Goal: Task Accomplishment & Management: Complete application form

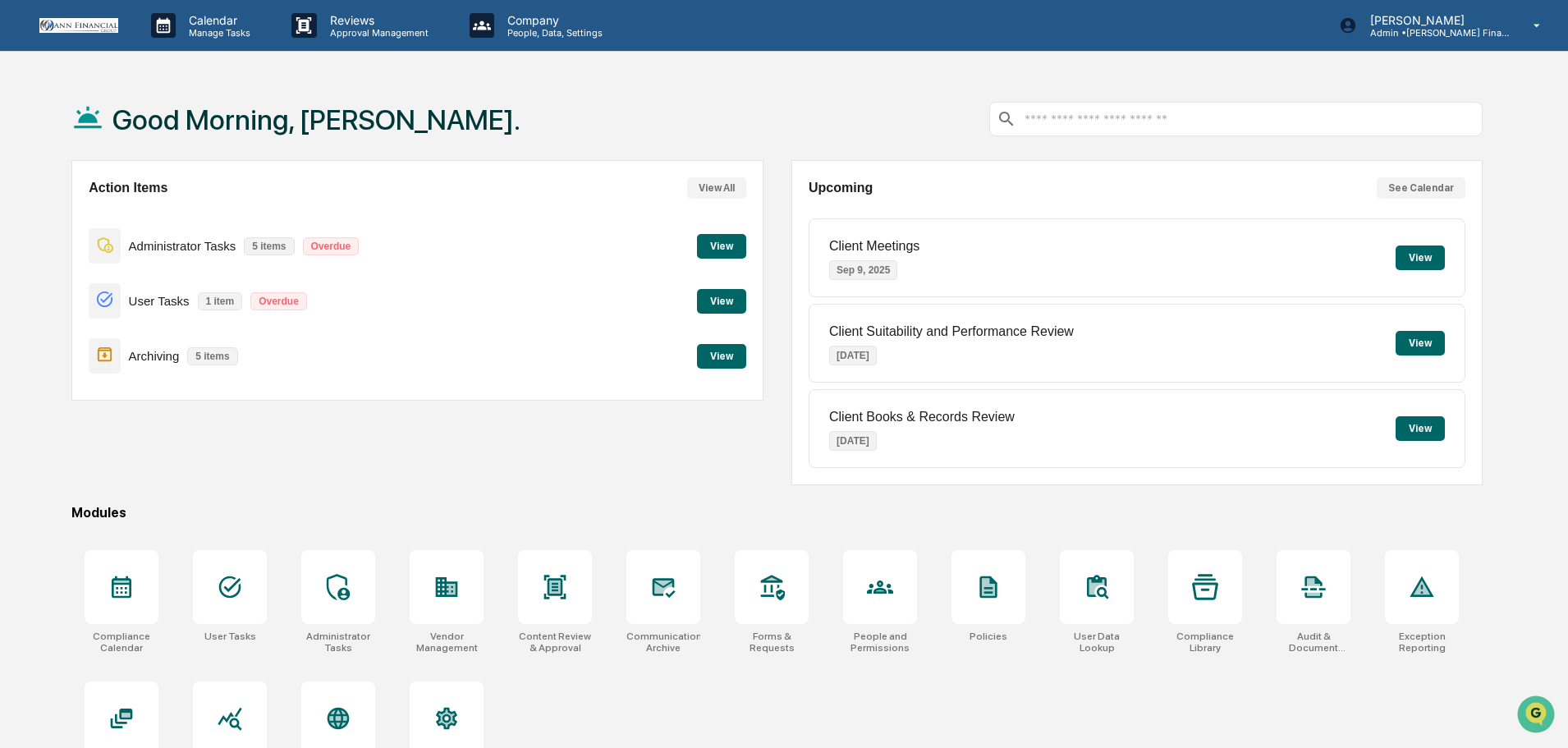
click at [736, 308] on button "View" at bounding box center [722, 300] width 49 height 24
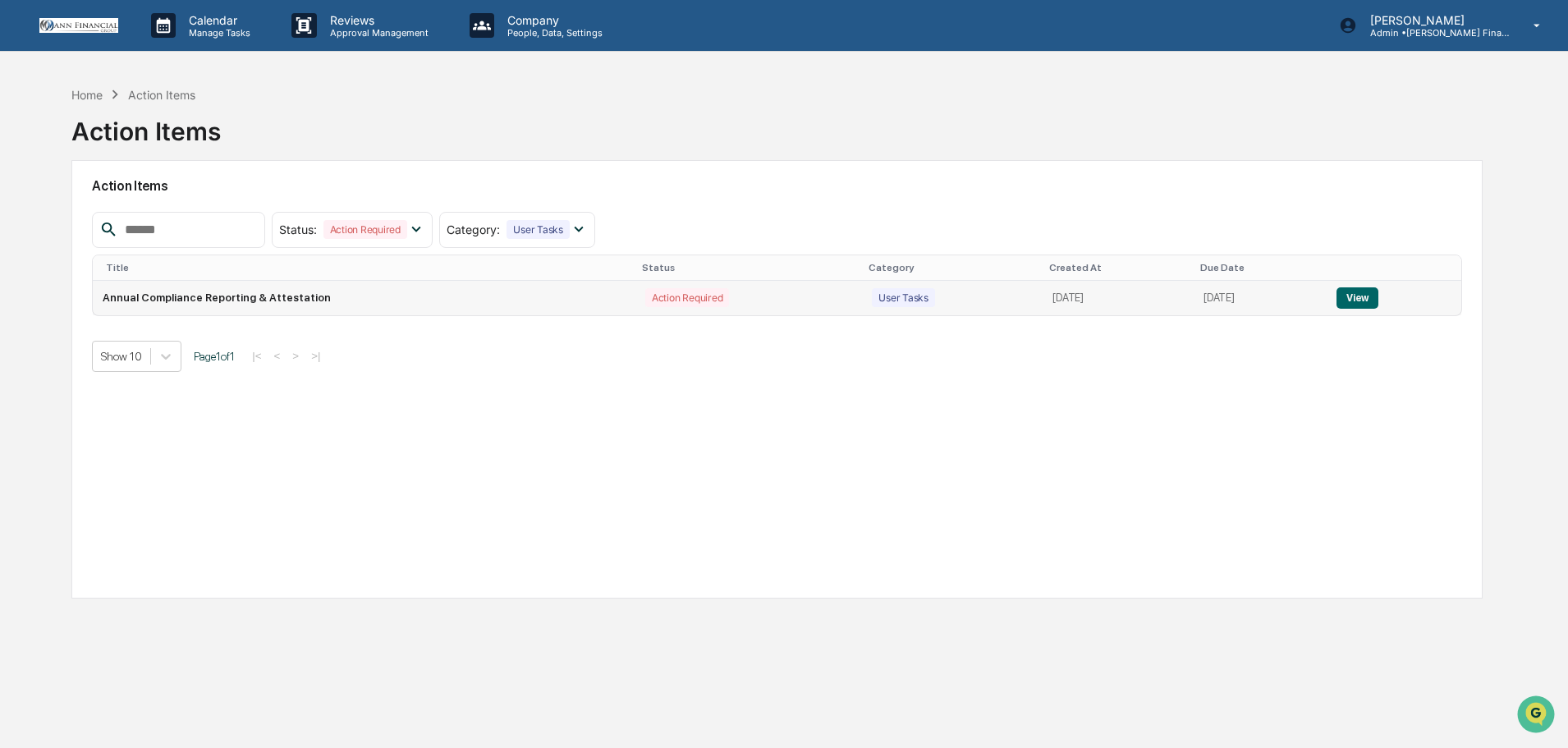
click at [1374, 298] on button "View" at bounding box center [1357, 298] width 42 height 21
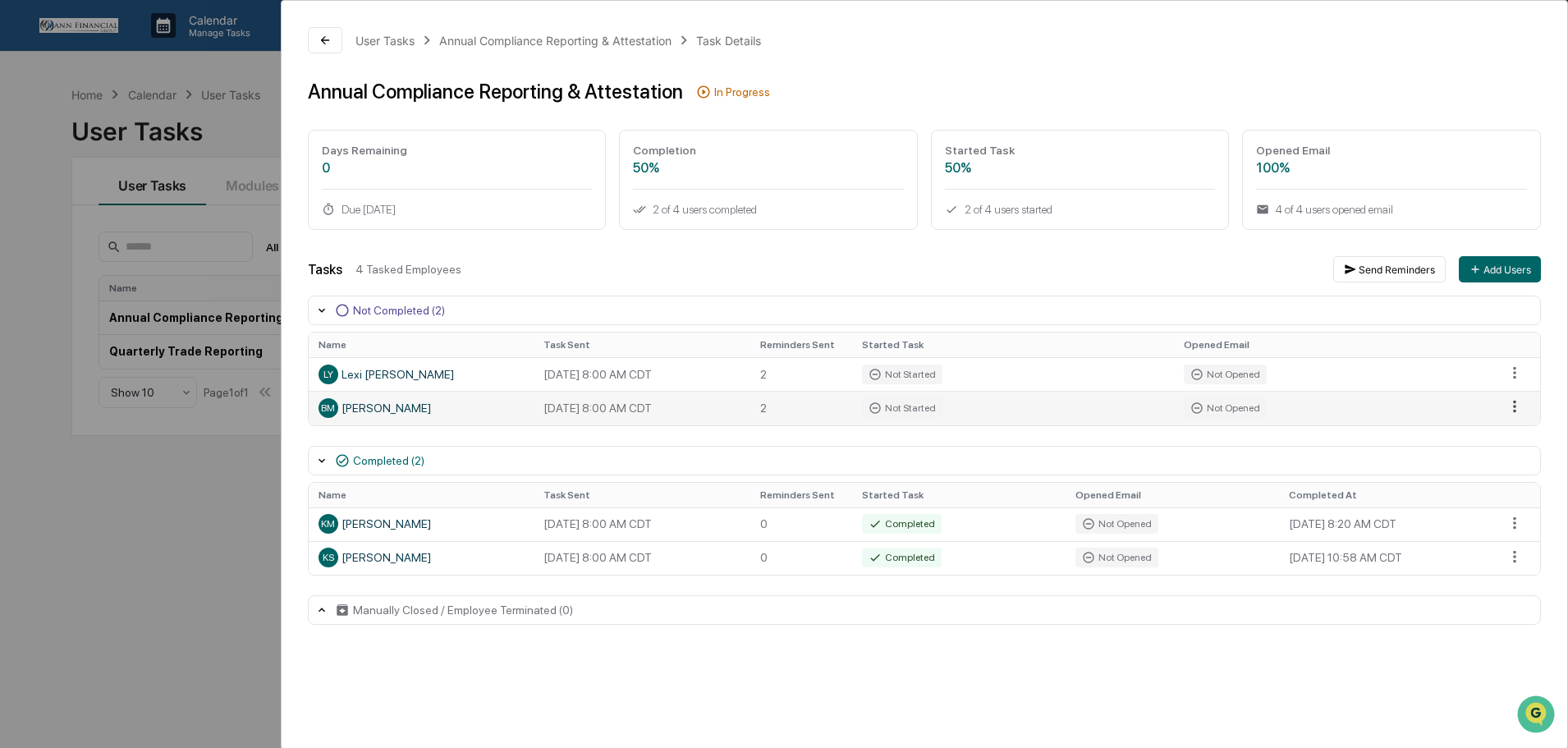
click at [1519, 407] on html "Calendar Manage Tasks Reviews Approval Management Company People, Data, Setting…" at bounding box center [784, 374] width 1568 height 748
click at [618, 402] on html "Calendar Manage Tasks Reviews Approval Management Company People, Data, Setting…" at bounding box center [788, 374] width 1577 height 748
click at [340, 404] on div "BM [PERSON_NAME]" at bounding box center [422, 408] width 205 height 20
click at [212, 495] on div "User Tasks Annual Compliance Reporting & Attestation Task Details Annual Compli…" at bounding box center [784, 374] width 1568 height 748
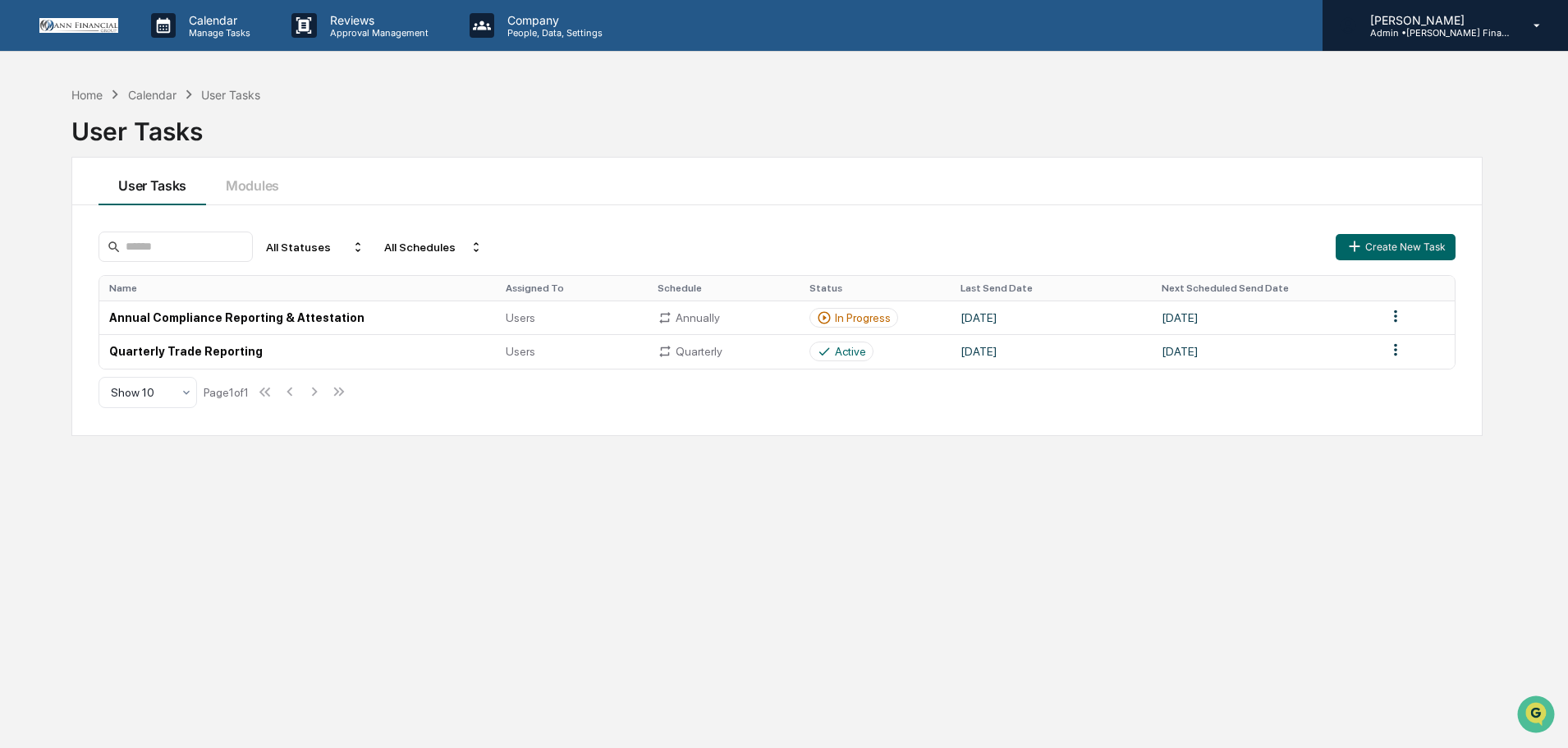
click at [1537, 17] on div "[PERSON_NAME] Admin • [PERSON_NAME] Financial Group" at bounding box center [1446, 25] width 246 height 51
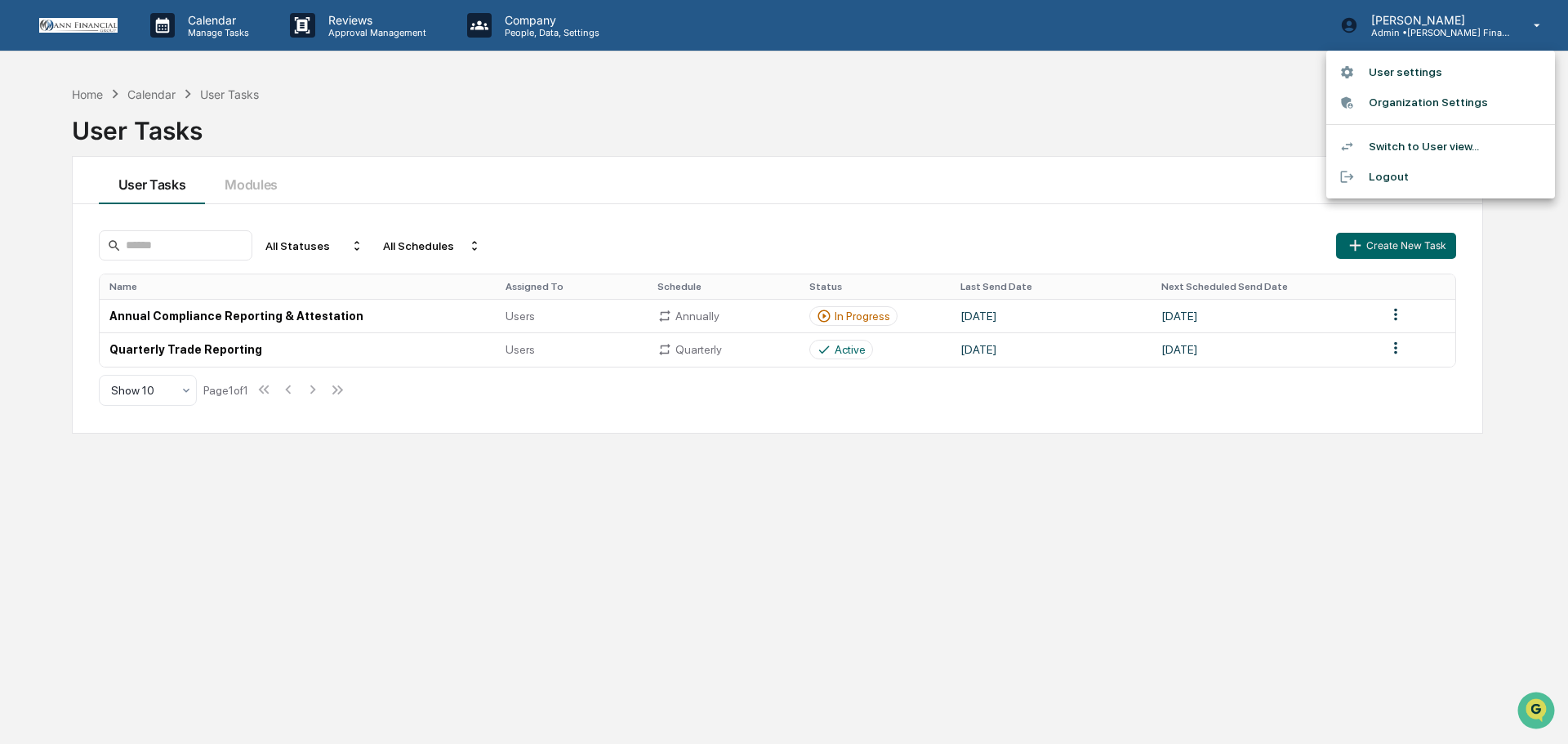
drag, startPoint x: 1430, startPoint y: 71, endPoint x: 1451, endPoint y: 133, distance: 65.5
click at [1451, 133] on ul "User settings Organization Settings Switch to User view... Logout" at bounding box center [1441, 124] width 229 height 147
click at [1446, 145] on li "Switch to User view..." at bounding box center [1441, 146] width 229 height 30
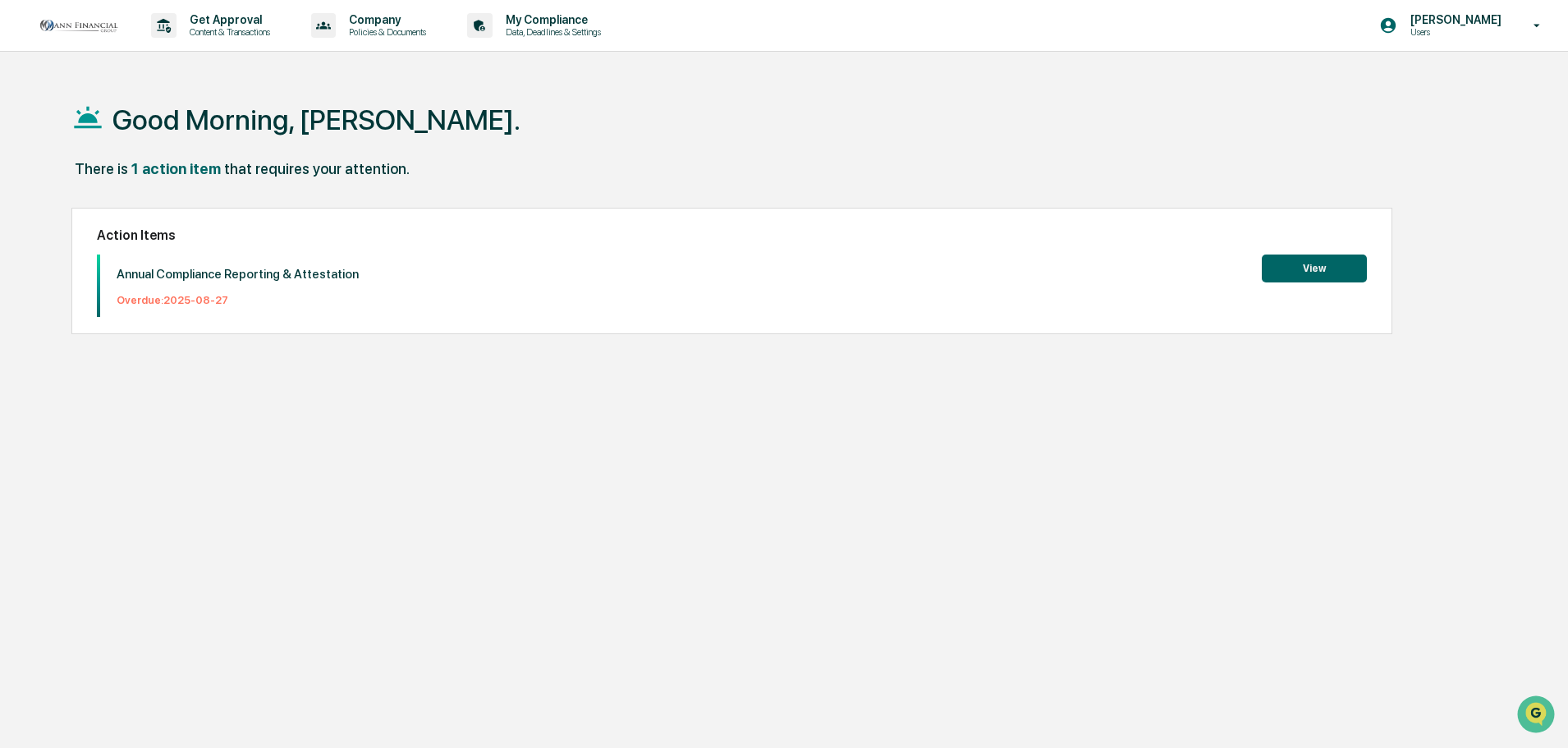
click at [1291, 272] on button "View" at bounding box center [1315, 268] width 105 height 28
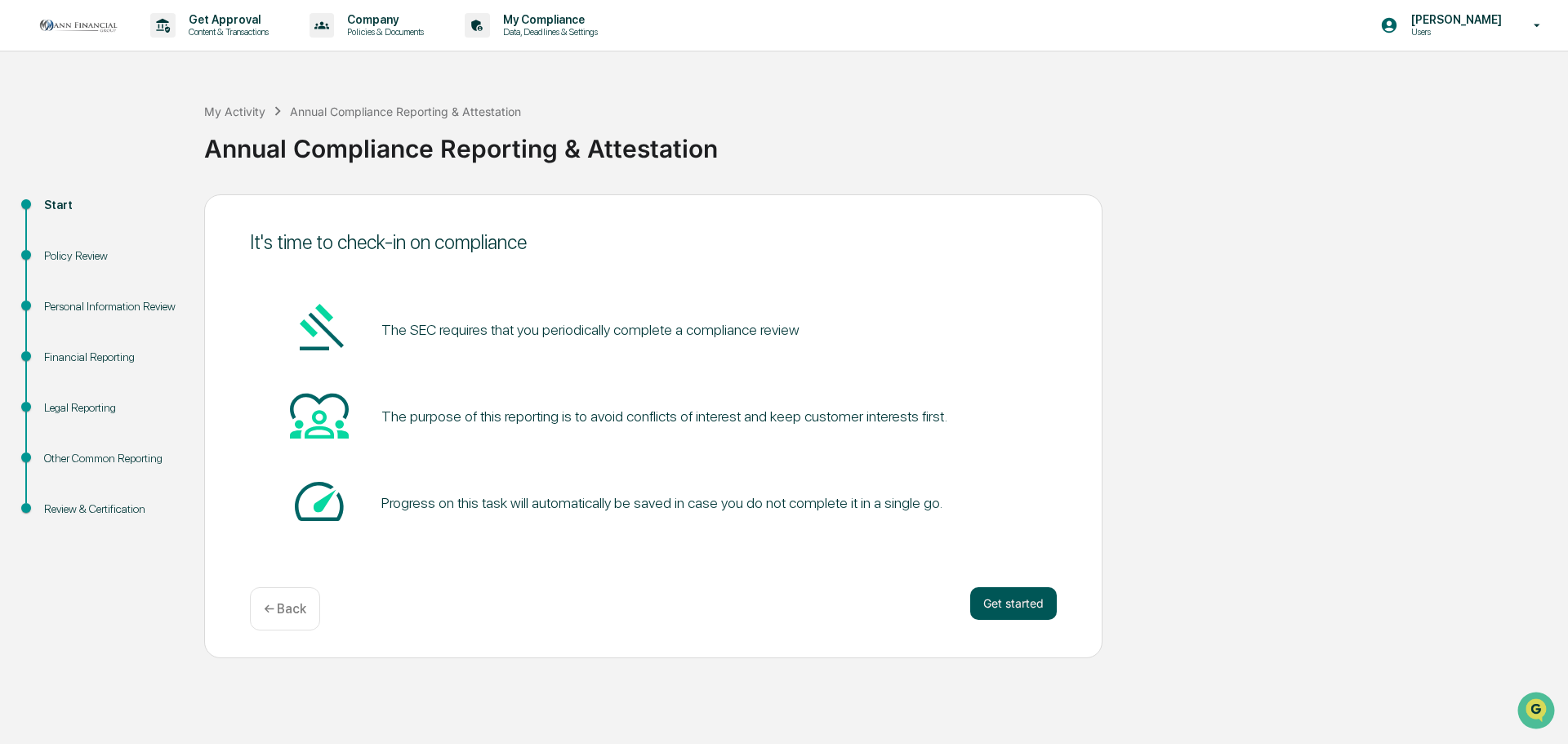
click at [1024, 596] on button "Get started" at bounding box center [1013, 603] width 86 height 33
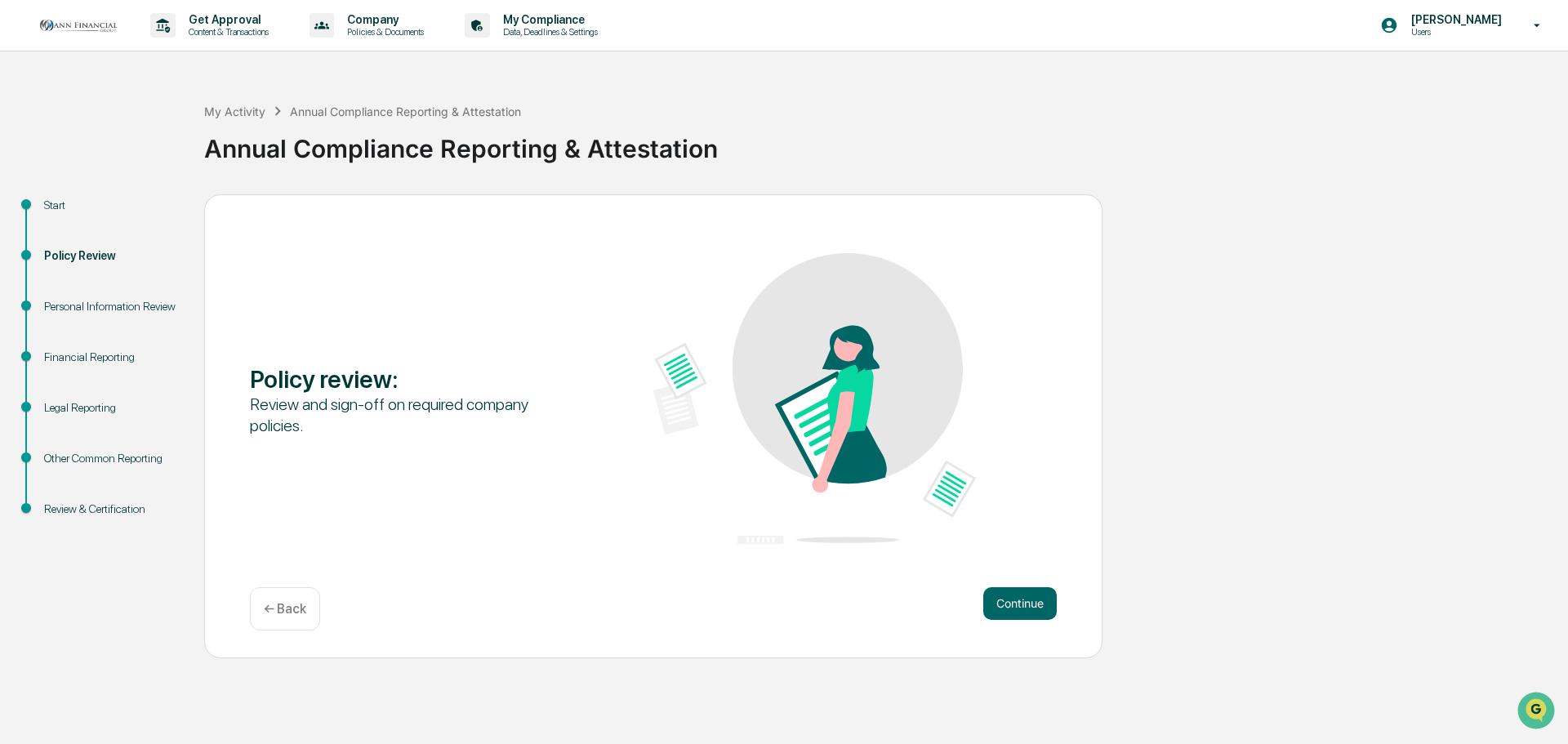
click at [1024, 596] on button "Continue" at bounding box center [1020, 603] width 74 height 33
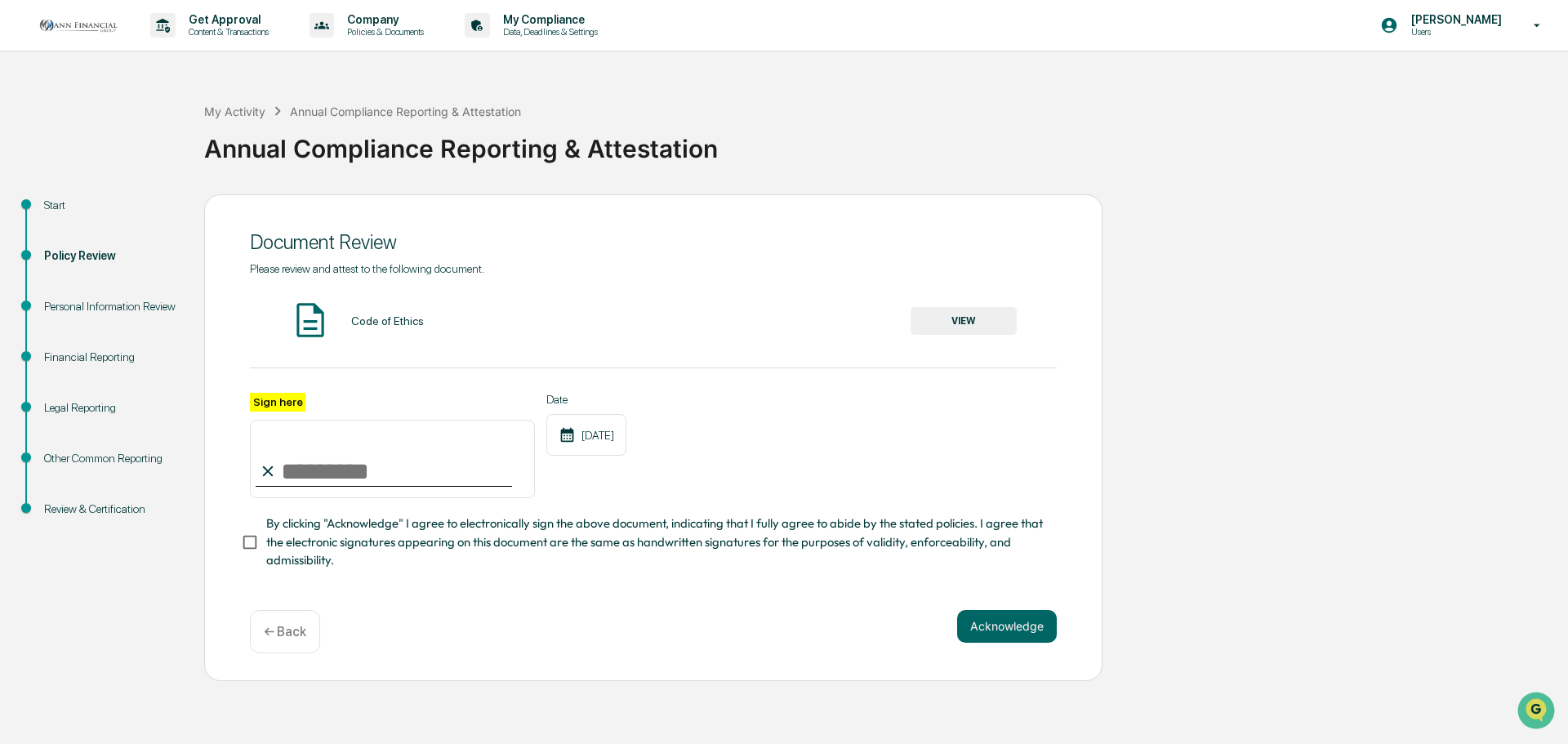
click at [975, 324] on button "VIEW" at bounding box center [963, 320] width 106 height 28
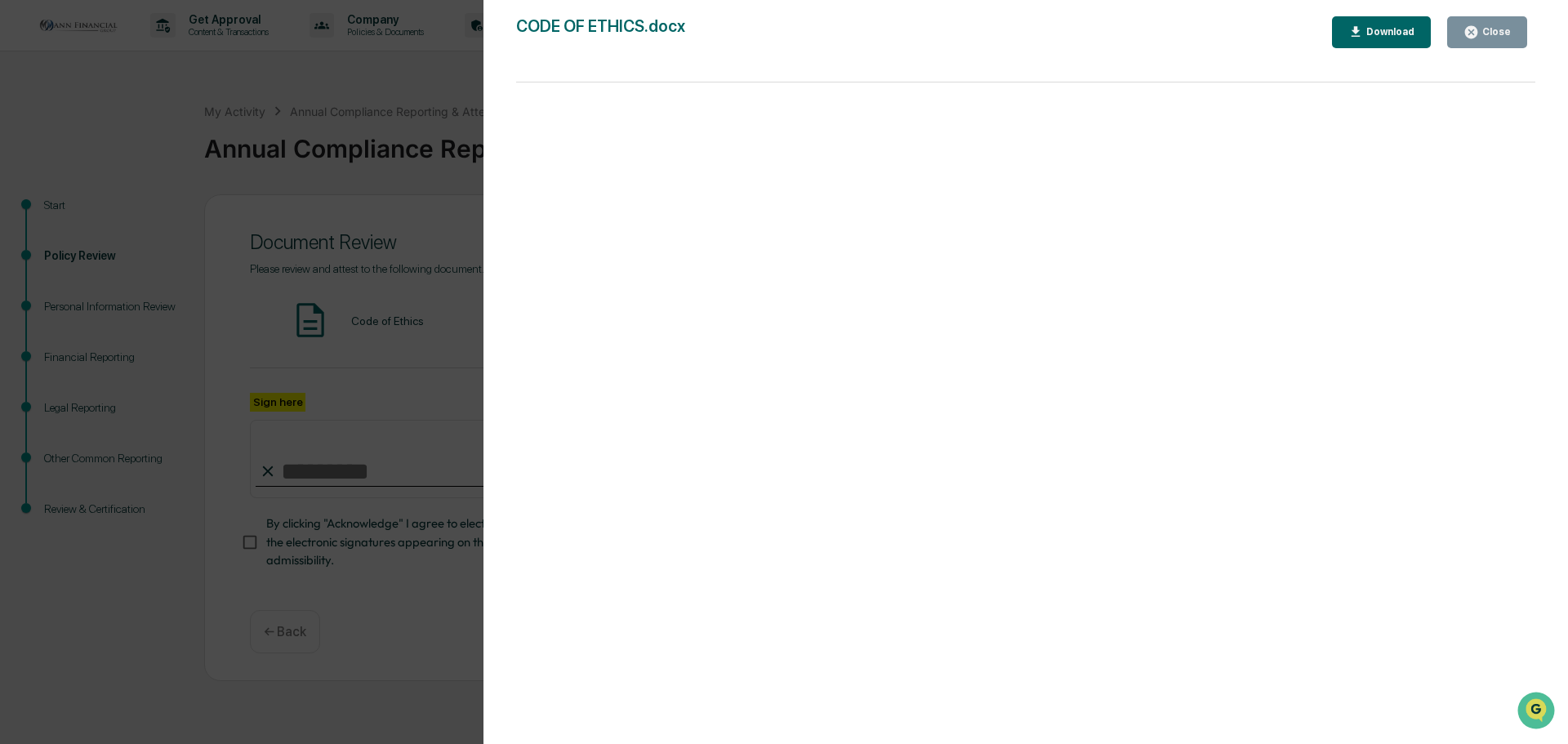
click at [1494, 34] on div "Close" at bounding box center [1494, 32] width 32 height 12
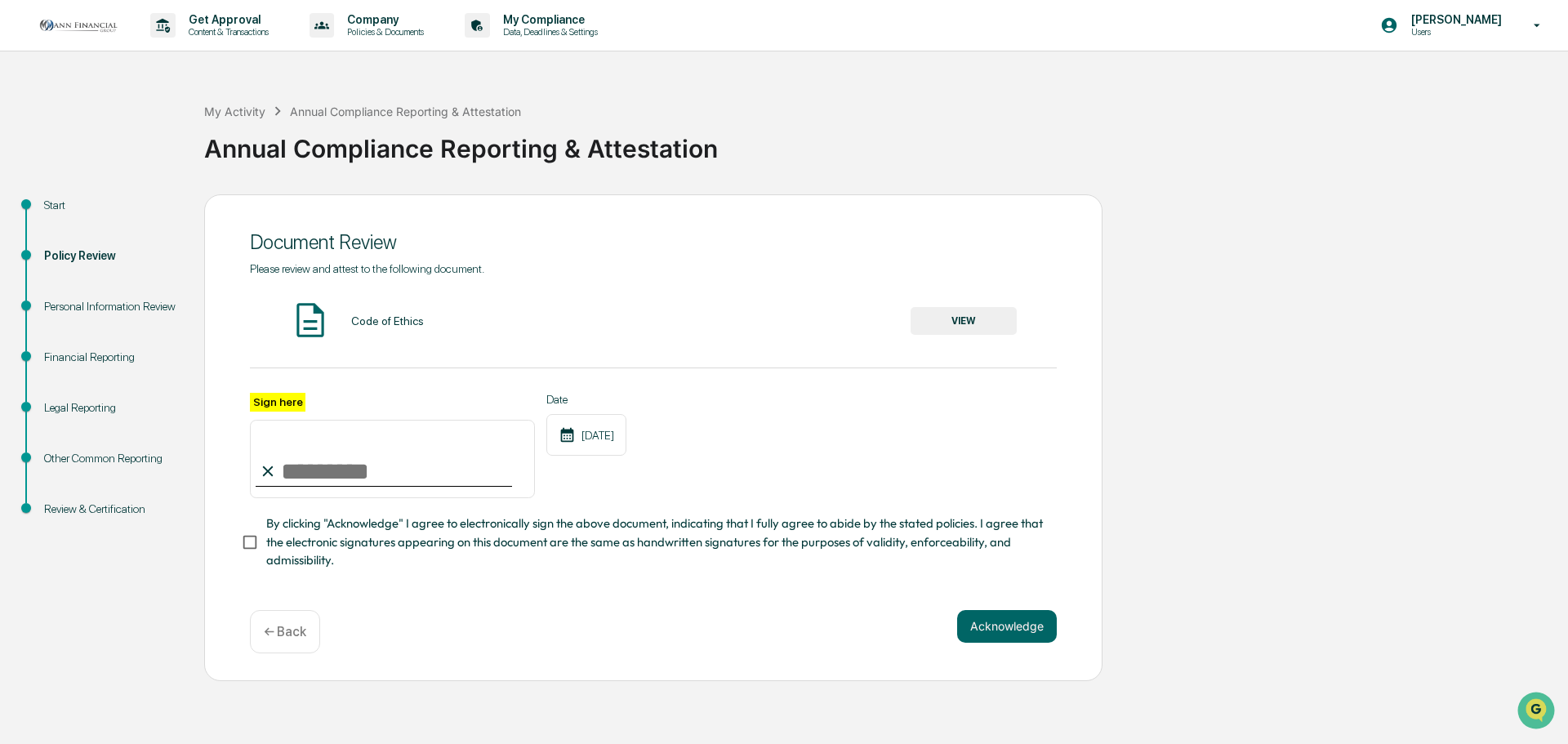
click at [375, 470] on input "Sign here" at bounding box center [393, 459] width 285 height 79
type input "**********"
click at [1004, 630] on button "Acknowledge" at bounding box center [1006, 627] width 100 height 33
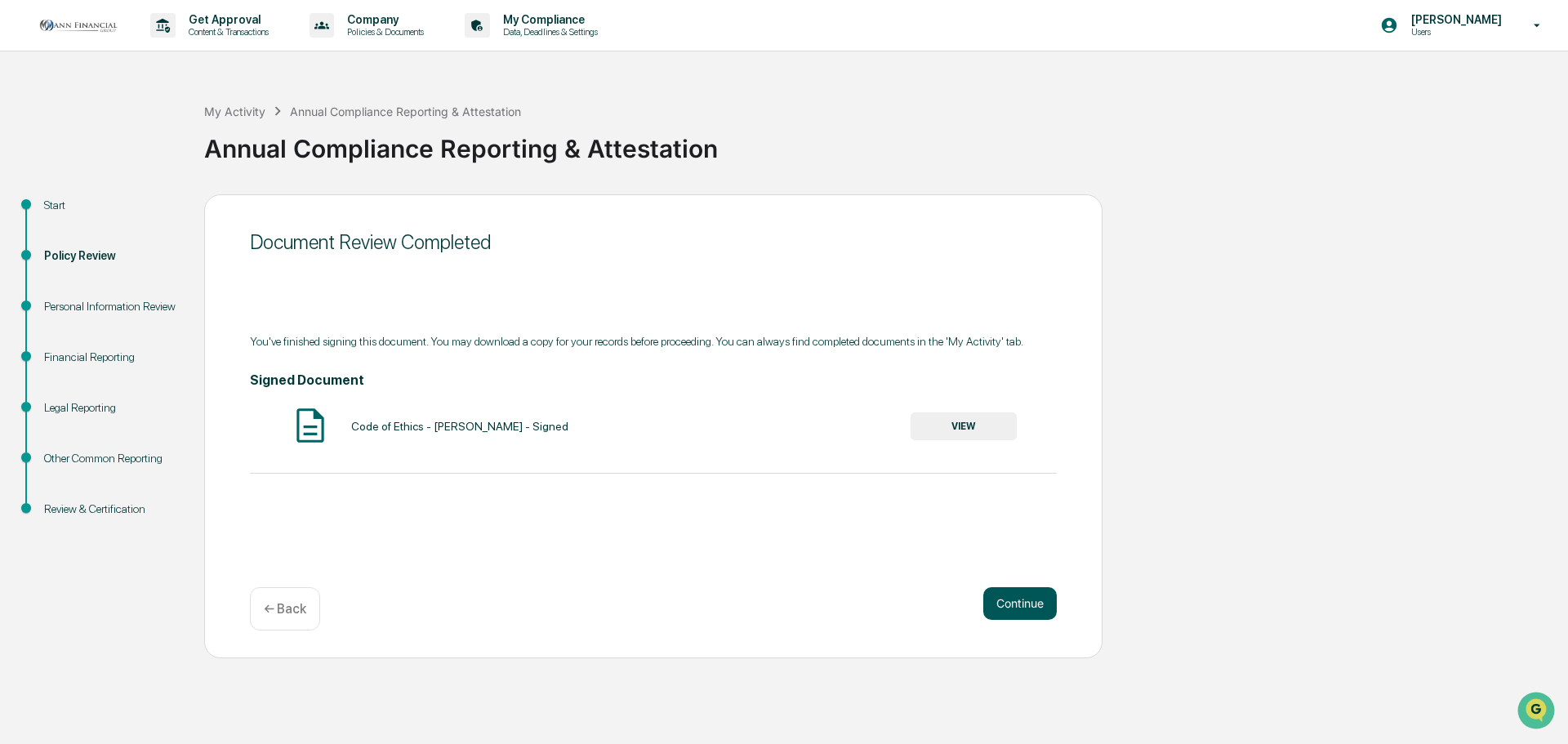
click at [1032, 616] on button "Continue" at bounding box center [1020, 603] width 74 height 33
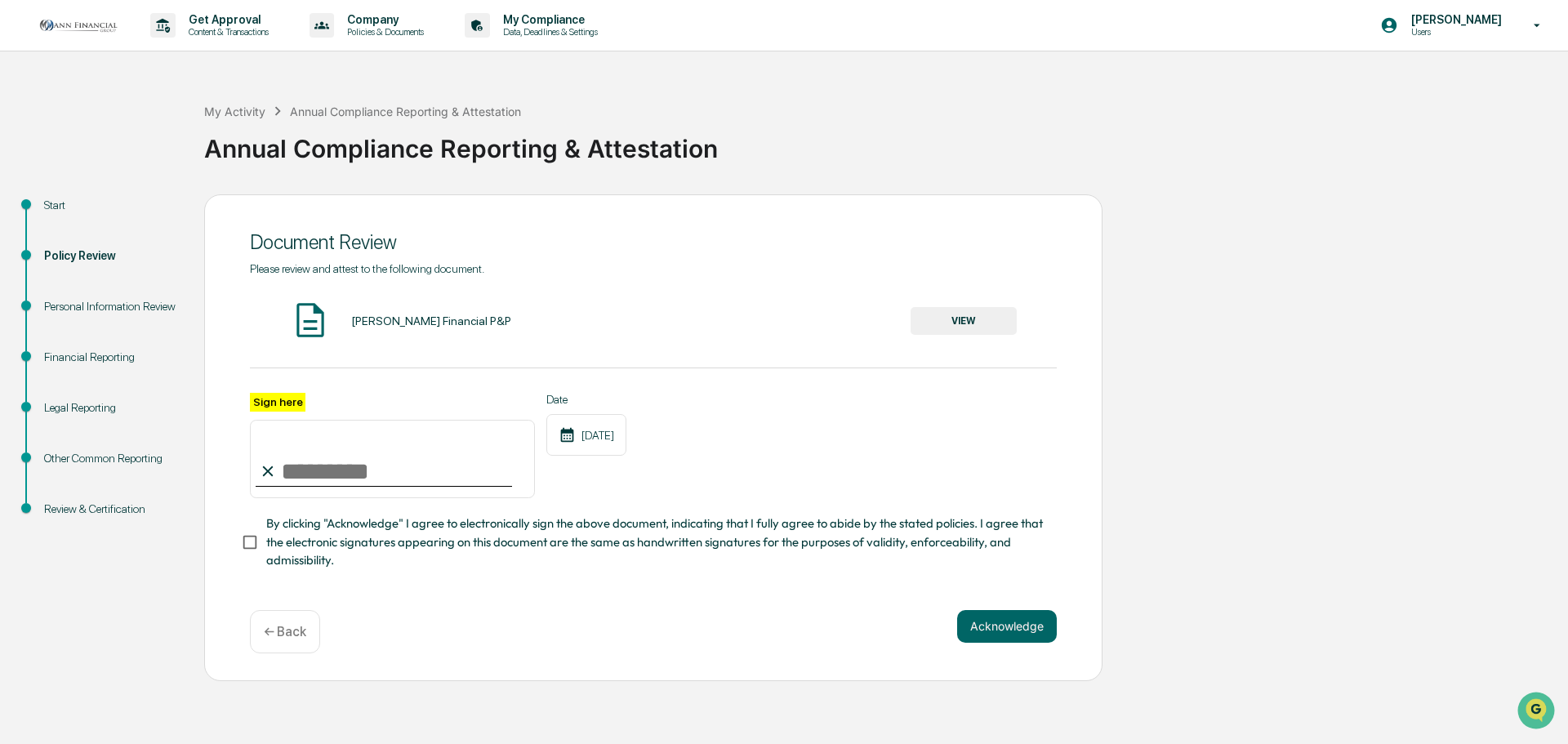
click at [951, 317] on button "VIEW" at bounding box center [963, 320] width 106 height 28
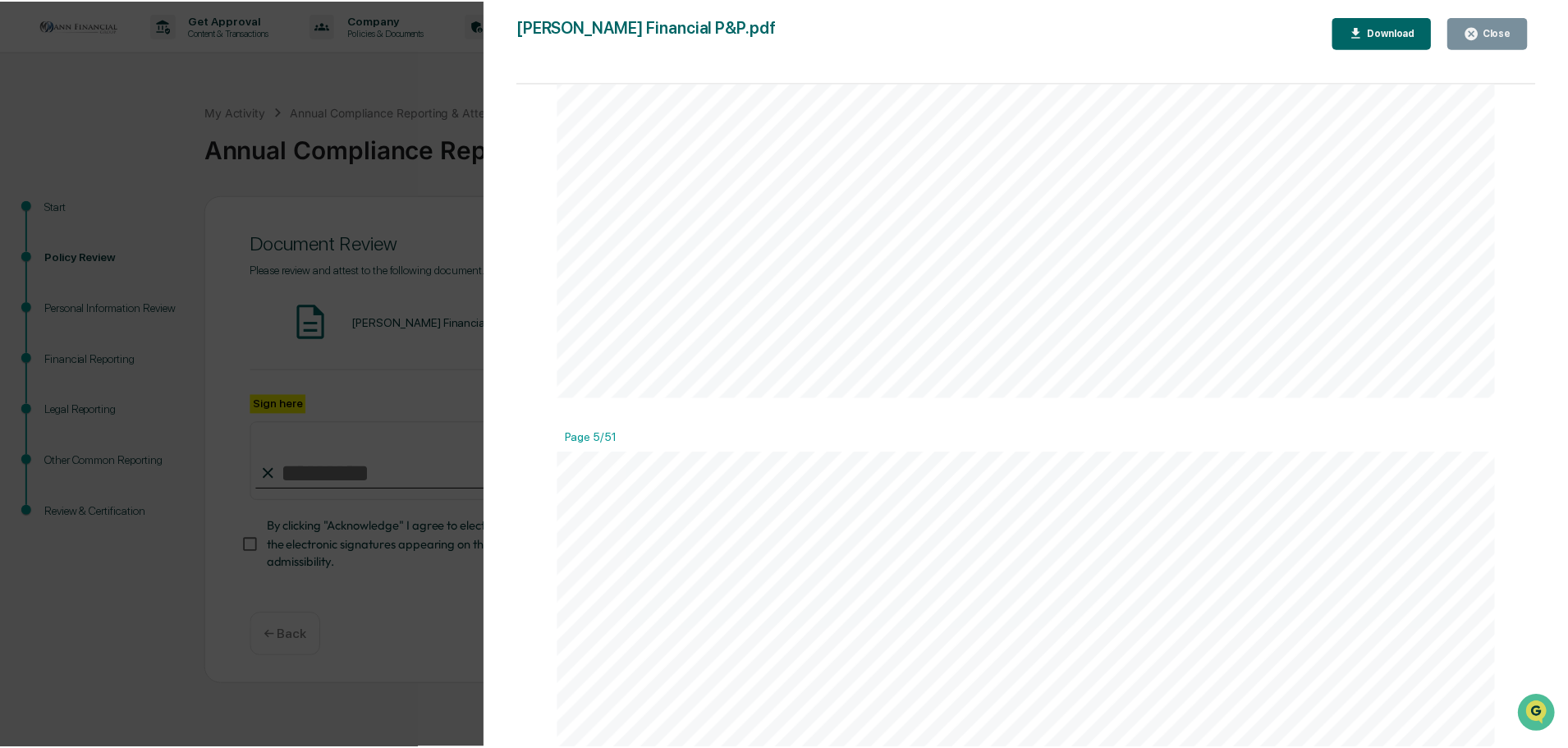
scroll to position [5417, 0]
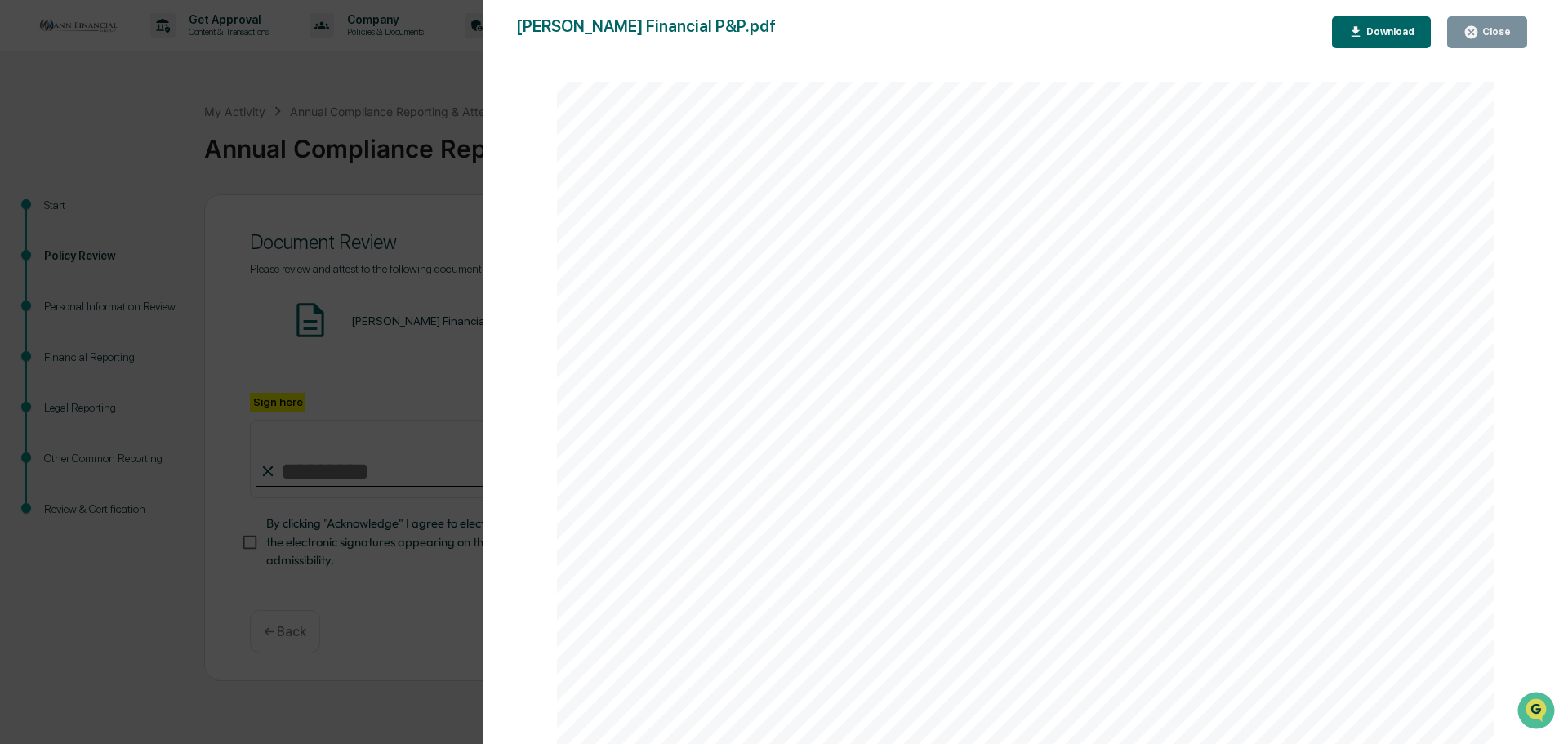
click at [1489, 31] on div "Close" at bounding box center [1494, 32] width 32 height 12
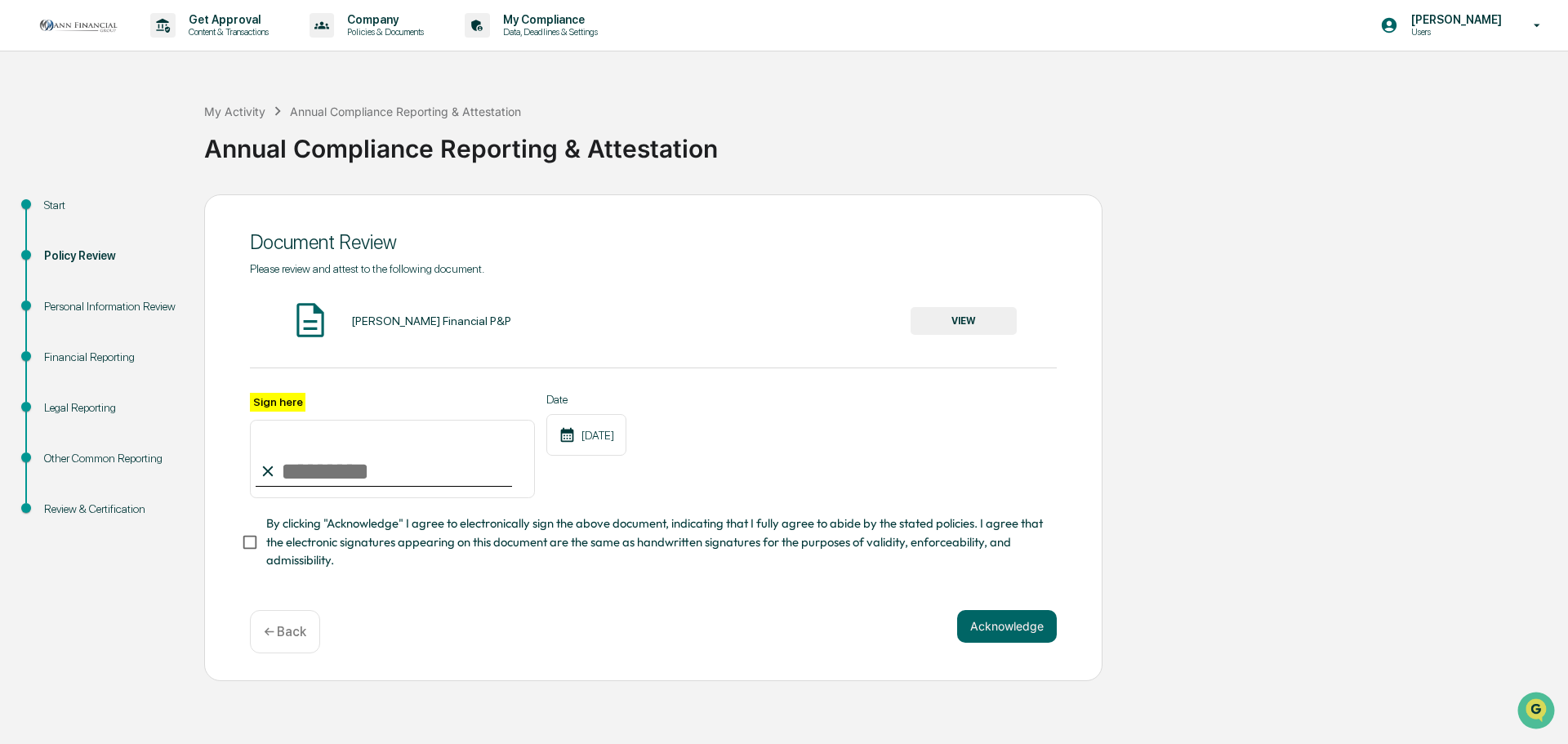
click at [353, 468] on input "Sign here" at bounding box center [393, 459] width 285 height 79
type input "**********"
click at [998, 624] on button "Acknowledge" at bounding box center [1006, 627] width 100 height 33
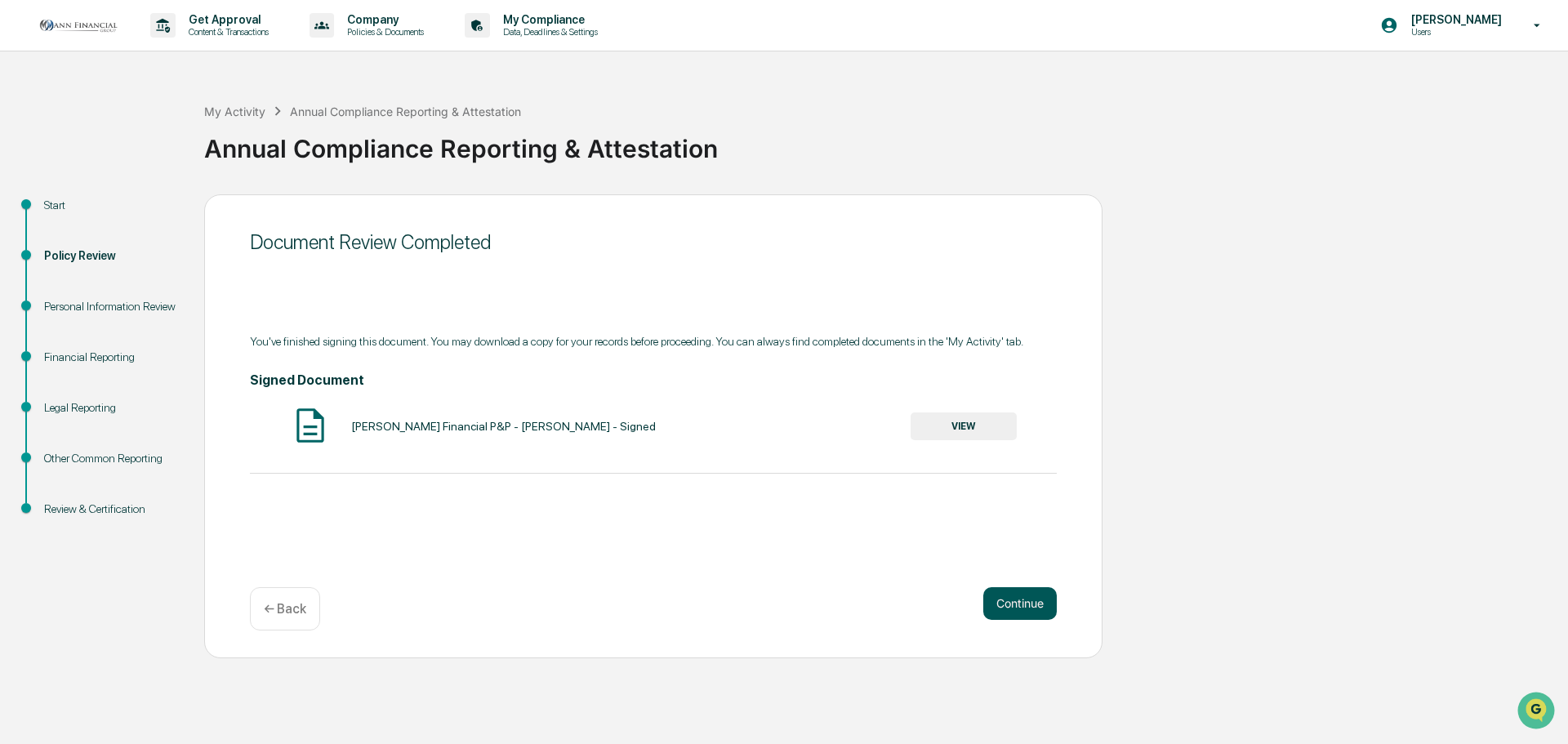
click at [1017, 601] on button "Continue" at bounding box center [1020, 603] width 74 height 33
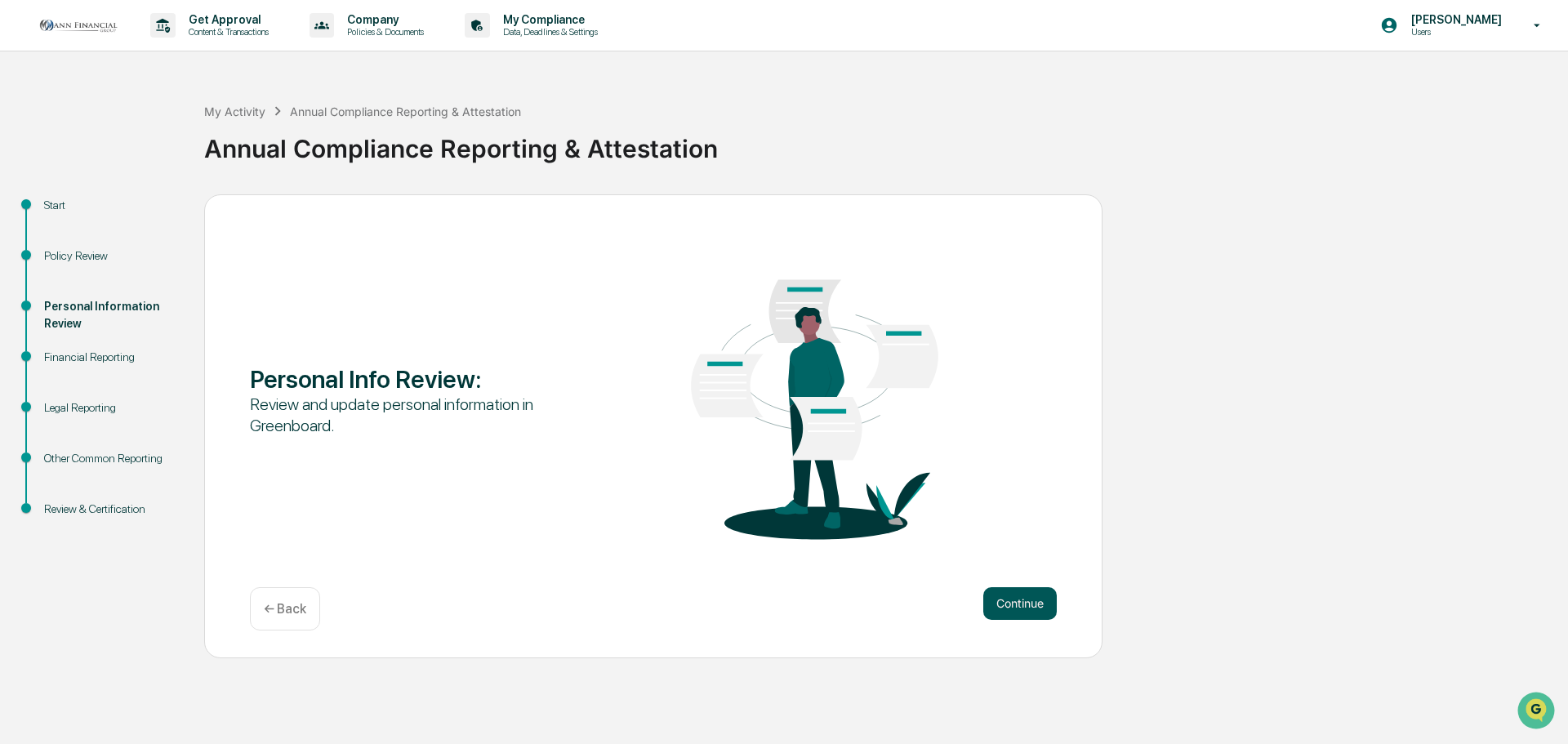
click at [1007, 603] on button "Continue" at bounding box center [1020, 603] width 74 height 33
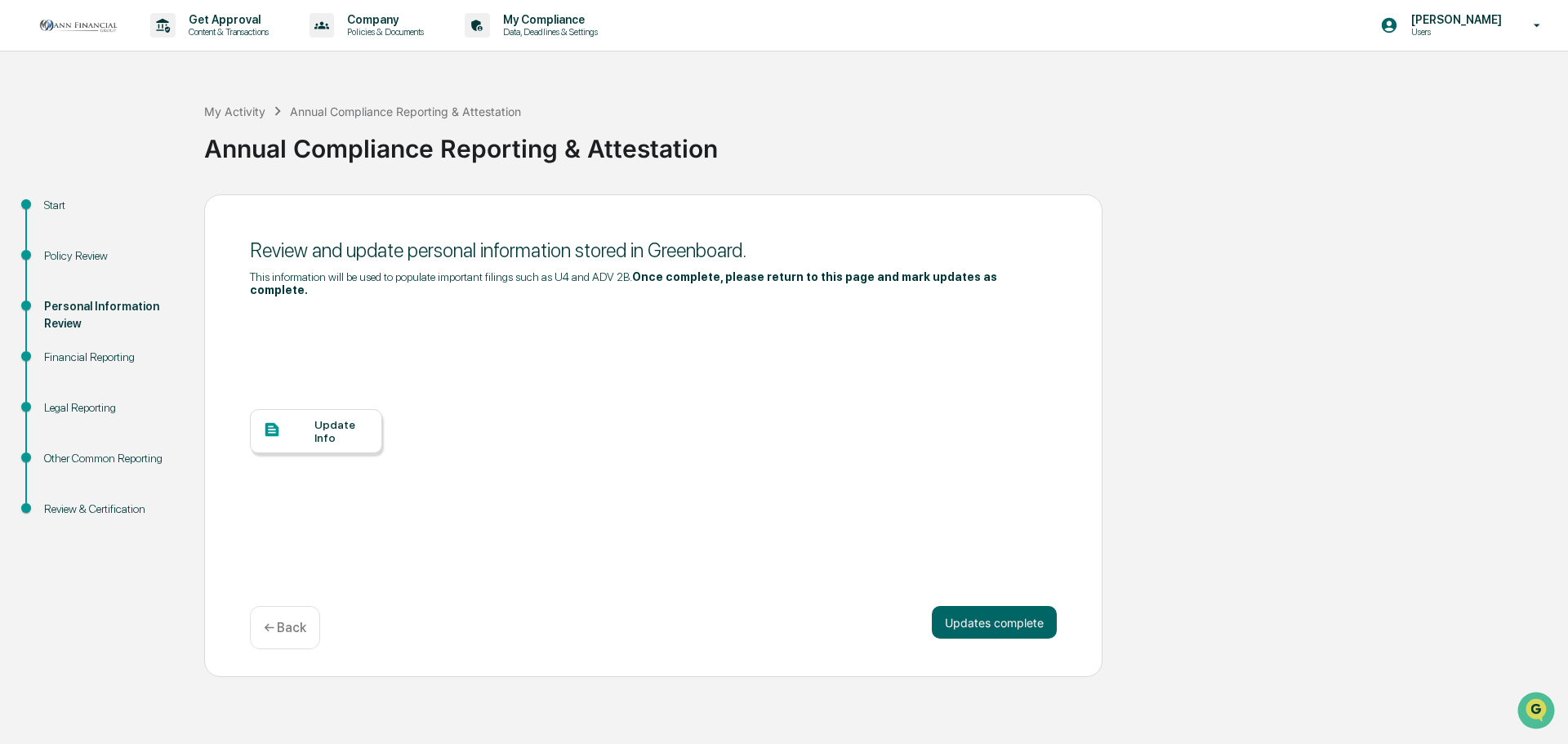
click at [314, 418] on div "Update Info" at bounding box center [342, 431] width 54 height 26
click at [1481, 31] on p "Users" at bounding box center [1454, 32] width 112 height 12
click at [1456, 85] on li "Switch to Admin view..." at bounding box center [1441, 82] width 229 height 30
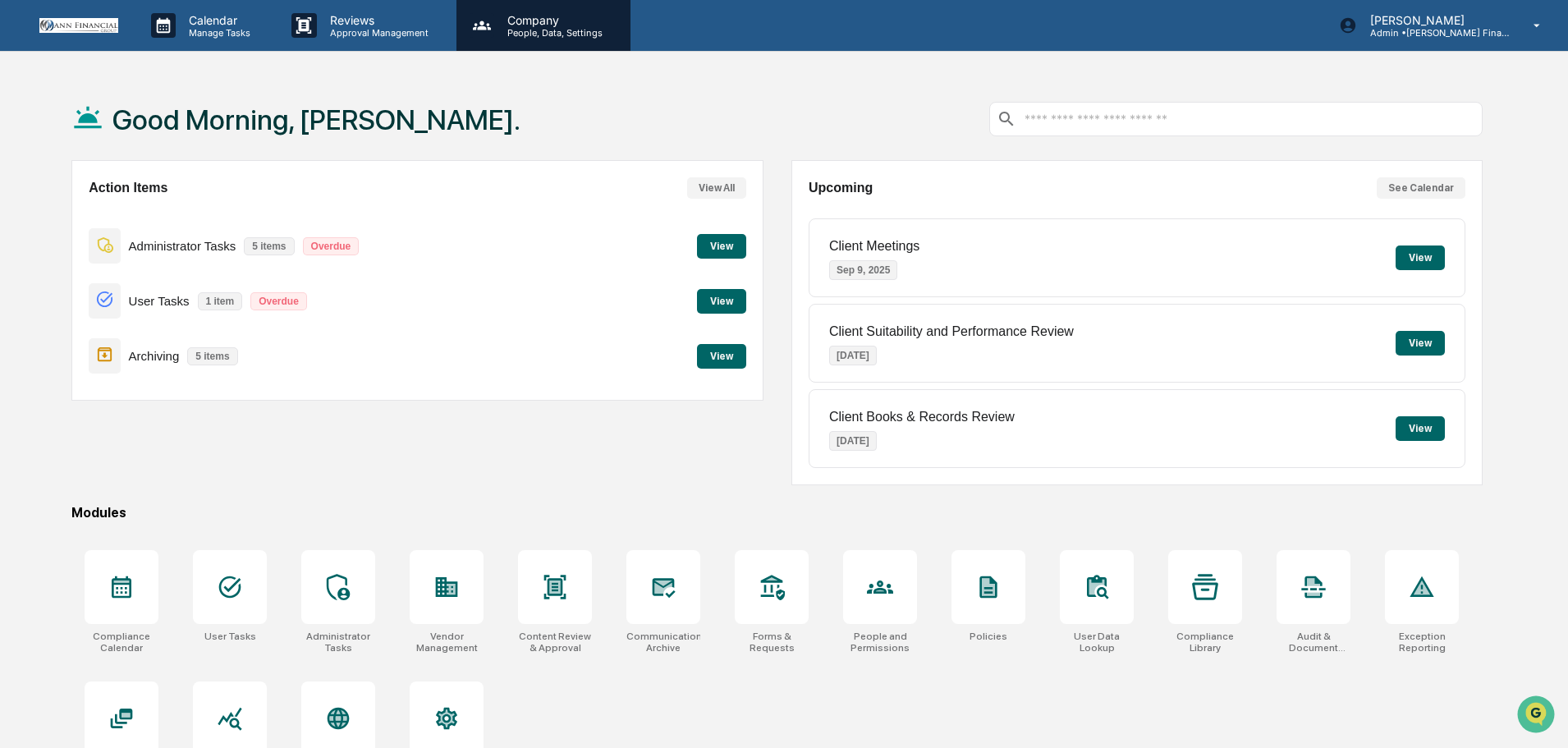
click at [528, 27] on p "People, Data, Settings" at bounding box center [553, 33] width 117 height 12
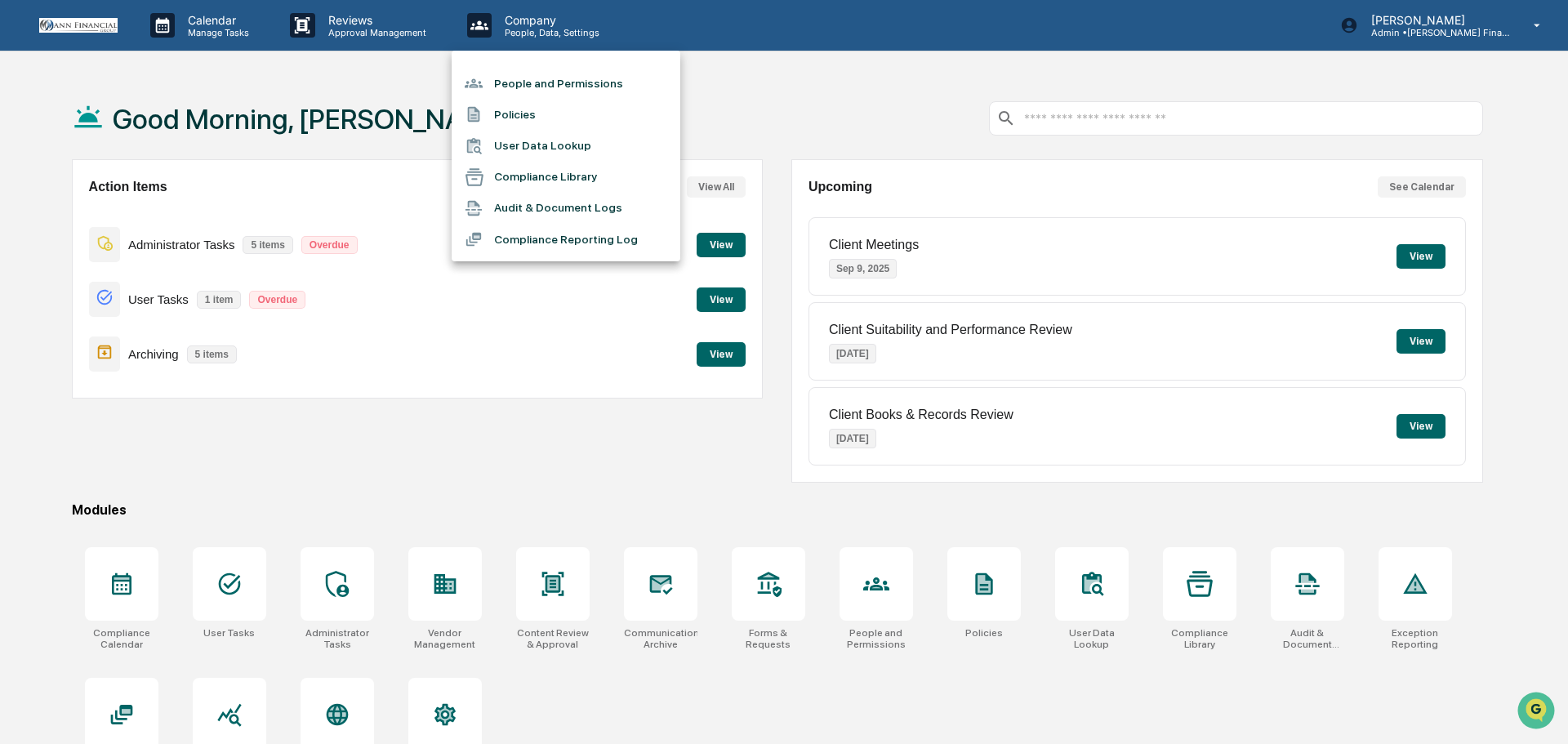
click at [534, 78] on li "People and Permissions" at bounding box center [566, 83] width 229 height 31
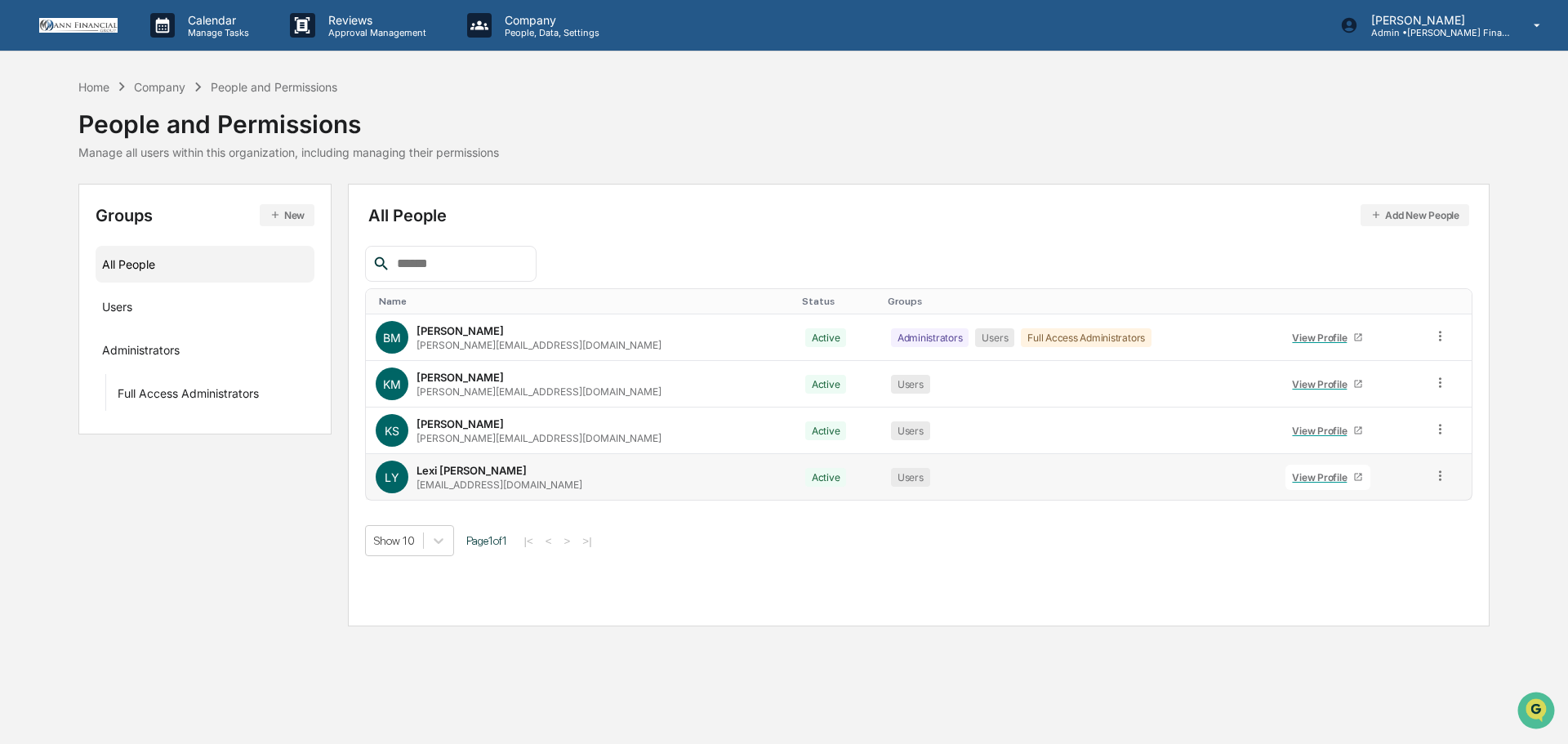
click at [1432, 476] on icon at bounding box center [1440, 475] width 16 height 16
click at [1350, 534] on div "Change Status" at bounding box center [1367, 534] width 136 height 19
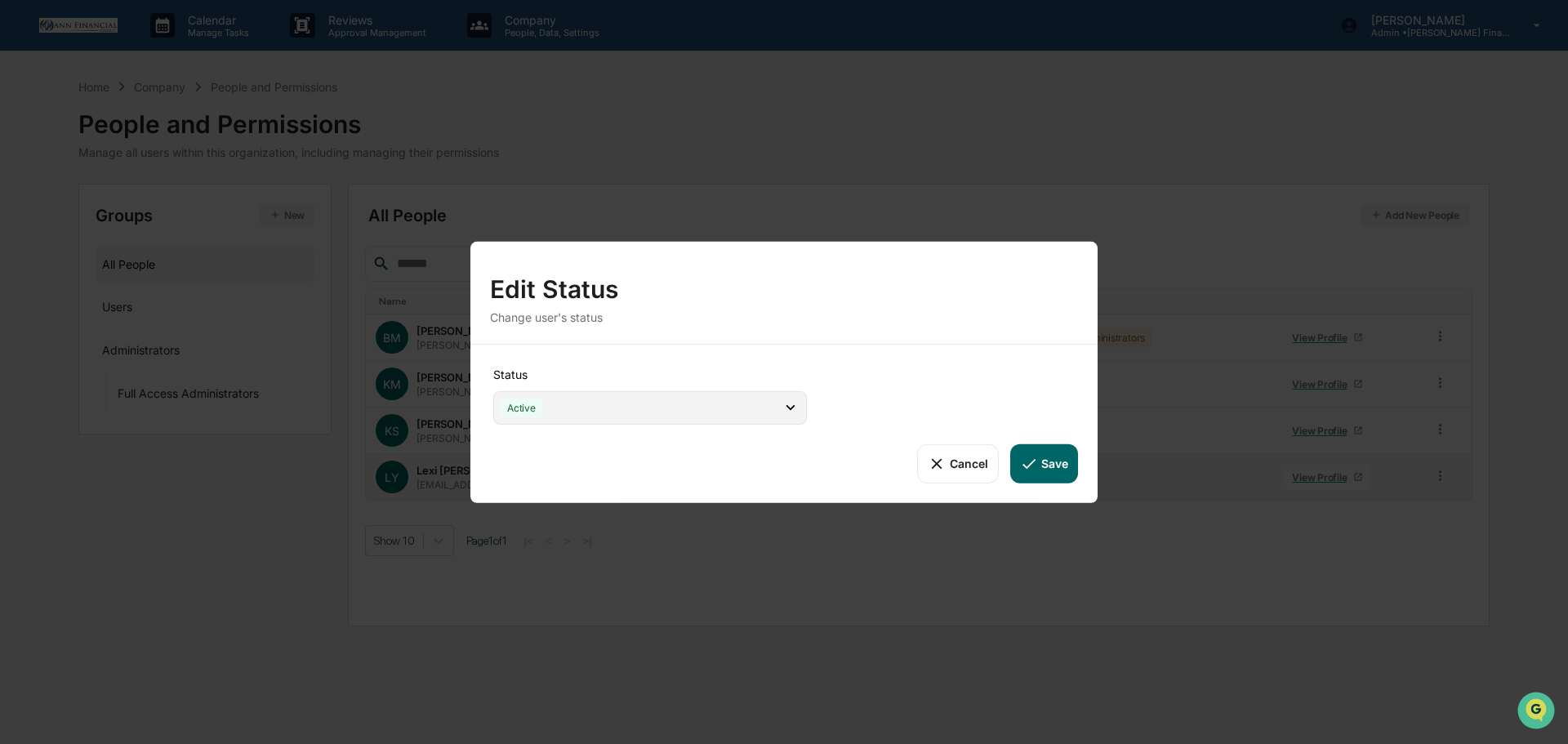
click at [599, 395] on div "Active" at bounding box center [649, 406] width 313 height 34
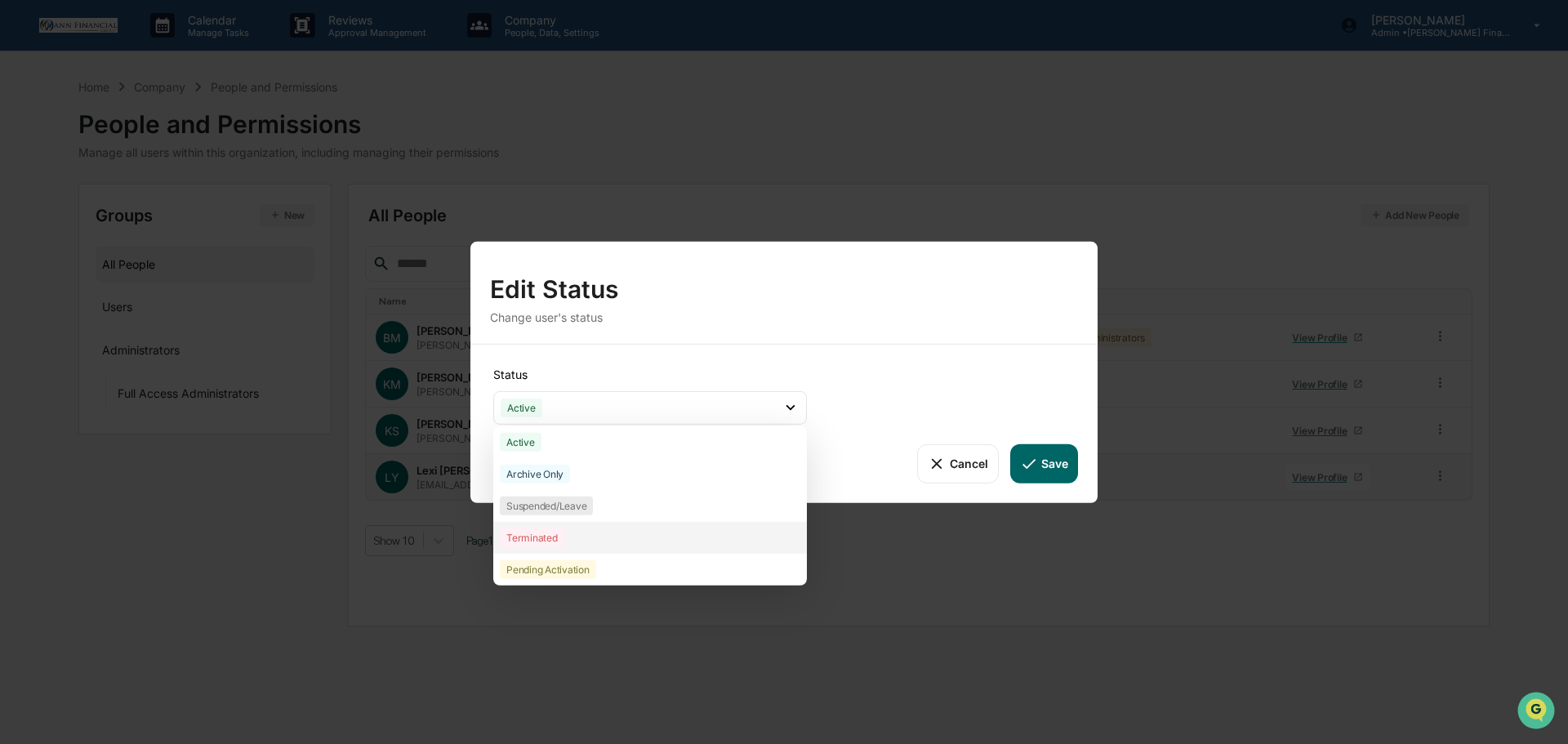
click at [566, 534] on div "Terminated" at bounding box center [649, 536] width 313 height 32
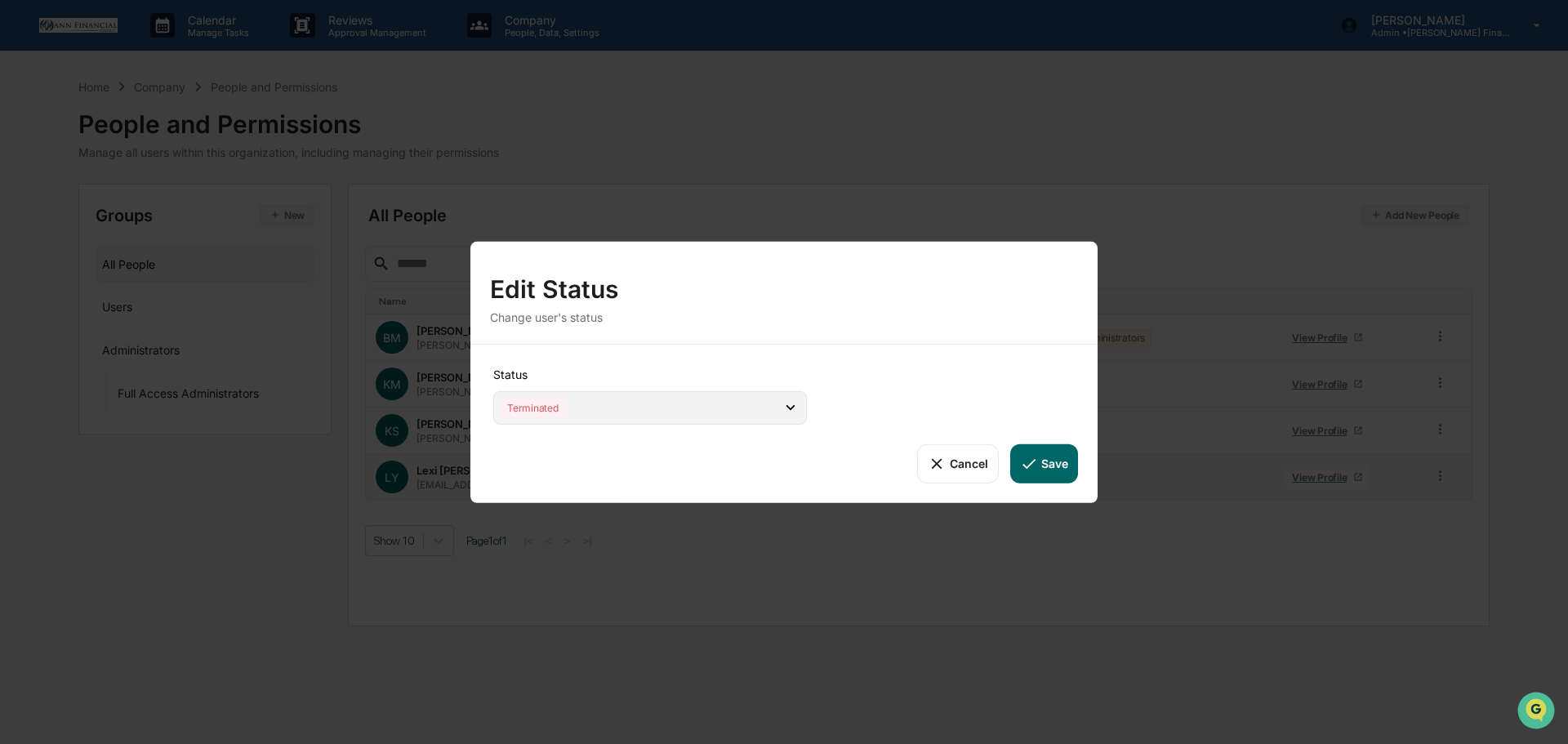
click at [635, 404] on div "Terminated" at bounding box center [649, 406] width 313 height 34
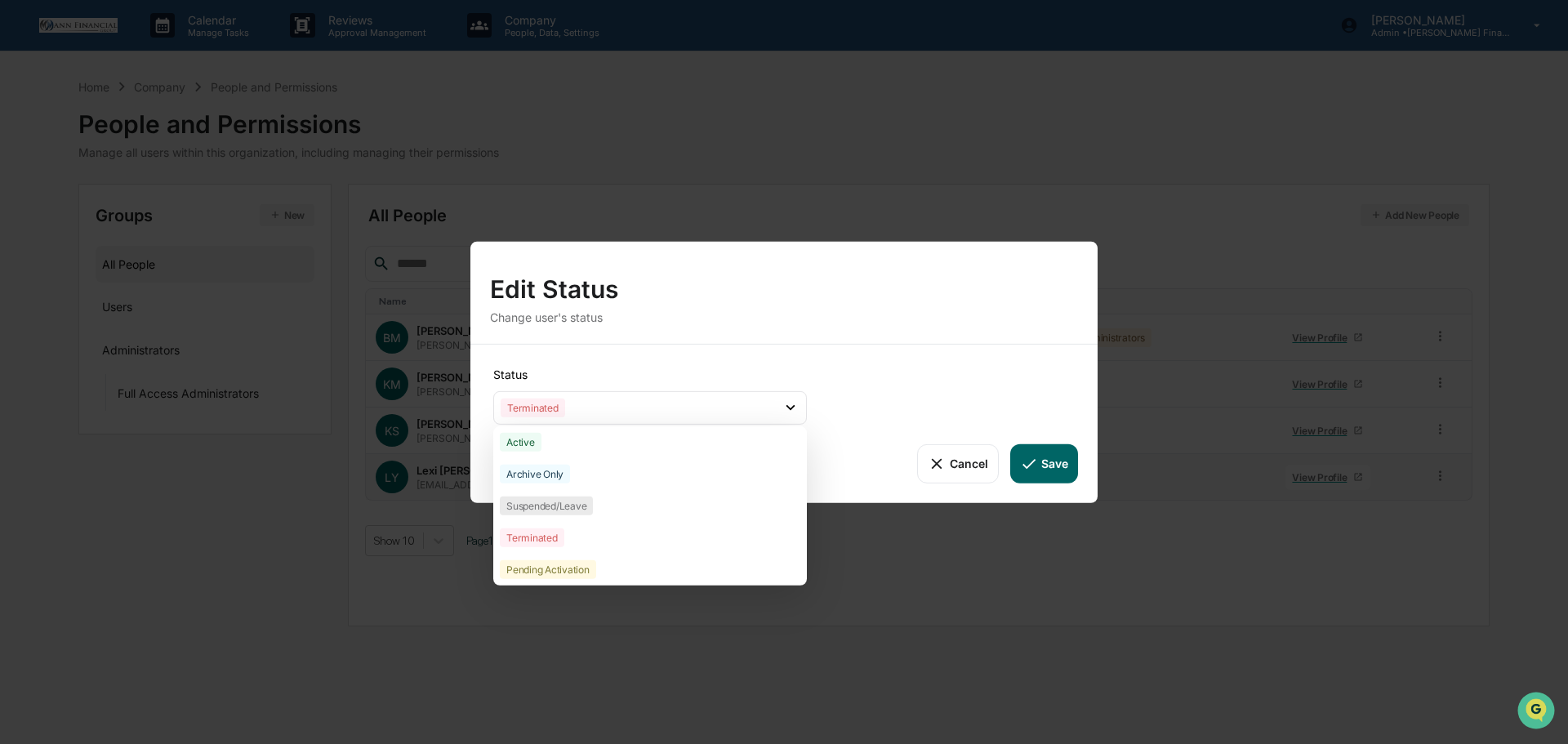
click at [958, 356] on div "Status Terminated Active Archive Only Suspended/Leave Terminated Pending Activa…" at bounding box center [784, 422] width 627 height 158
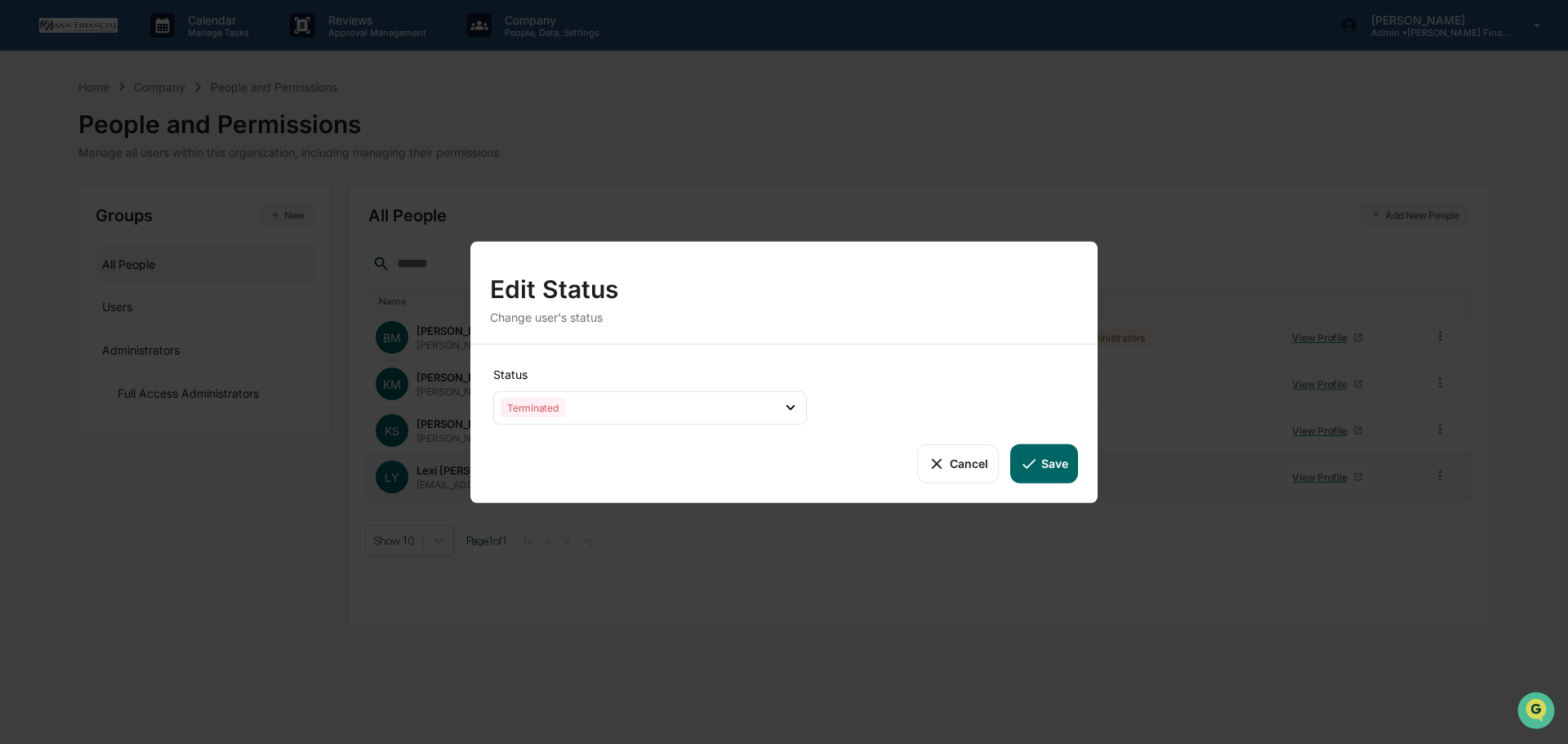
click at [1051, 464] on button "Save" at bounding box center [1044, 463] width 68 height 39
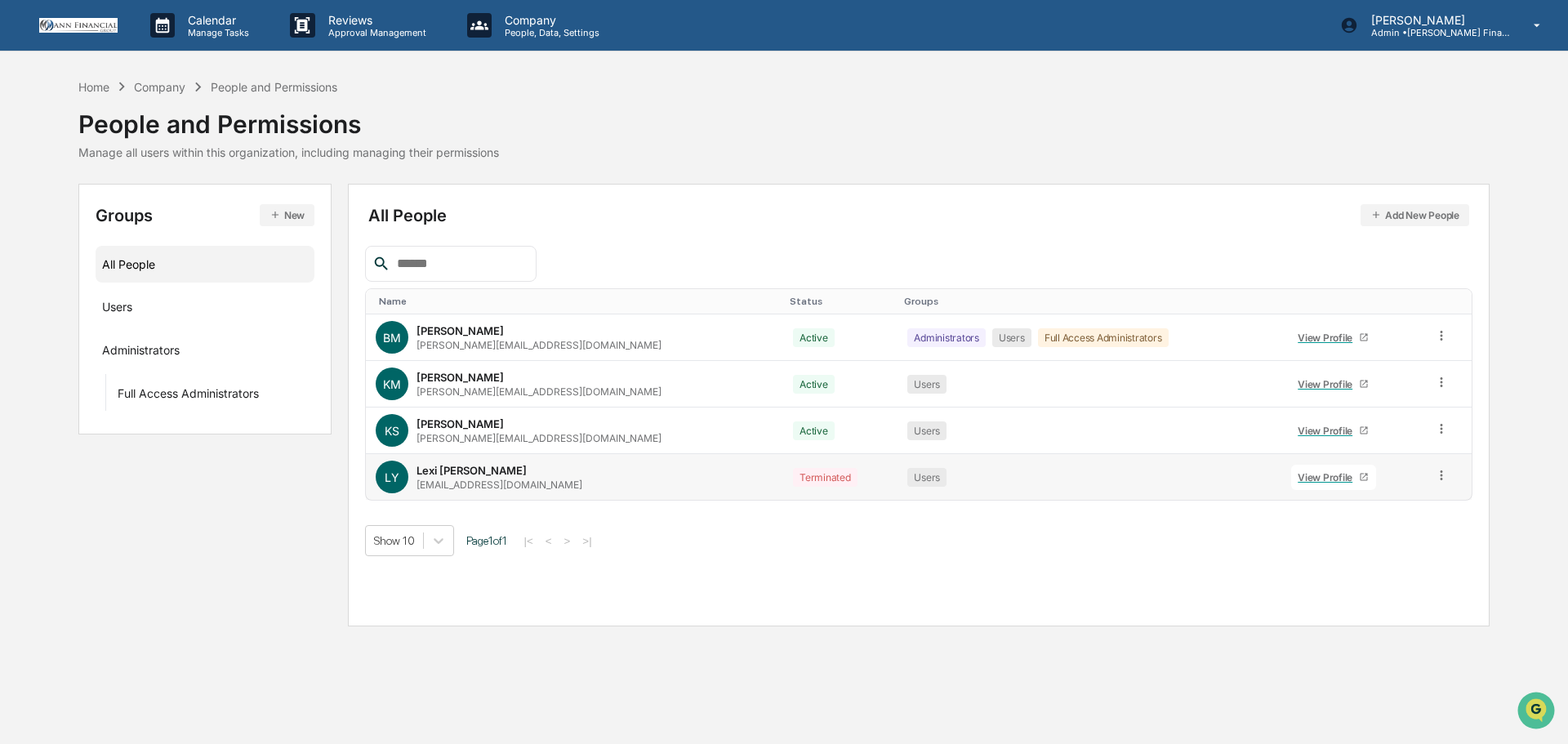
click at [1400, 214] on button "Add New People" at bounding box center [1415, 214] width 109 height 22
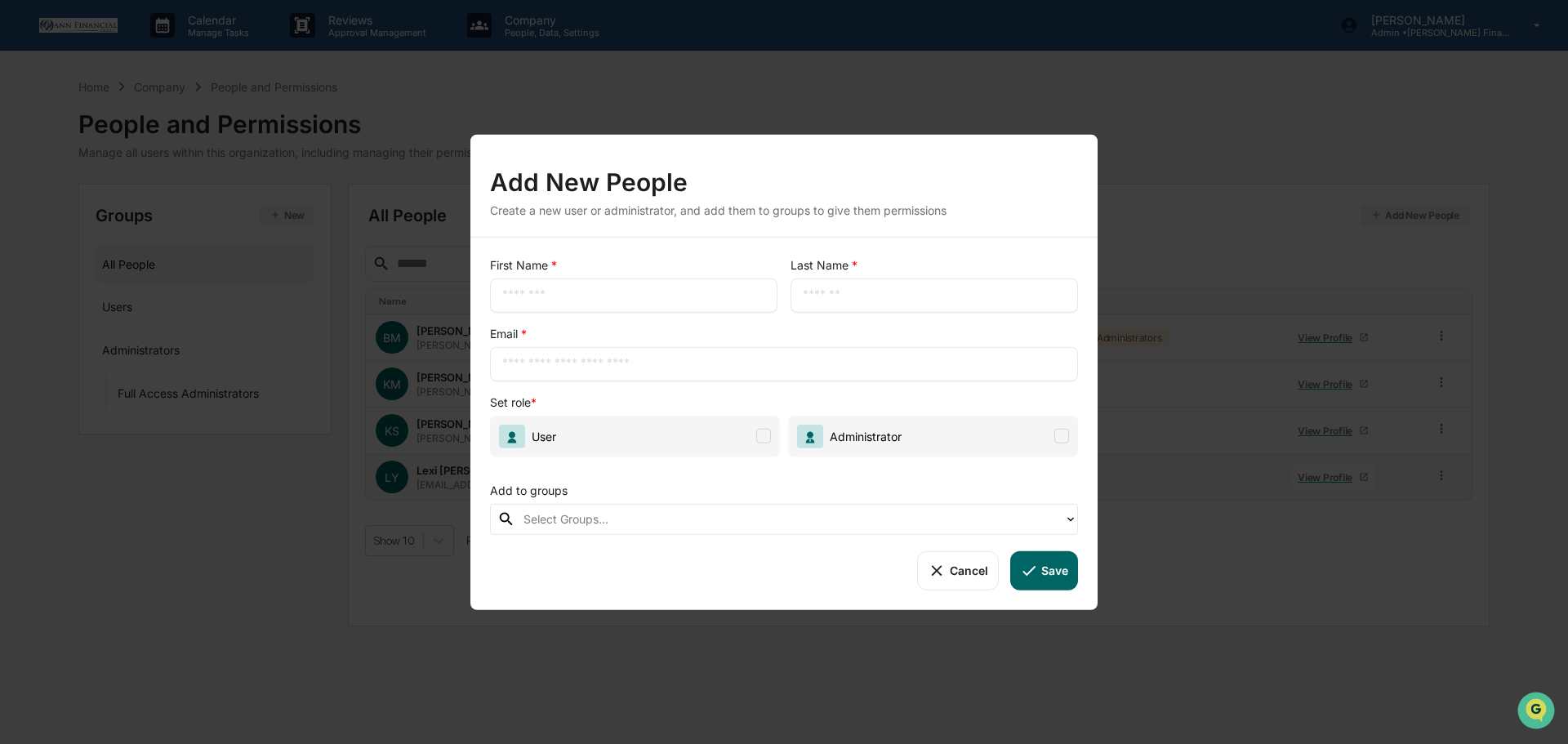
click at [606, 298] on input "text" at bounding box center [634, 294] width 263 height 16
type input "*******"
click at [755, 430] on span "User" at bounding box center [635, 436] width 290 height 42
click at [699, 519] on div at bounding box center [789, 518] width 533 height 18
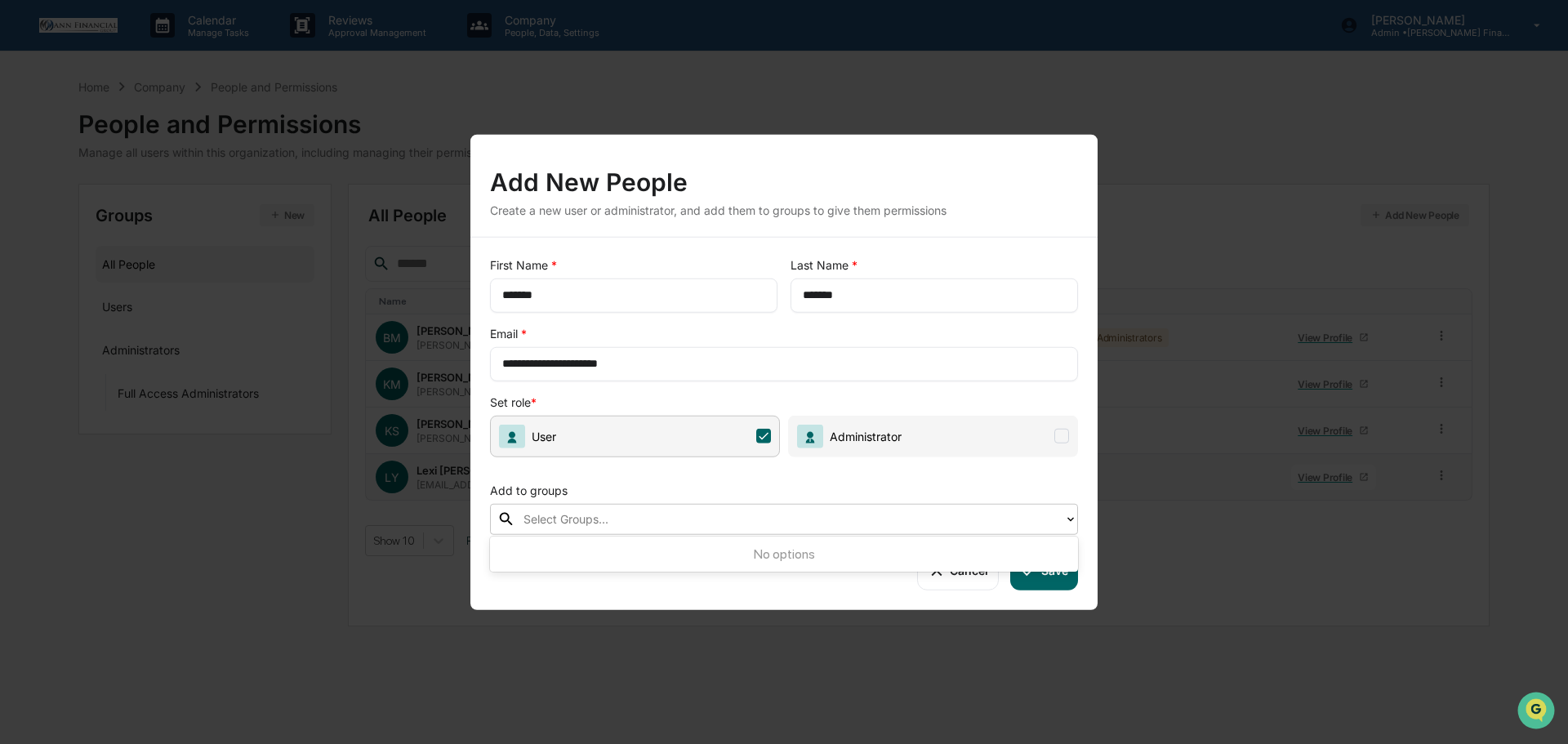
click at [699, 519] on div at bounding box center [789, 518] width 533 height 18
click at [569, 364] on input "**********" at bounding box center [784, 363] width 564 height 16
type input "**********"
click at [1049, 571] on button "Save" at bounding box center [1044, 569] width 68 height 39
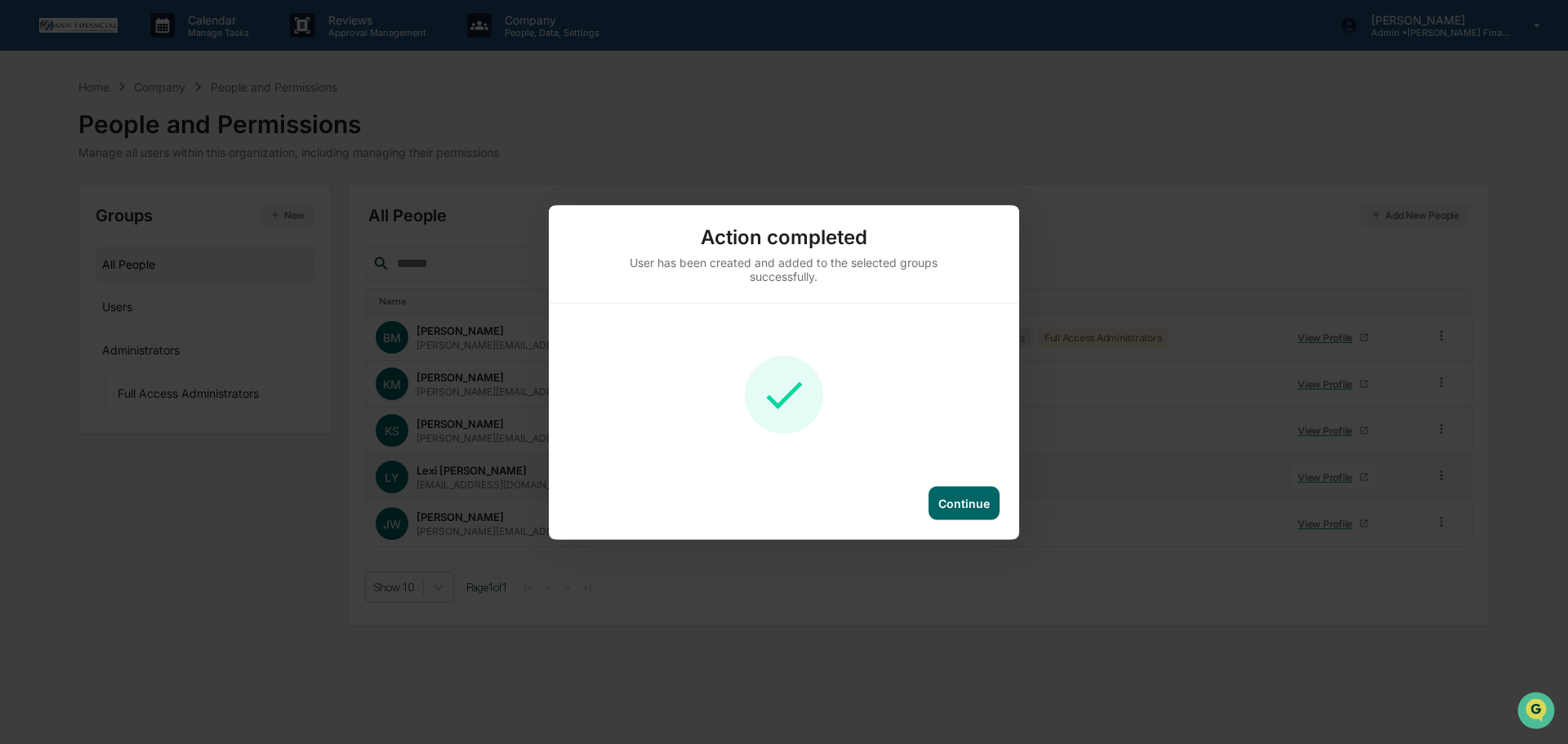
click at [984, 500] on div "Continue" at bounding box center [964, 502] width 51 height 14
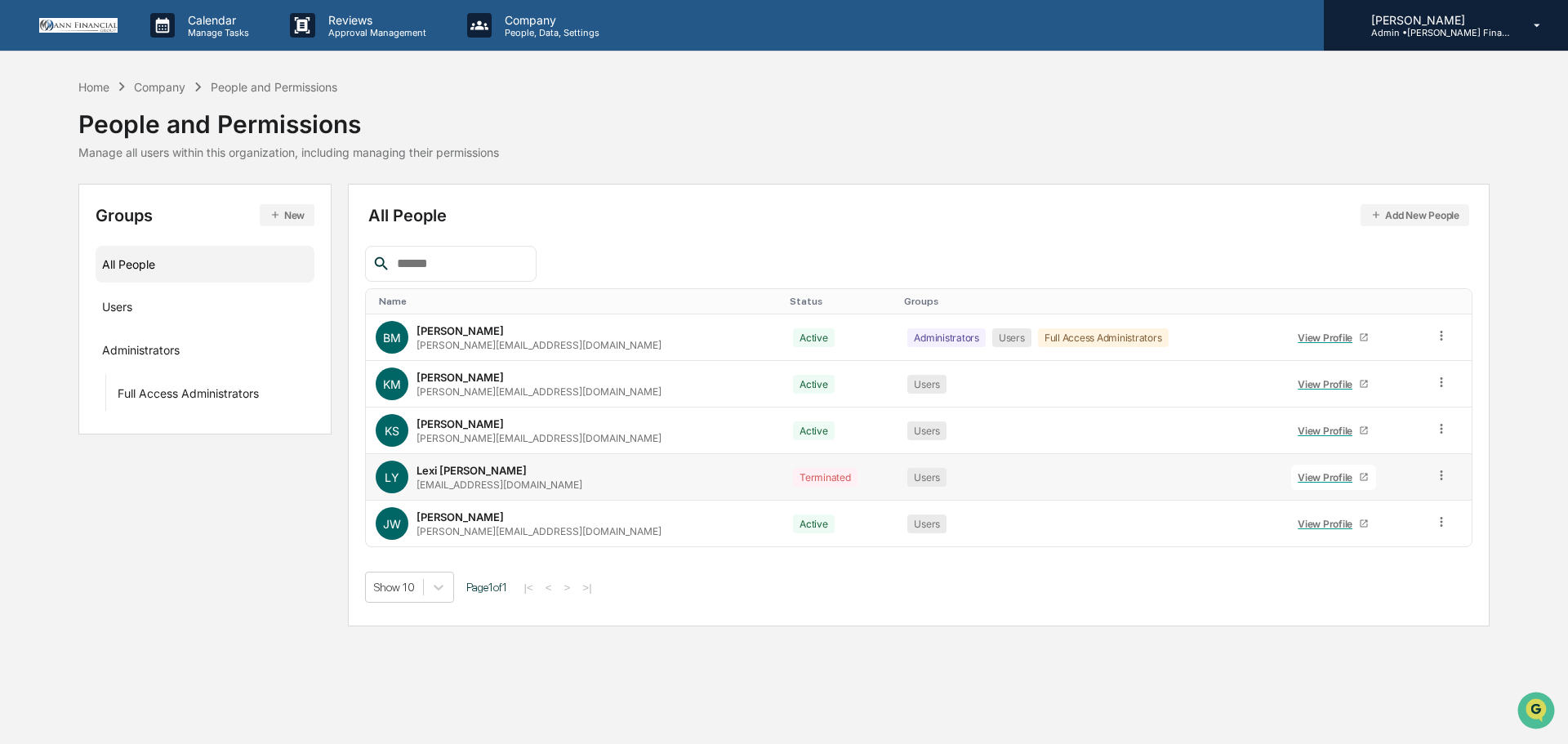
click at [1410, 39] on div "[PERSON_NAME] Admin • [PERSON_NAME] Financial Group" at bounding box center [1446, 25] width 245 height 50
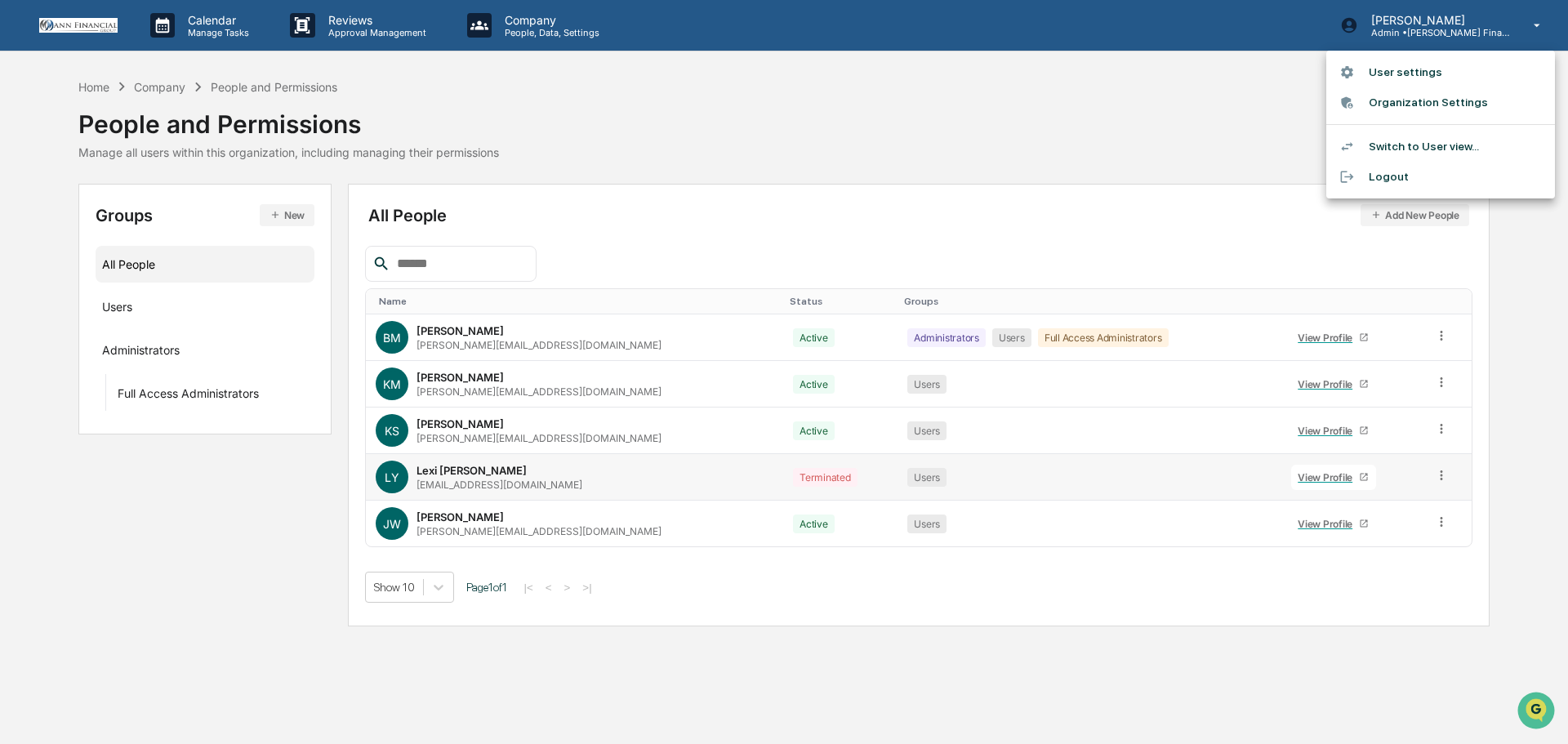
click at [1158, 97] on div at bounding box center [784, 372] width 1568 height 744
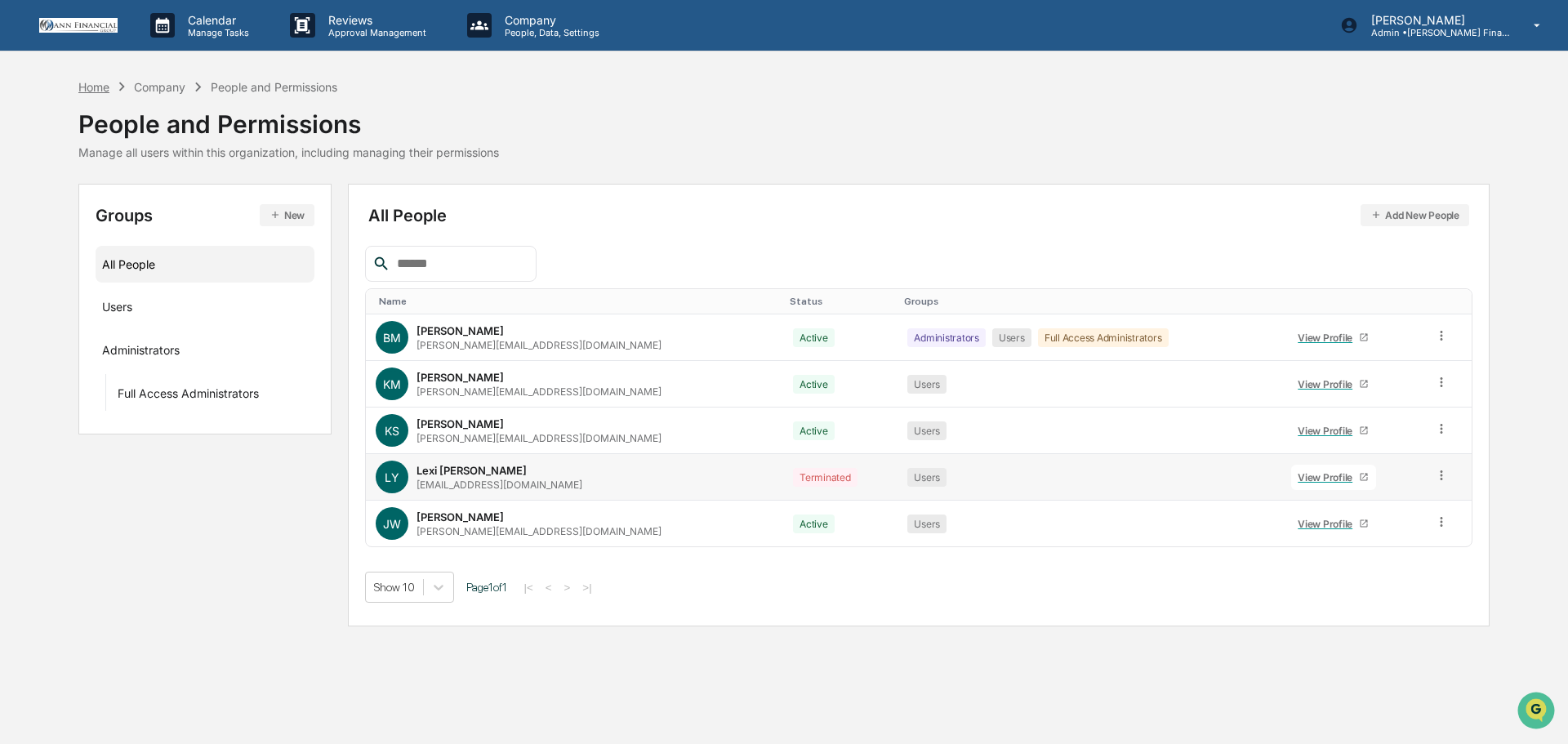
click at [106, 86] on div "Home" at bounding box center [94, 86] width 31 height 14
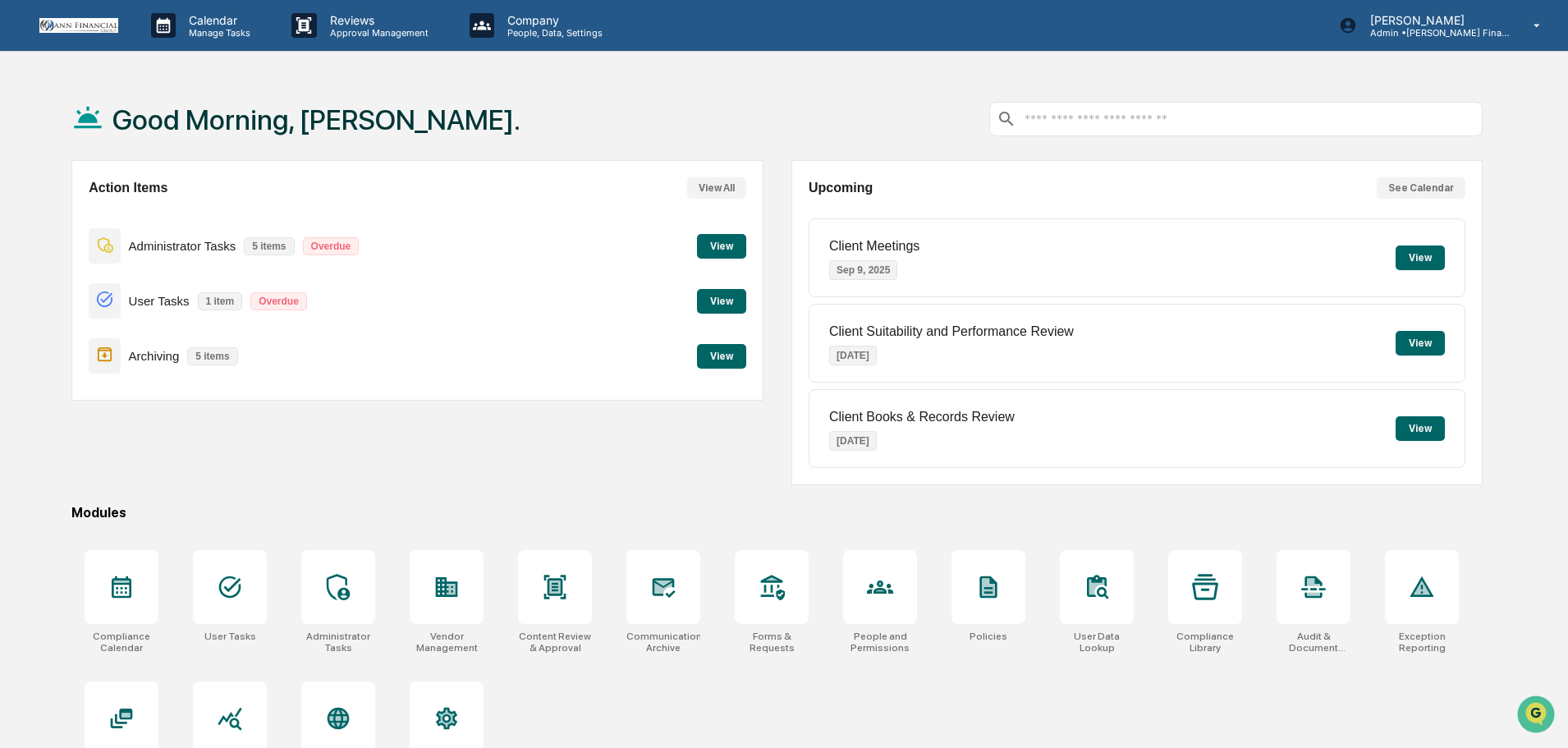
click at [718, 299] on button "View" at bounding box center [722, 300] width 49 height 24
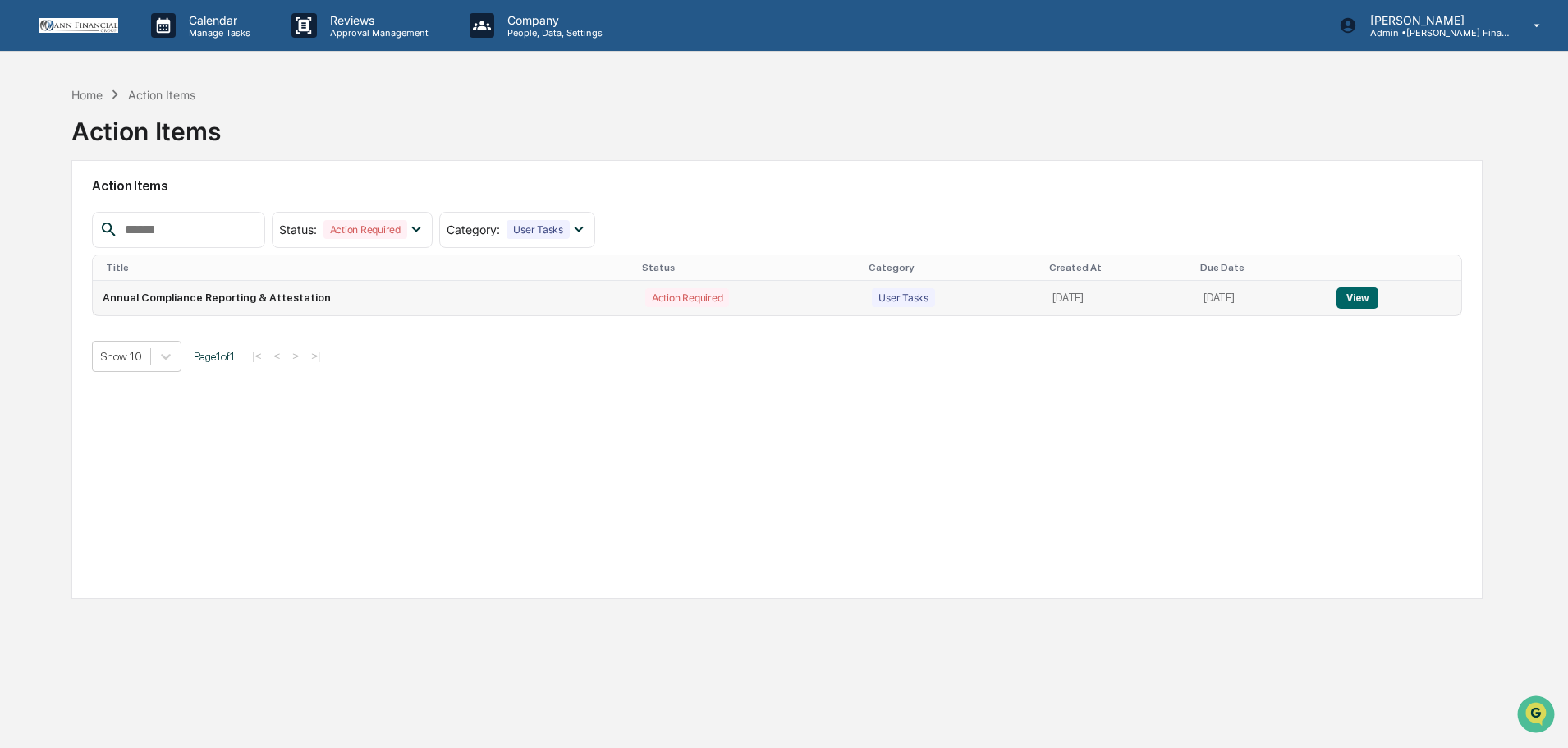
click at [1365, 298] on button "View" at bounding box center [1357, 298] width 42 height 21
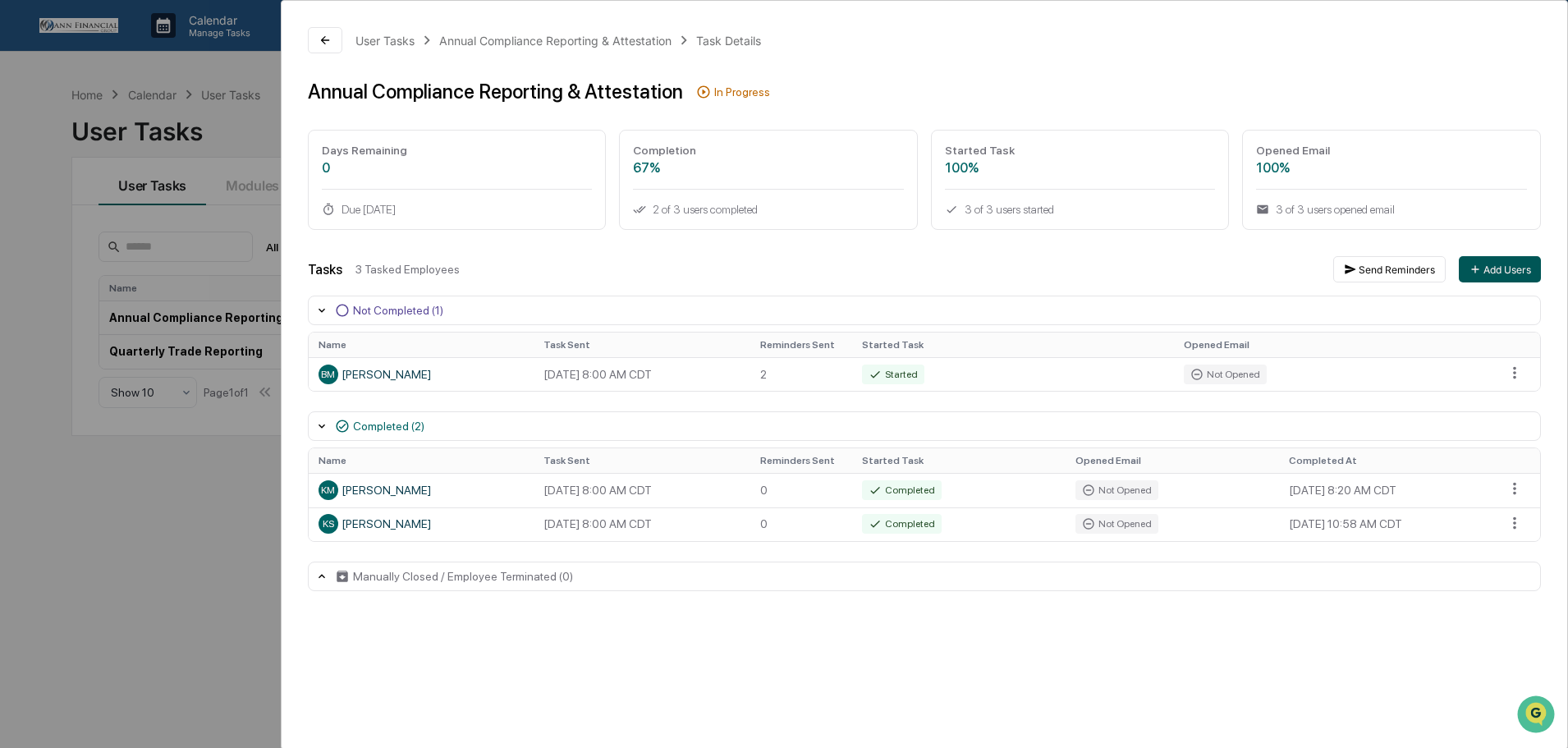
click at [1517, 267] on button "Add Users" at bounding box center [1501, 269] width 82 height 26
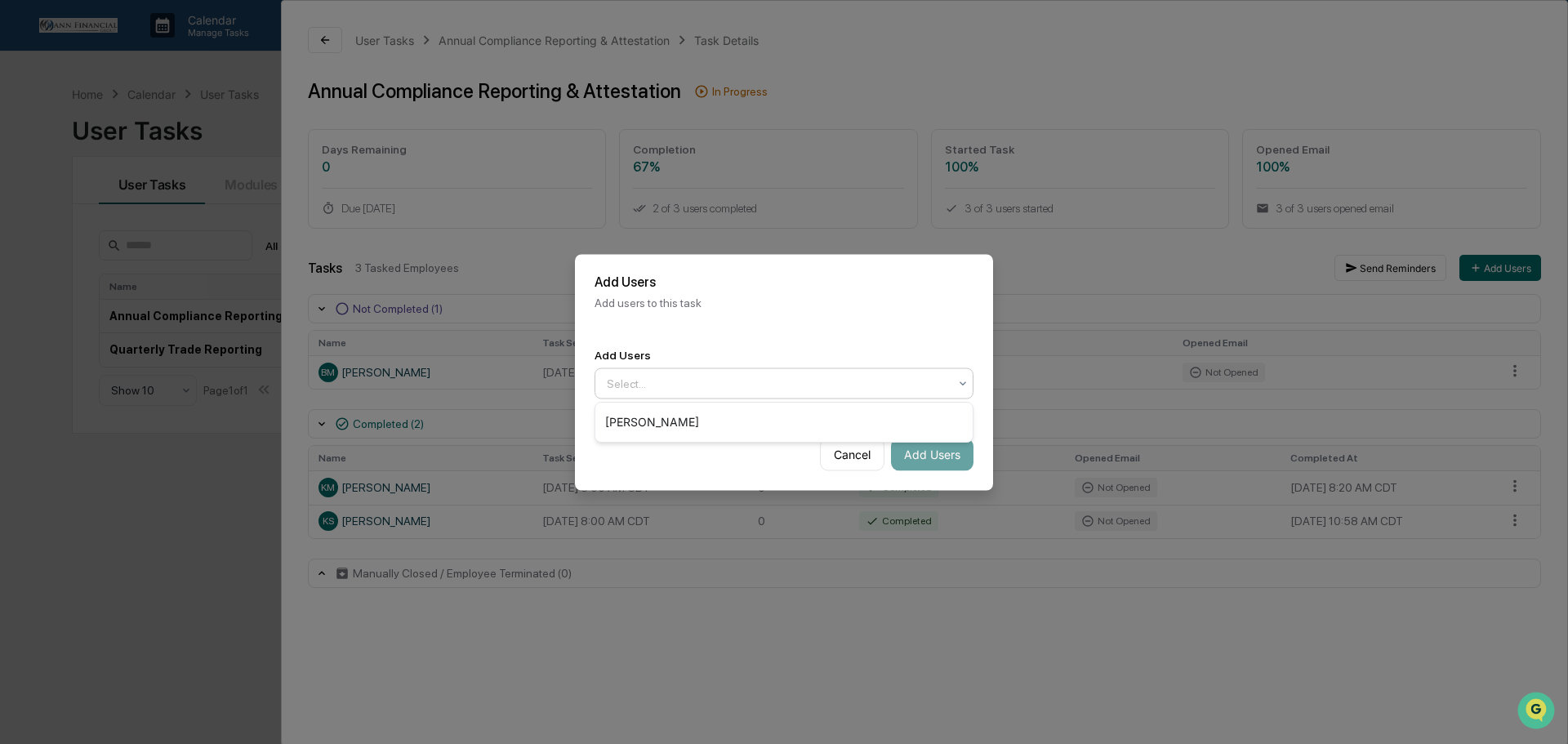
click at [920, 379] on div at bounding box center [777, 382] width 342 height 16
click at [778, 418] on div "[PERSON_NAME]" at bounding box center [784, 422] width 377 height 33
click at [959, 456] on button "Add Users" at bounding box center [931, 454] width 82 height 33
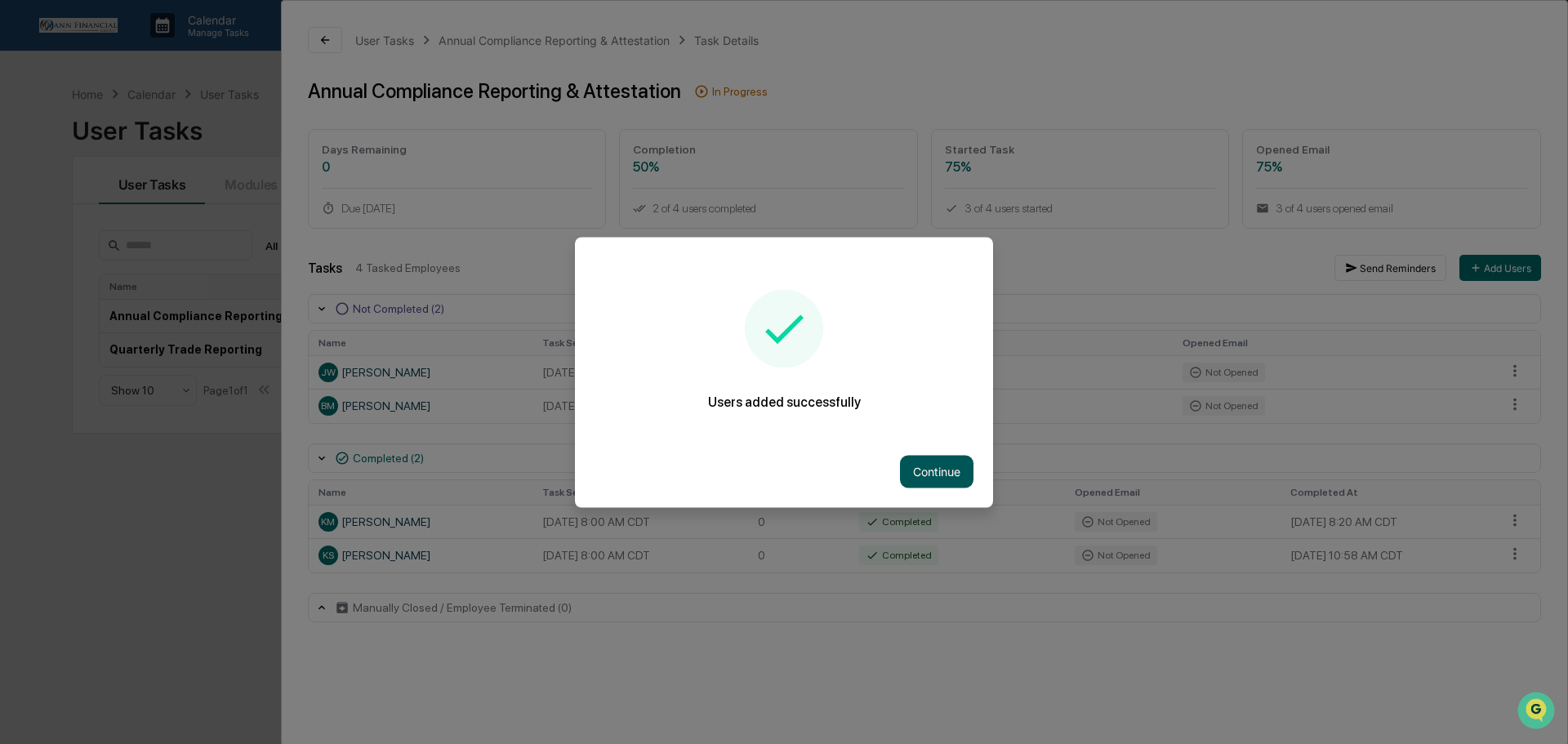
click at [951, 471] on button "Continue" at bounding box center [936, 471] width 74 height 33
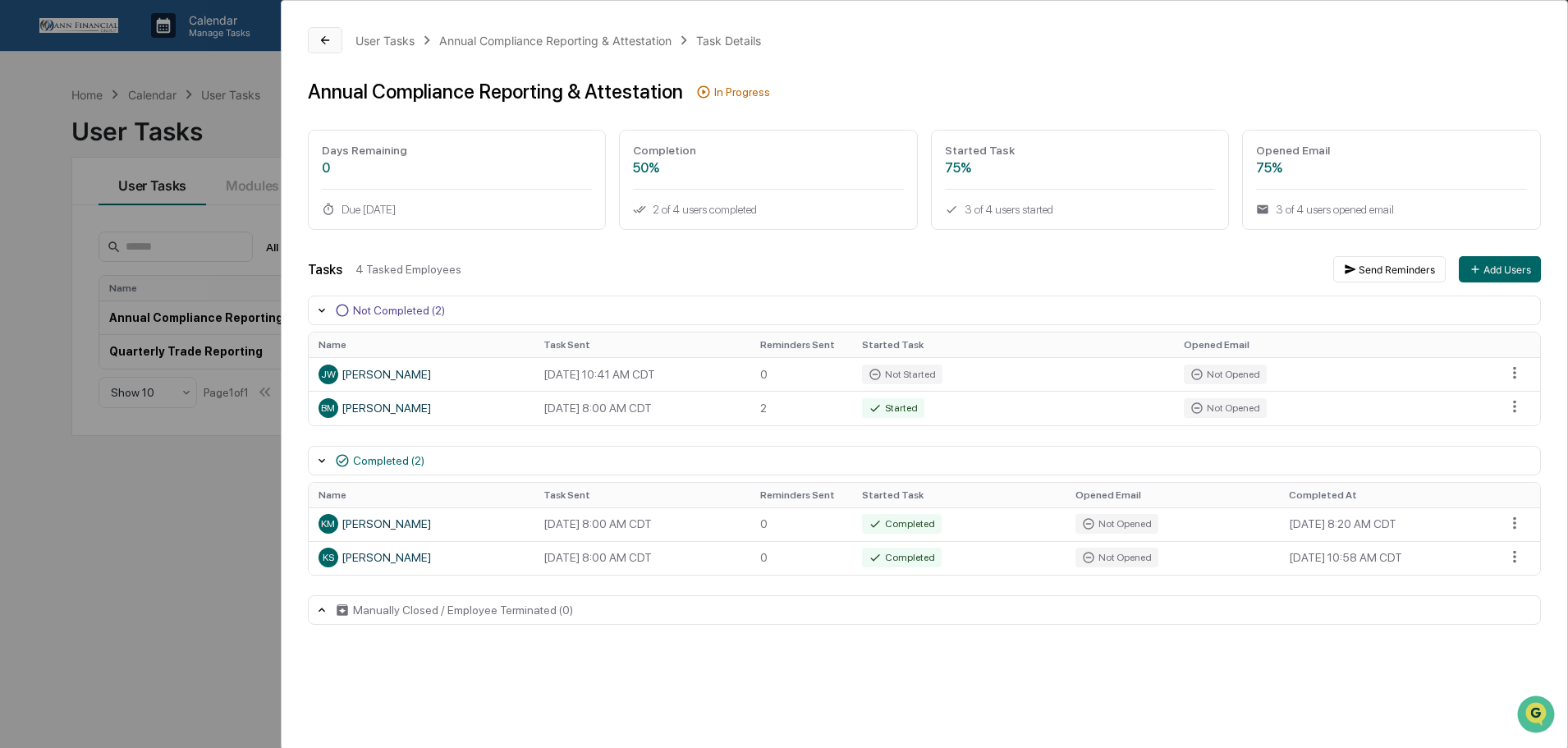
click at [331, 49] on button at bounding box center [325, 40] width 34 height 26
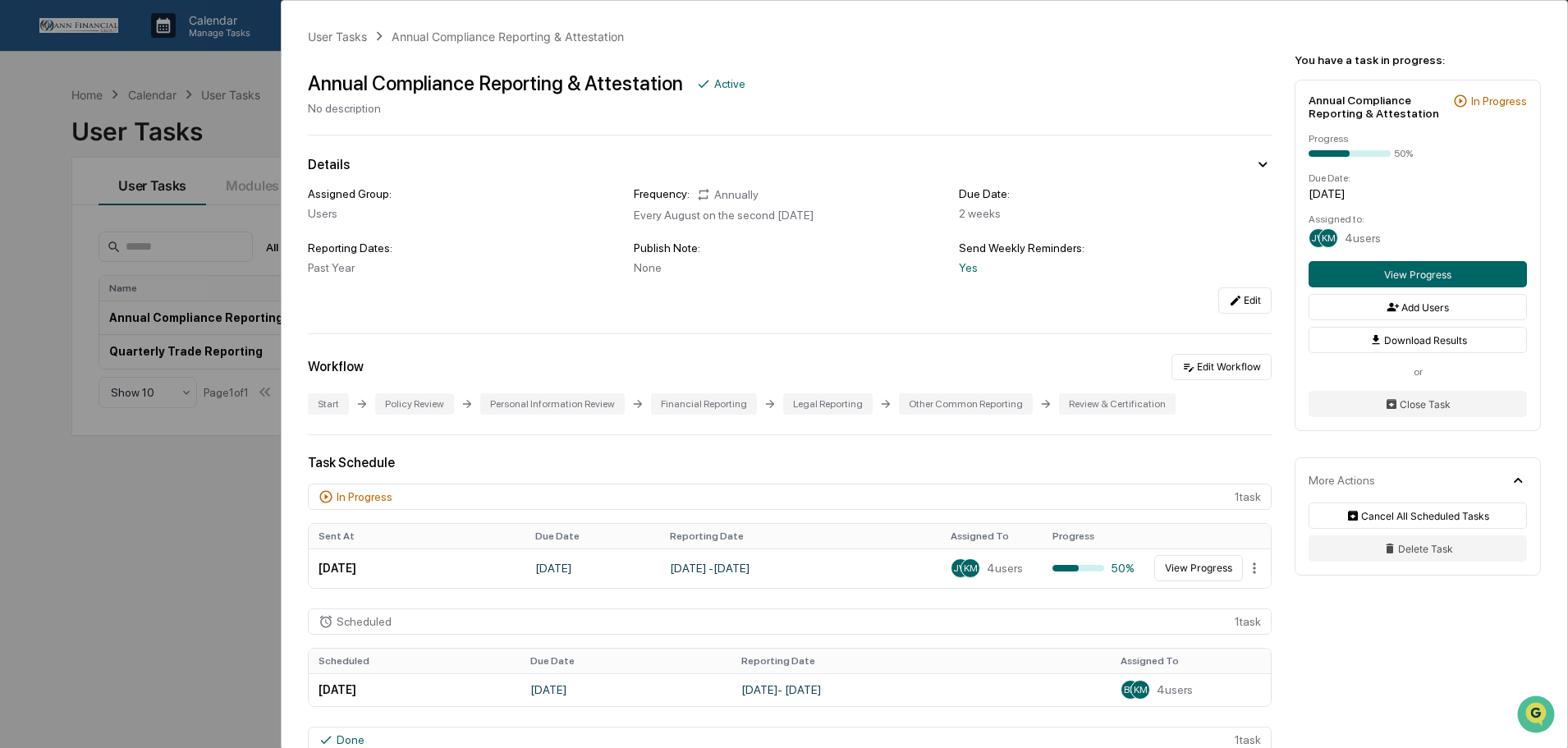
click at [239, 73] on div "User Tasks Annual Compliance Reporting & Attestation Annual Compliance Reportin…" at bounding box center [784, 374] width 1568 height 748
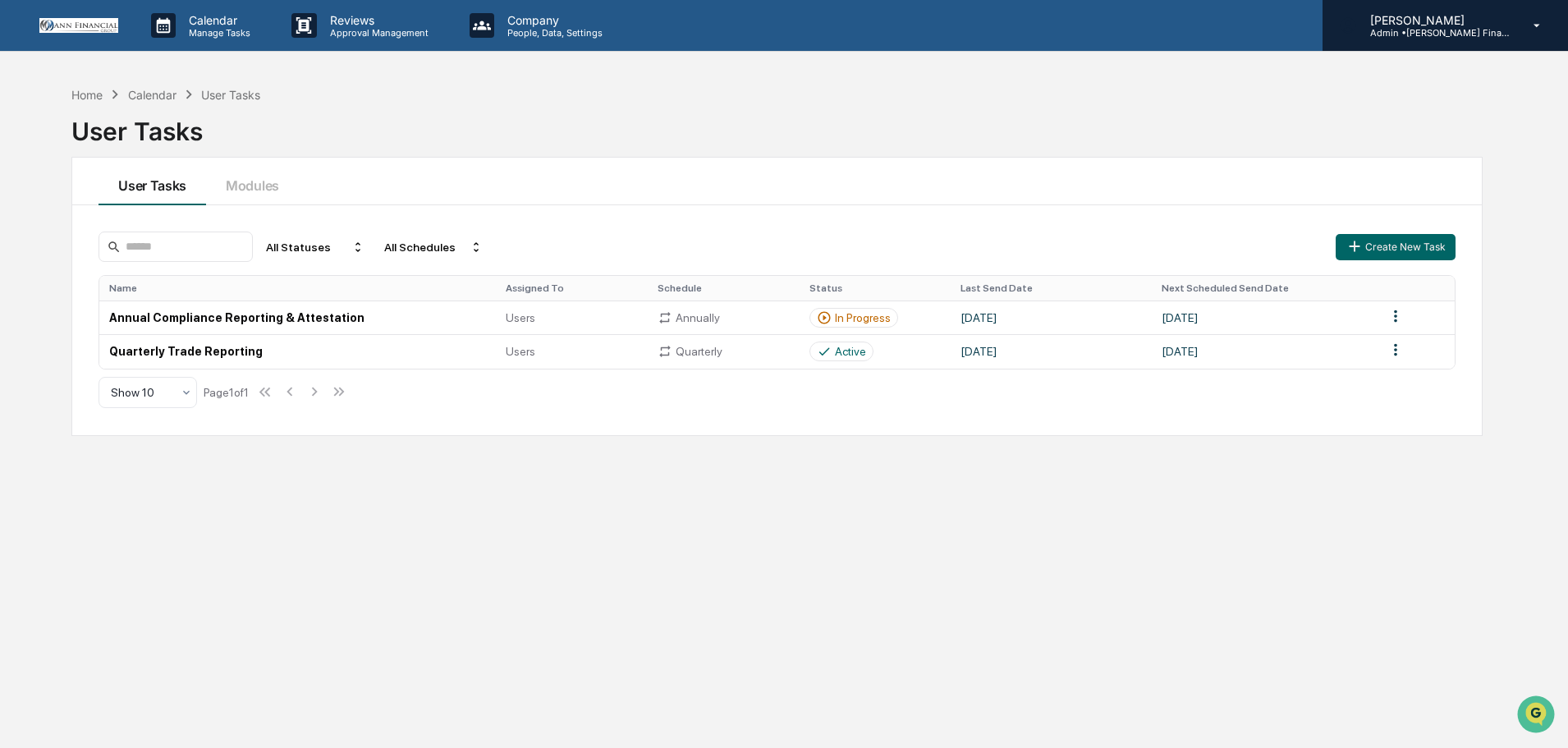
click at [1452, 31] on p "Admin • [PERSON_NAME] Financial Group" at bounding box center [1433, 33] width 153 height 12
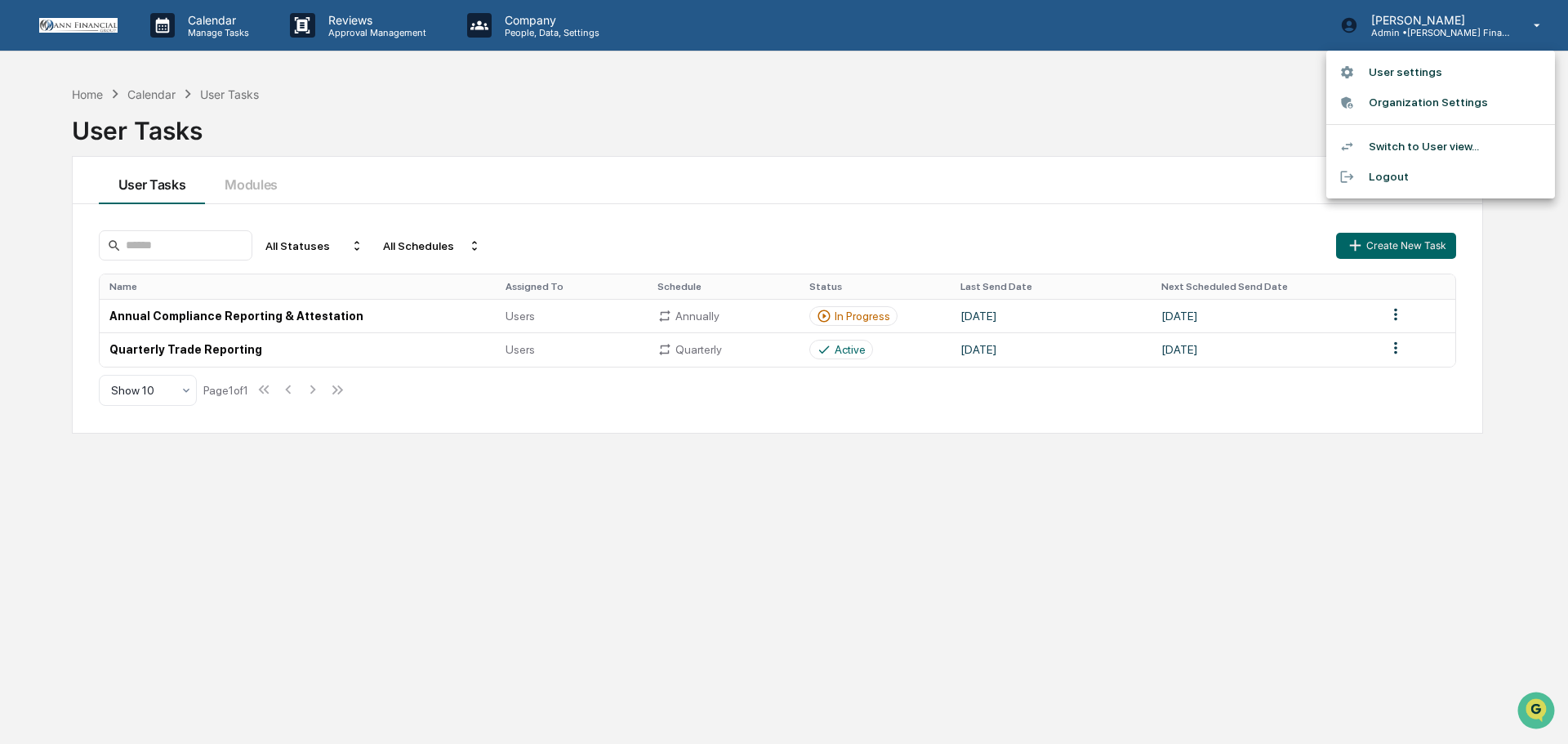
click at [1400, 69] on li "User settings" at bounding box center [1441, 72] width 229 height 30
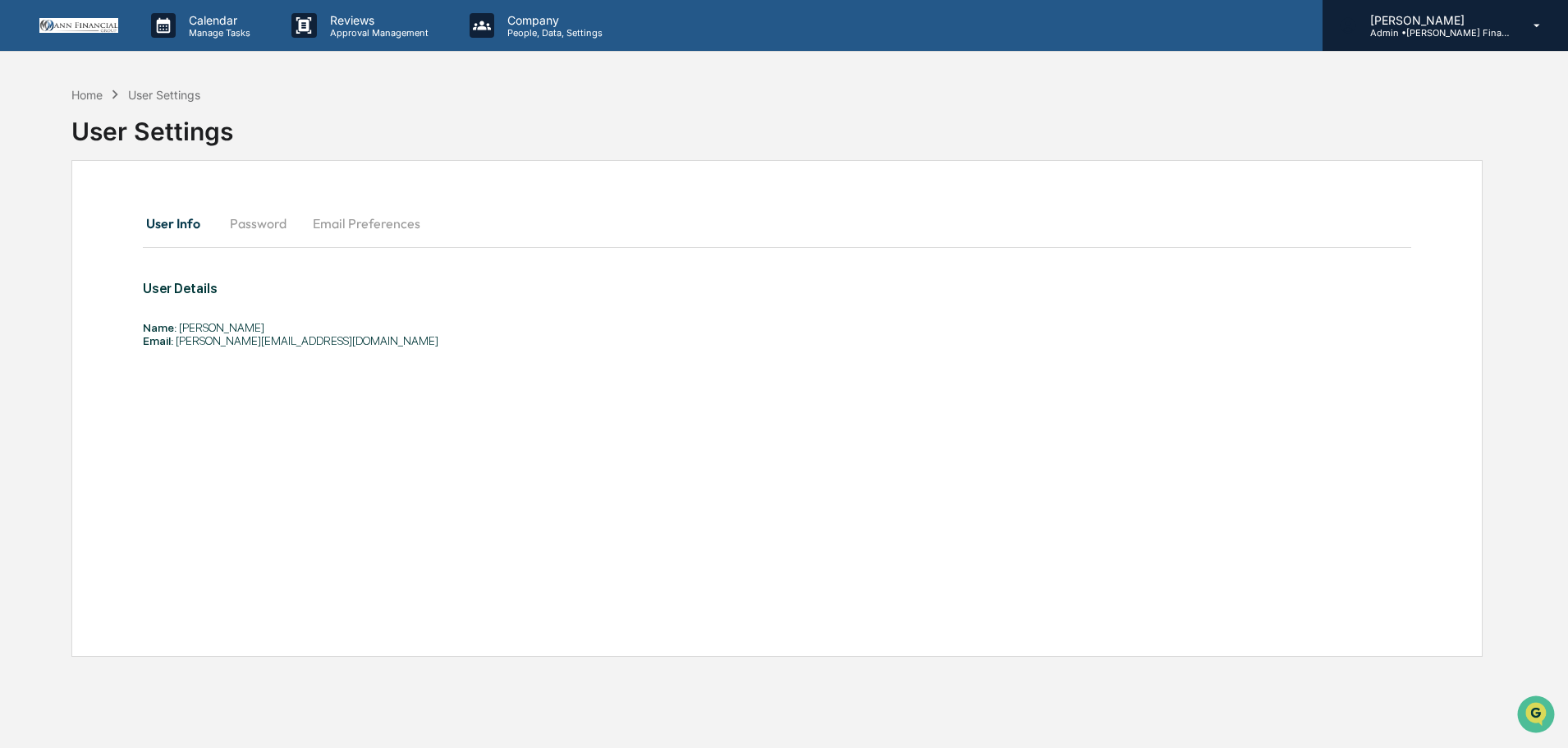
click at [1418, 21] on p "[PERSON_NAME]" at bounding box center [1433, 20] width 153 height 14
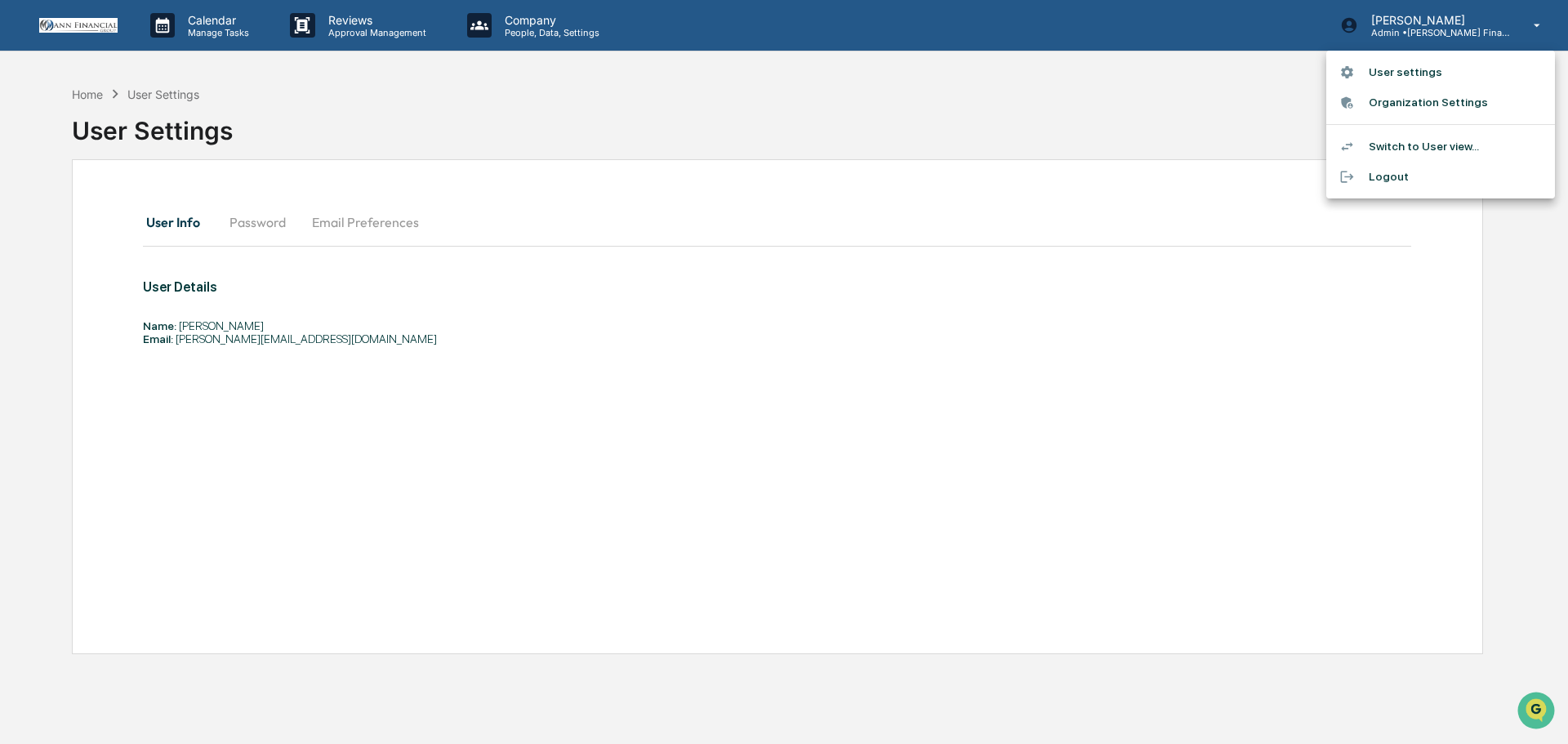
click at [1400, 142] on li "Switch to User view..." at bounding box center [1441, 146] width 229 height 30
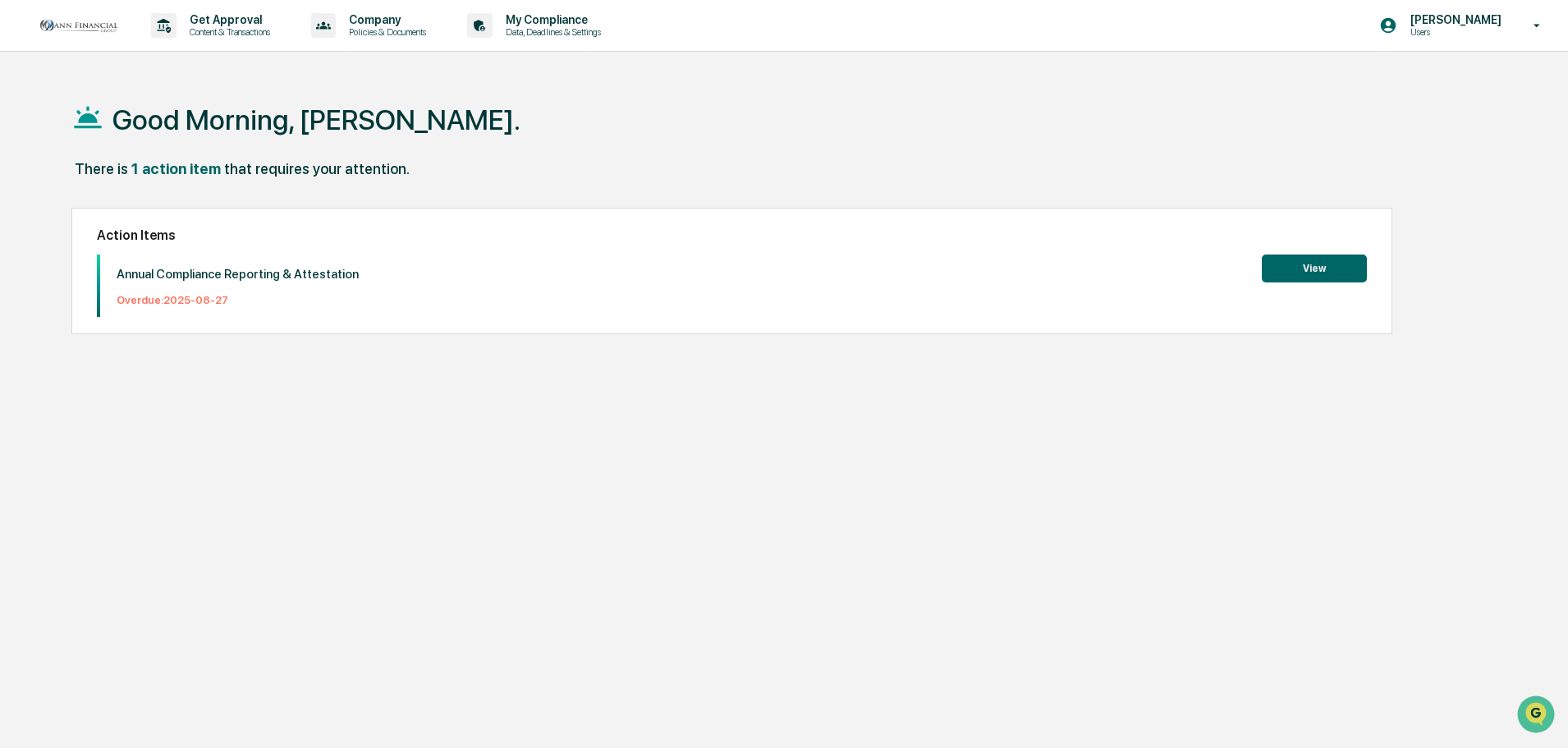
click at [1321, 262] on button "View" at bounding box center [1315, 268] width 105 height 28
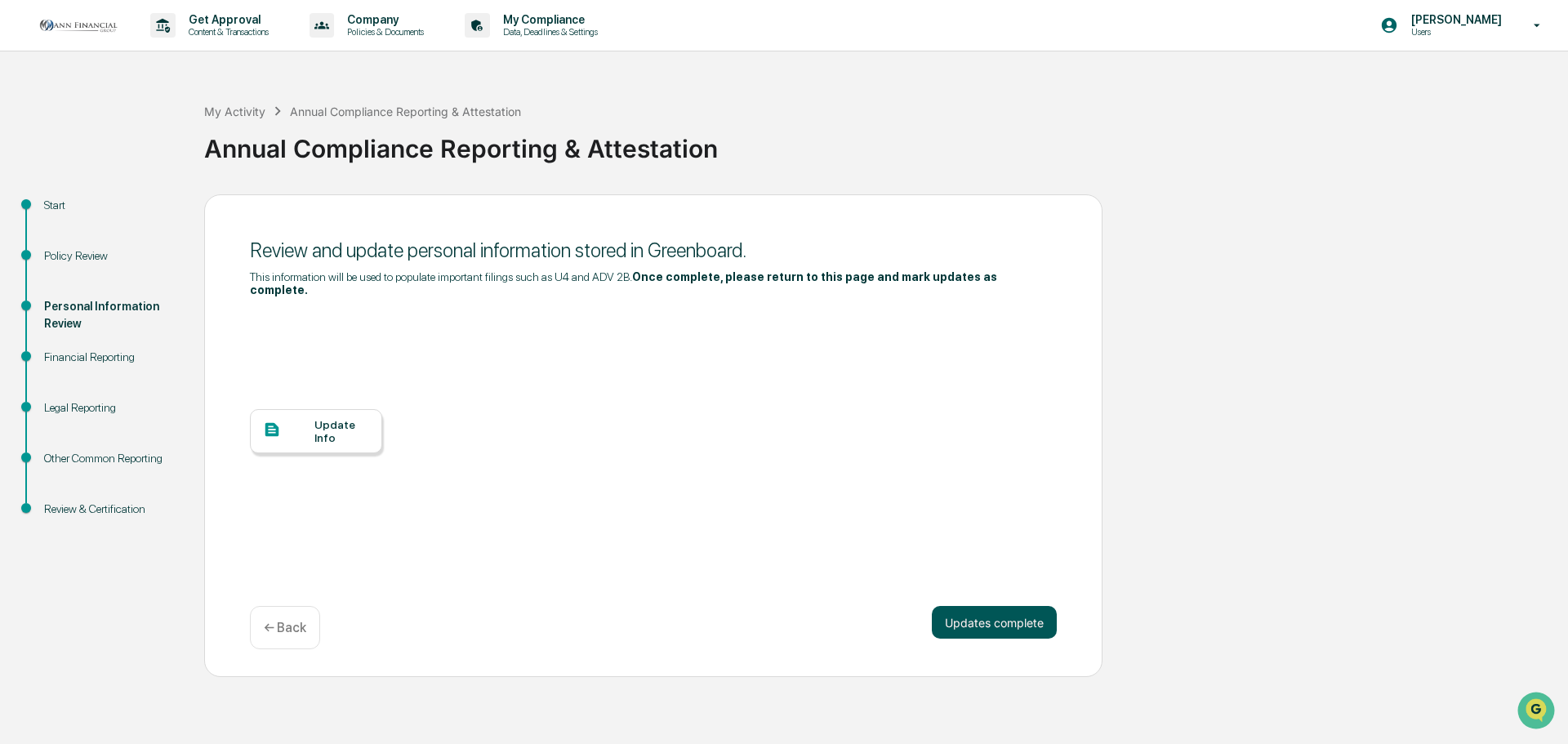
click at [975, 605] on button "Updates complete" at bounding box center [994, 622] width 125 height 33
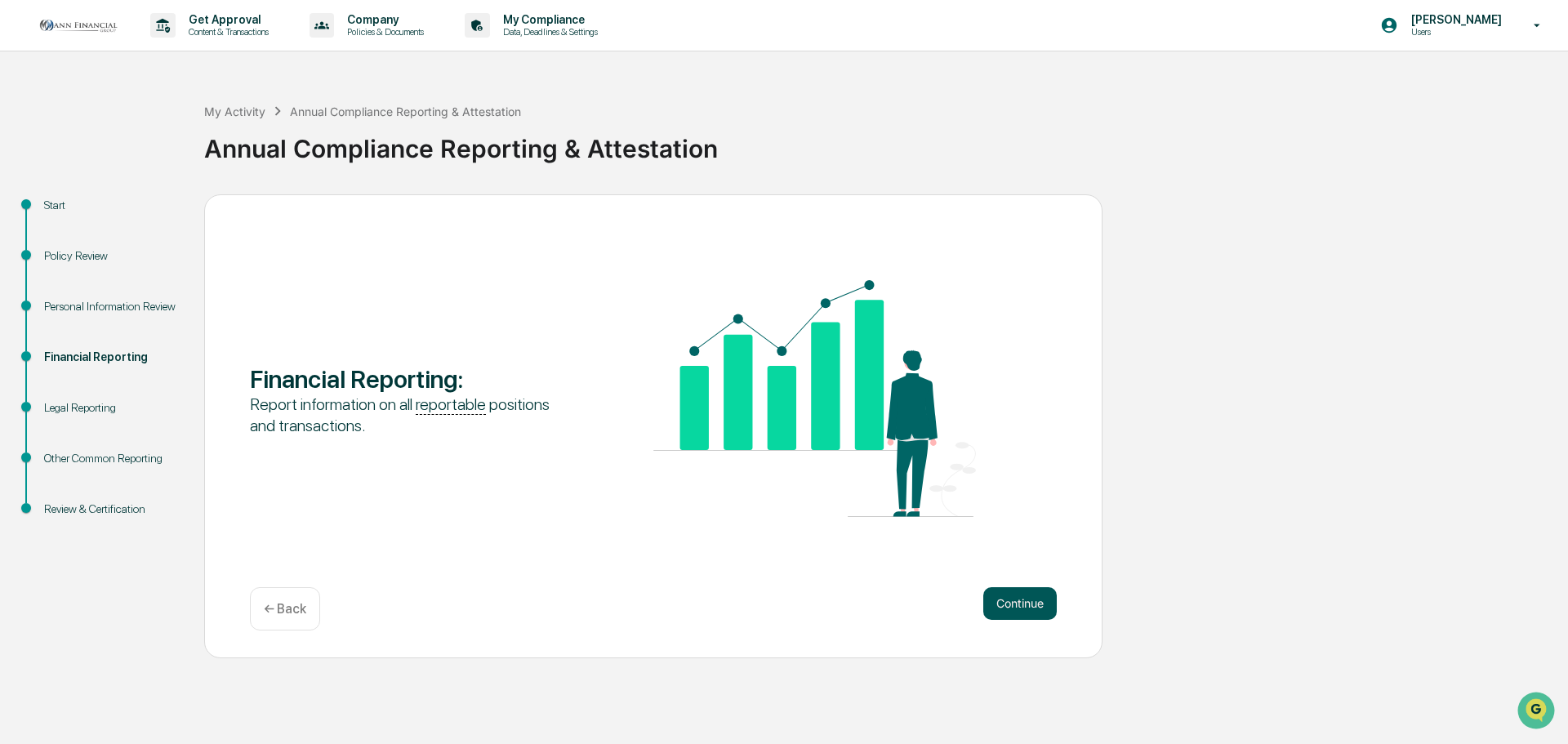
click at [1003, 602] on button "Continue" at bounding box center [1020, 603] width 74 height 33
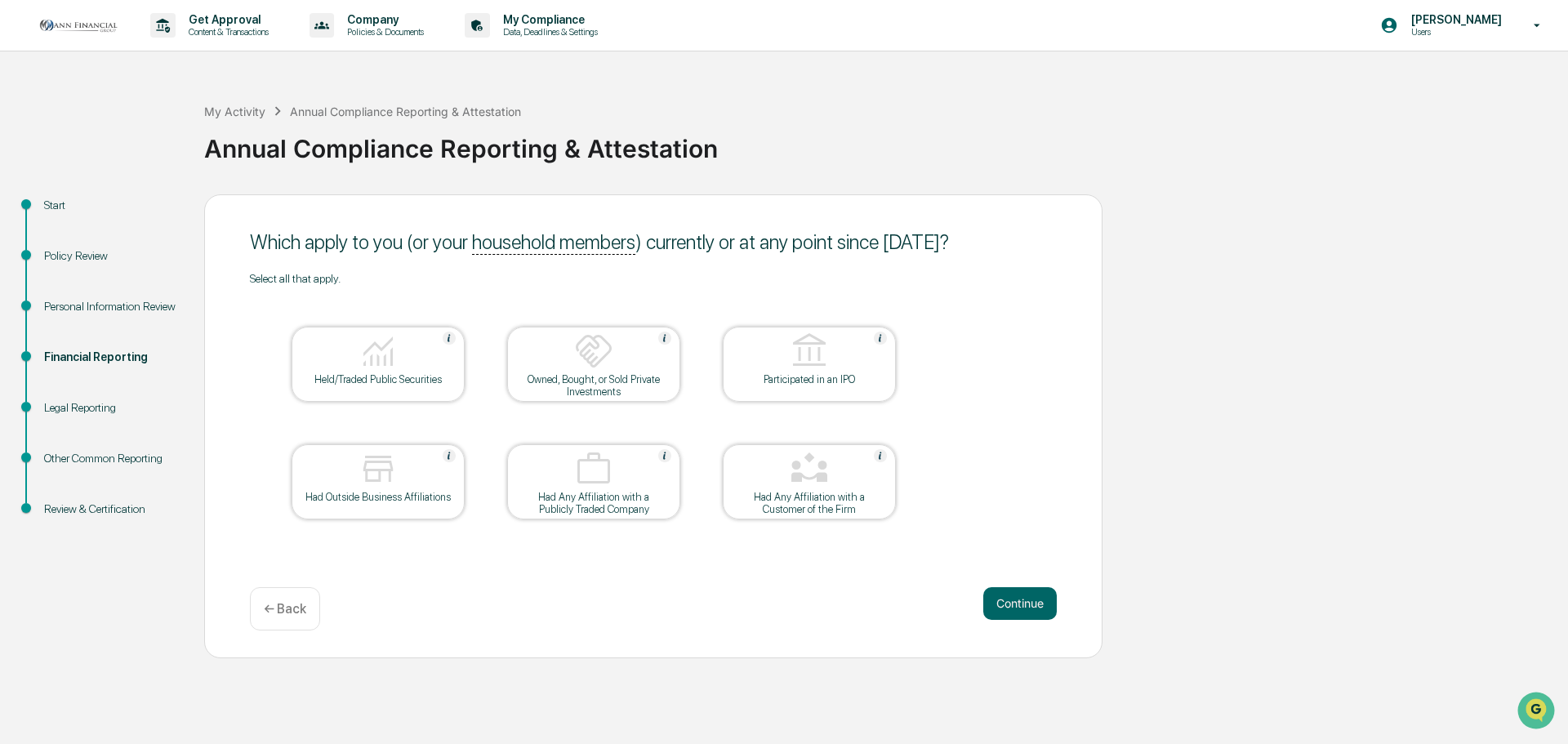
click at [399, 349] on div at bounding box center [378, 352] width 163 height 42
click at [568, 356] on div at bounding box center [594, 352] width 163 height 42
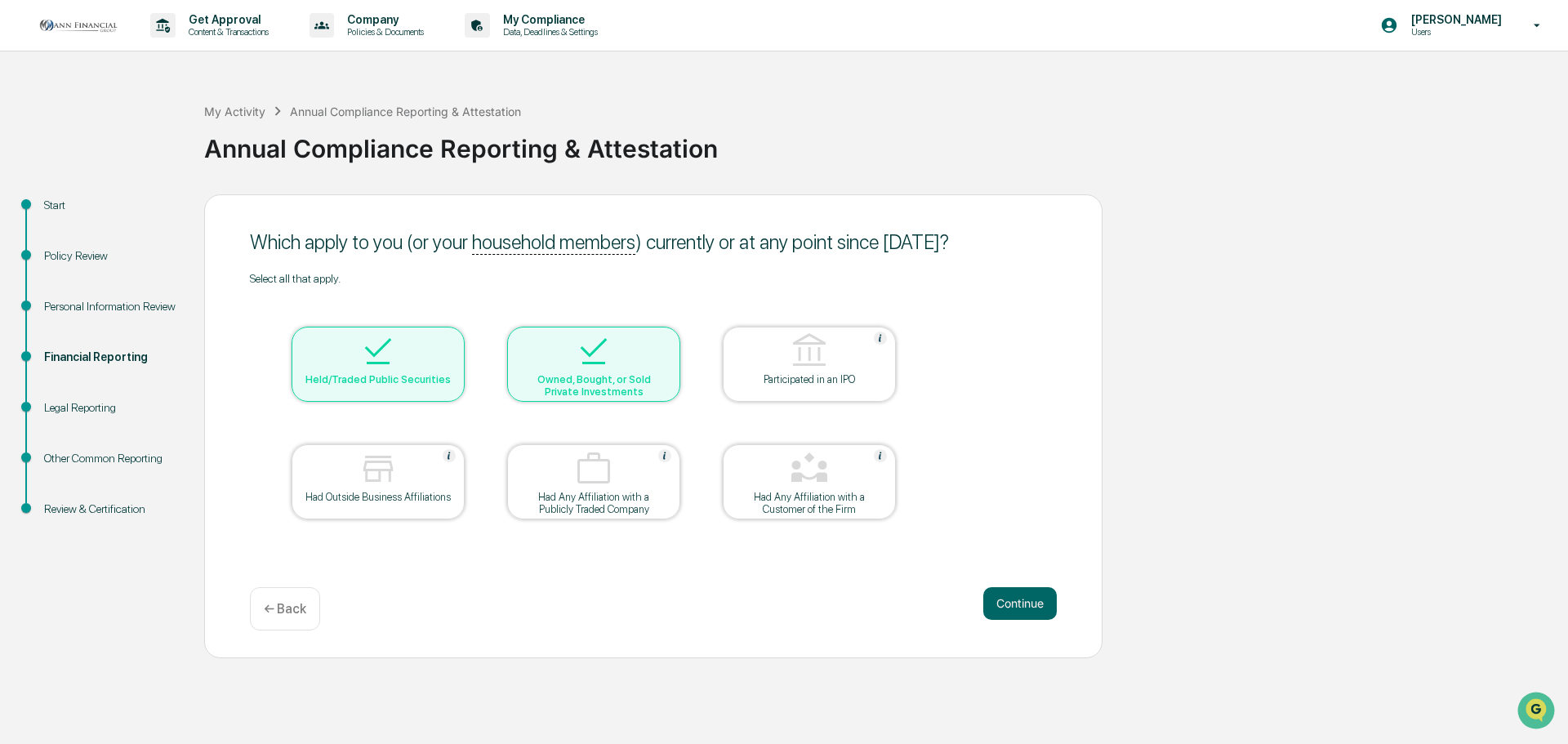
click at [568, 356] on div at bounding box center [594, 352] width 163 height 42
click at [1020, 602] on button "Continue" at bounding box center [1020, 603] width 74 height 33
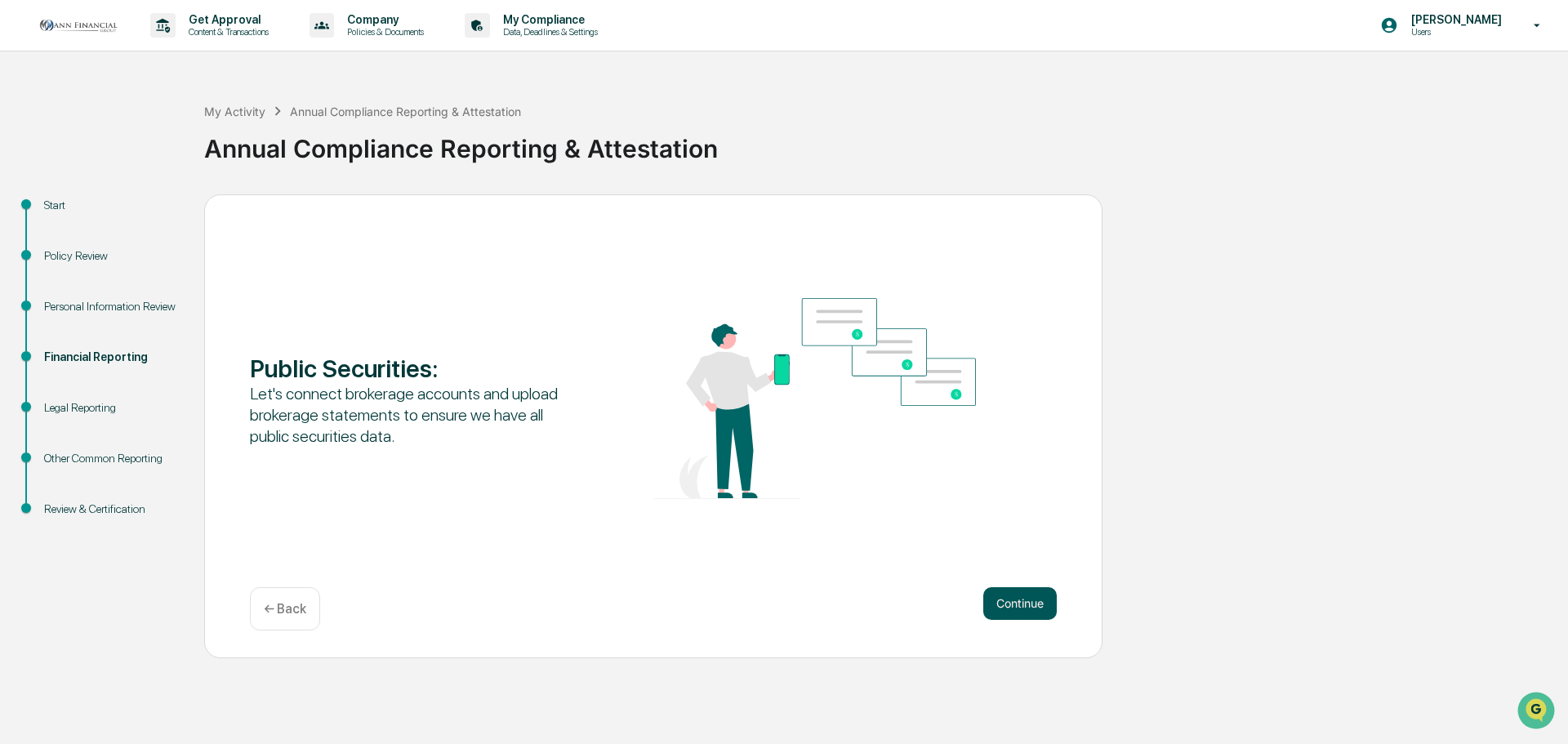
click at [1021, 605] on button "Continue" at bounding box center [1020, 603] width 74 height 33
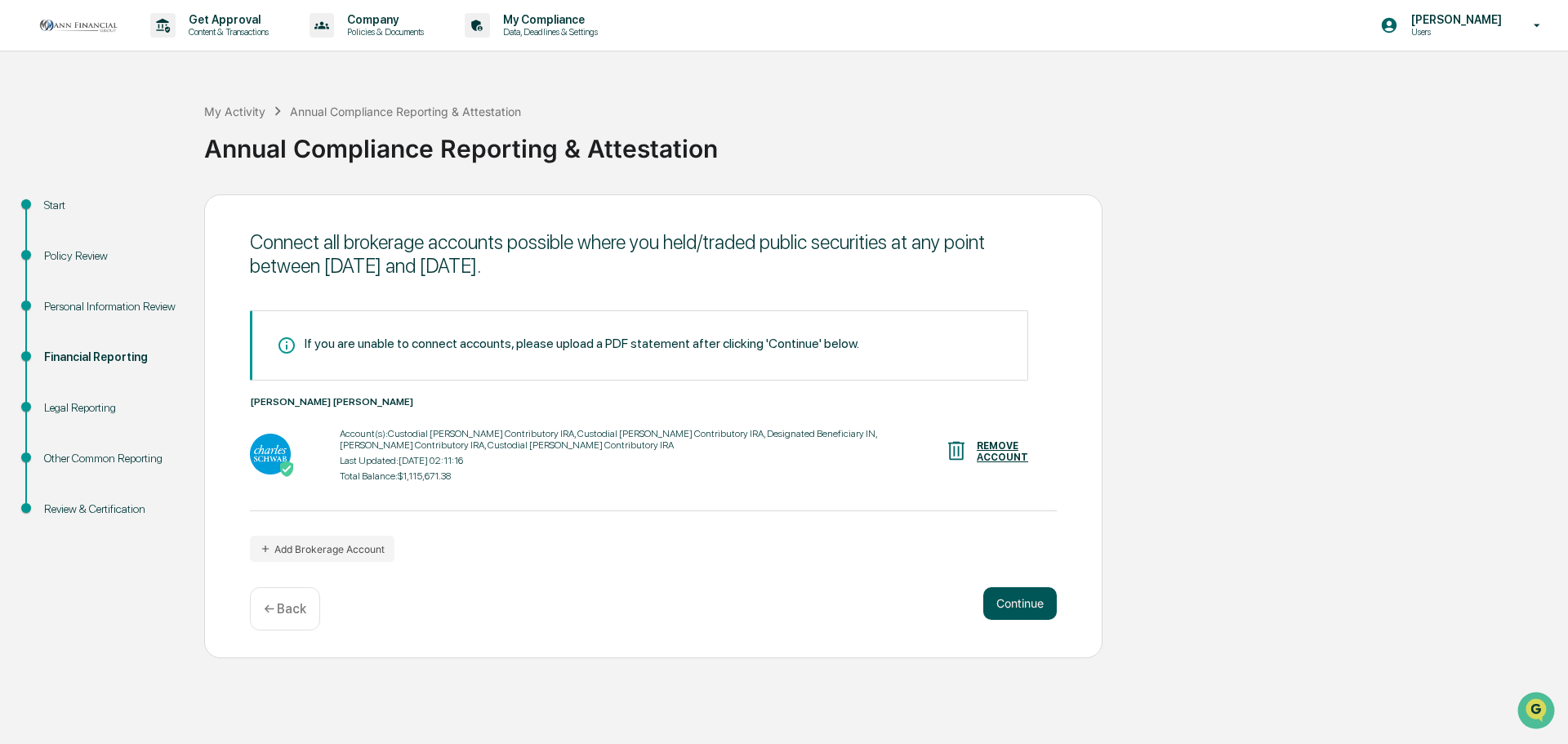
click at [1022, 600] on button "Continue" at bounding box center [1020, 603] width 74 height 33
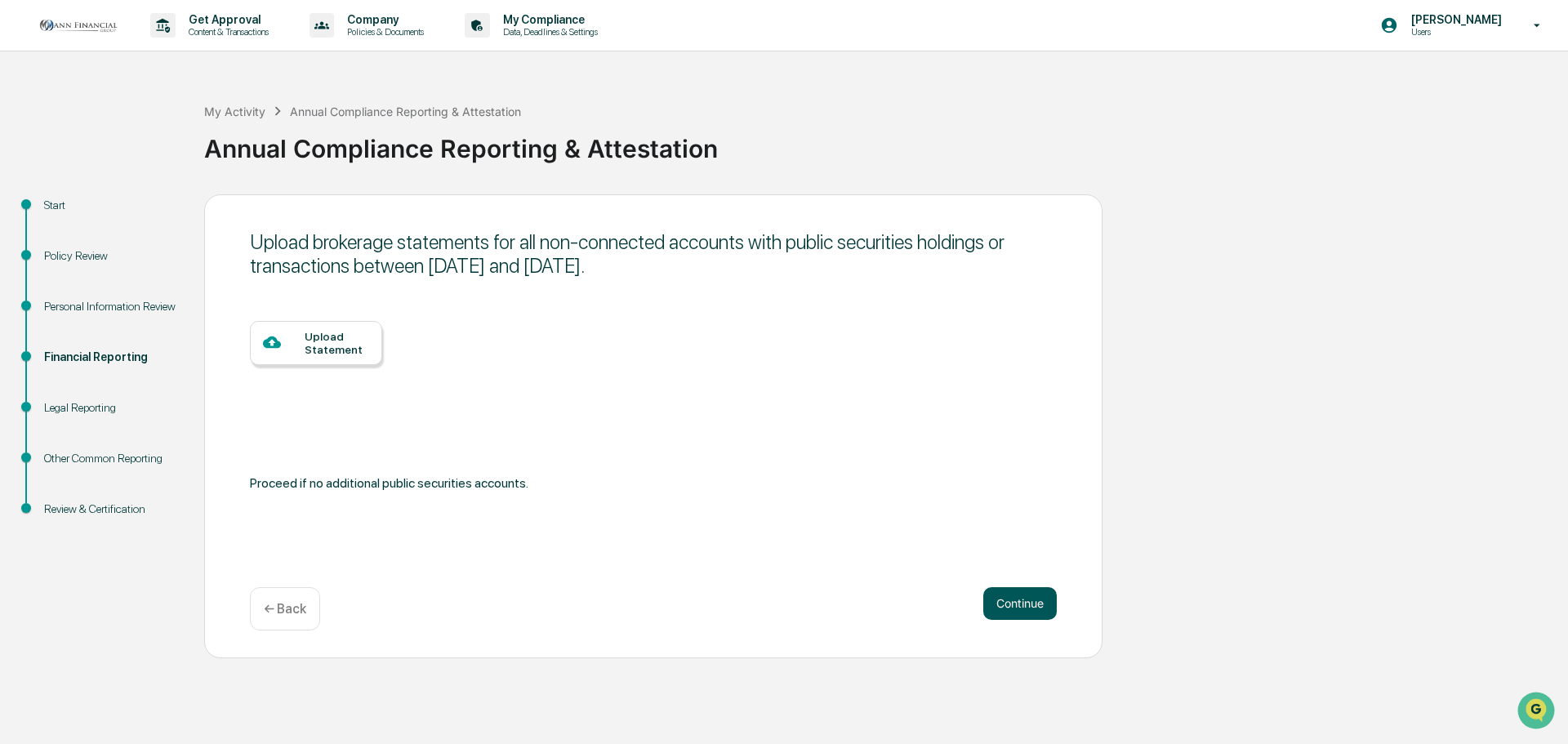
click at [1013, 596] on button "Continue" at bounding box center [1020, 603] width 74 height 33
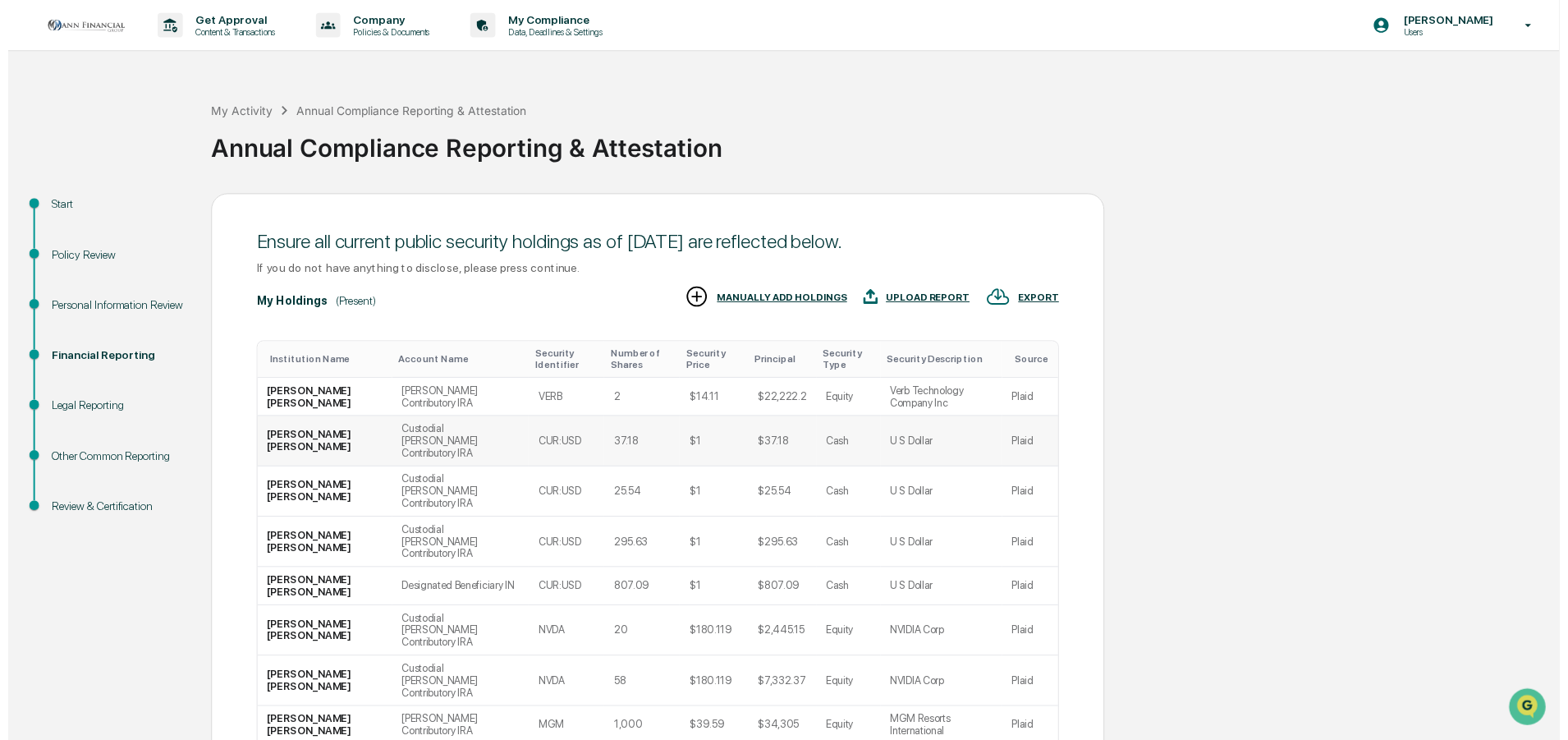
scroll to position [163, 0]
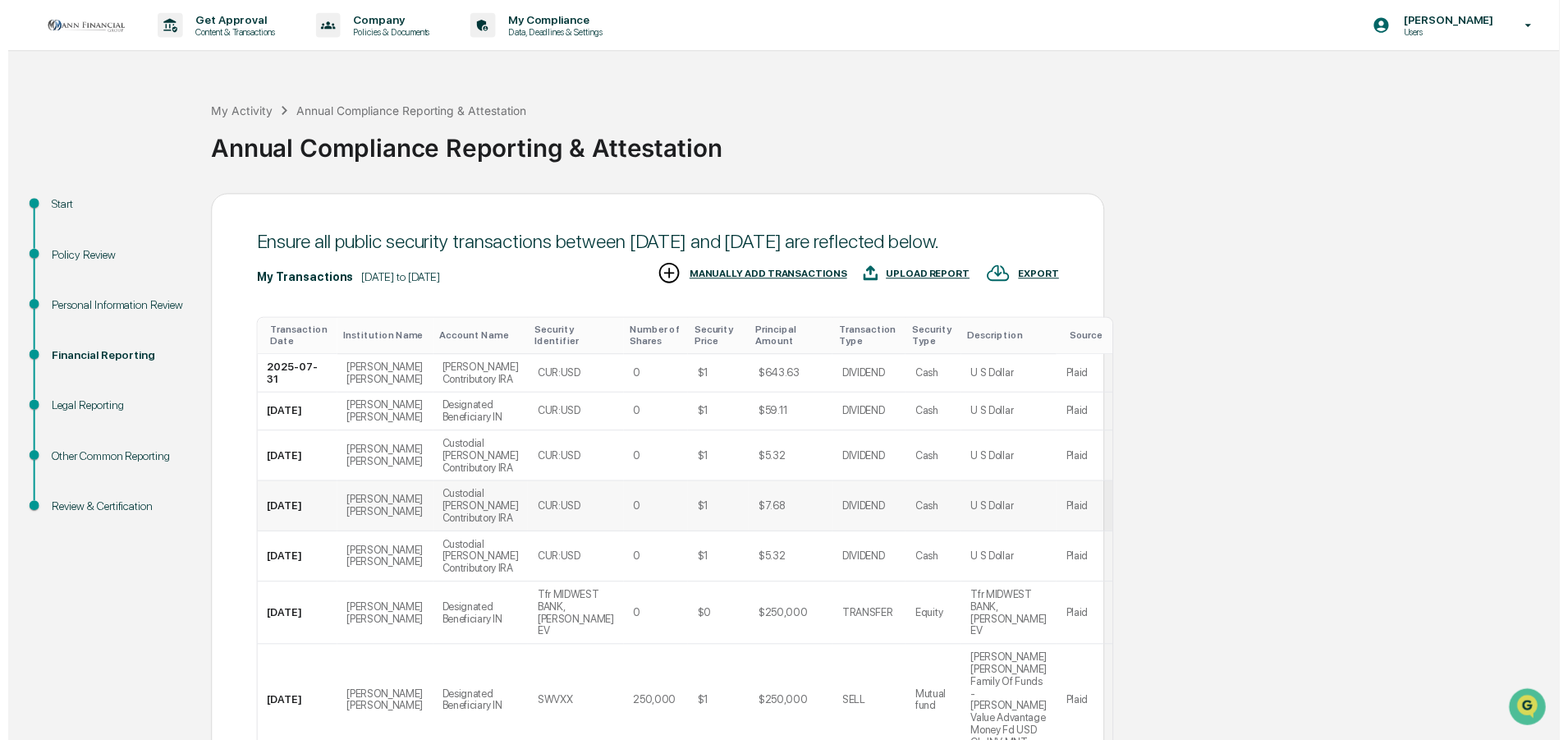
scroll to position [311, 0]
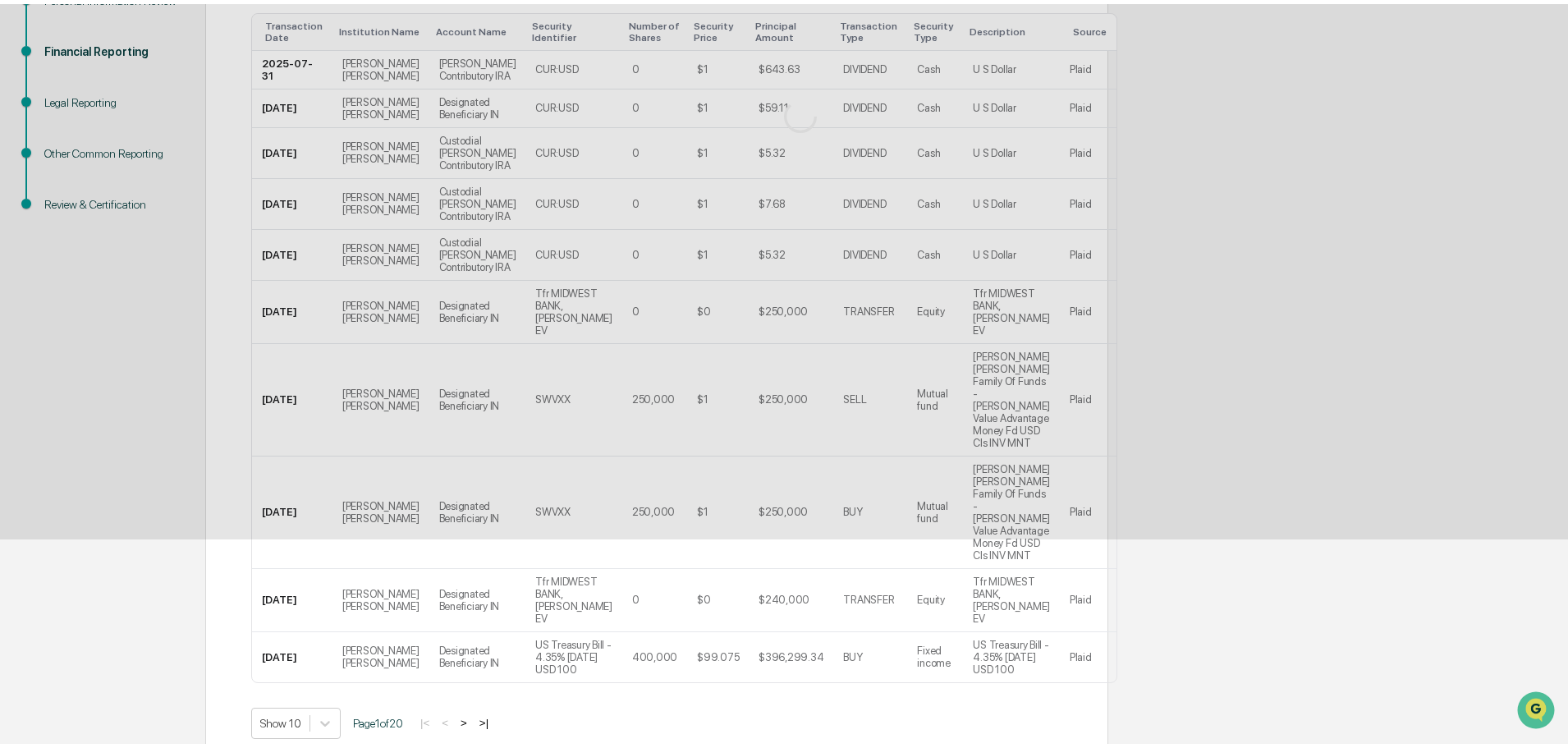
scroll to position [0, 0]
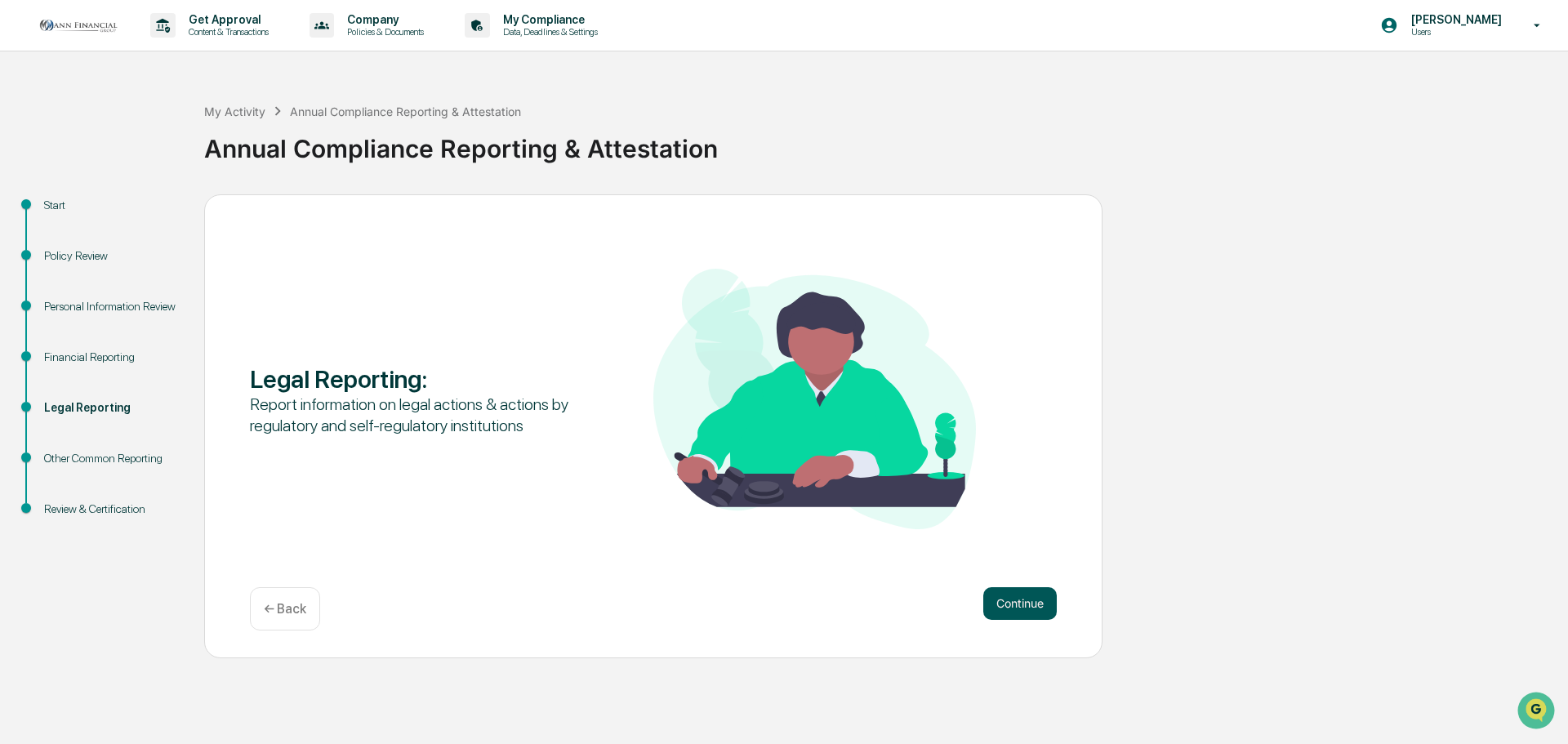
click at [1027, 594] on button "Continue" at bounding box center [1020, 603] width 74 height 33
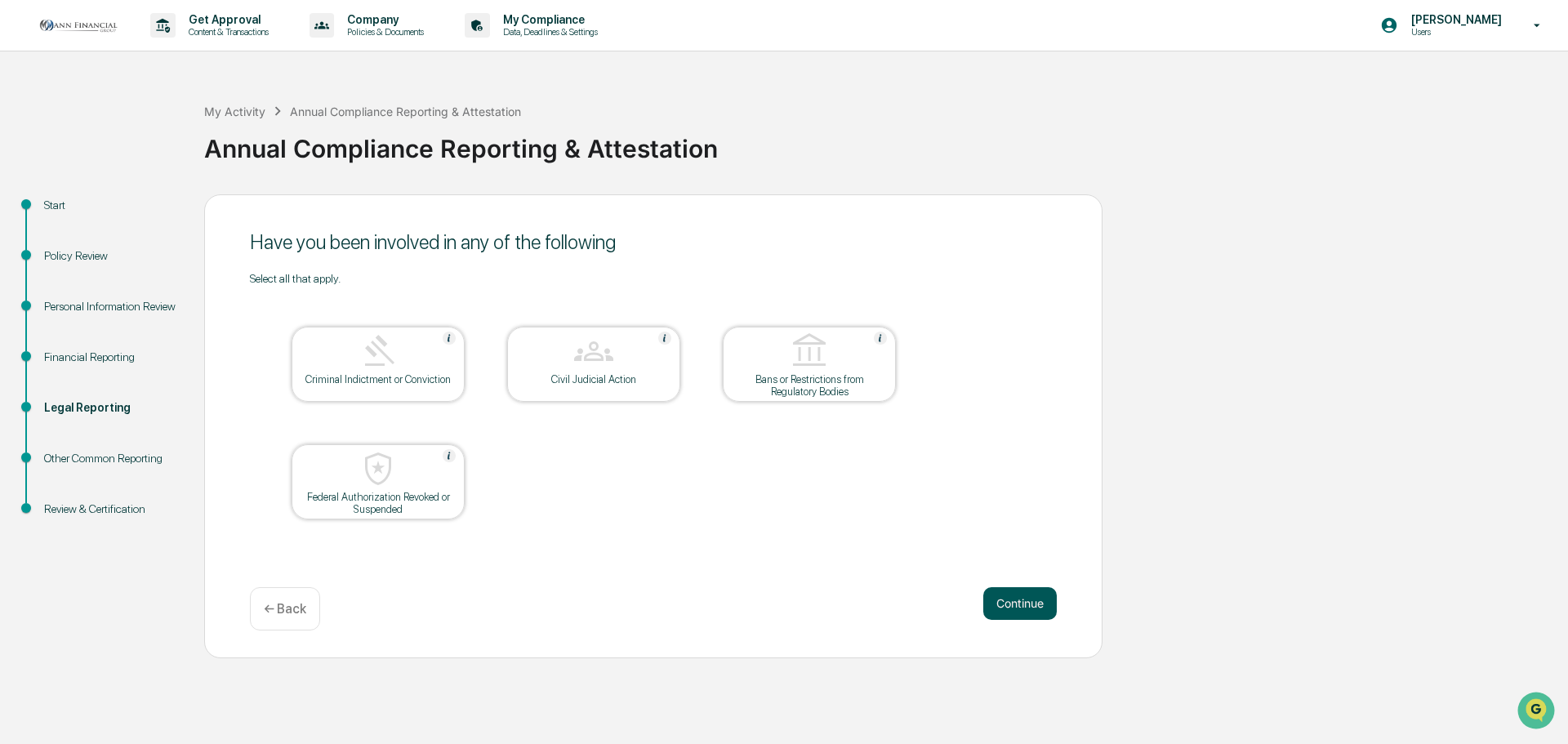
click at [1032, 592] on button "Continue" at bounding box center [1020, 603] width 74 height 33
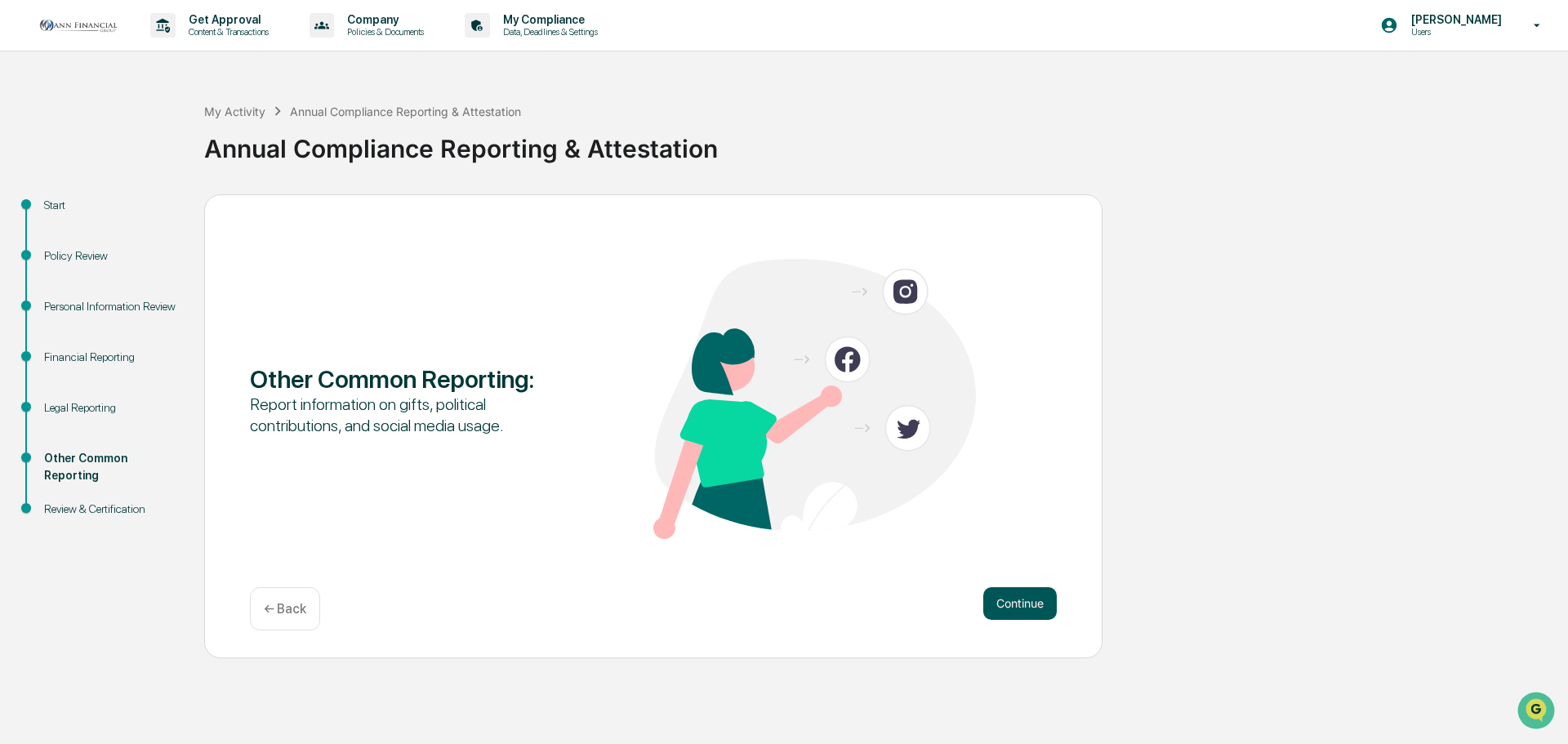
click at [1031, 593] on button "Continue" at bounding box center [1020, 603] width 74 height 33
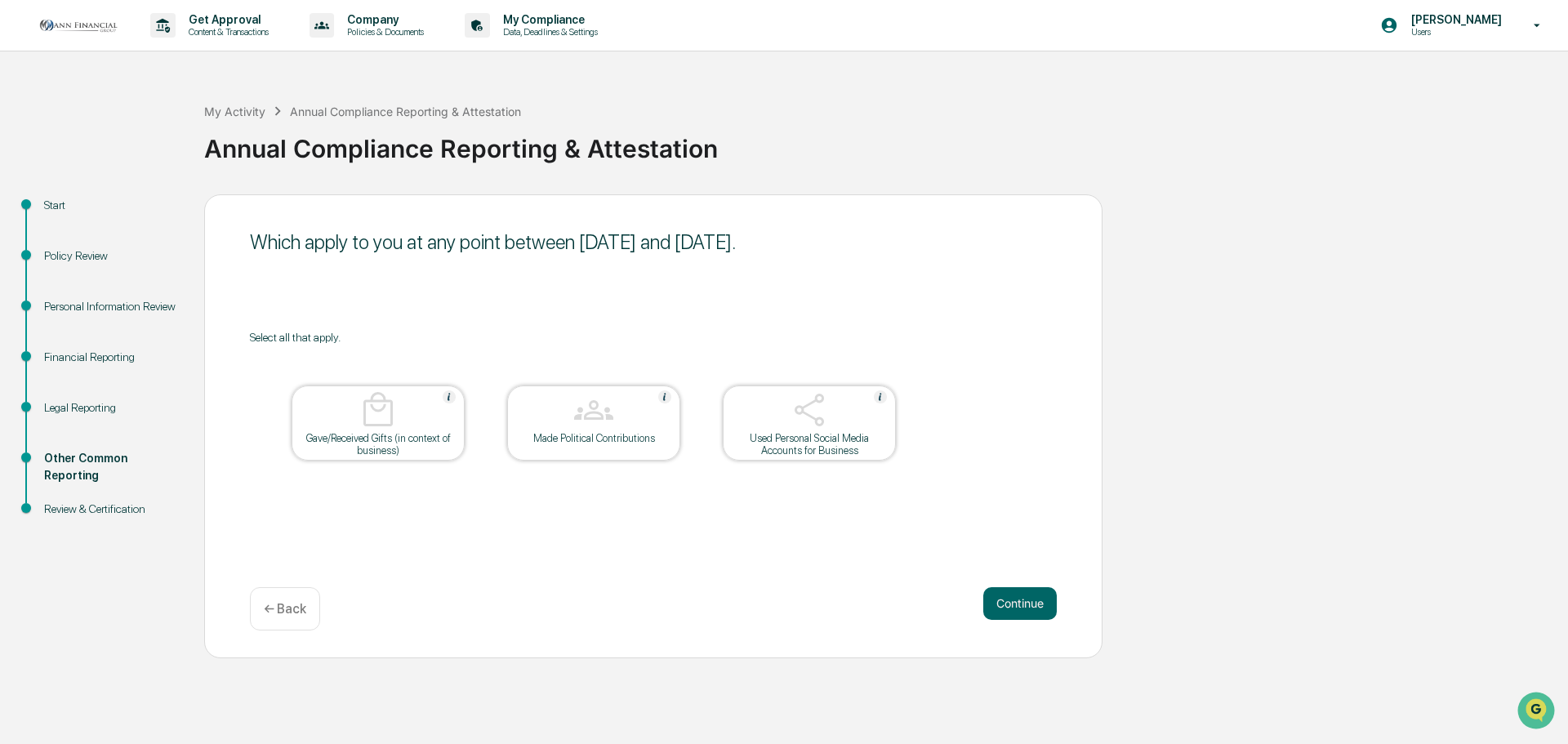
click at [1029, 597] on button "Continue" at bounding box center [1020, 603] width 74 height 33
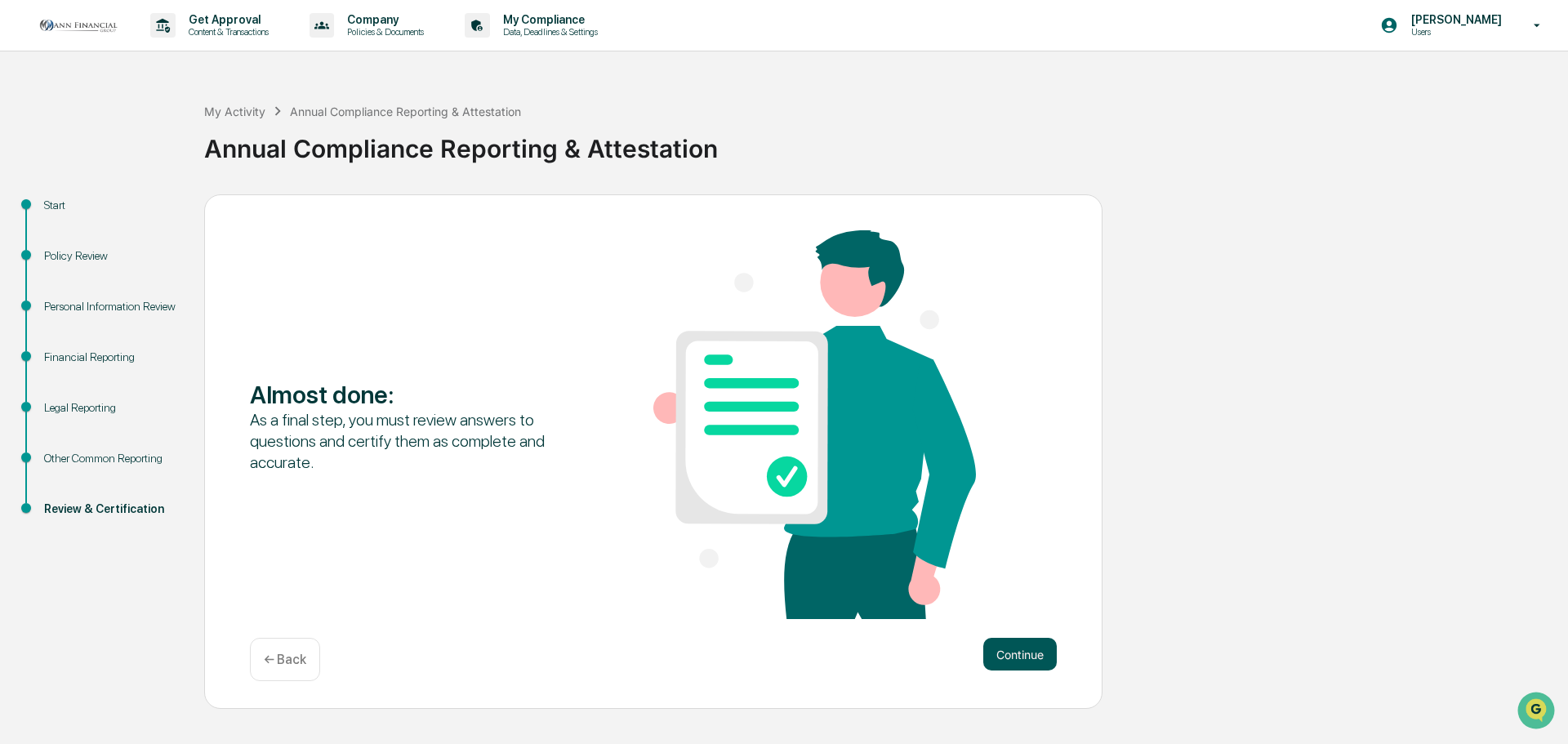
click at [1024, 647] on button "Continue" at bounding box center [1020, 654] width 74 height 33
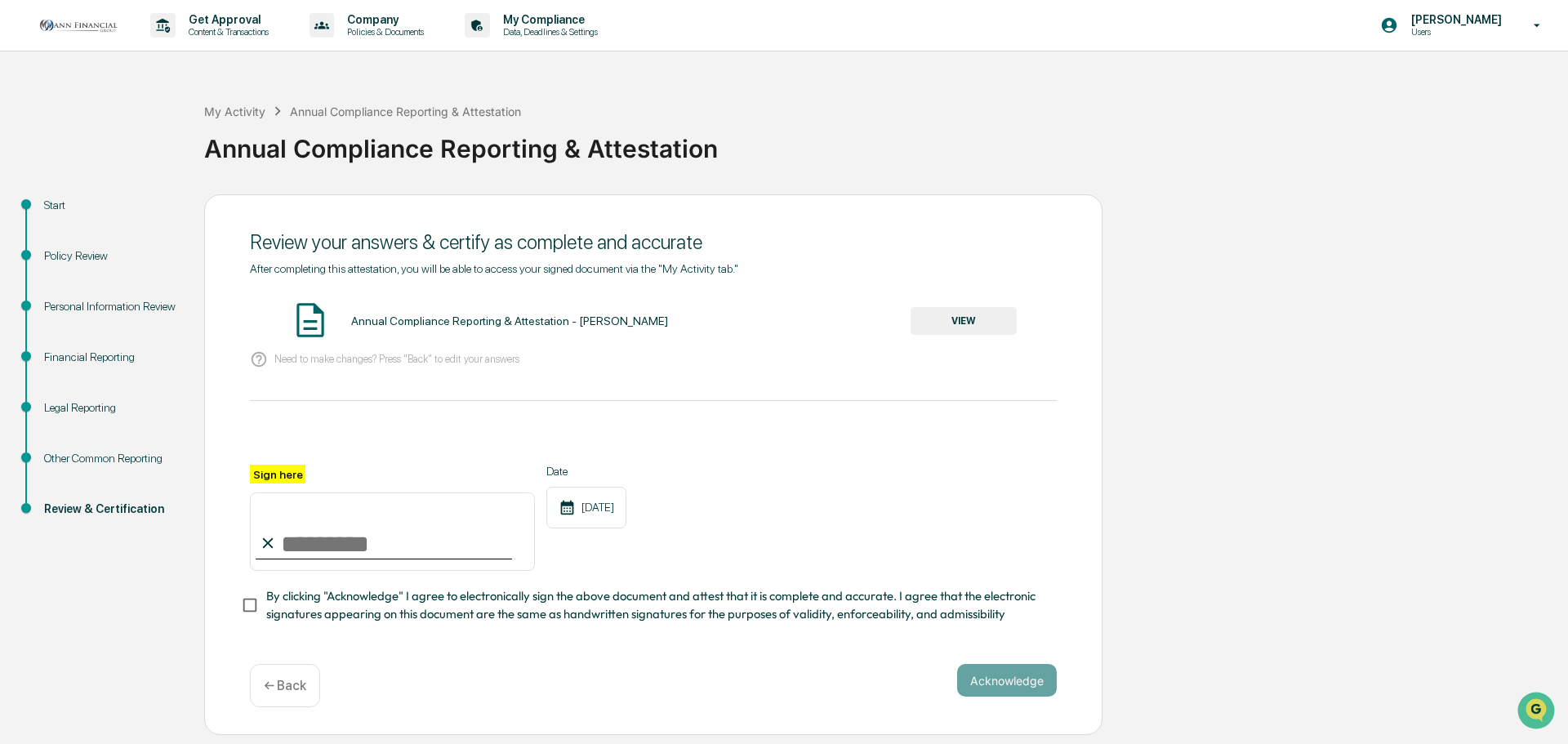
click at [912, 314] on button "VIEW" at bounding box center [963, 320] width 106 height 28
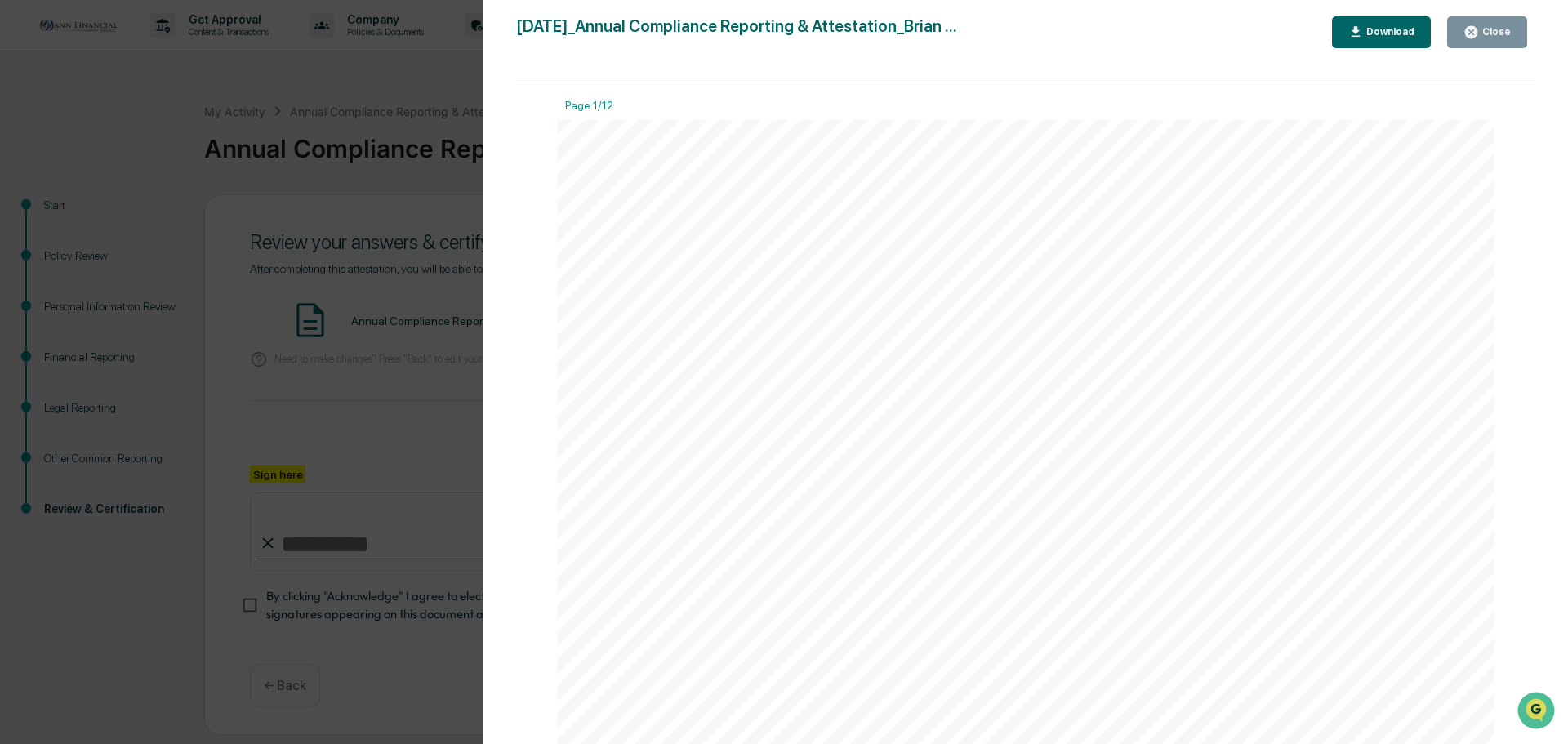
click at [1501, 25] on div "Close" at bounding box center [1486, 32] width 48 height 16
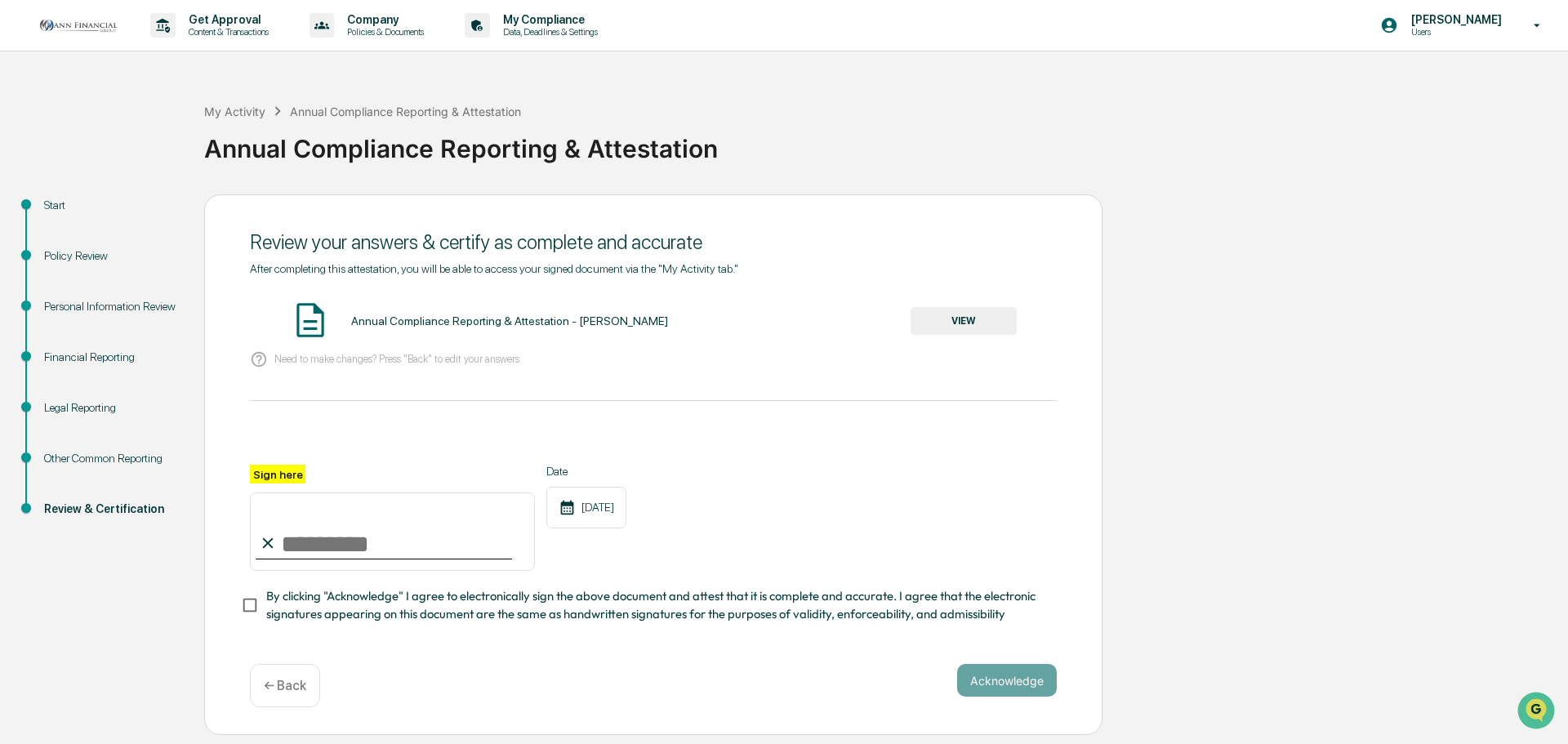
click at [345, 544] on input "Sign here" at bounding box center [393, 531] width 285 height 79
type input "**********"
click at [1002, 688] on button "Acknowledge" at bounding box center [1006, 680] width 100 height 33
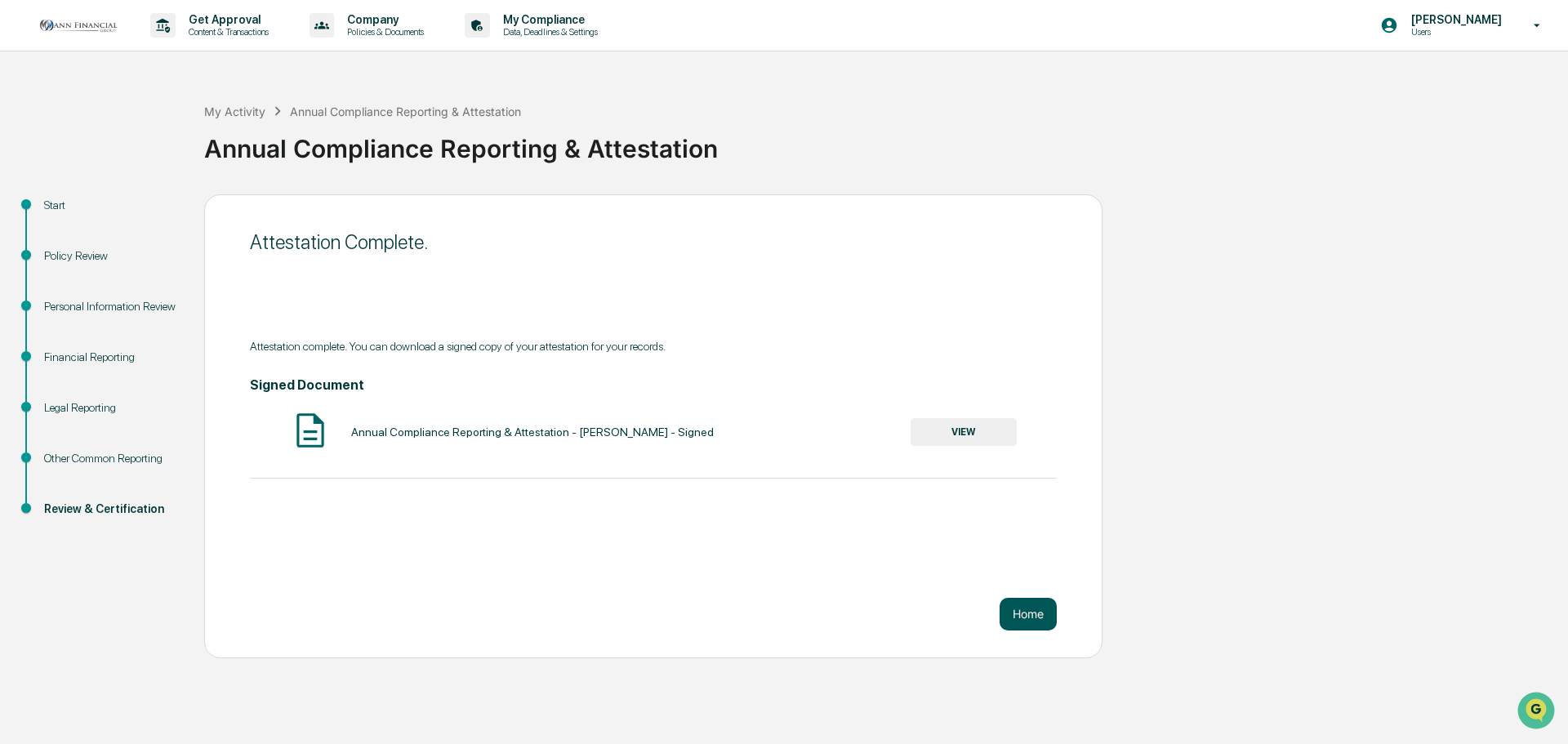
click at [1031, 615] on button "Home" at bounding box center [1028, 614] width 57 height 33
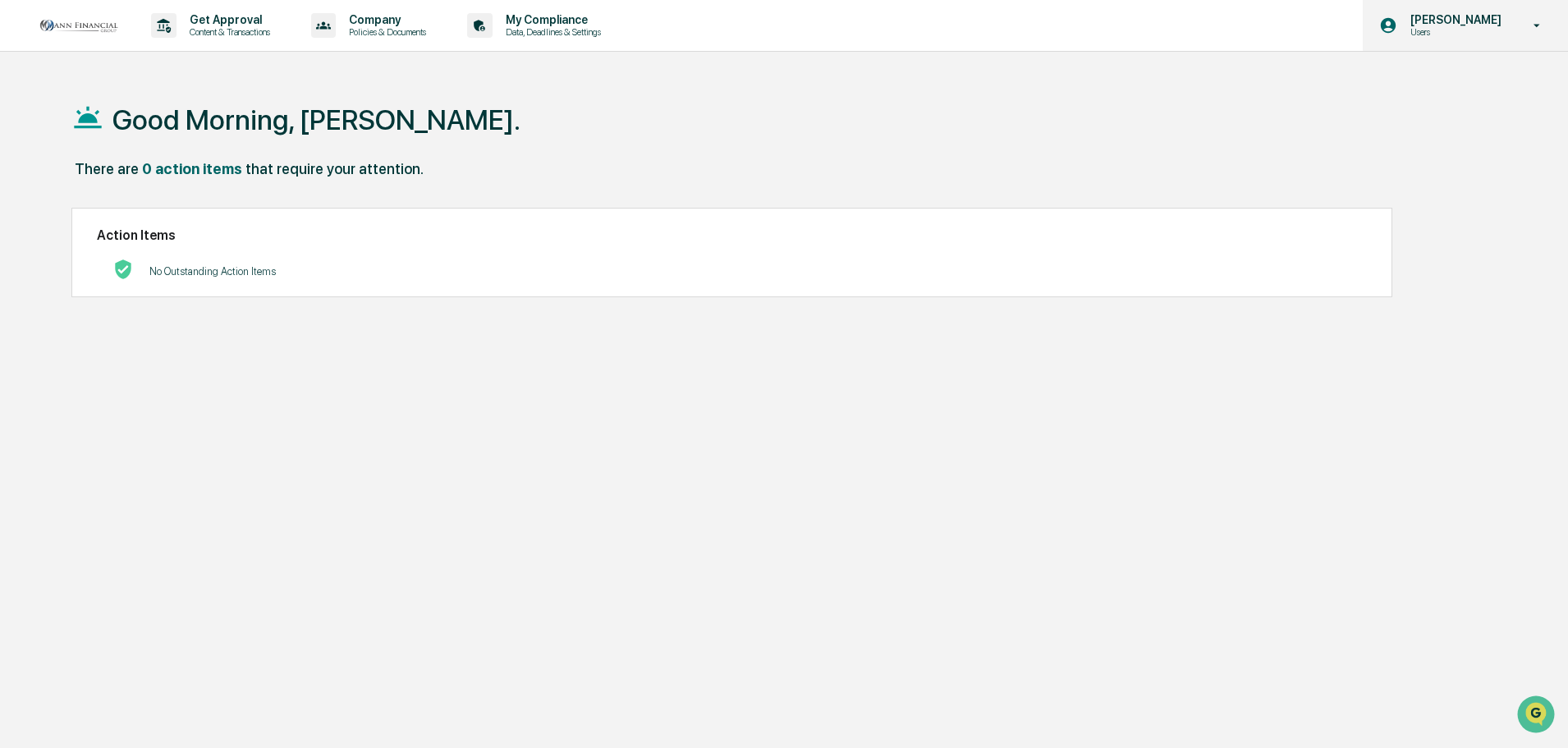
click at [1473, 28] on p "Users" at bounding box center [1453, 32] width 112 height 12
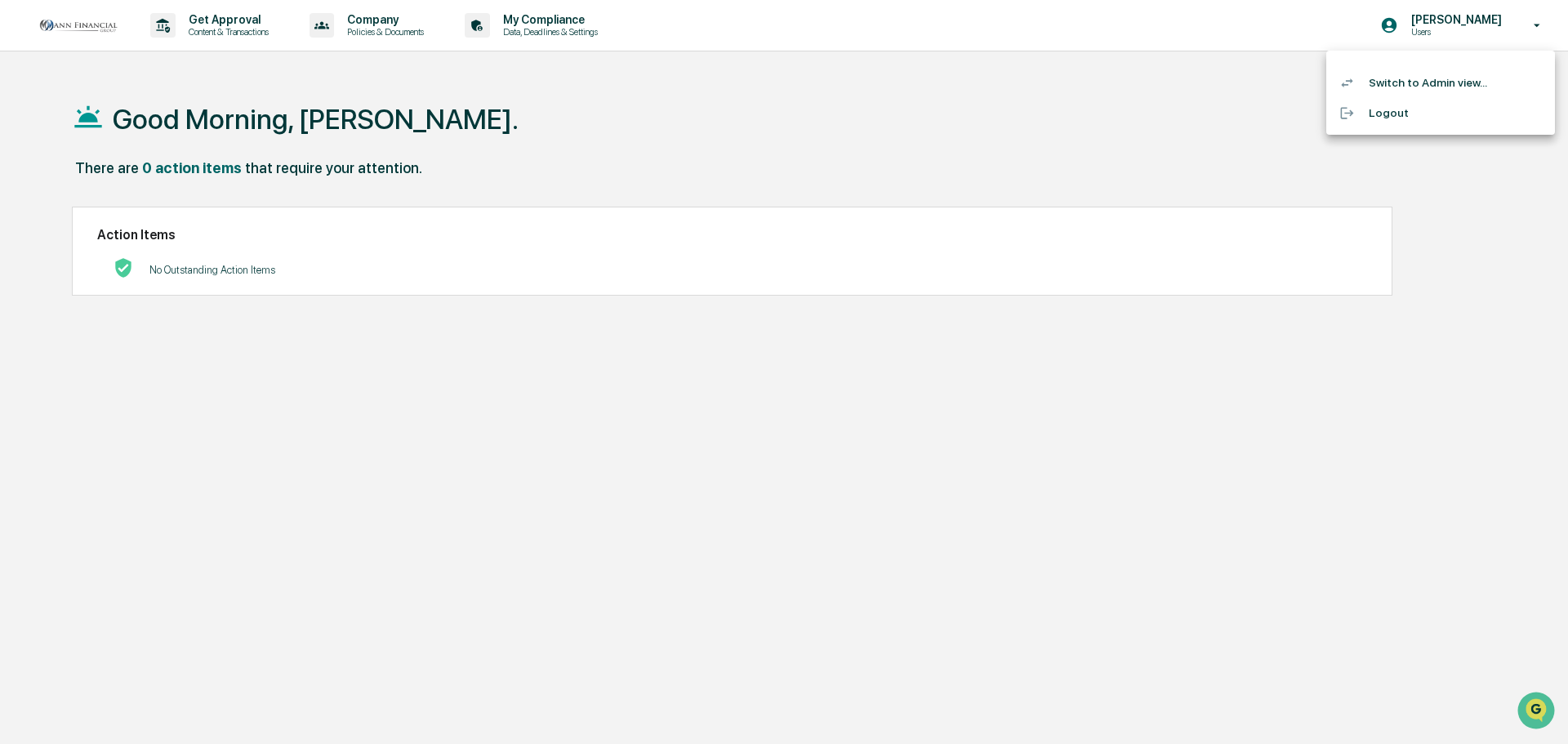
click at [1408, 82] on li "Switch to Admin view..." at bounding box center [1441, 82] width 229 height 30
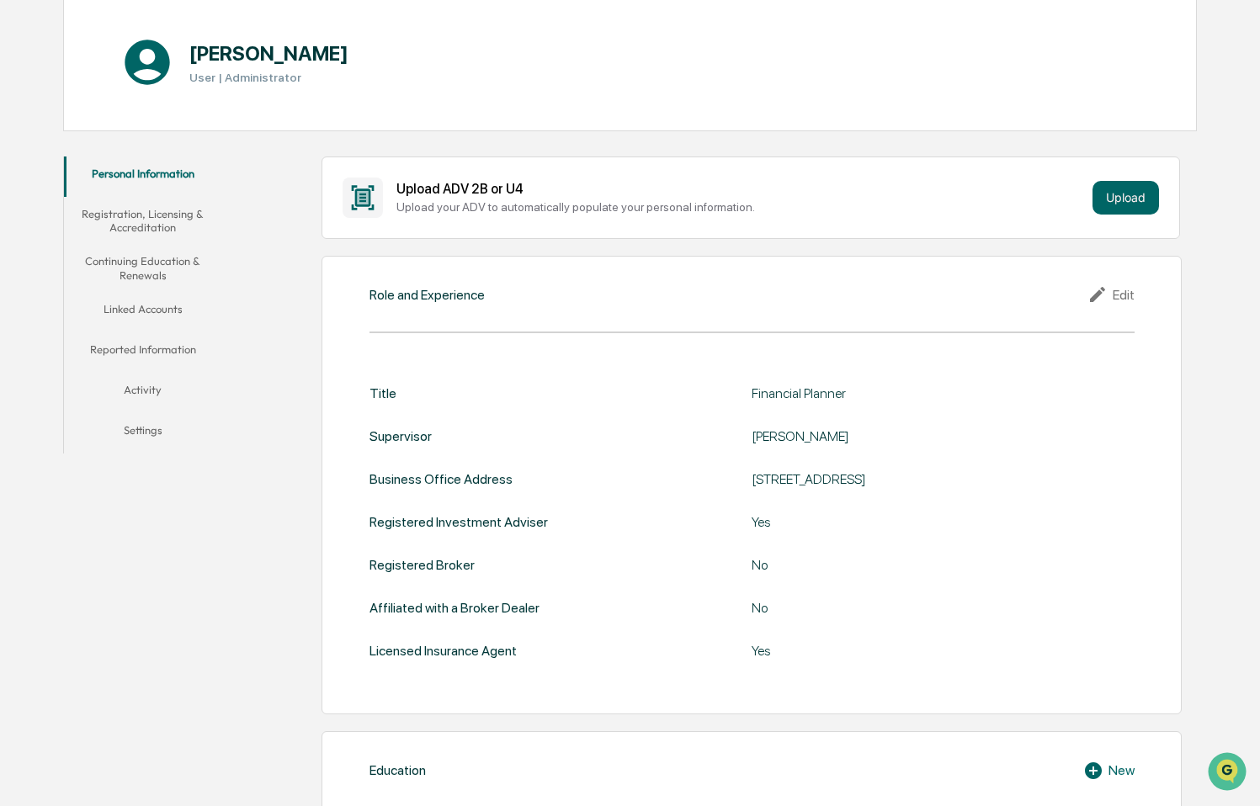
scroll to position [168, 0]
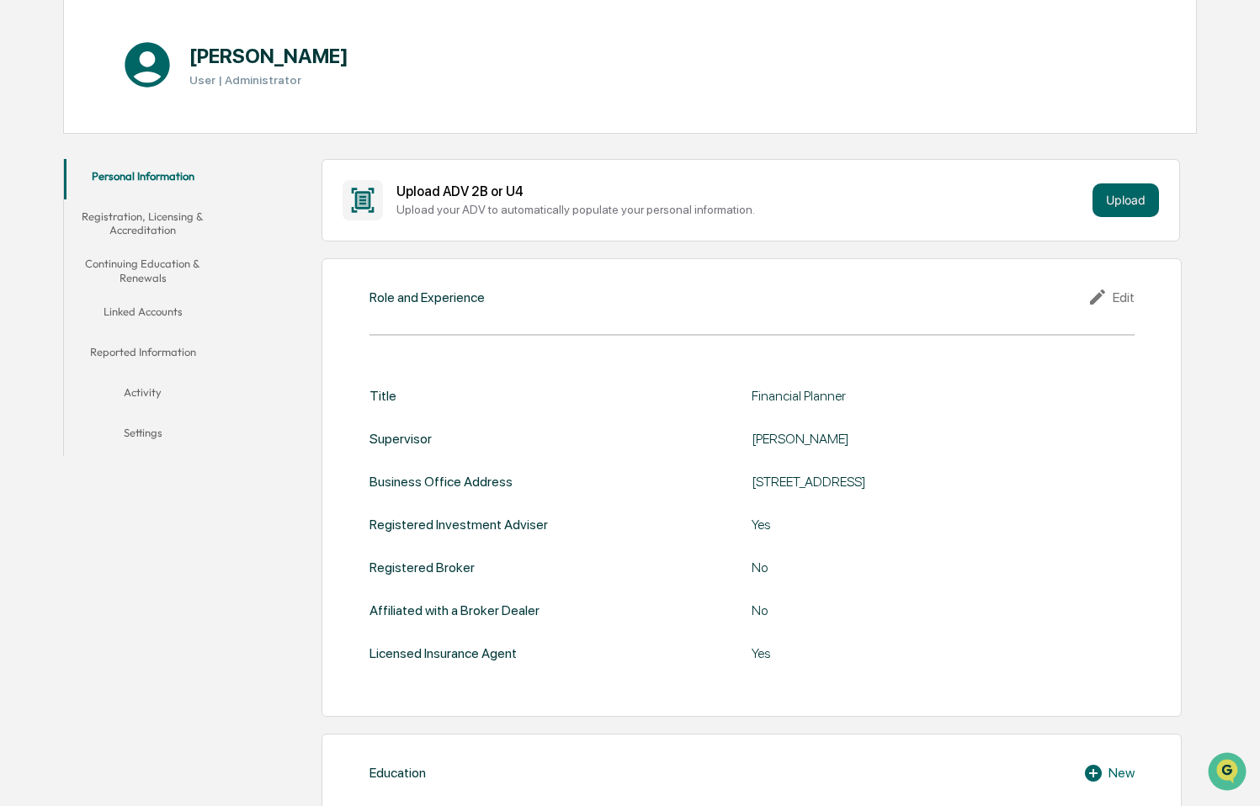
click at [1104, 295] on icon at bounding box center [1099, 297] width 25 height 20
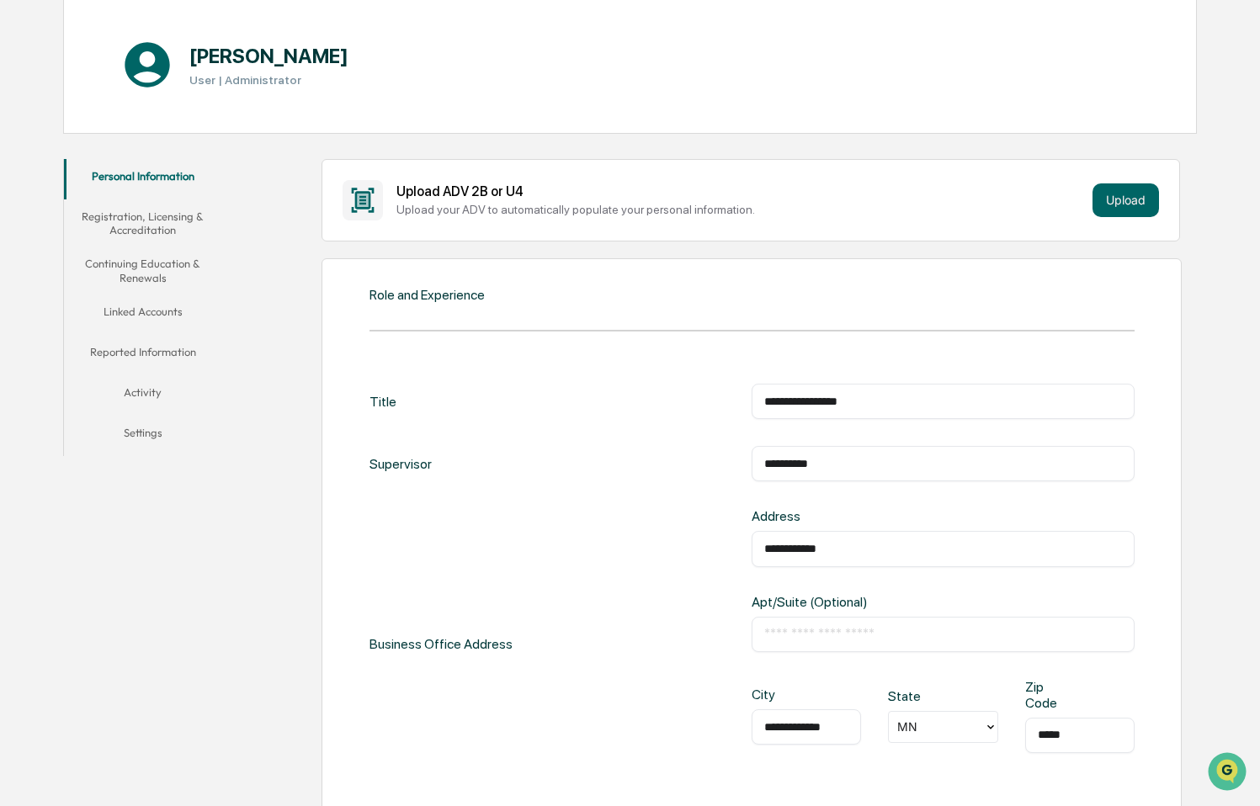
drag, startPoint x: 851, startPoint y: 460, endPoint x: 701, endPoint y: 456, distance: 149.8
click at [701, 456] on div "**********" at bounding box center [751, 463] width 765 height 35
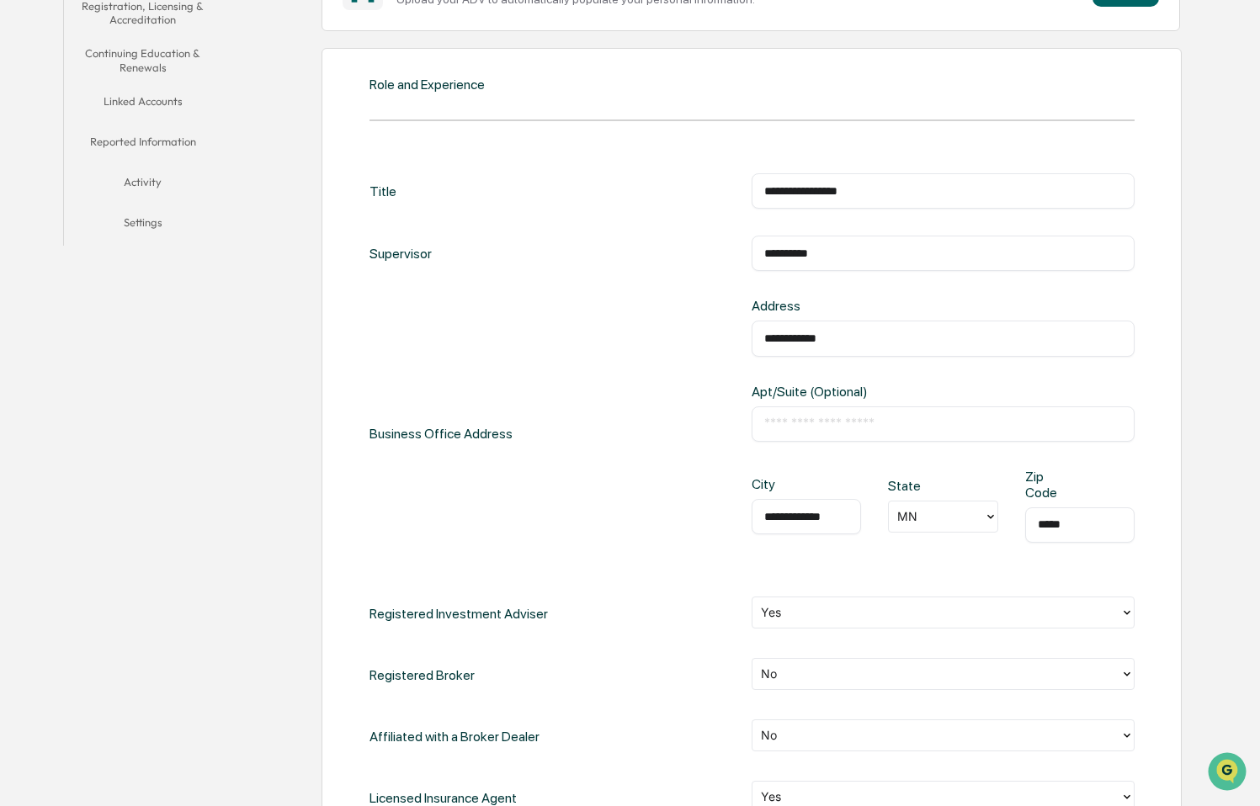
scroll to position [589, 0]
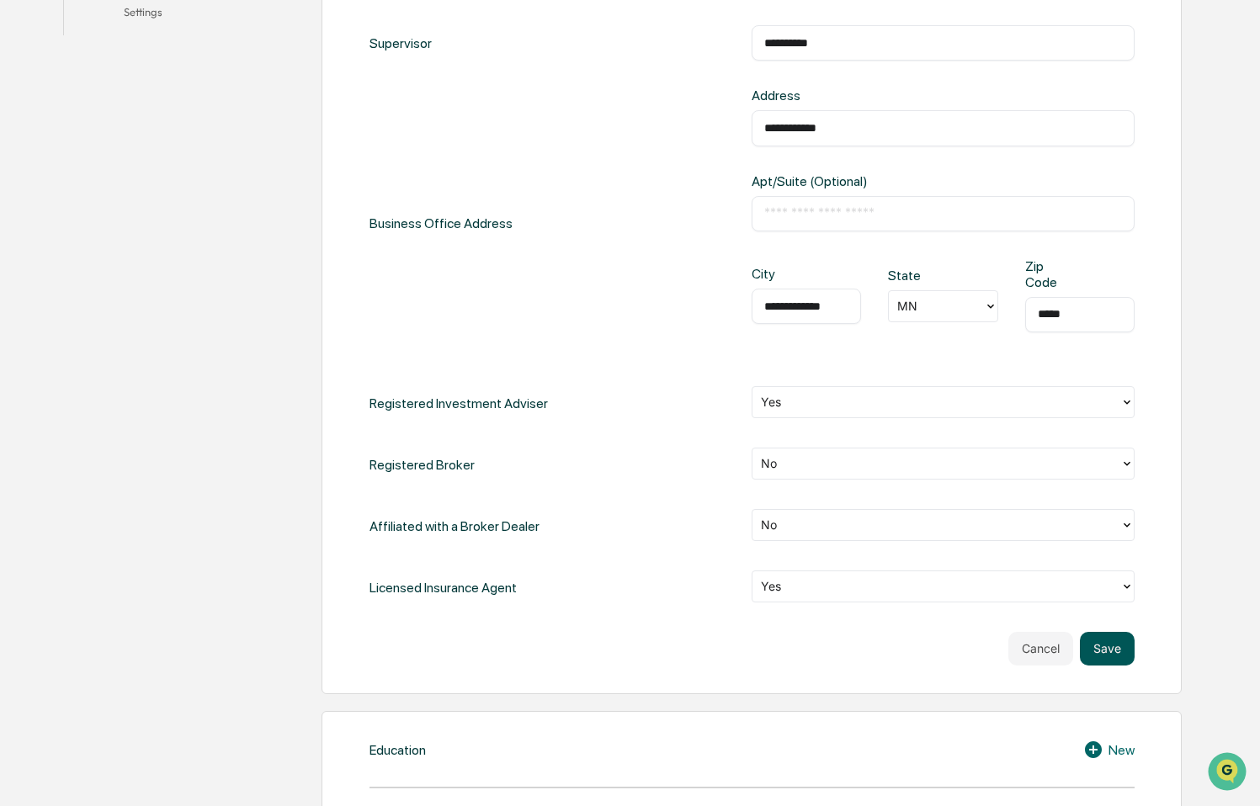
type input "**********"
click at [1120, 653] on button "Save" at bounding box center [1107, 649] width 55 height 34
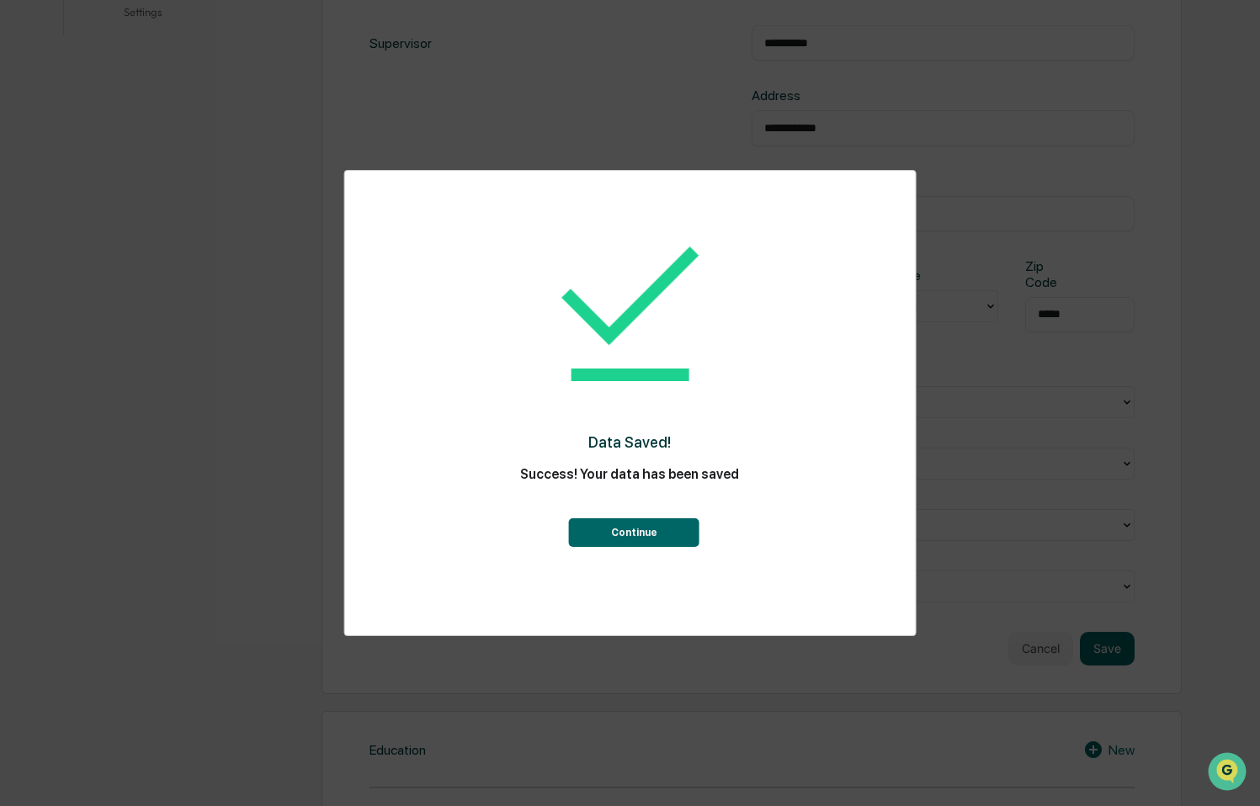
click at [619, 531] on button "Continue" at bounding box center [634, 532] width 130 height 29
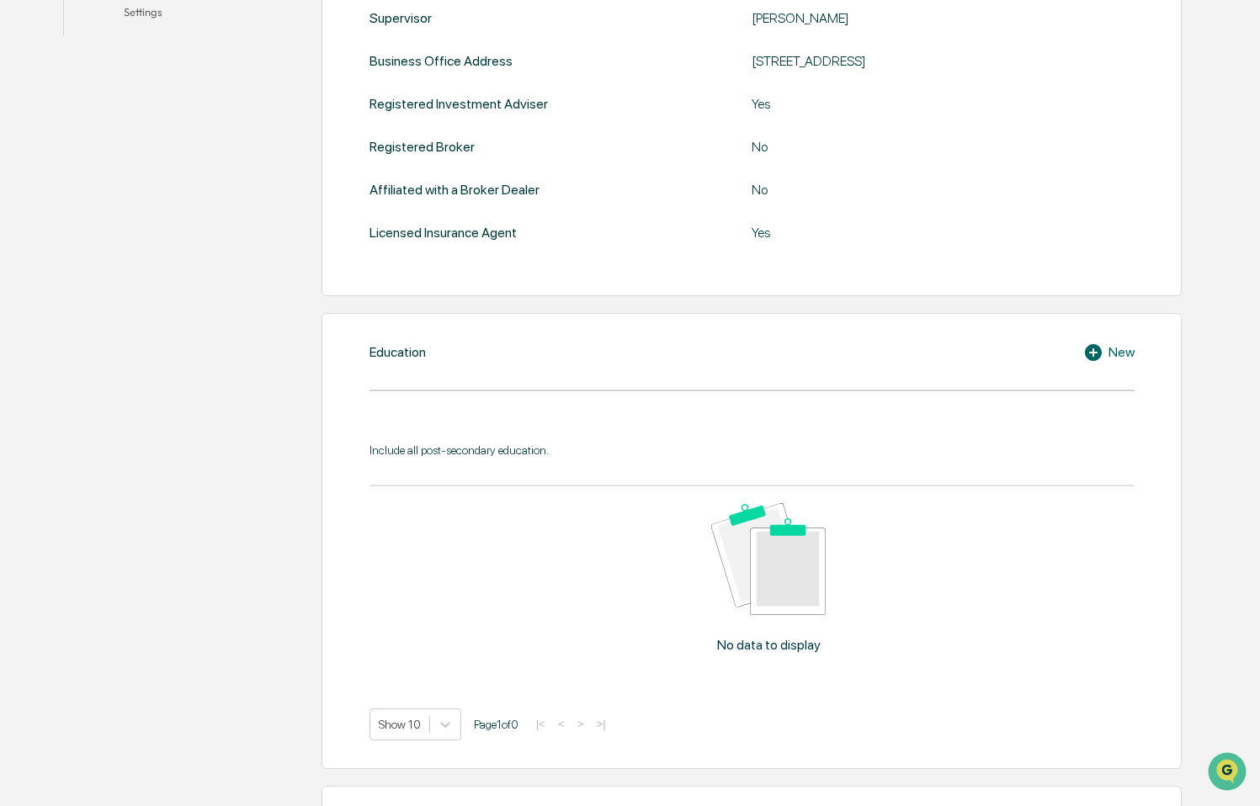
click at [1121, 348] on div "New" at bounding box center [1108, 353] width 51 height 20
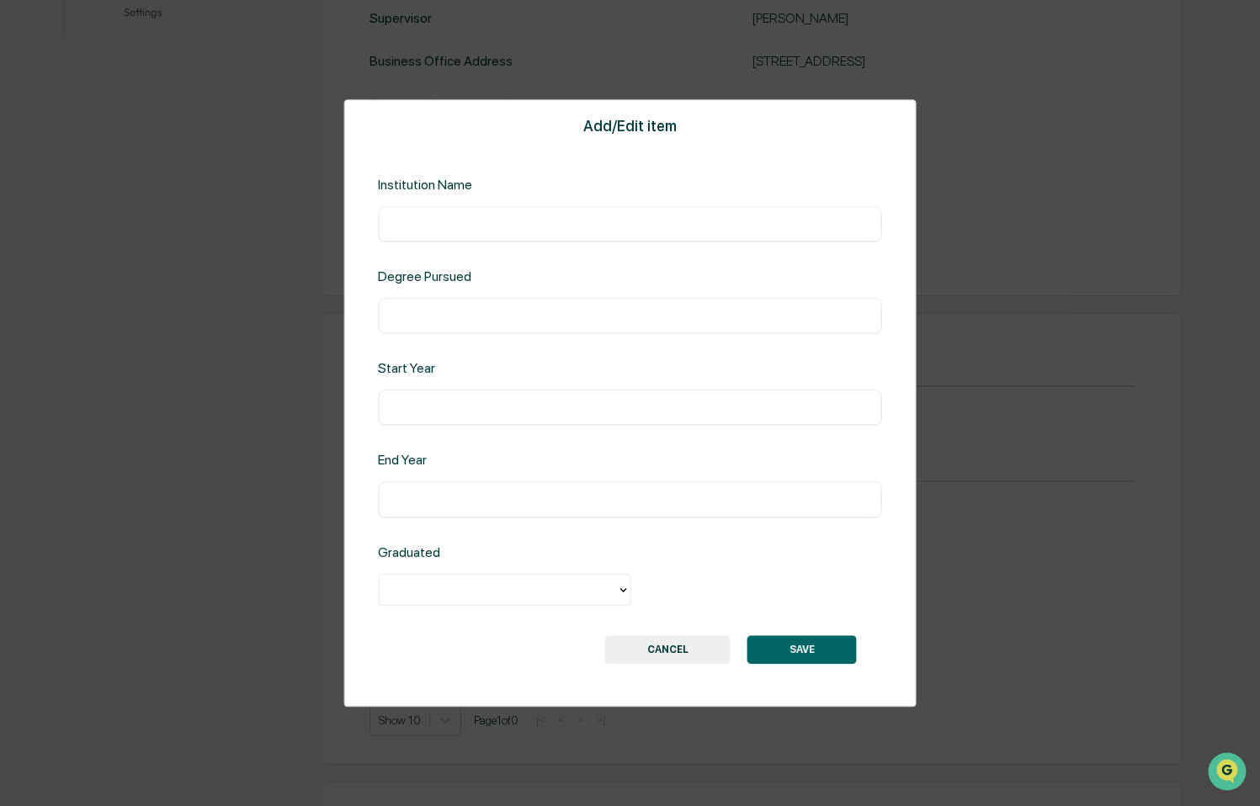
click at [507, 220] on input "text" at bounding box center [630, 223] width 479 height 17
type input "**********"
type input "***"
type input "****"
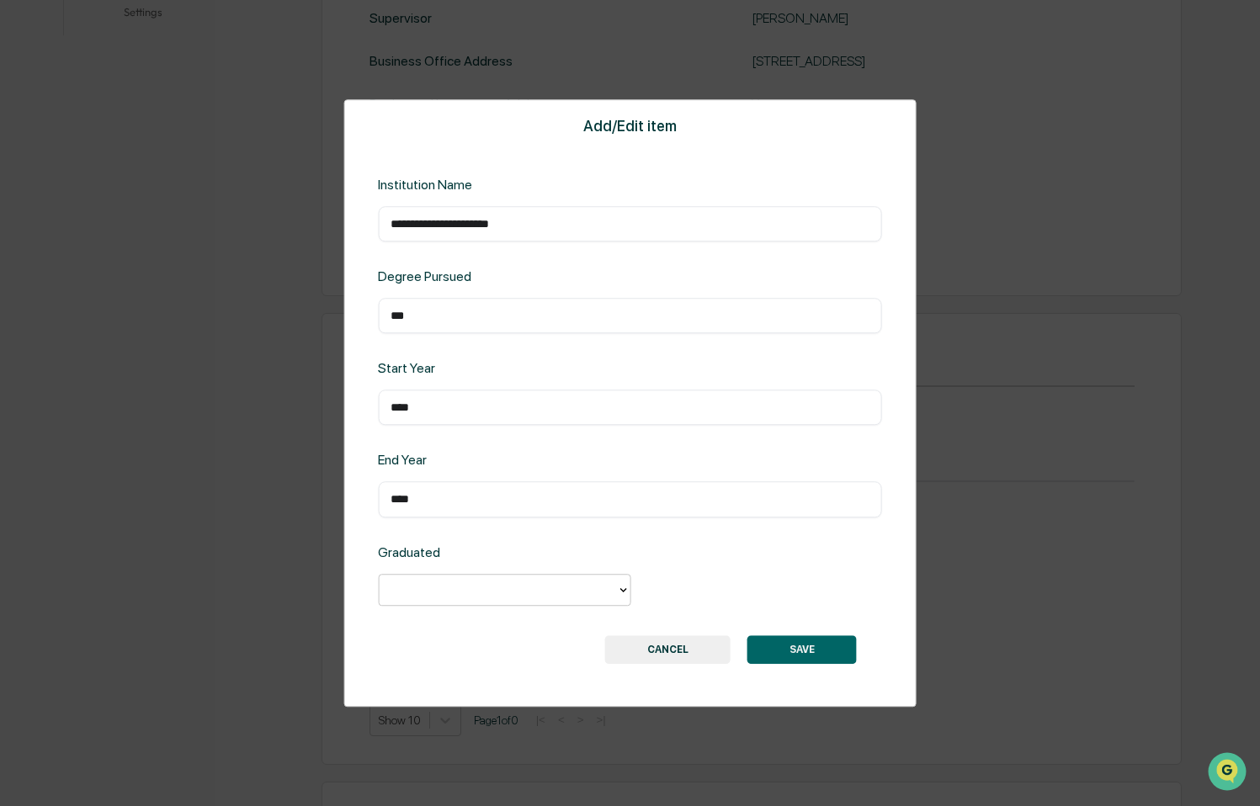
click at [582, 589] on div at bounding box center [497, 589] width 220 height 19
click at [462, 628] on div "Yes" at bounding box center [504, 629] width 252 height 34
click at [816, 645] on button "SAVE" at bounding box center [801, 649] width 109 height 29
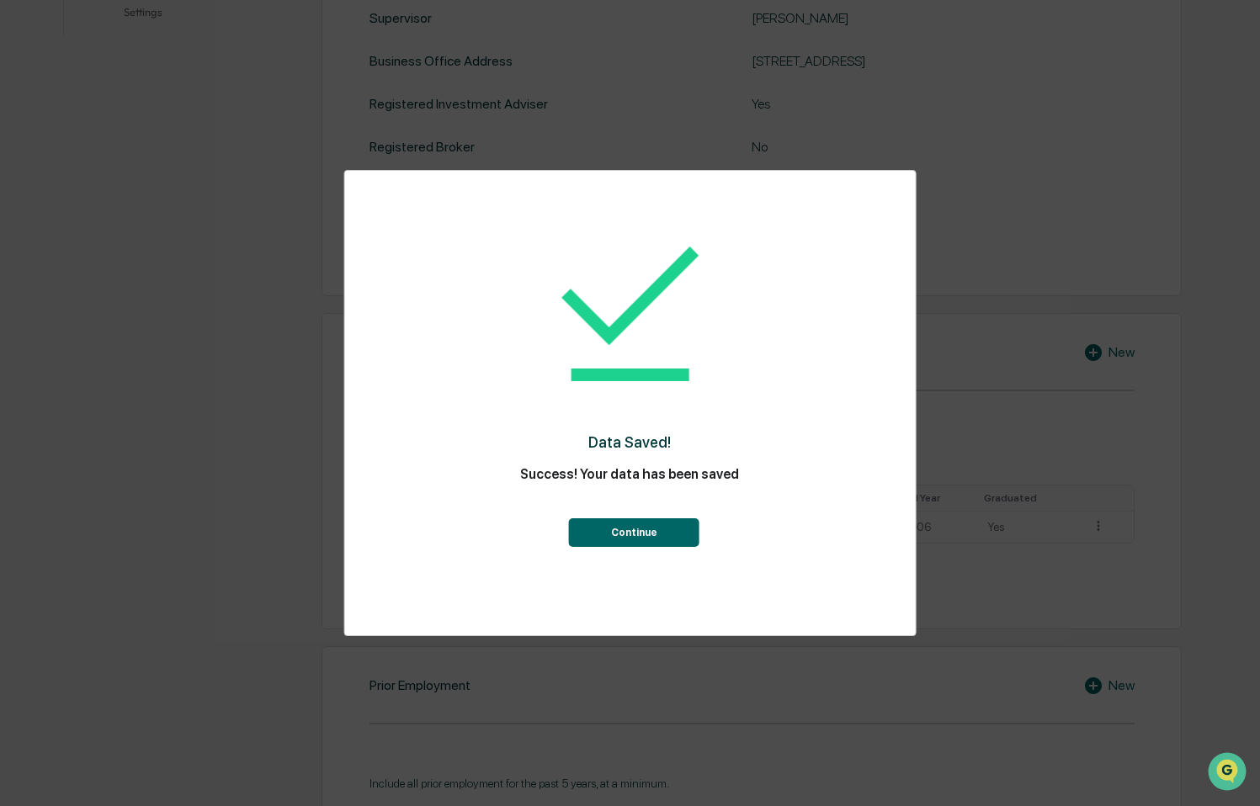
click at [658, 529] on button "Continue" at bounding box center [634, 532] width 130 height 29
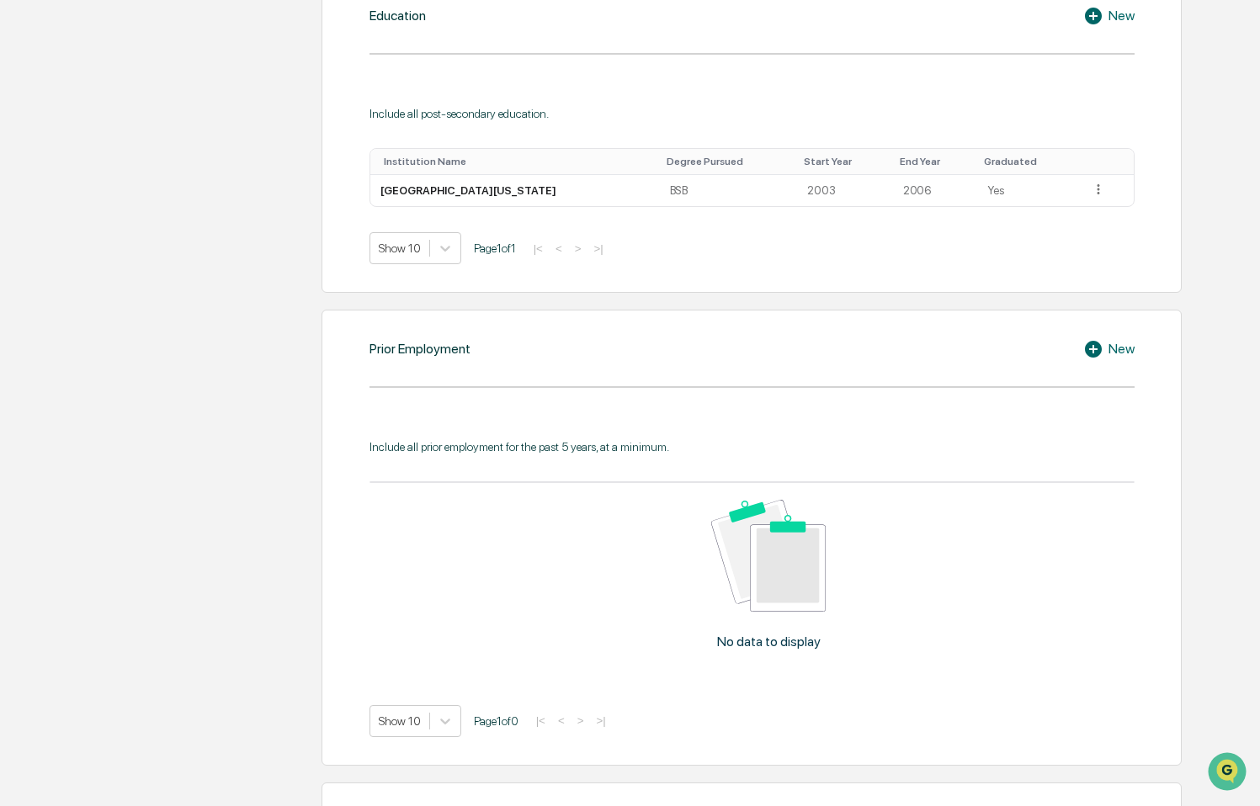
scroll to position [1198, 0]
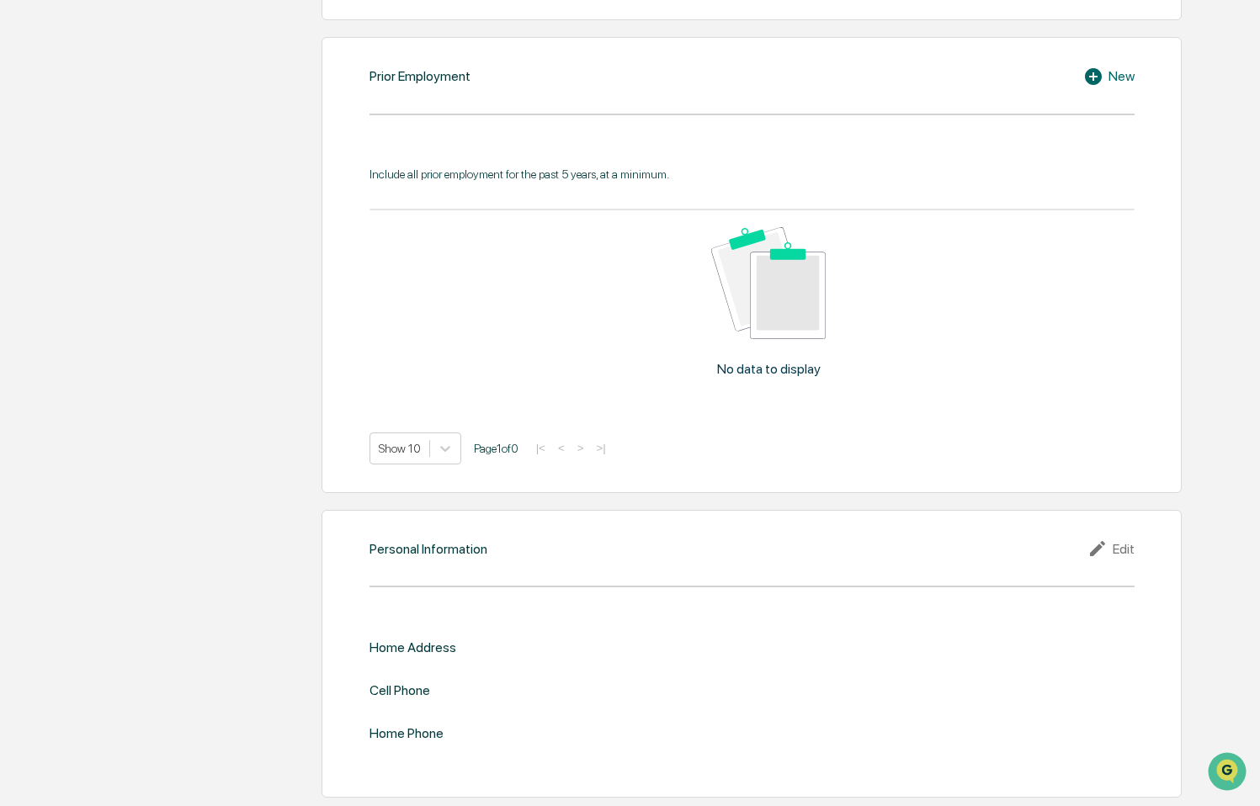
click at [1123, 544] on div "Edit" at bounding box center [1110, 549] width 47 height 20
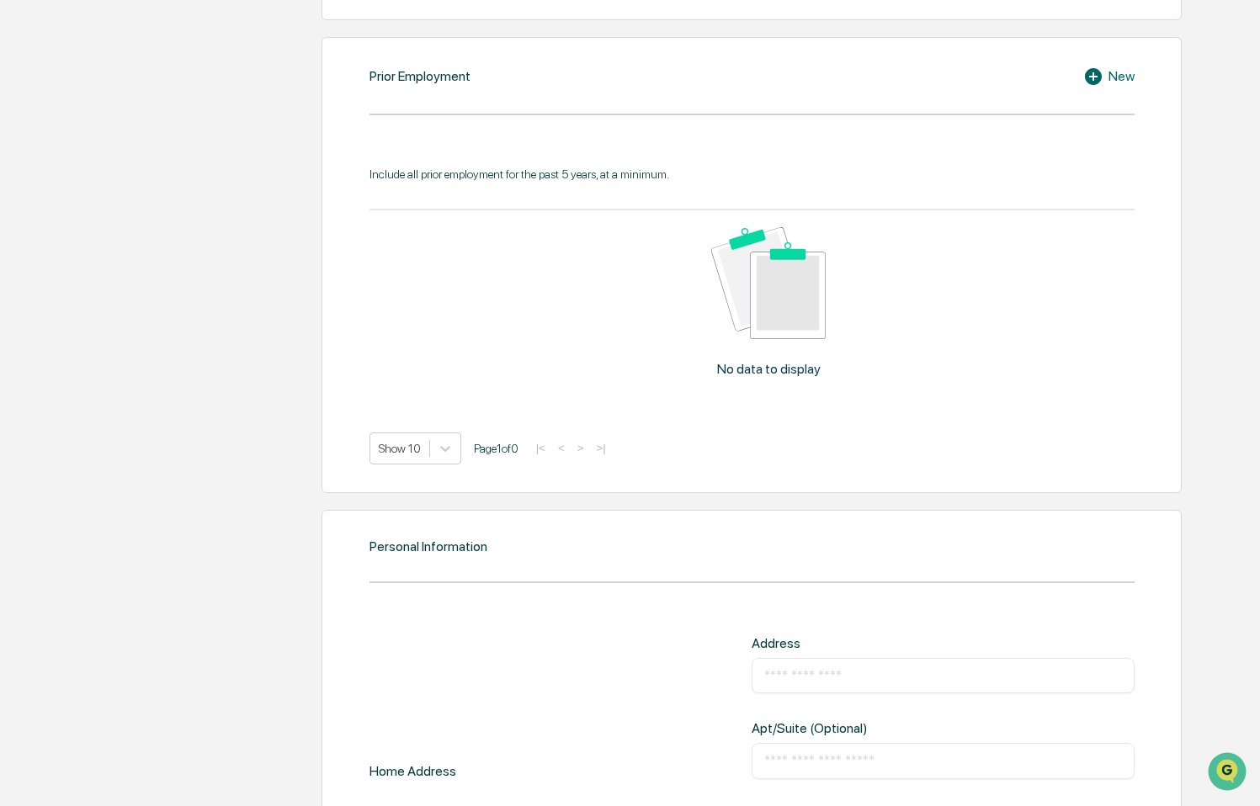
scroll to position [1522, 0]
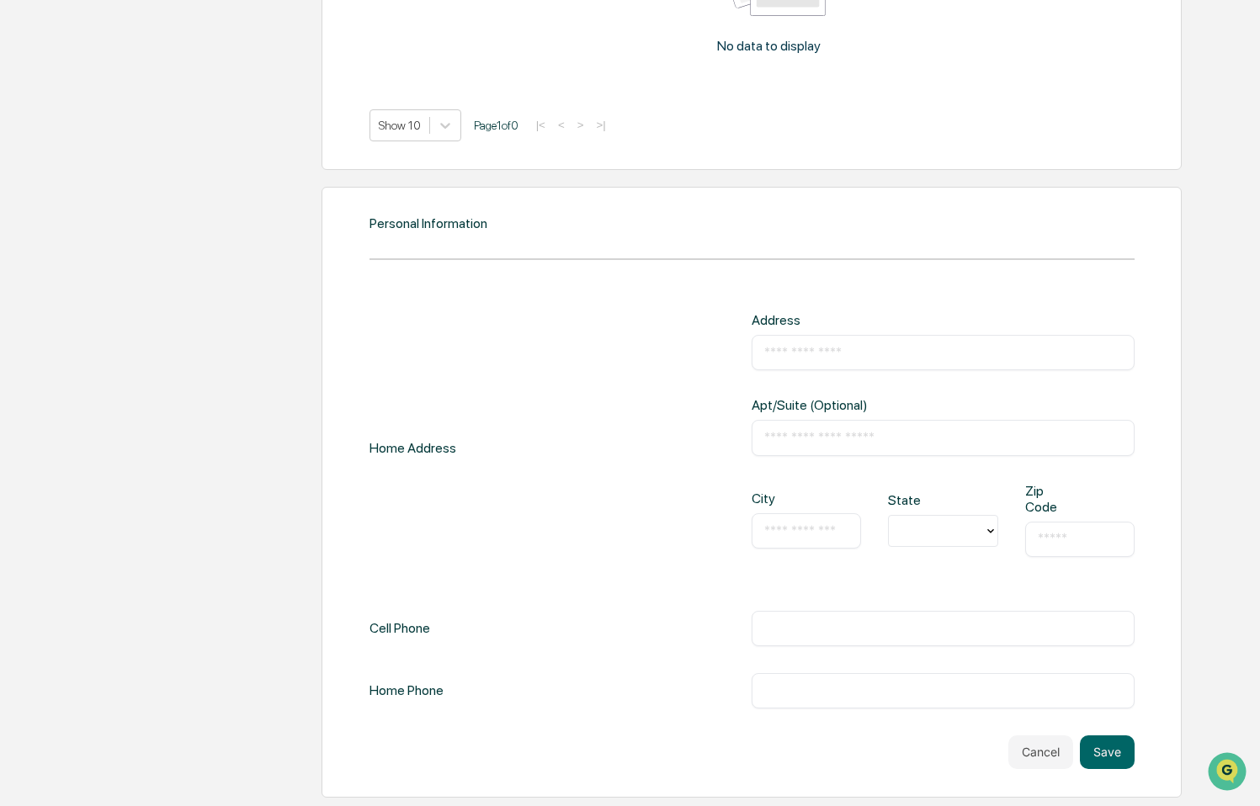
click at [810, 327] on div "Address ​" at bounding box center [943, 341] width 383 height 58
click at [826, 350] on input "text" at bounding box center [943, 352] width 358 height 17
type input "**********"
type input "**"
drag, startPoint x: 806, startPoint y: 350, endPoint x: 782, endPoint y: 348, distance: 24.5
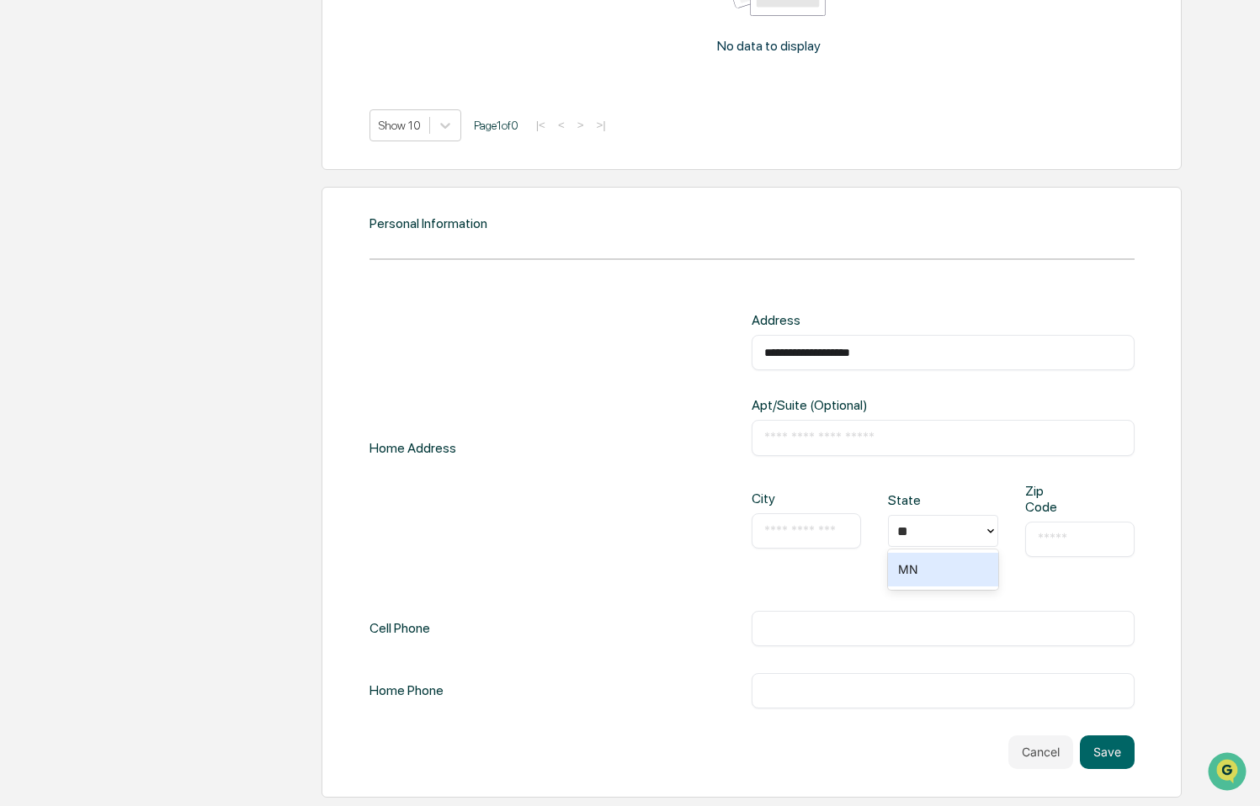
click at [782, 348] on input "**********" at bounding box center [943, 352] width 358 height 17
click at [568, 362] on div "**********" at bounding box center [751, 447] width 765 height 271
drag, startPoint x: 803, startPoint y: 353, endPoint x: 782, endPoint y: 353, distance: 21.0
click at [782, 353] on input "**********" at bounding box center [943, 352] width 358 height 17
type input "**********"
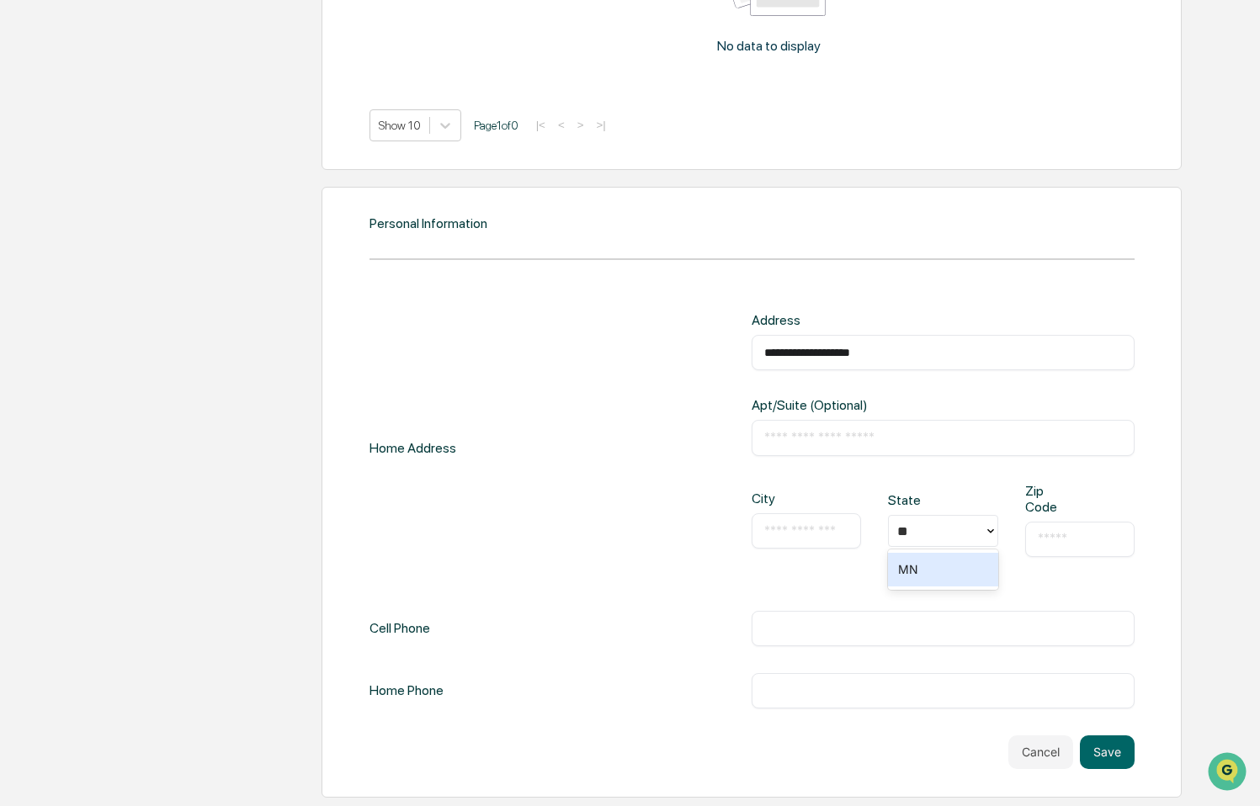
click at [646, 435] on div "**********" at bounding box center [751, 447] width 765 height 271
click at [785, 528] on input "text" at bounding box center [806, 531] width 84 height 17
type input "******"
type input "*****"
click at [838, 628] on input "text" at bounding box center [943, 628] width 358 height 17
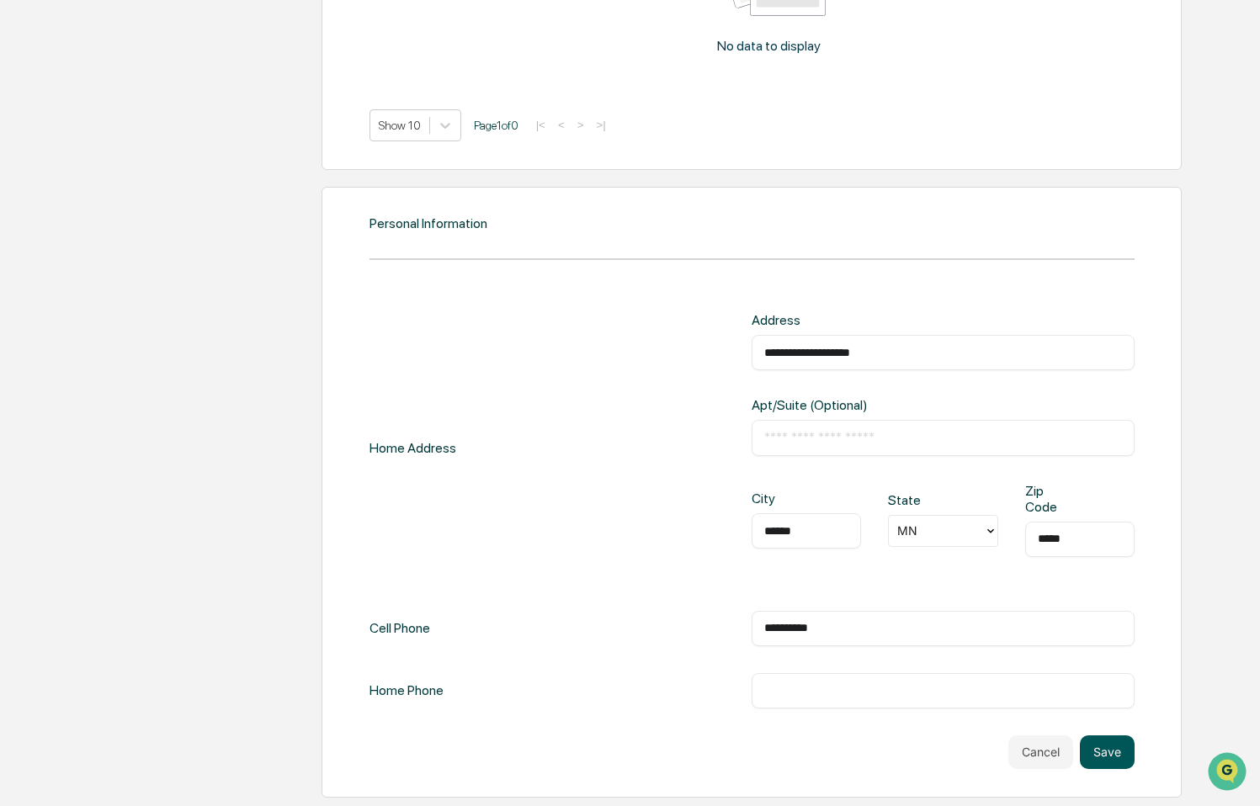
type input "**********"
click at [1118, 752] on button "Save" at bounding box center [1107, 753] width 55 height 34
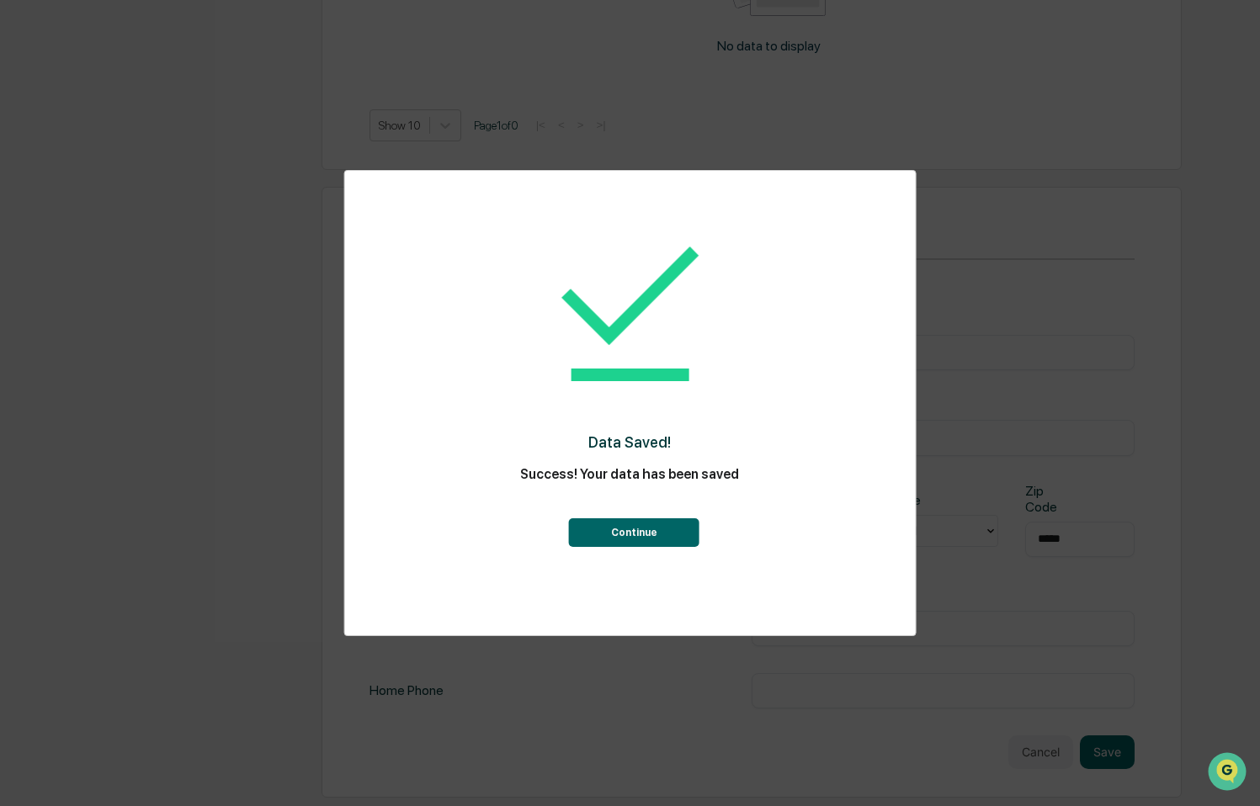
click at [666, 530] on button "Continue" at bounding box center [634, 532] width 130 height 29
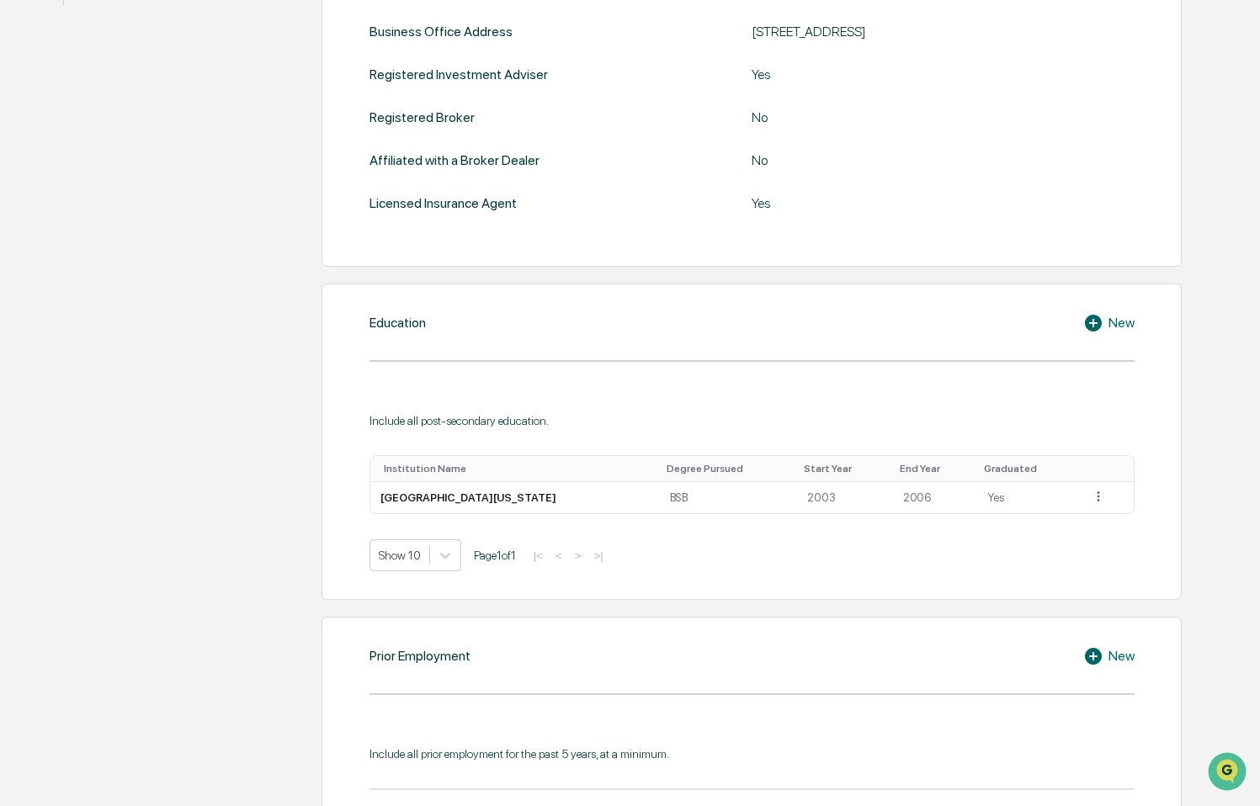
scroll to position [0, 0]
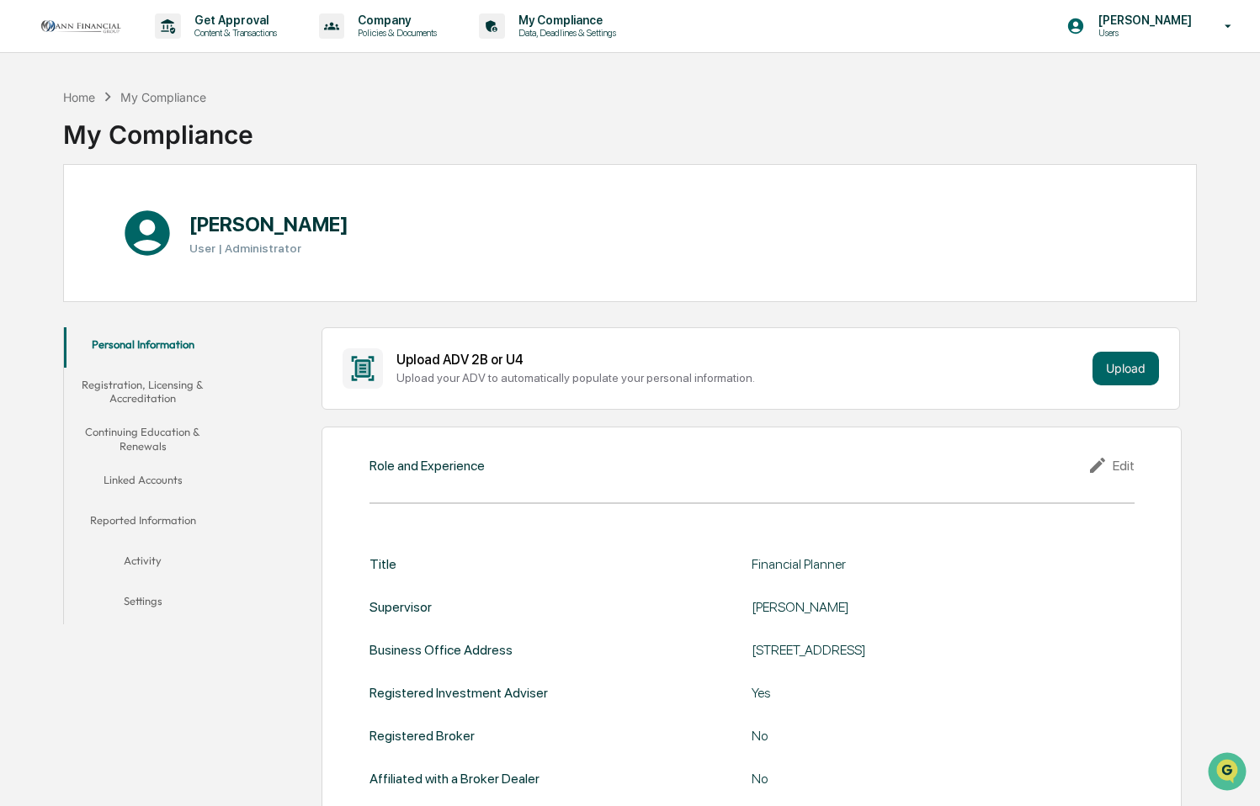
click at [138, 393] on button "Registration, Licensing & Accreditation" at bounding box center [143, 392] width 158 height 48
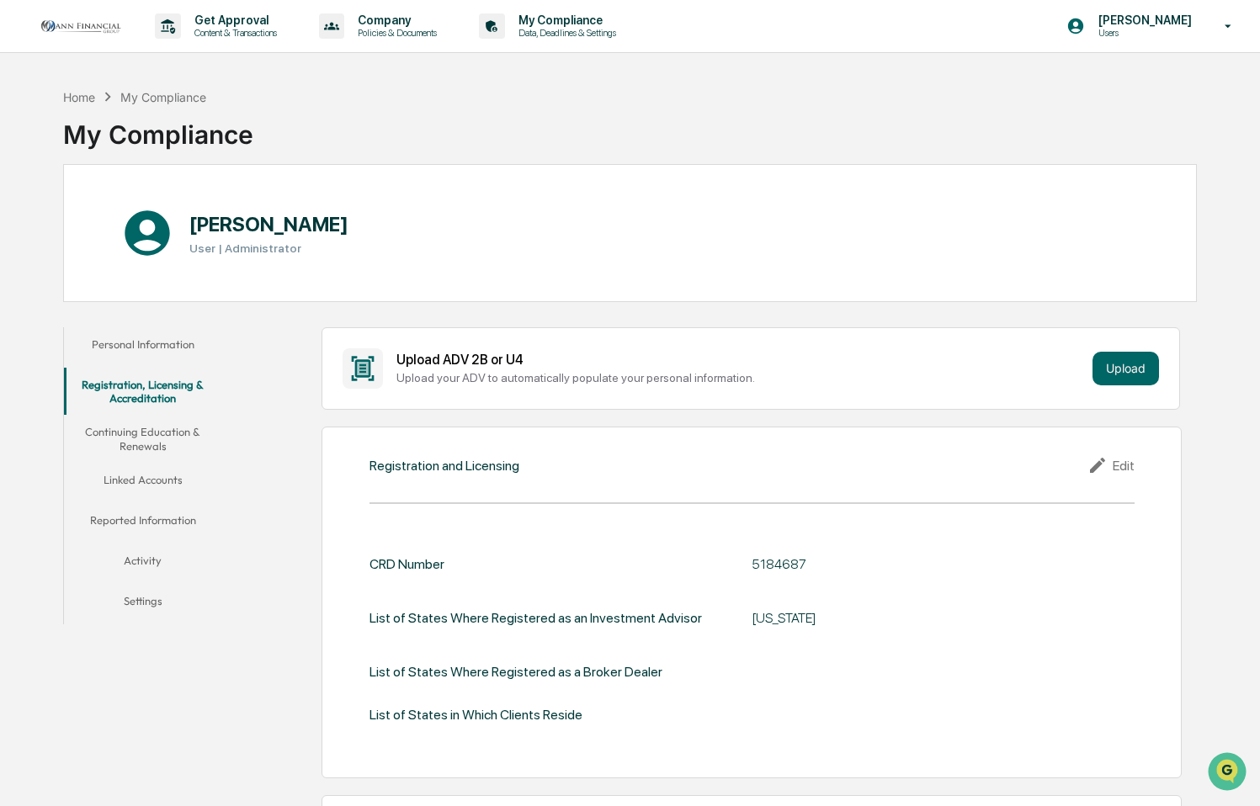
click at [167, 438] on button "Continuing Education & Renewals" at bounding box center [143, 439] width 158 height 48
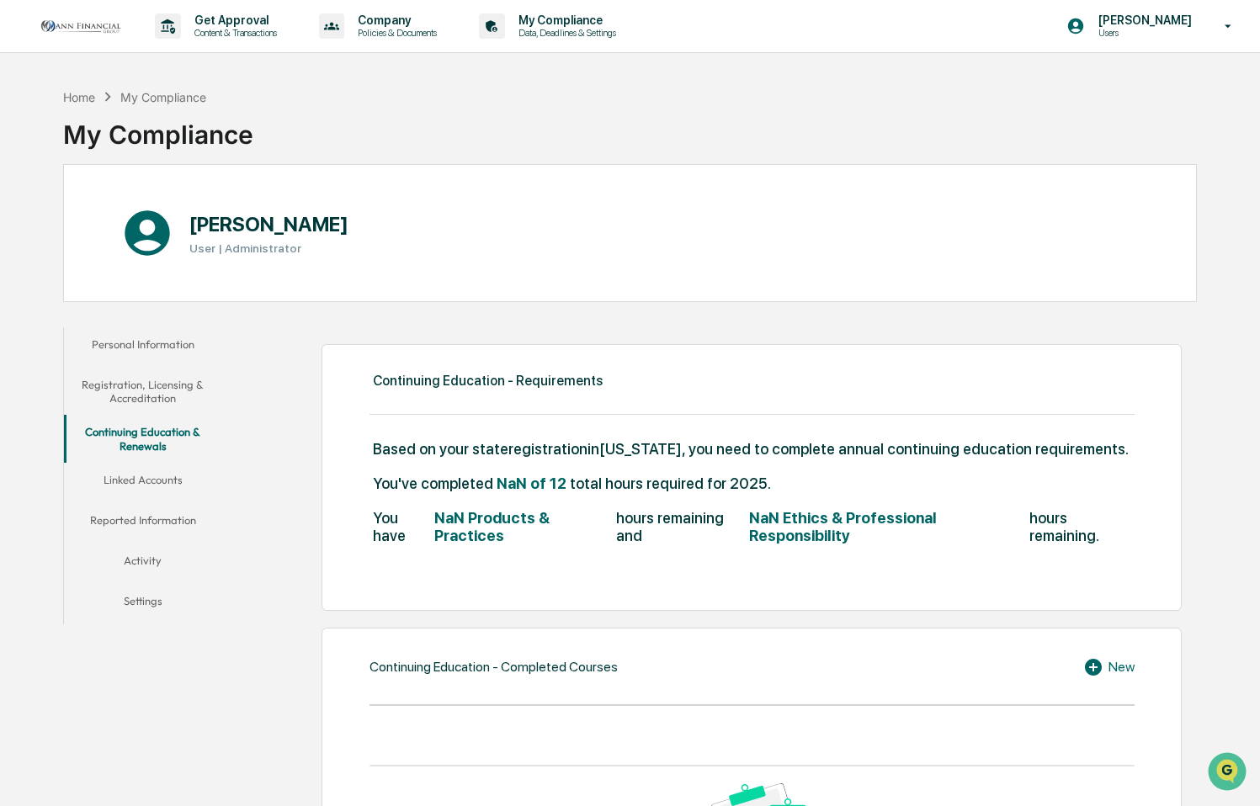
click at [148, 396] on button "Registration, Licensing & Accreditation" at bounding box center [143, 392] width 158 height 48
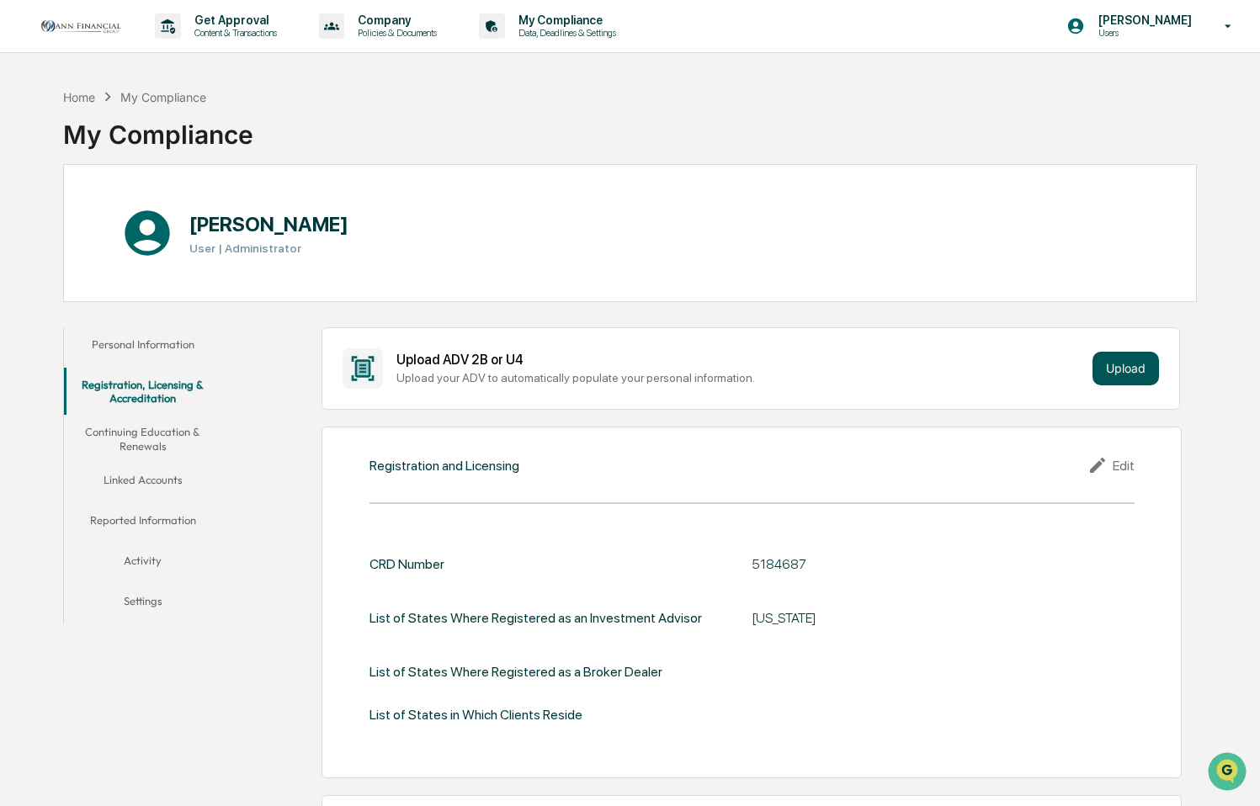
click at [1130, 363] on button "Upload" at bounding box center [1125, 369] width 66 height 34
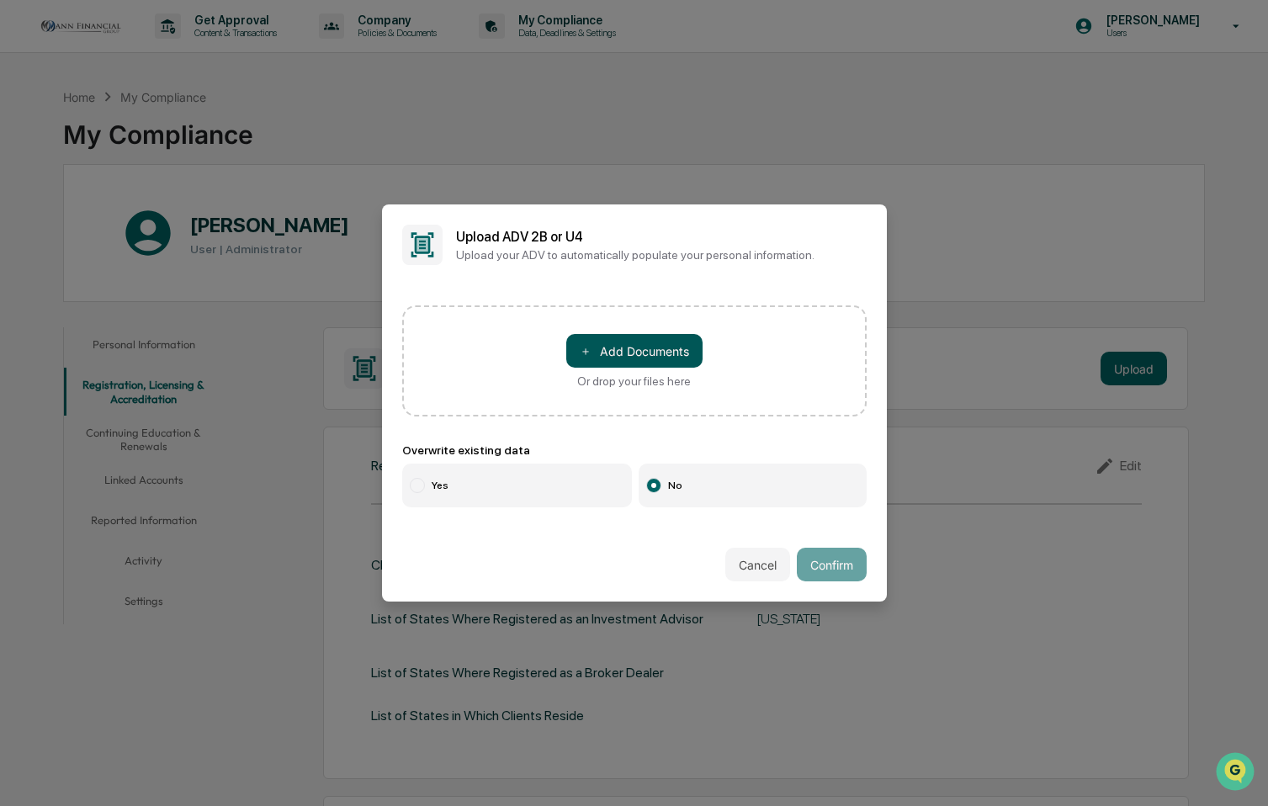
click at [661, 359] on button "＋ Add Documents" at bounding box center [634, 351] width 136 height 34
click at [742, 561] on button "Cancel" at bounding box center [757, 565] width 65 height 34
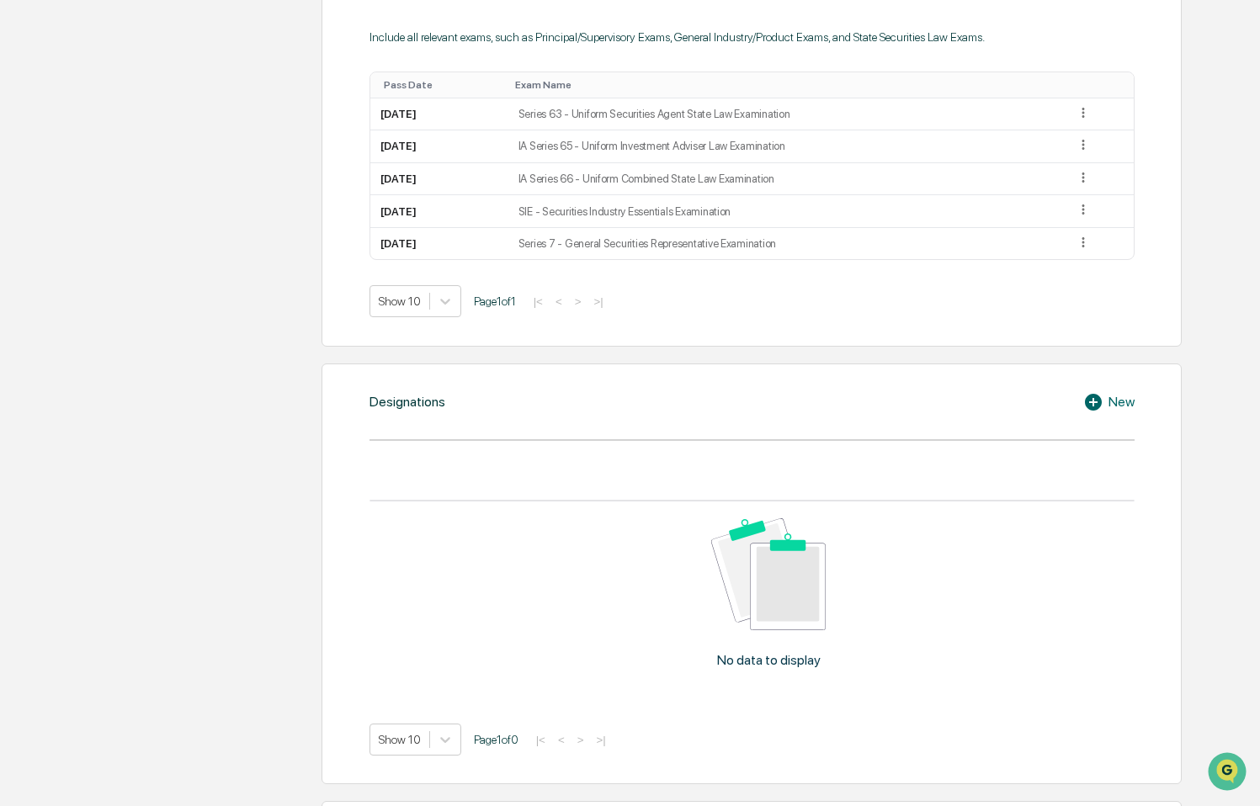
scroll to position [1178, 0]
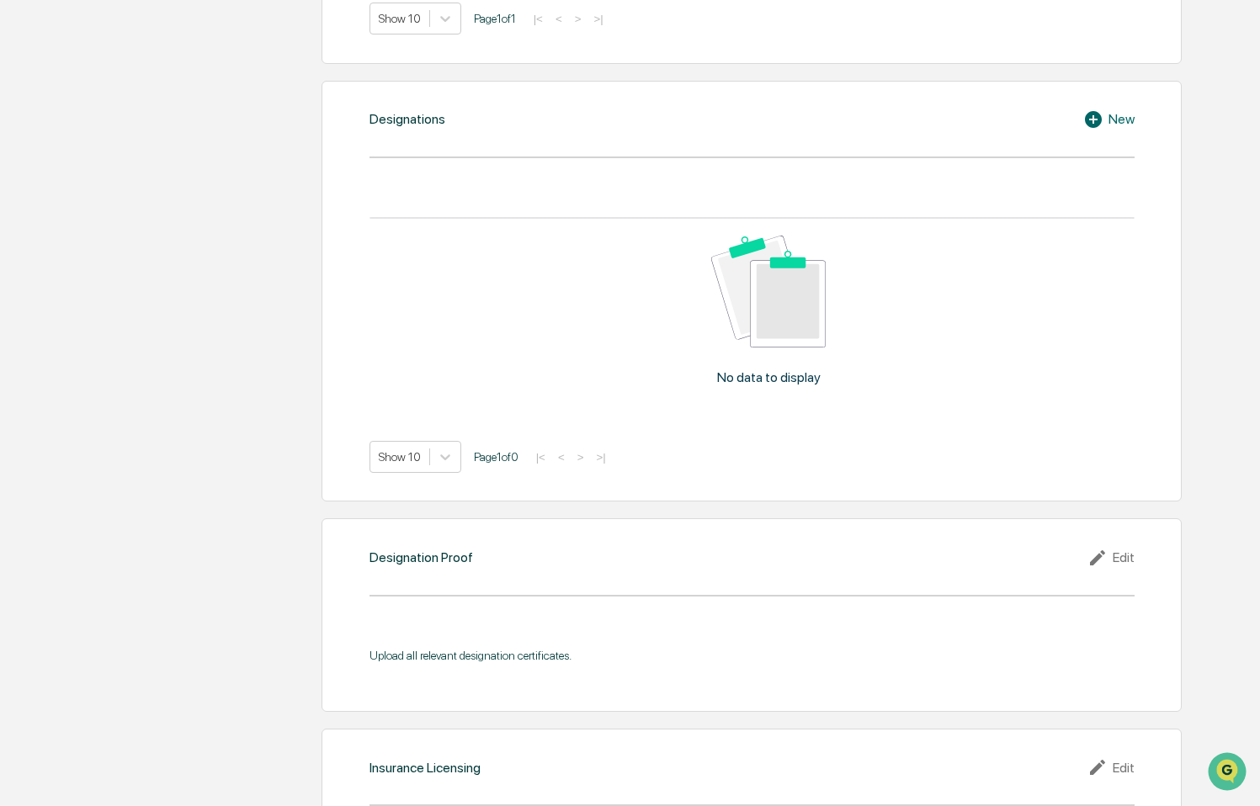
click at [1118, 125] on div "New" at bounding box center [1108, 119] width 51 height 20
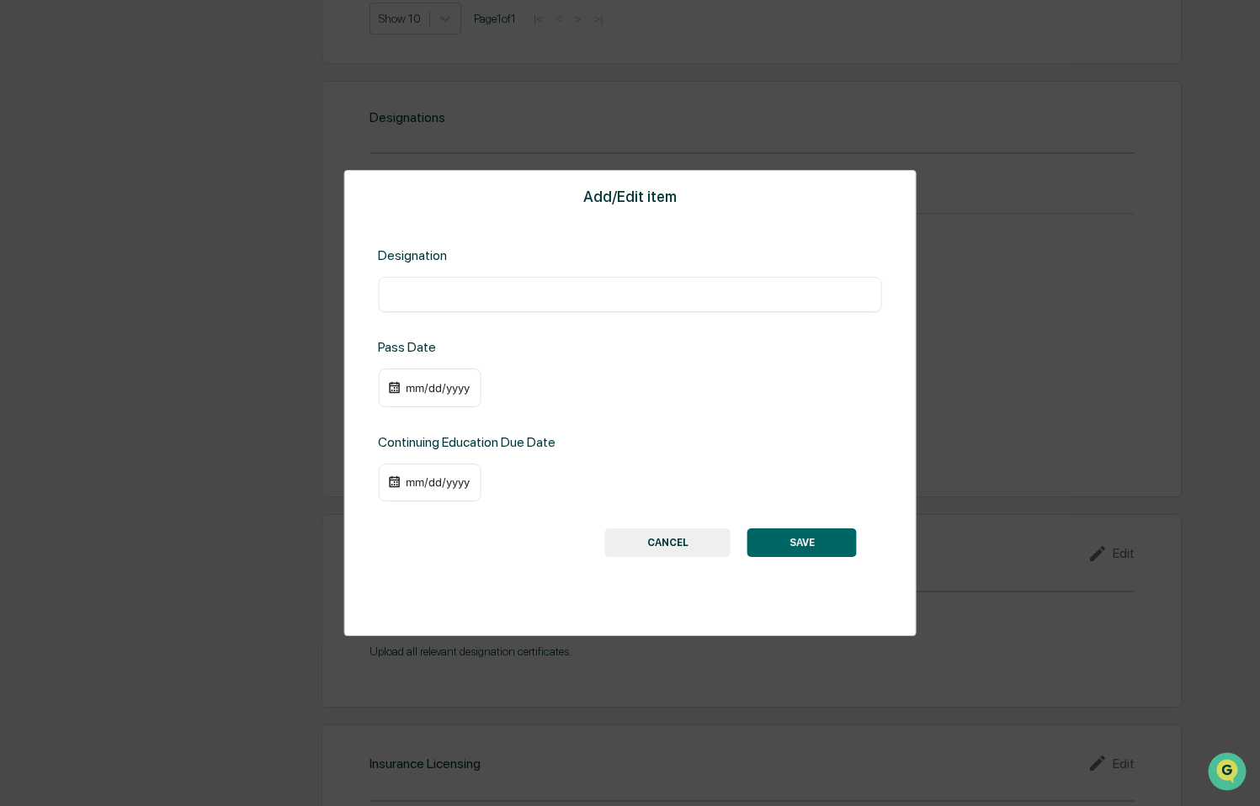
click at [503, 273] on div "Designation ​" at bounding box center [630, 279] width 504 height 65
click at [503, 284] on div "​" at bounding box center [630, 294] width 504 height 35
click at [505, 289] on input "text" at bounding box center [630, 294] width 479 height 17
type input "**********"
click at [432, 390] on div "mm/dd/yyyy" at bounding box center [437, 387] width 67 height 13
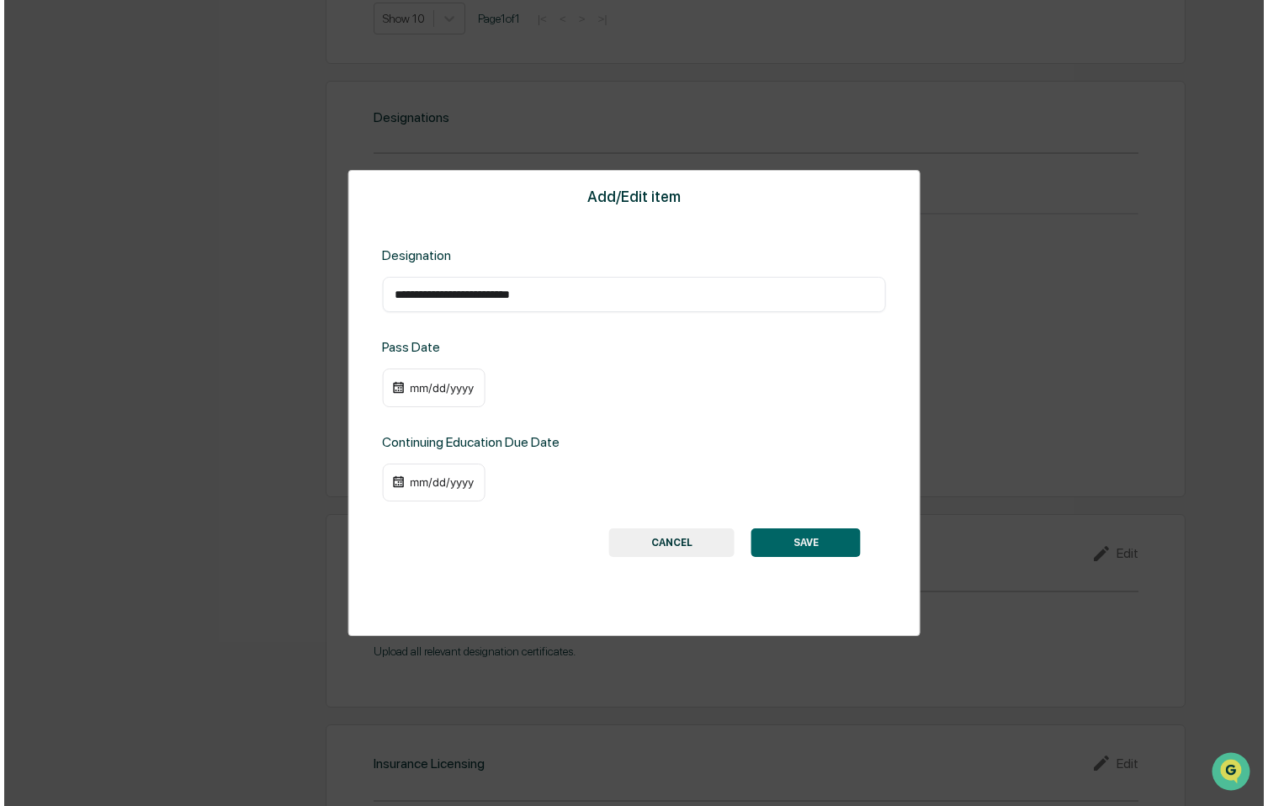
scroll to position [1180, 0]
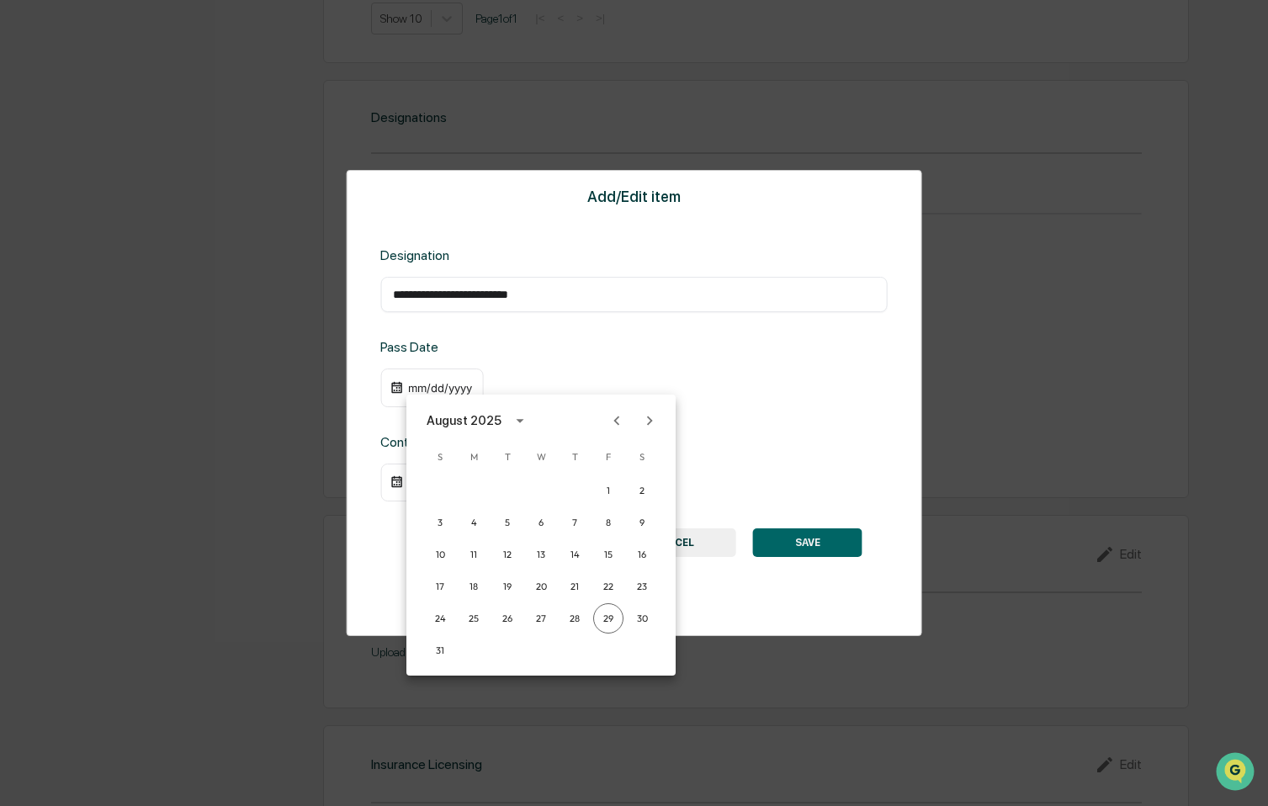
click at [666, 381] on div at bounding box center [634, 403] width 1268 height 806
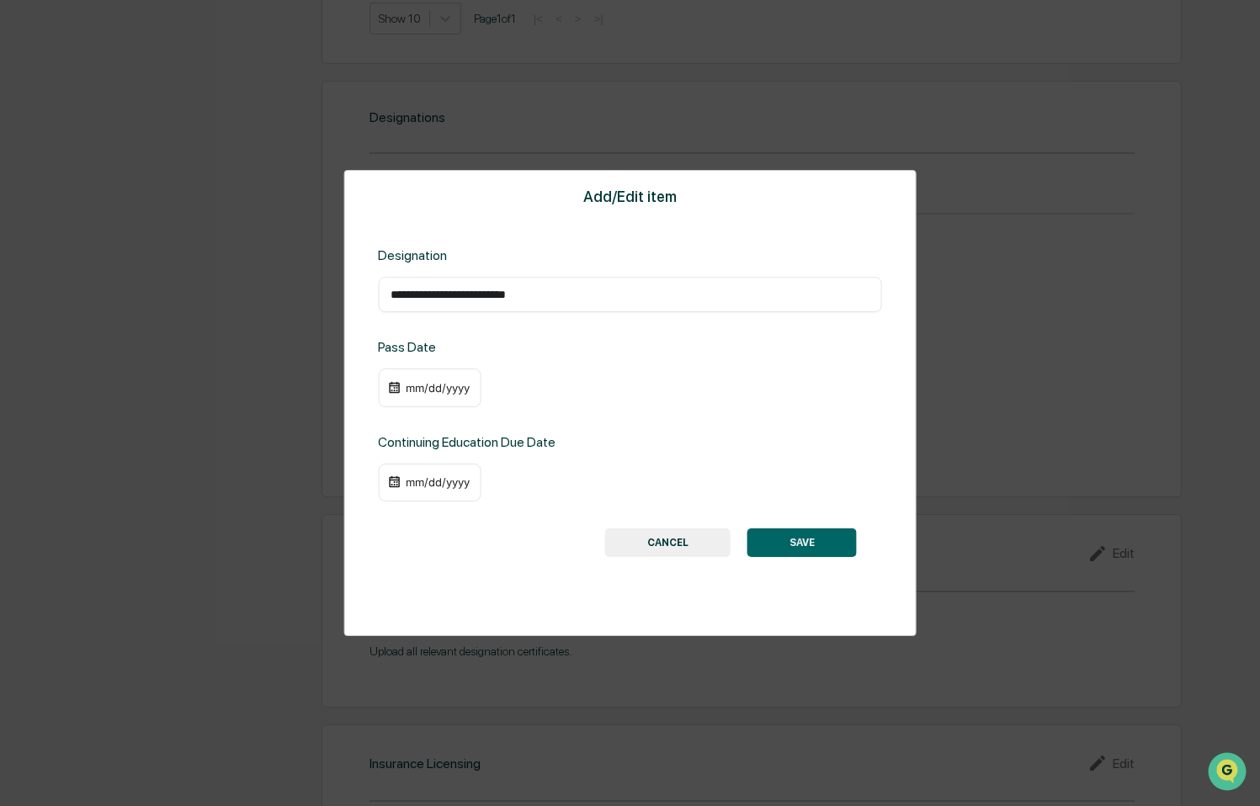
click at [452, 389] on div "mm/dd/yyyy" at bounding box center [437, 387] width 67 height 13
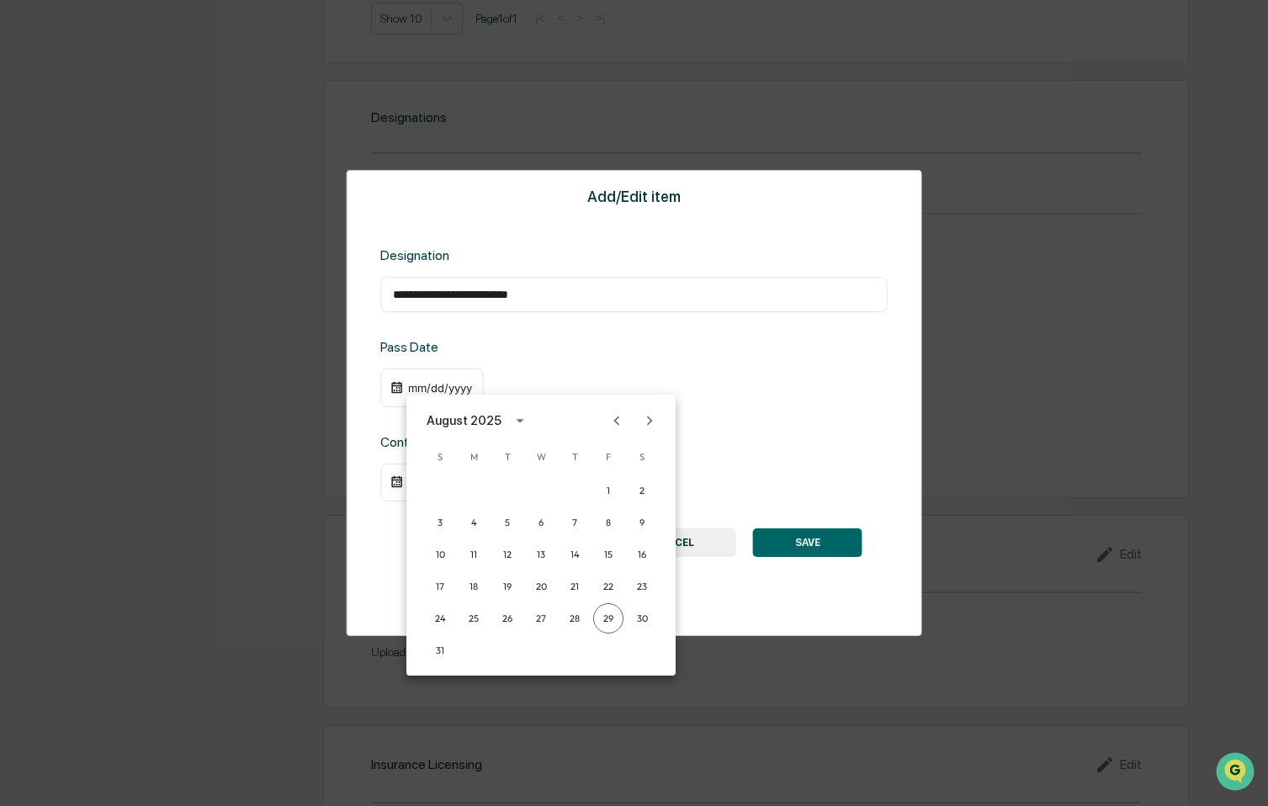
click at [495, 417] on div "August 2025" at bounding box center [464, 421] width 75 height 19
click at [461, 518] on button "2014" at bounding box center [453, 521] width 61 height 30
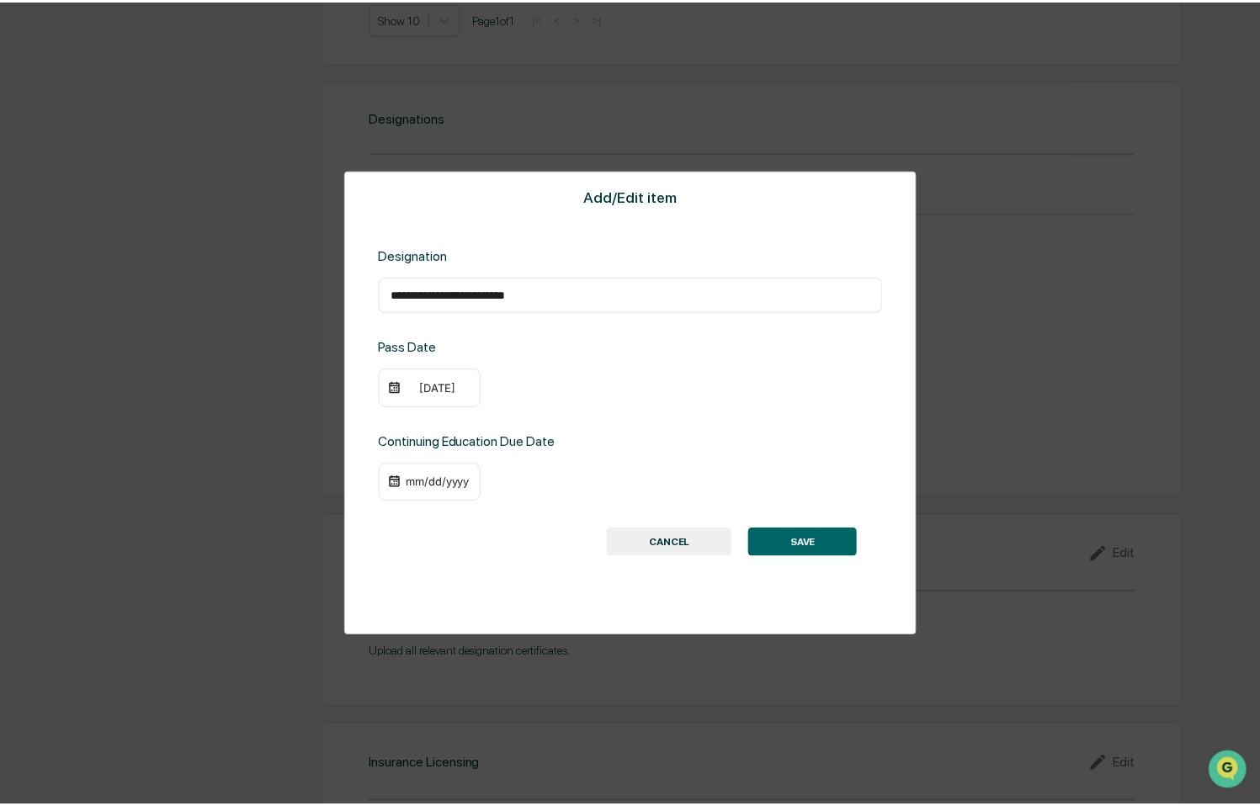
scroll to position [1178, 0]
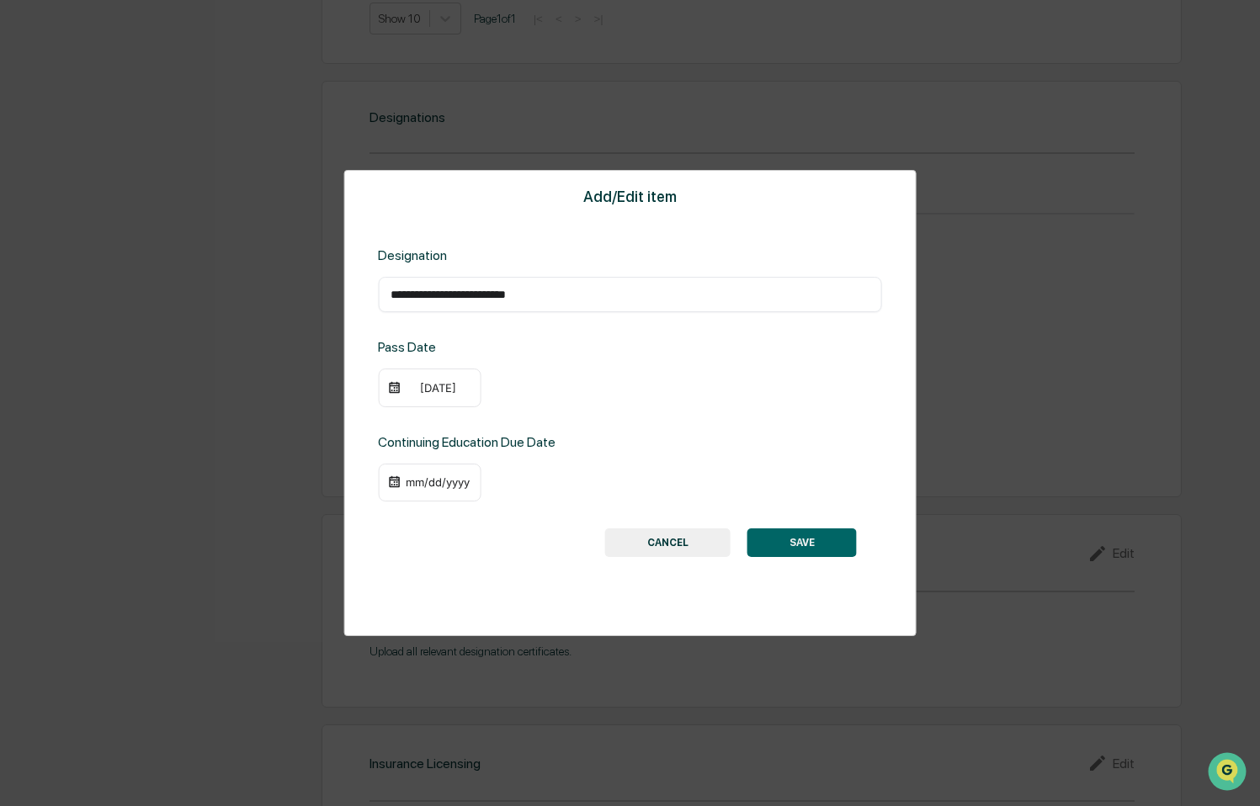
click at [439, 384] on div "08/29/2014" at bounding box center [437, 387] width 67 height 13
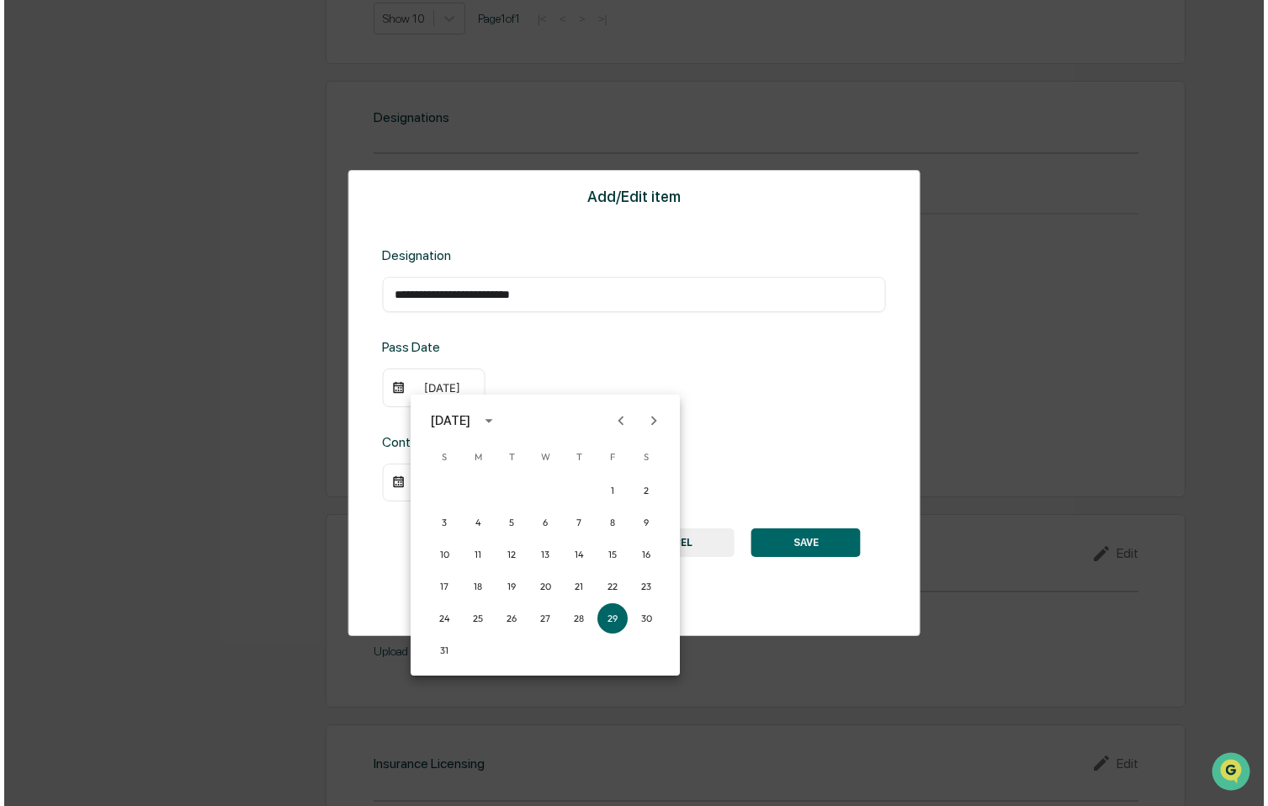
scroll to position [1180, 0]
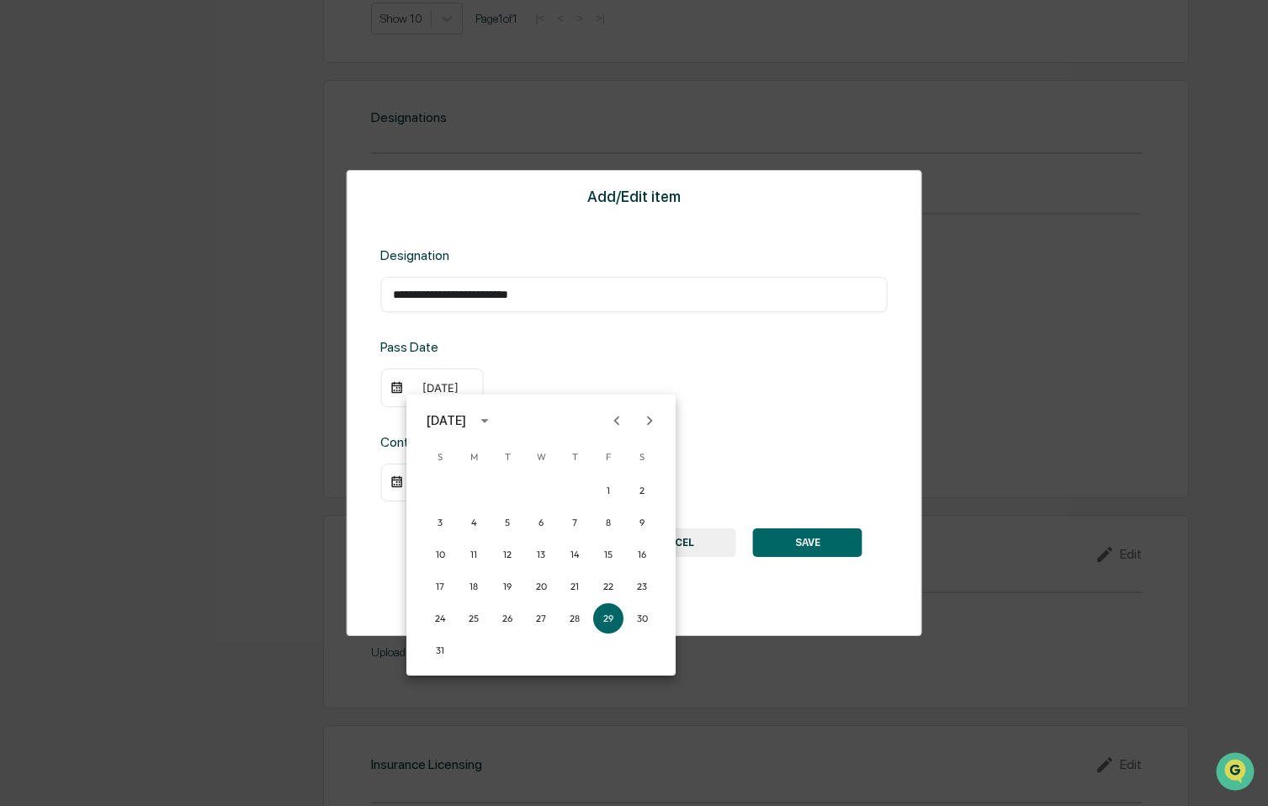
click at [653, 418] on icon "Next month" at bounding box center [649, 421] width 19 height 19
click at [516, 490] on button "2" at bounding box center [507, 491] width 30 height 30
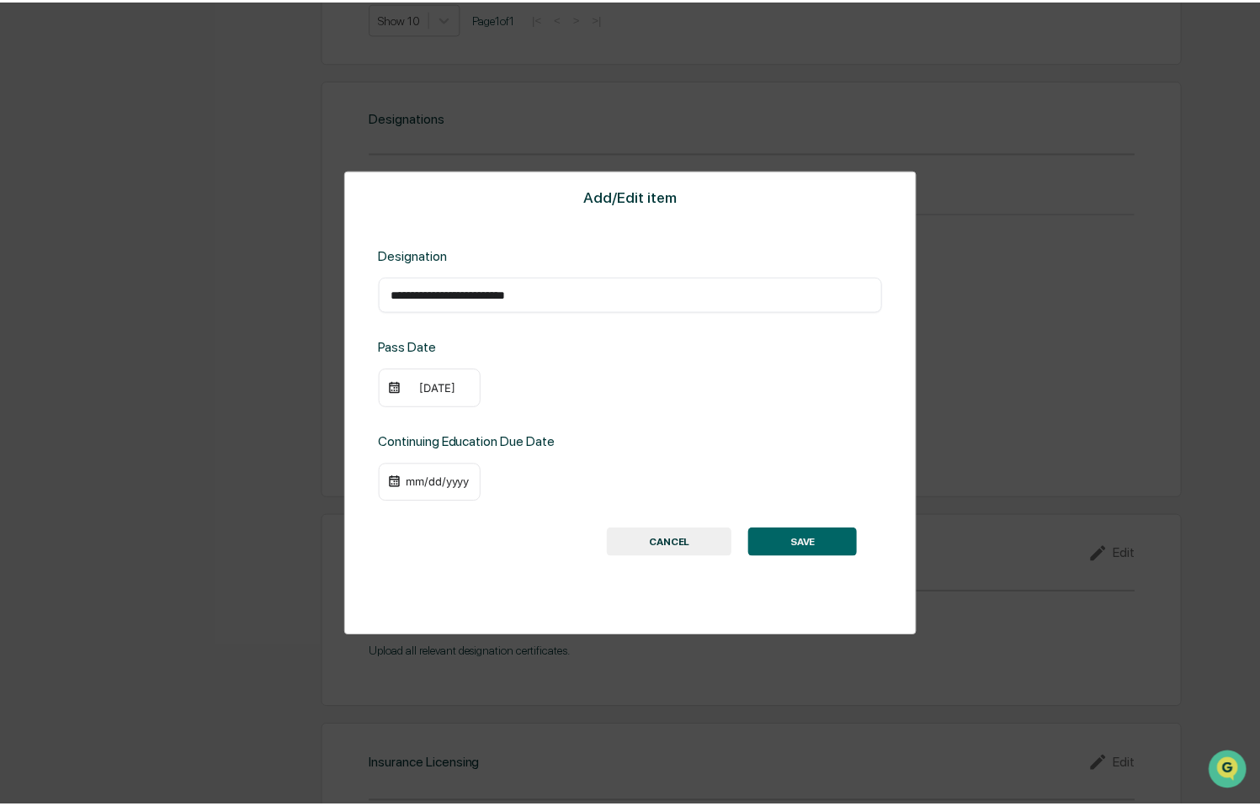
scroll to position [1178, 0]
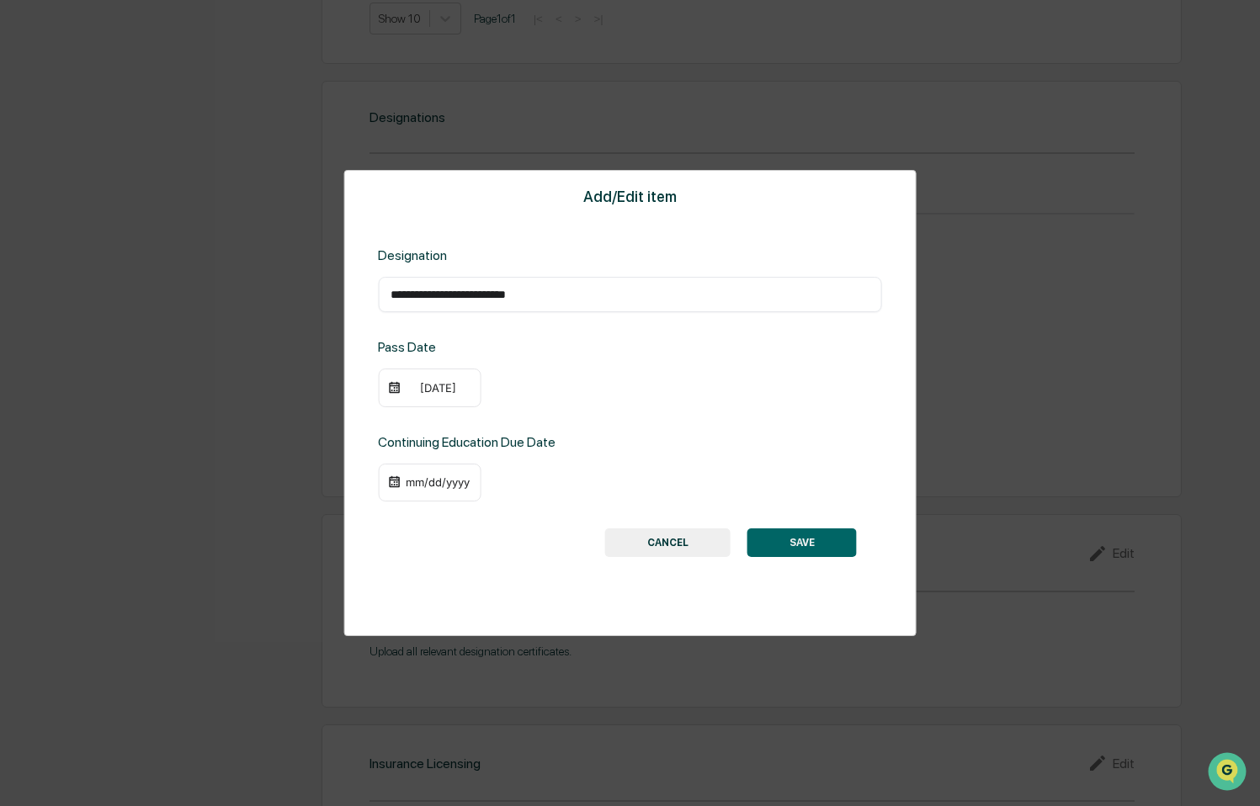
click at [447, 483] on div "mm/dd/yyyy" at bounding box center [437, 482] width 67 height 13
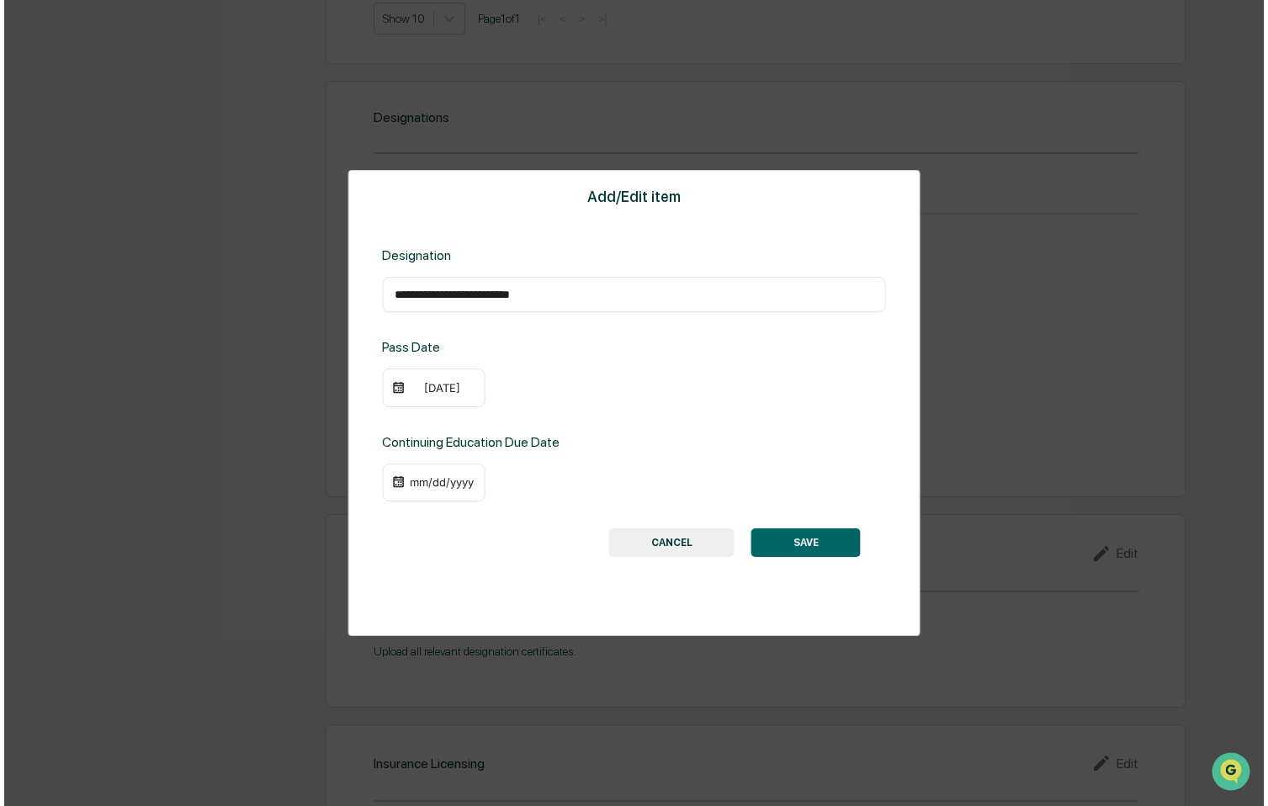
scroll to position [1180, 0]
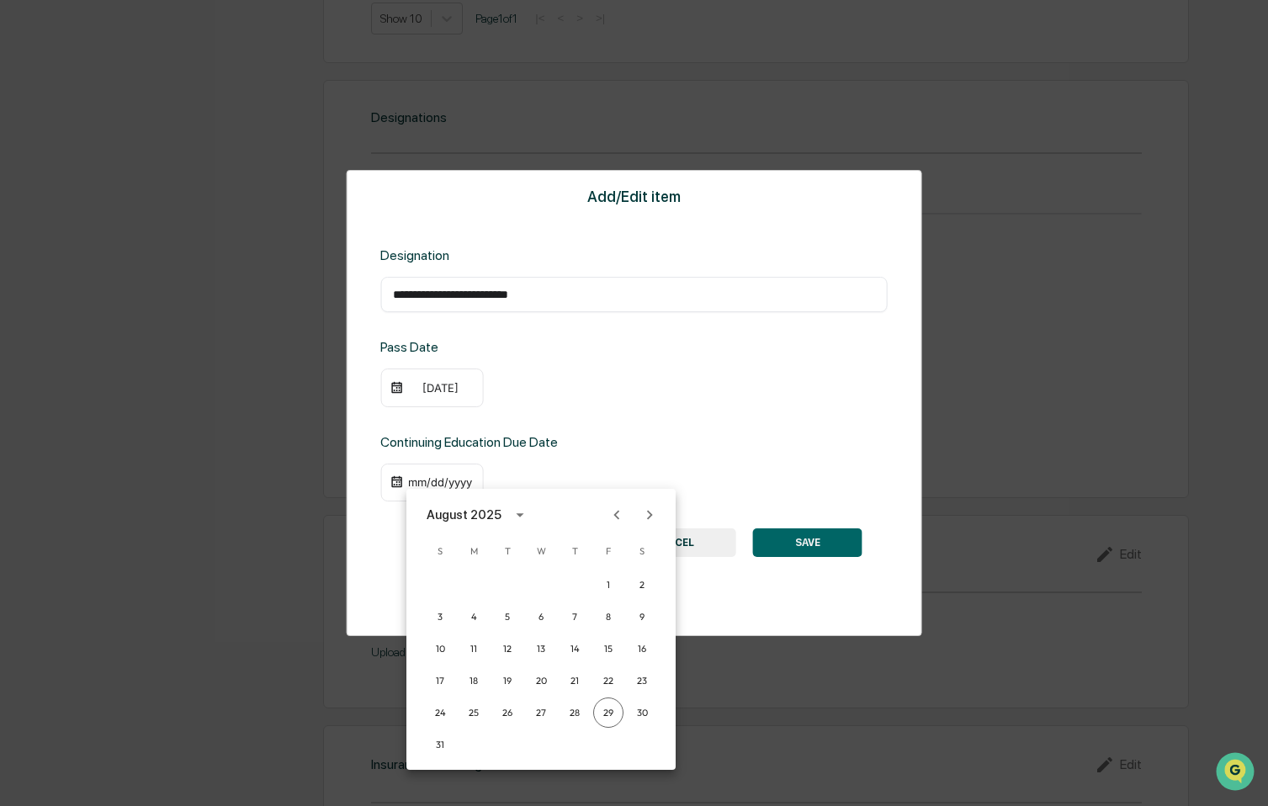
click at [497, 518] on div "August 2025" at bounding box center [464, 515] width 75 height 19
click at [454, 684] on button "2026" at bounding box center [453, 692] width 61 height 30
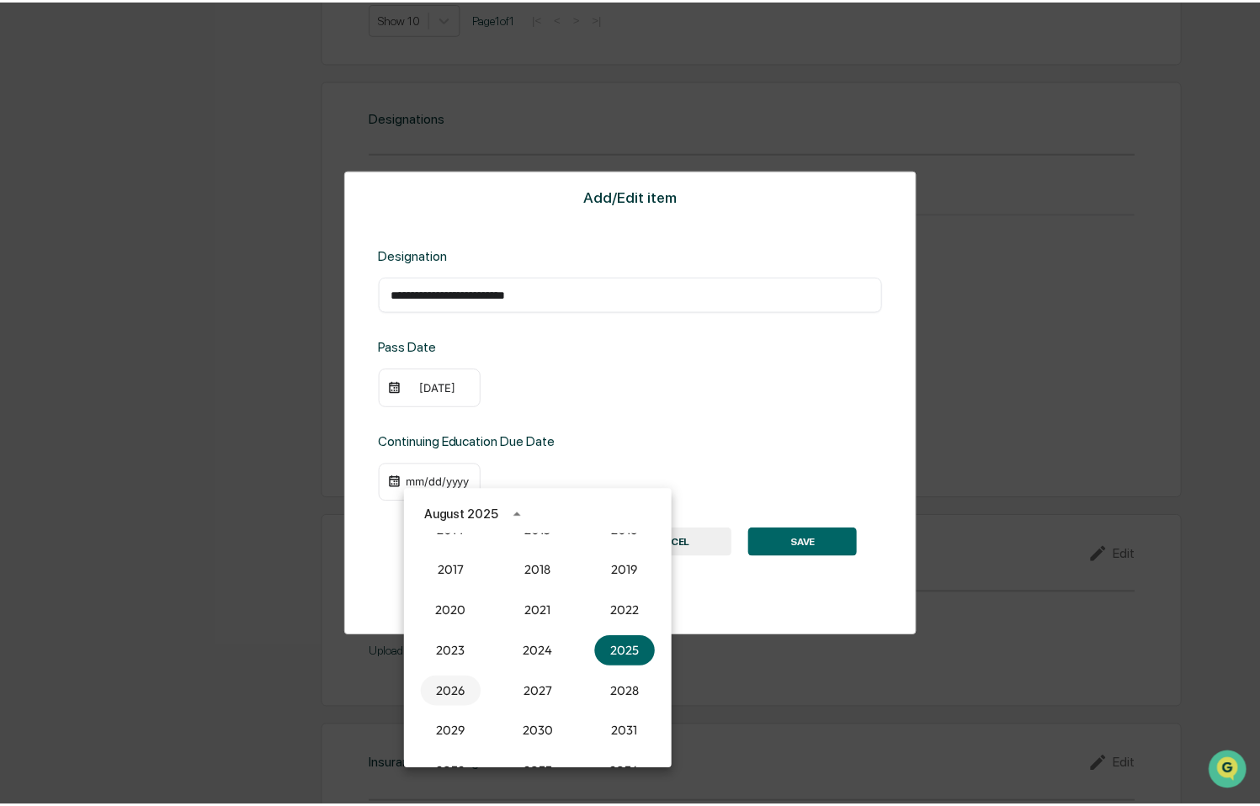
scroll to position [1178, 0]
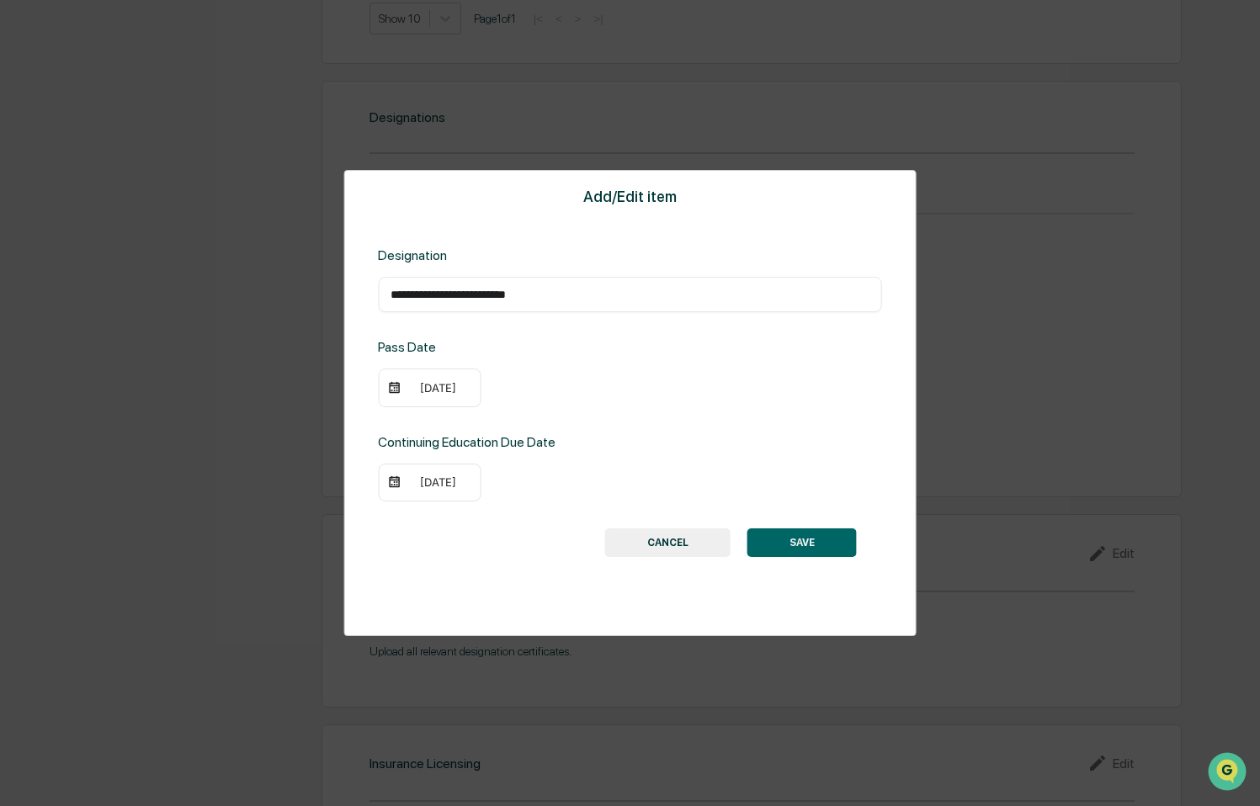
click at [451, 479] on div "08/29/2026" at bounding box center [437, 482] width 67 height 13
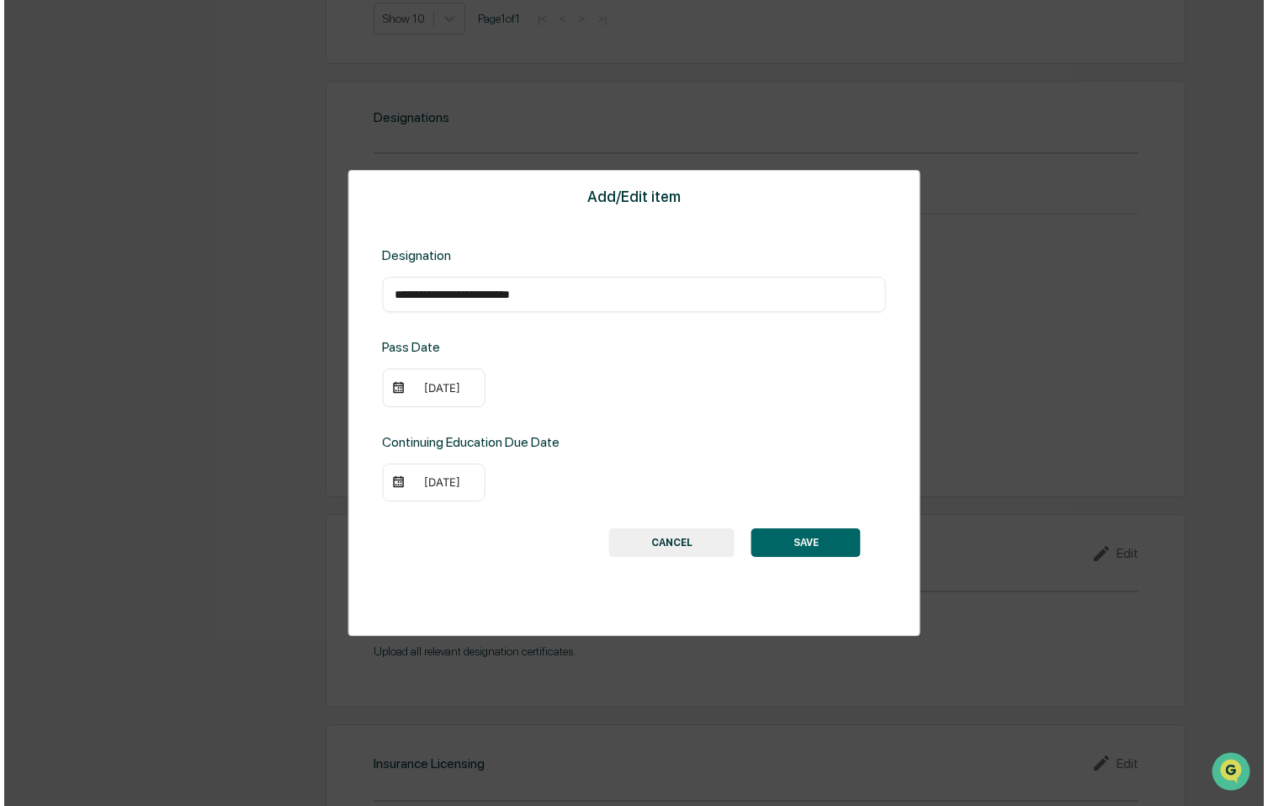
scroll to position [1180, 0]
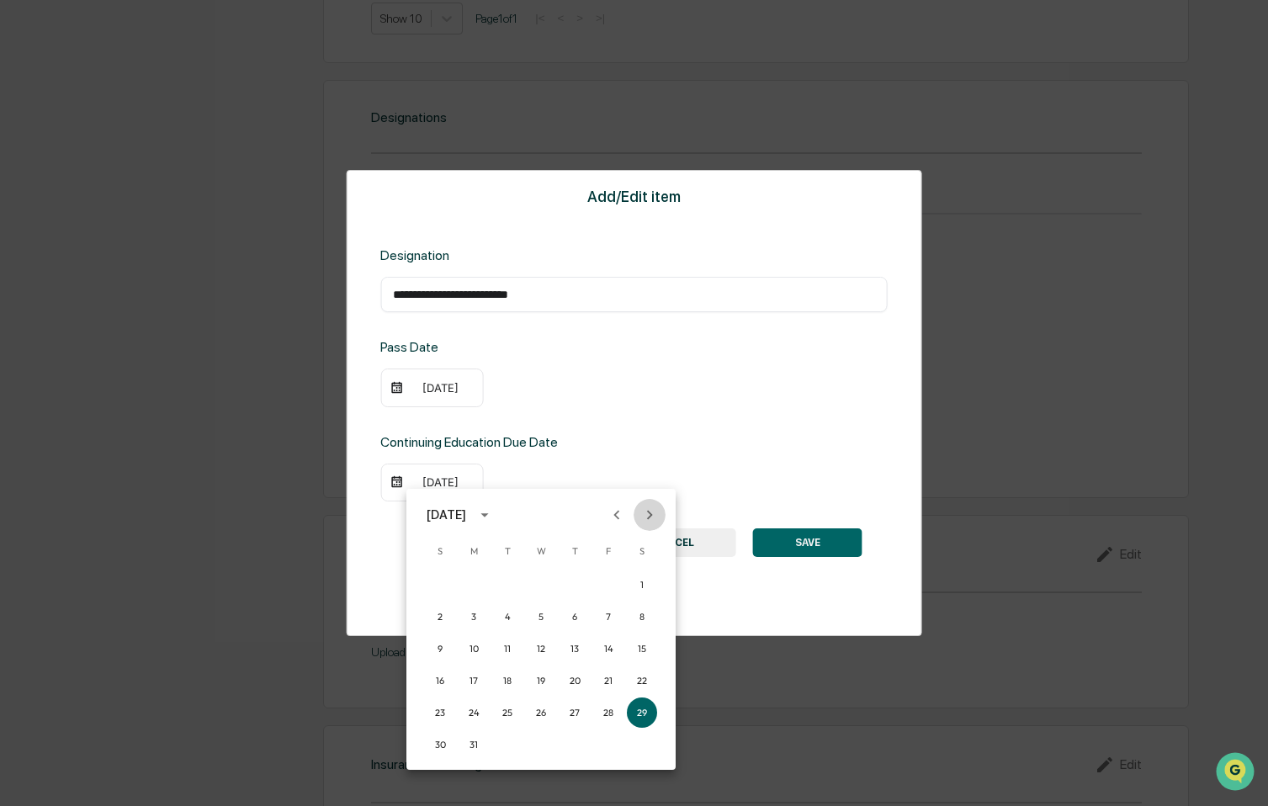
click at [652, 518] on icon "Next month" at bounding box center [649, 515] width 19 height 19
click at [646, 523] on icon "Next month" at bounding box center [649, 515] width 19 height 19
click at [614, 682] on button "27" at bounding box center [608, 681] width 30 height 30
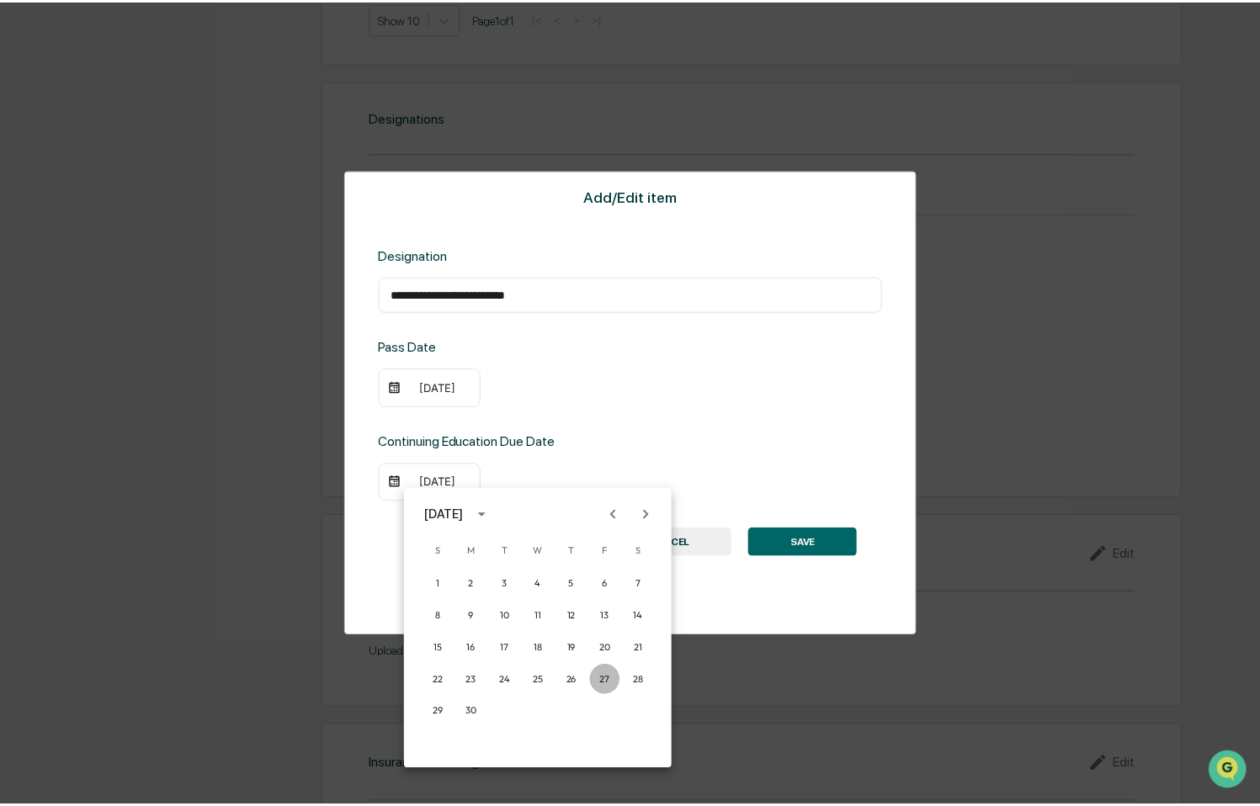
scroll to position [1178, 0]
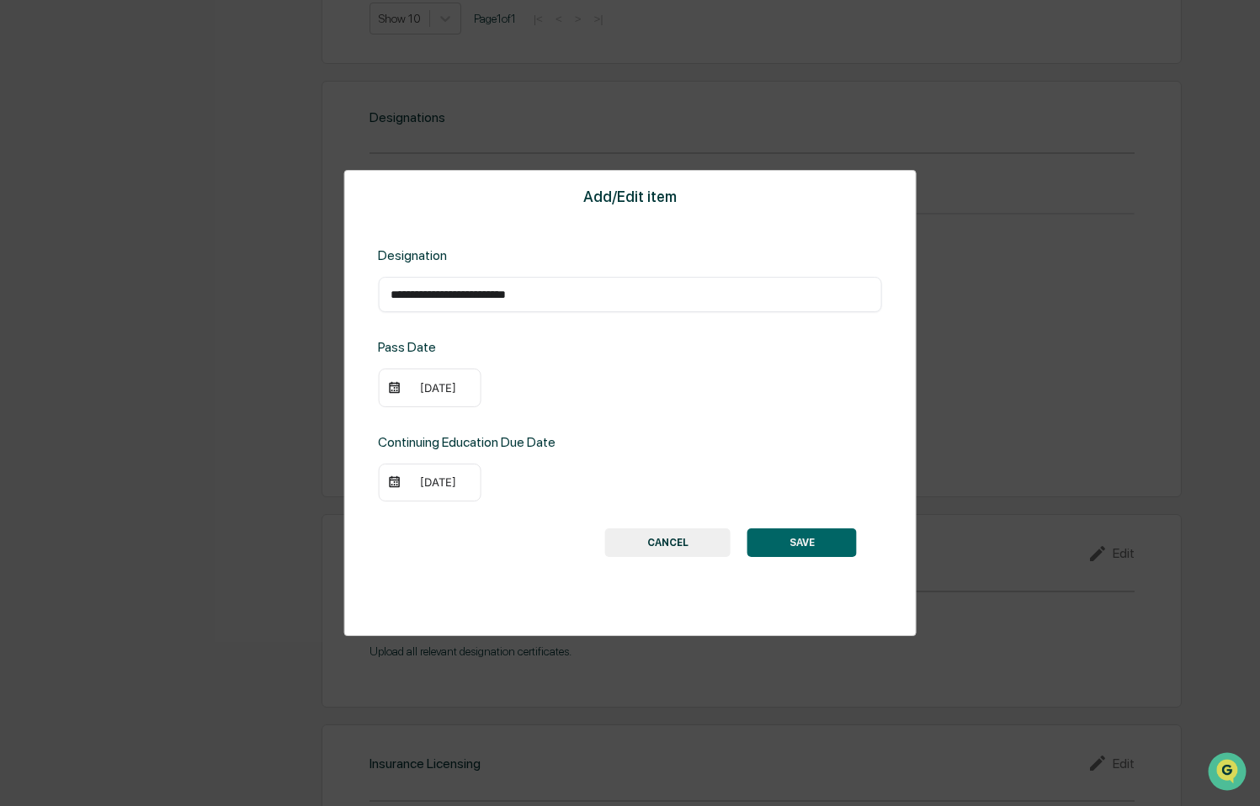
click at [791, 541] on button "SAVE" at bounding box center [801, 543] width 109 height 29
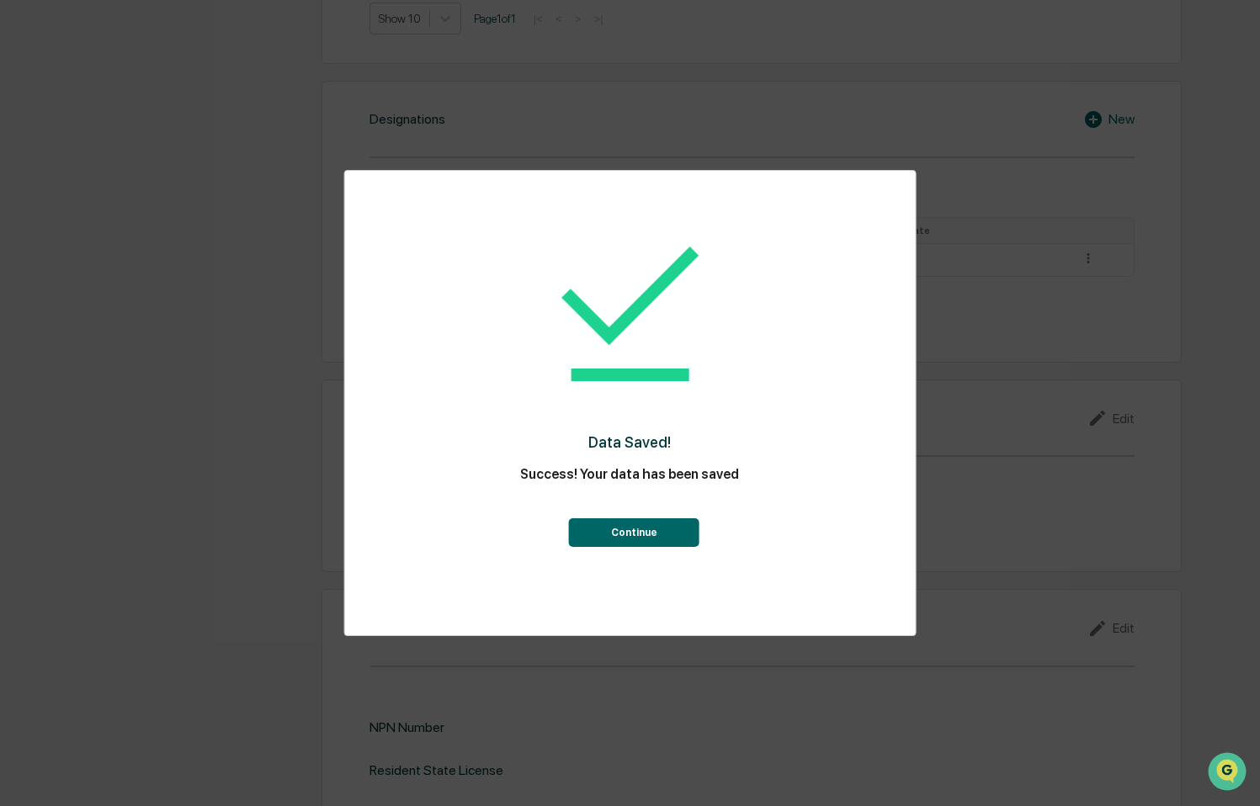
click at [640, 529] on button "Continue" at bounding box center [634, 532] width 130 height 29
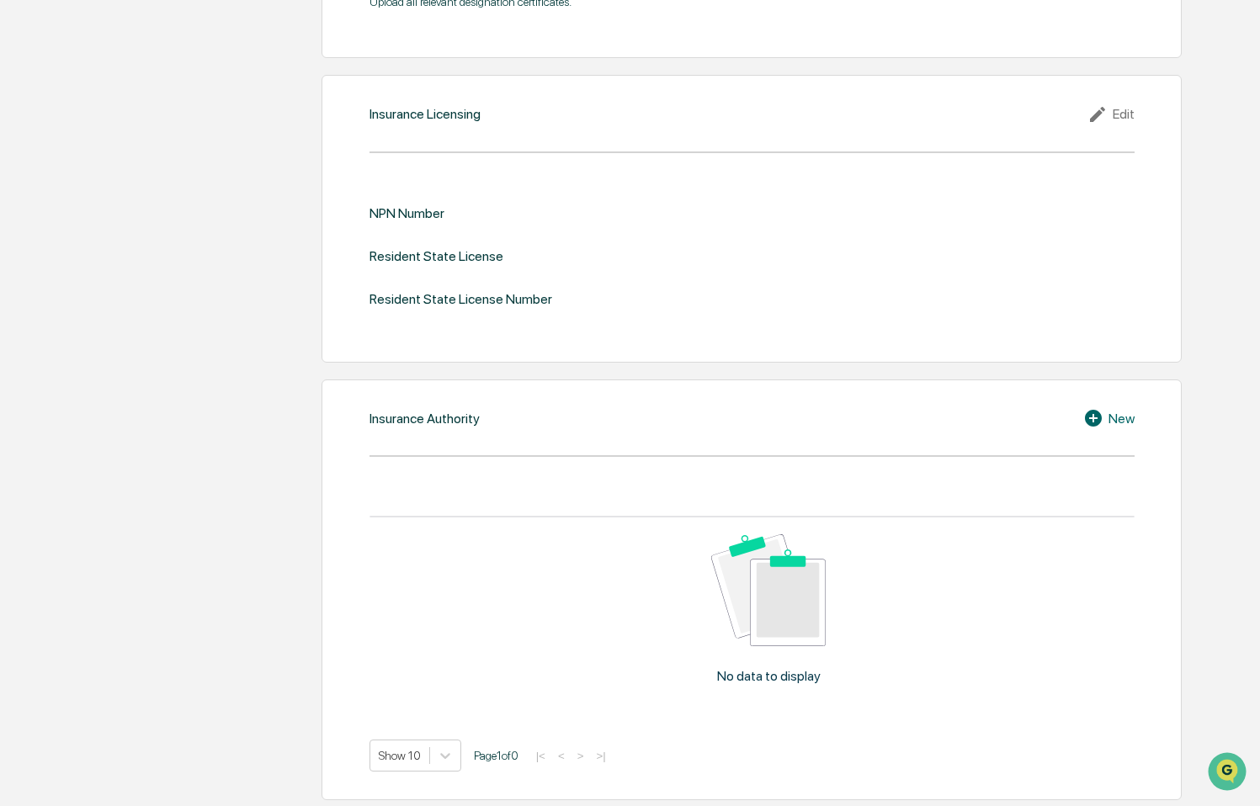
scroll to position [1695, 0]
click at [1118, 104] on div "Edit" at bounding box center [1110, 112] width 47 height 20
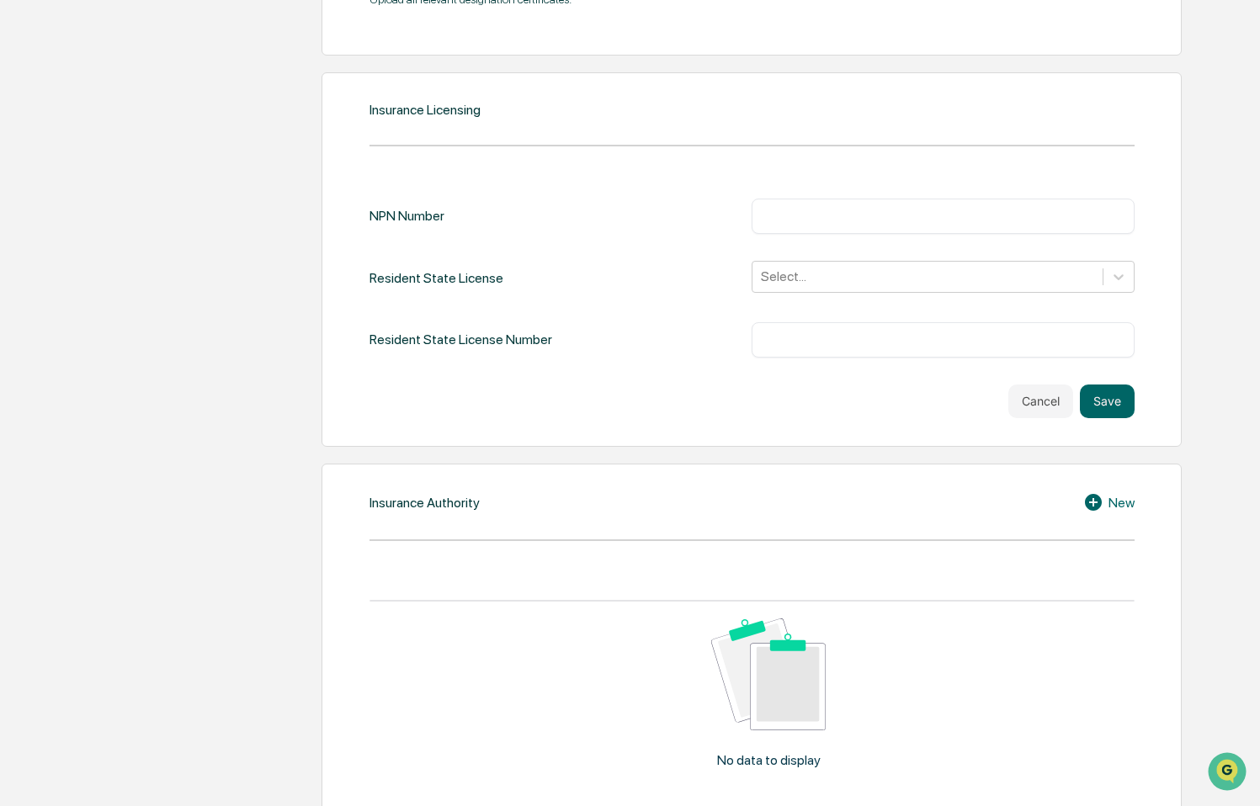
click at [865, 217] on input "text" at bounding box center [943, 216] width 358 height 17
type input "*******"
click at [879, 282] on div at bounding box center [927, 276] width 333 height 19
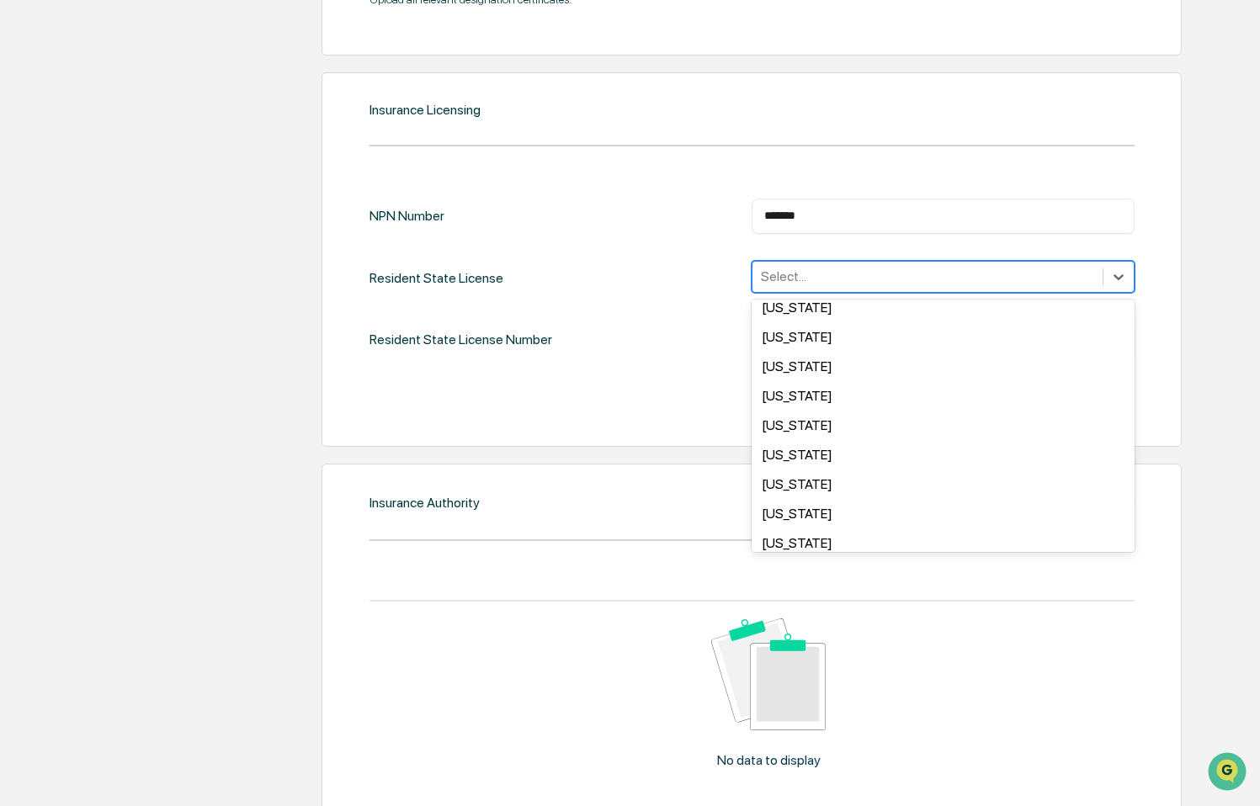
scroll to position [505, 0]
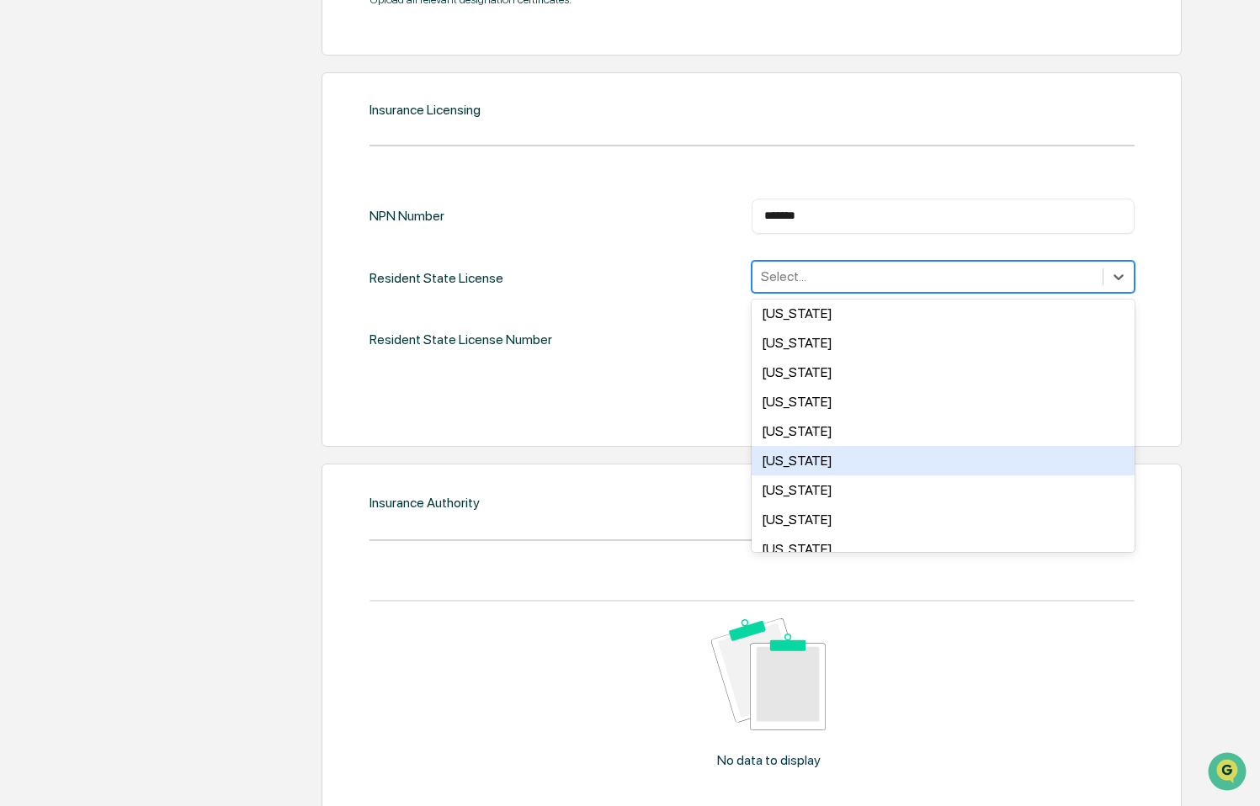
click at [814, 470] on div "Minnesota" at bounding box center [943, 460] width 383 height 29
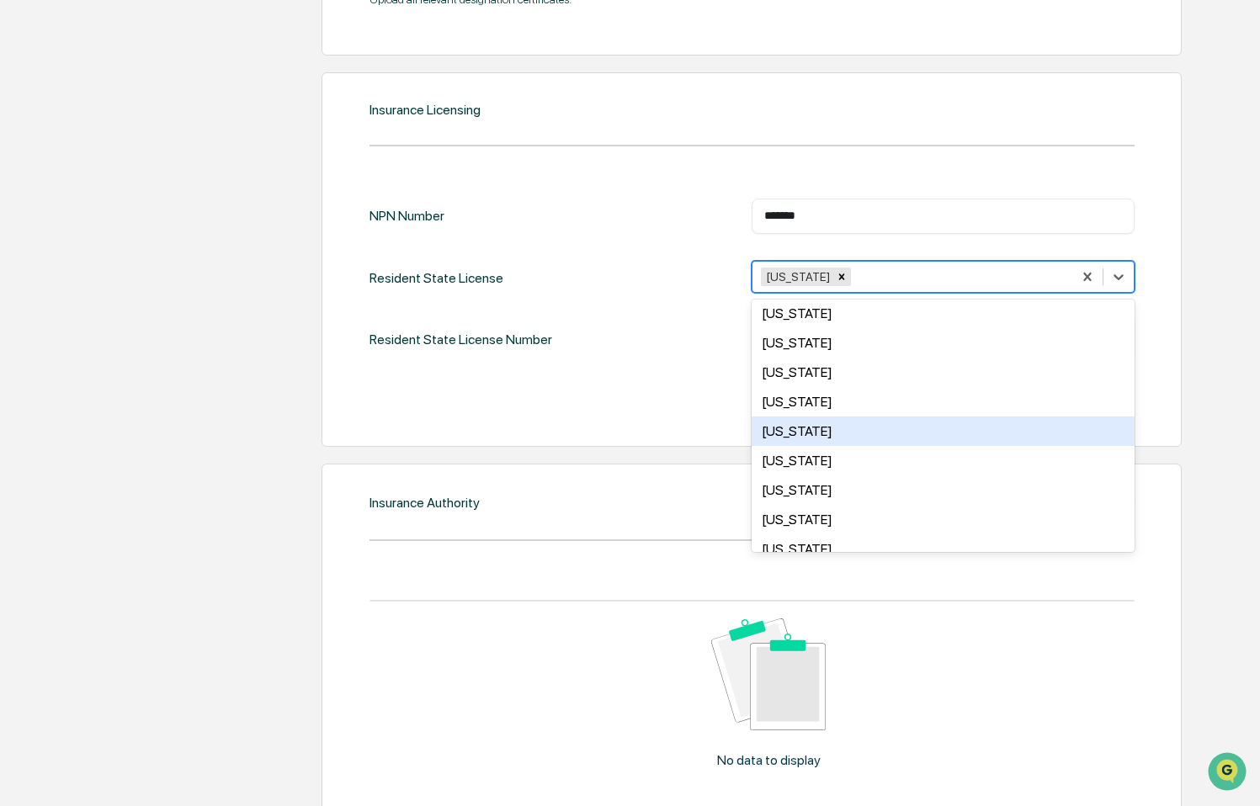
click at [641, 342] on div "Resident State License Number ​" at bounding box center [751, 339] width 765 height 35
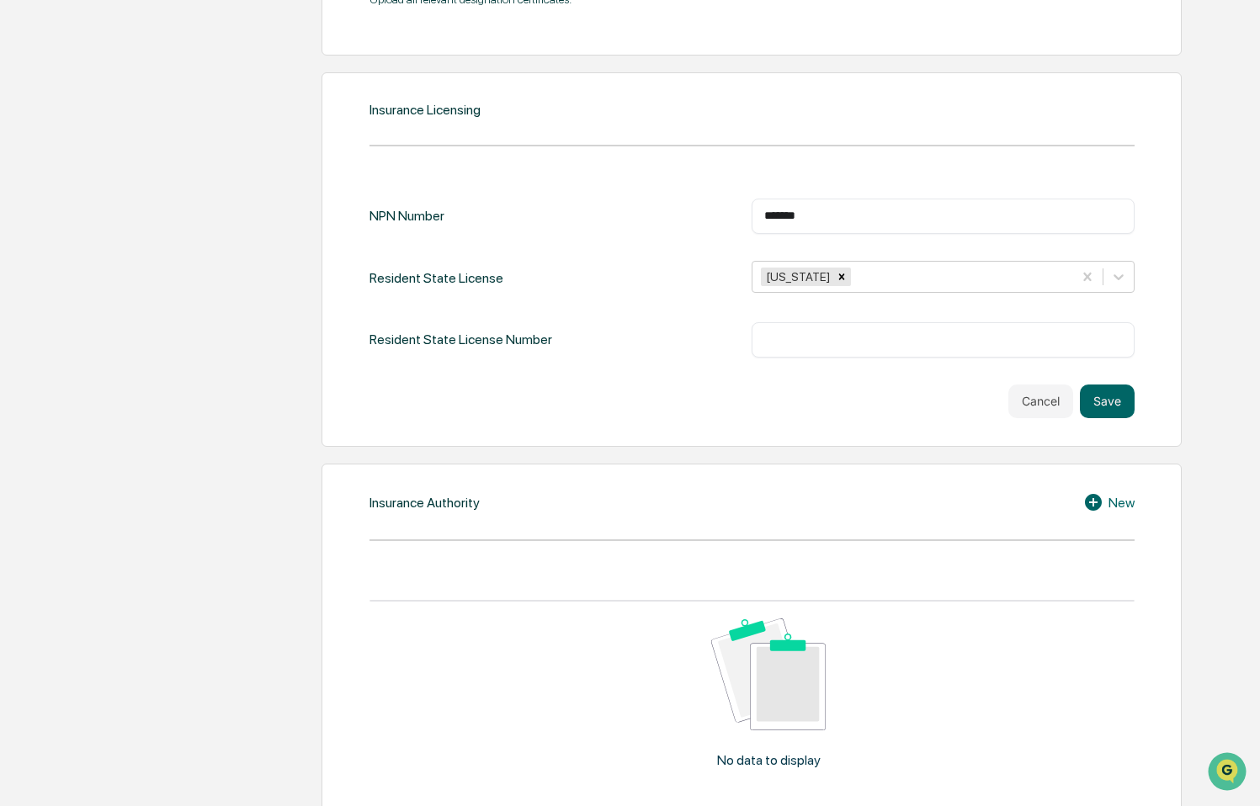
click at [812, 342] on input "text" at bounding box center [943, 340] width 358 height 17
click at [806, 346] on input "text" at bounding box center [943, 340] width 358 height 17
type input "********"
click at [1109, 396] on button "Save" at bounding box center [1107, 402] width 55 height 34
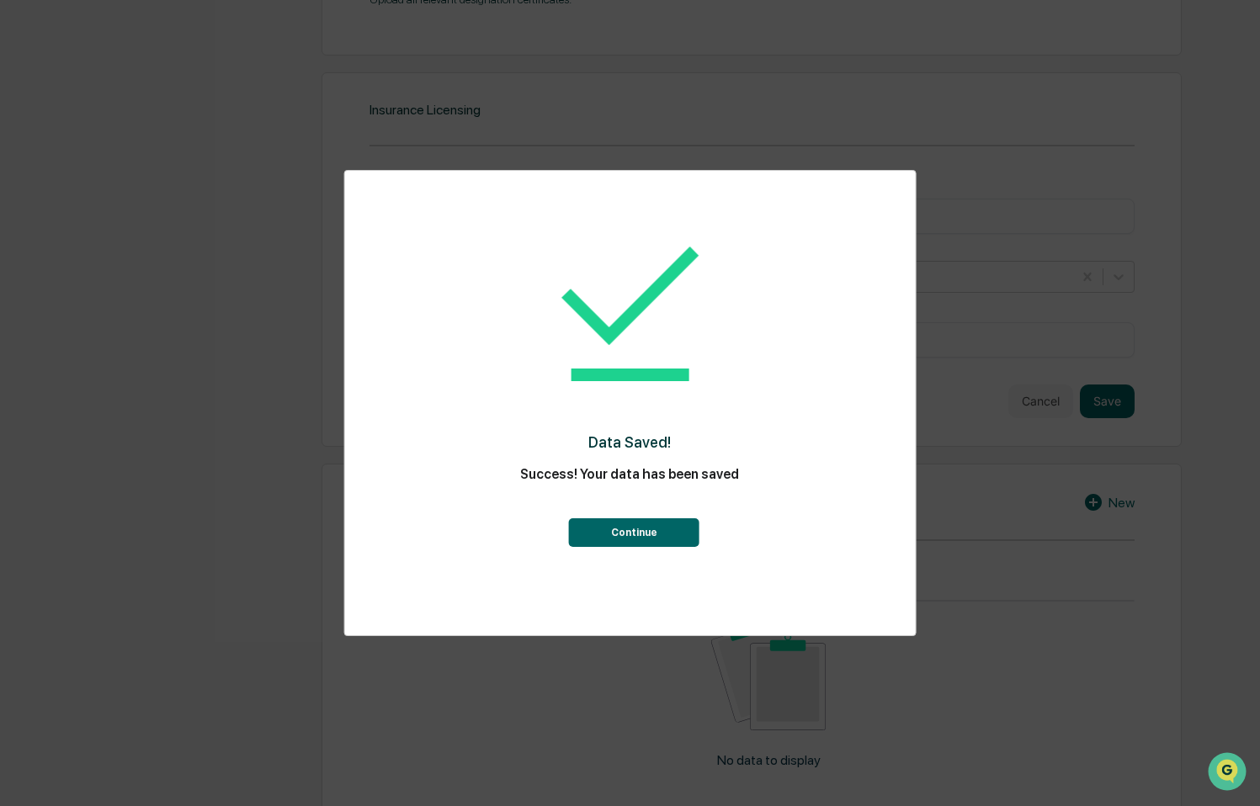
click at [646, 530] on button "Continue" at bounding box center [634, 532] width 130 height 29
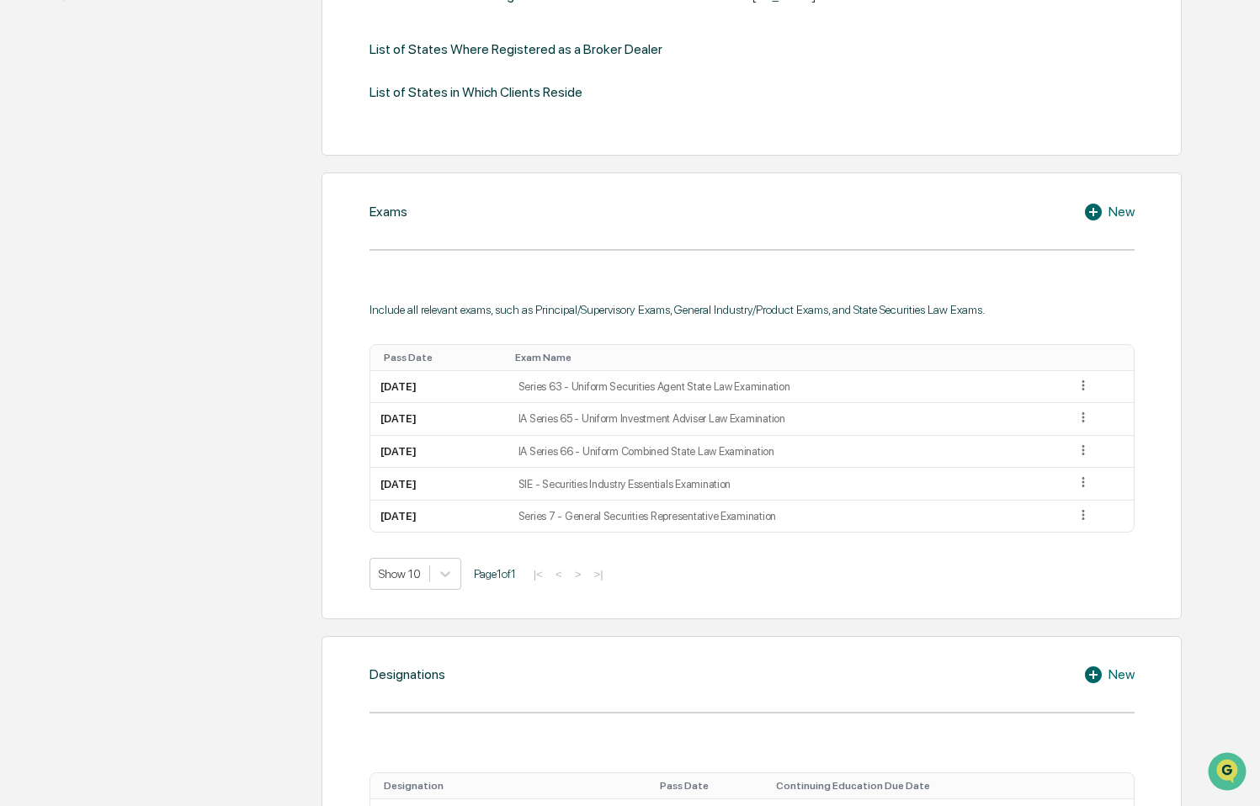
scroll to position [0, 0]
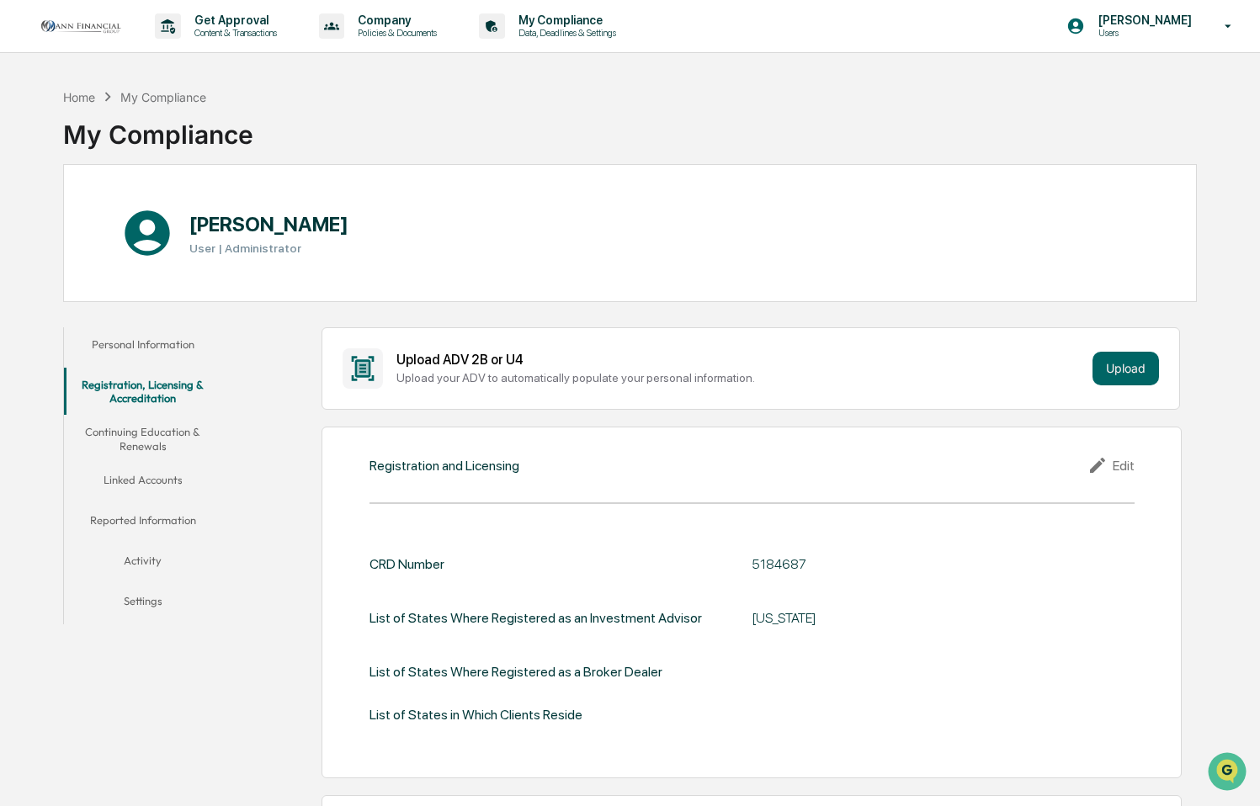
click at [157, 443] on button "Continuing Education & Renewals" at bounding box center [143, 439] width 158 height 48
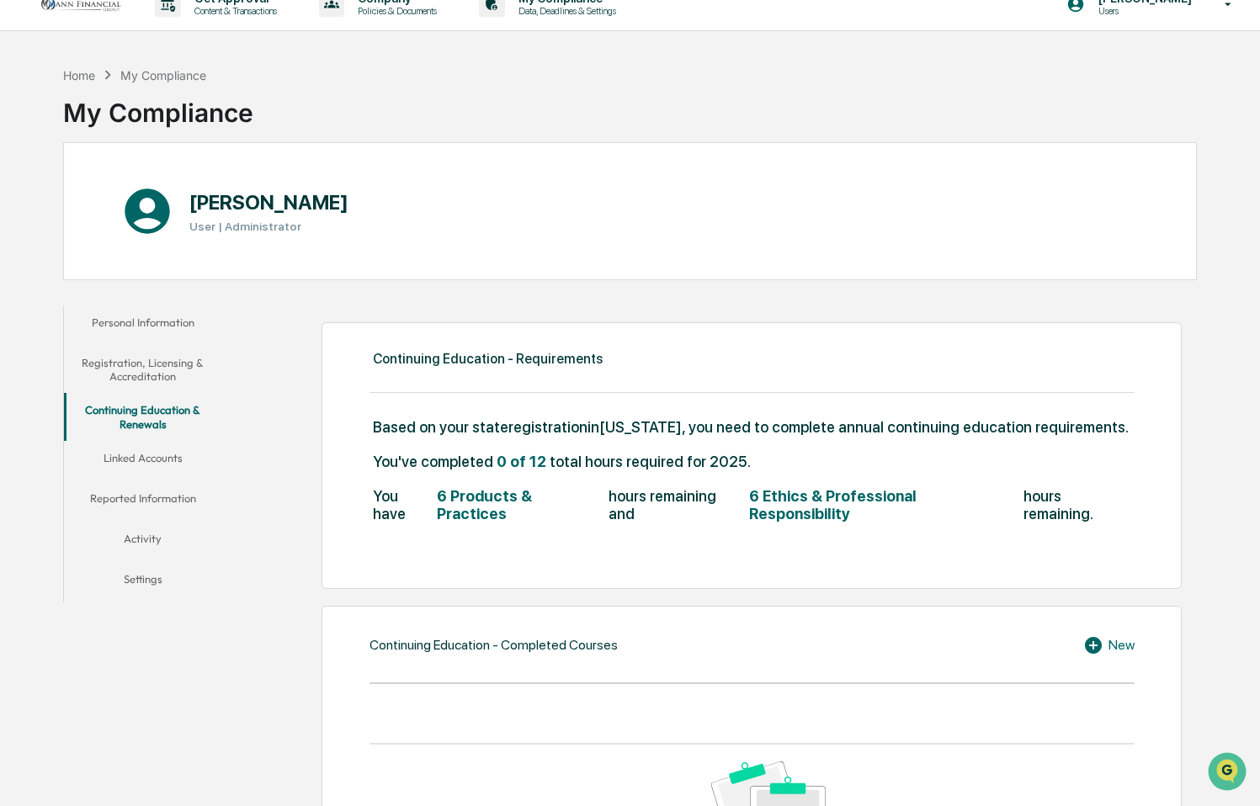
scroll to position [252, 0]
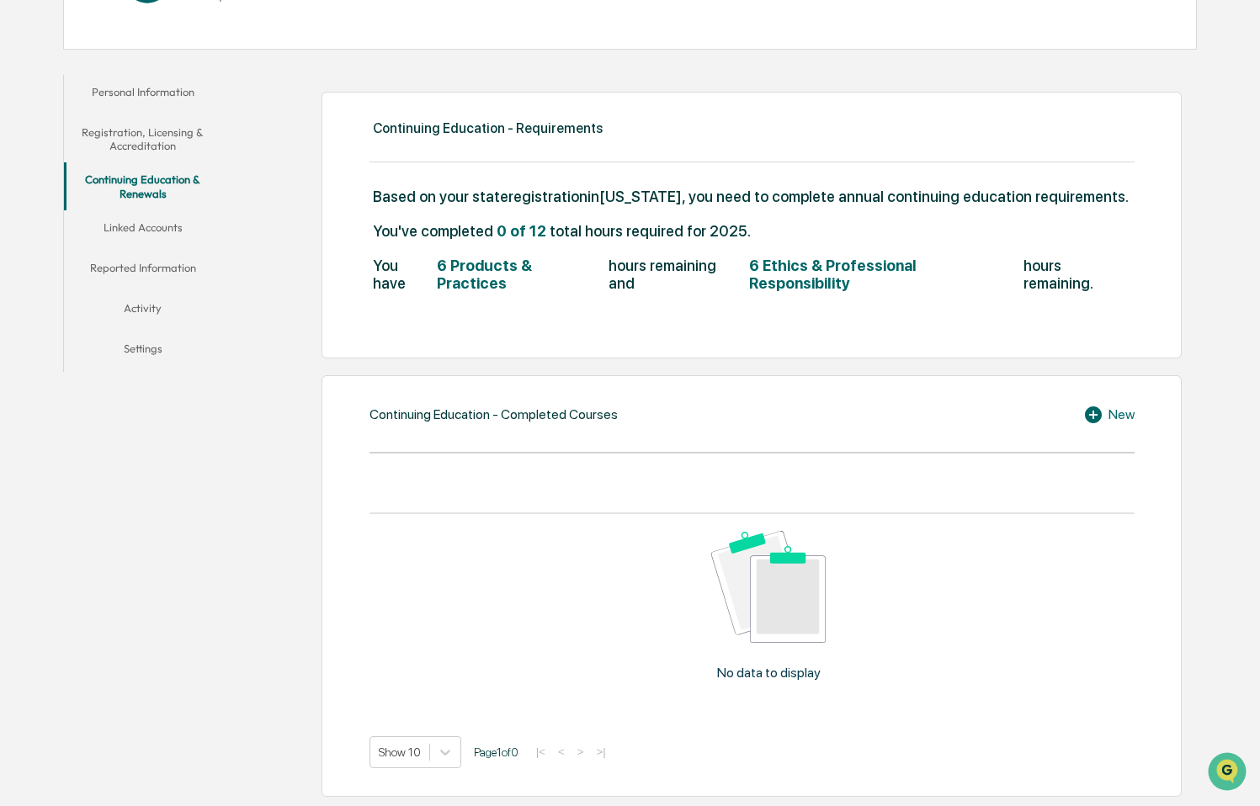
click at [1114, 405] on div "New" at bounding box center [1108, 415] width 51 height 20
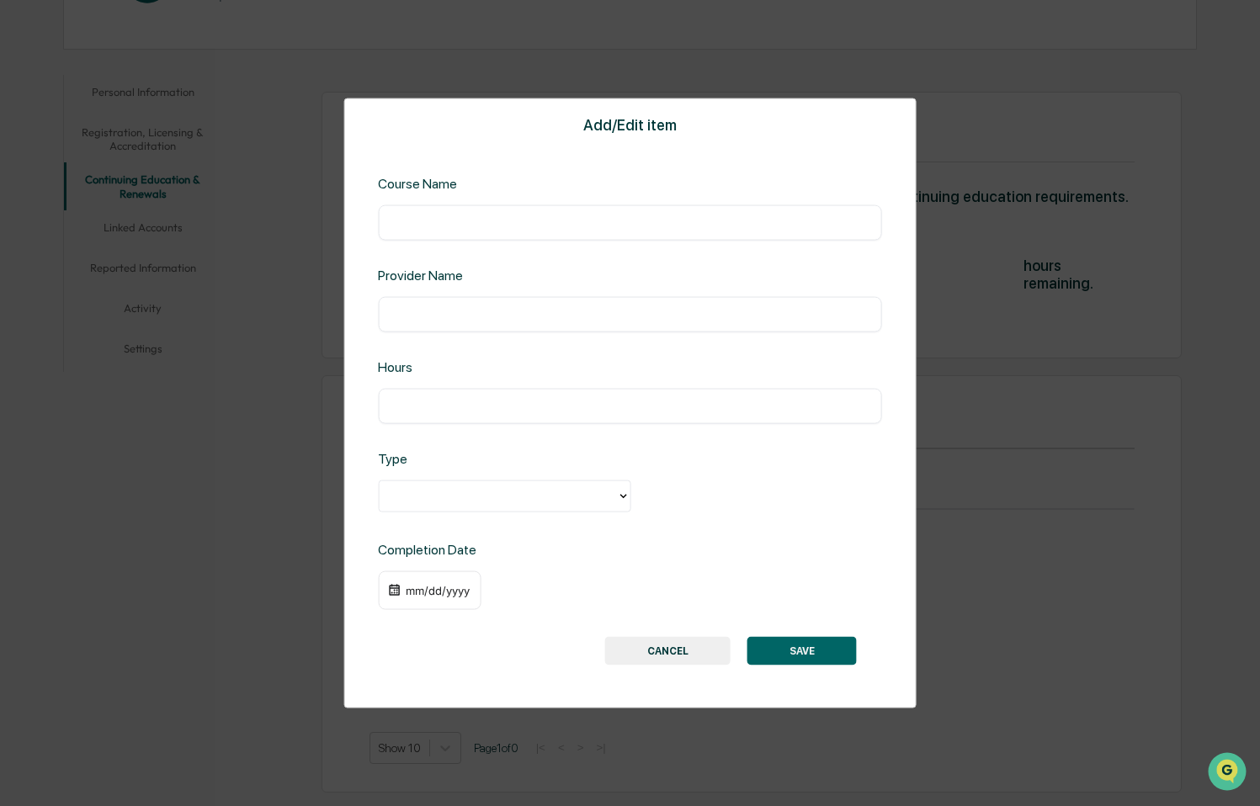
click at [1067, 341] on div "Add/Edit item Course Name ​ Provider Name ​ Hours ​ Type Completion Date mm/dd/…" at bounding box center [630, 403] width 1260 height 806
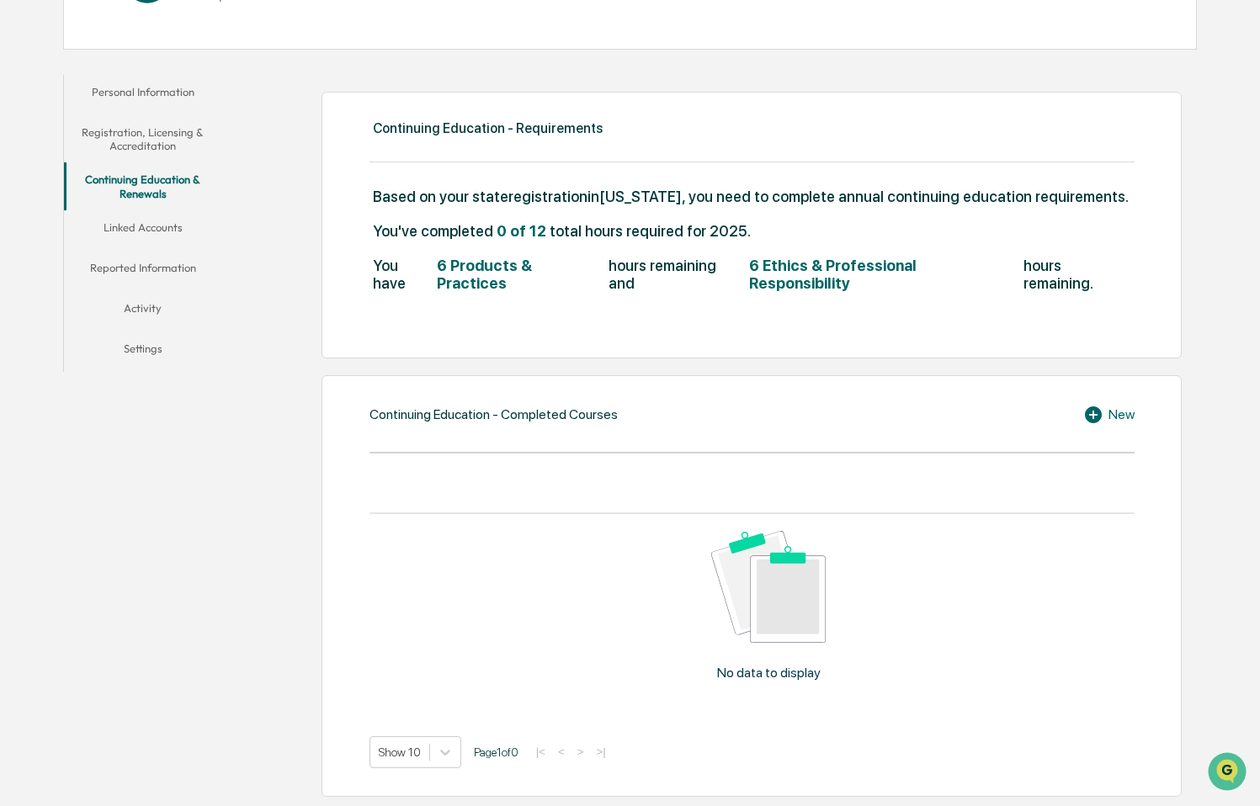
click at [135, 231] on button "Linked Accounts" at bounding box center [143, 230] width 158 height 40
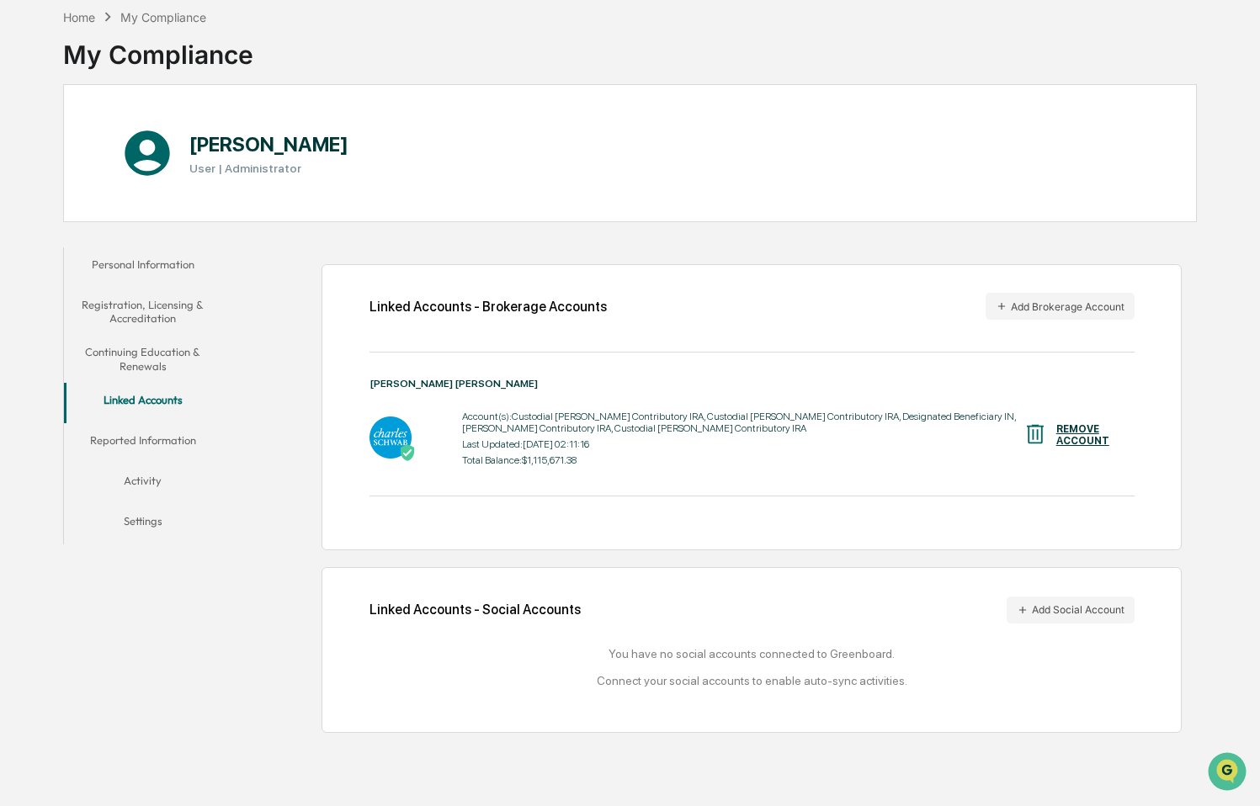
click at [153, 435] on button "Reported Information" at bounding box center [143, 443] width 158 height 40
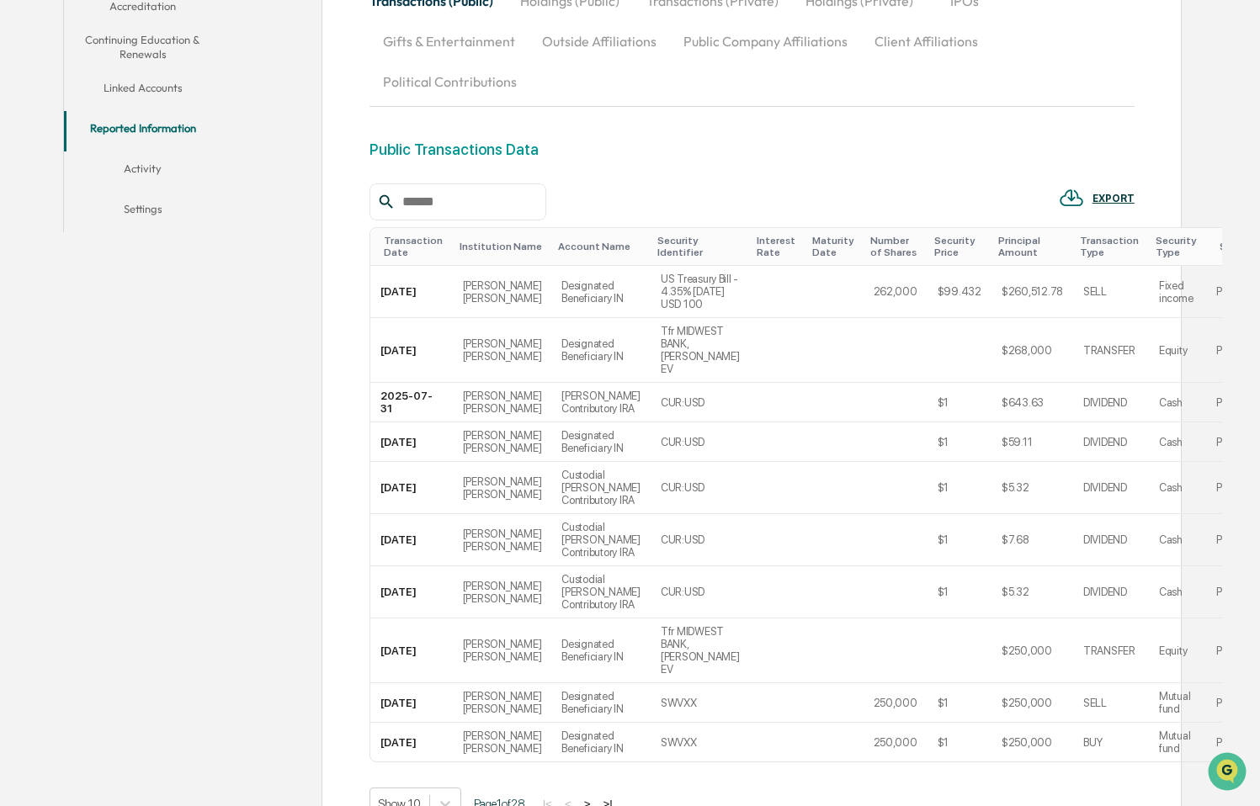
scroll to position [585, 0]
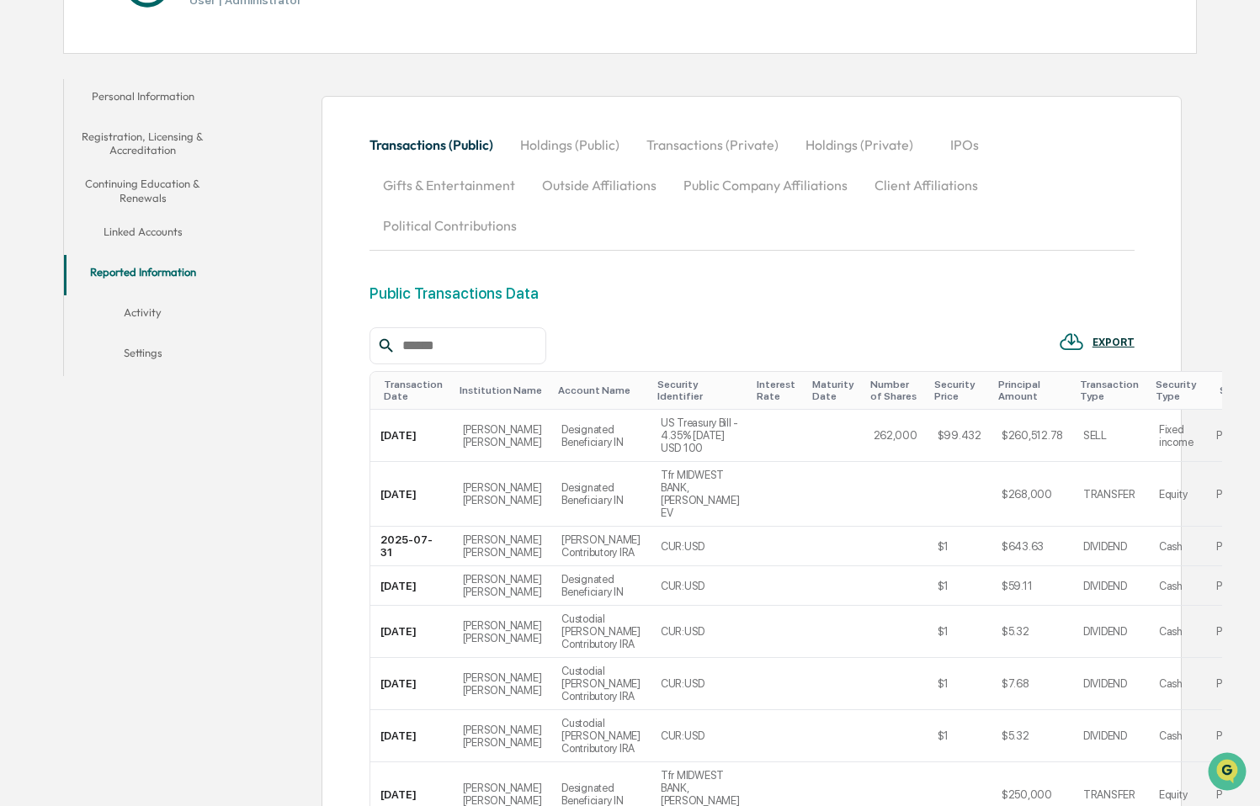
click at [111, 312] on button "Activity" at bounding box center [143, 315] width 158 height 40
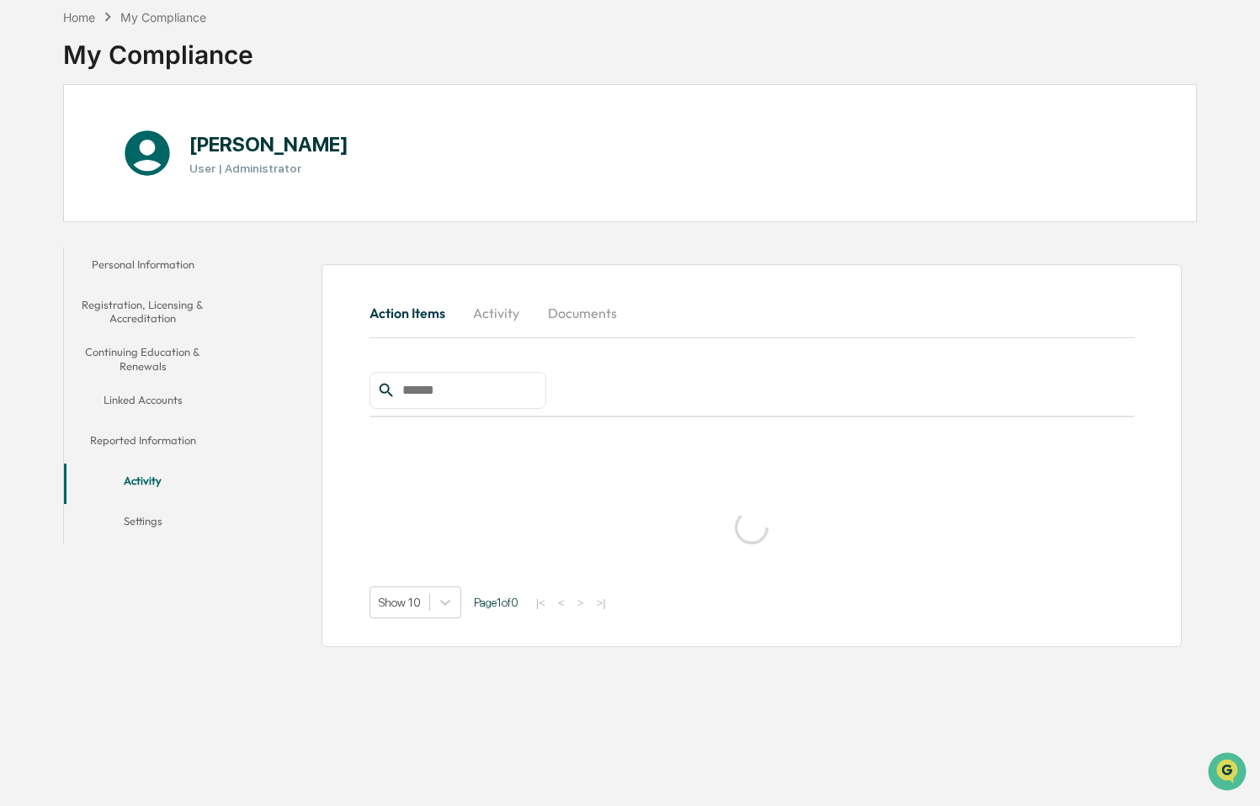
scroll to position [80, 0]
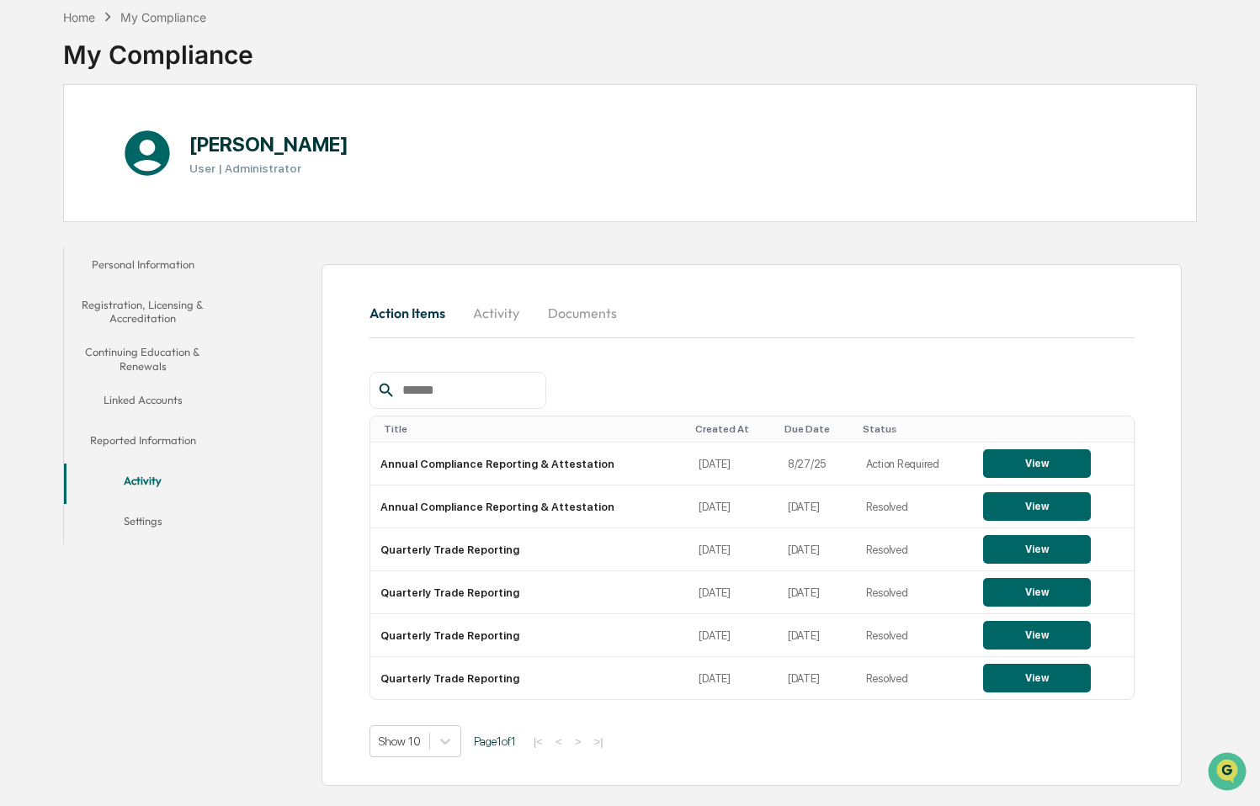
click at [157, 520] on button "Settings" at bounding box center [143, 524] width 158 height 40
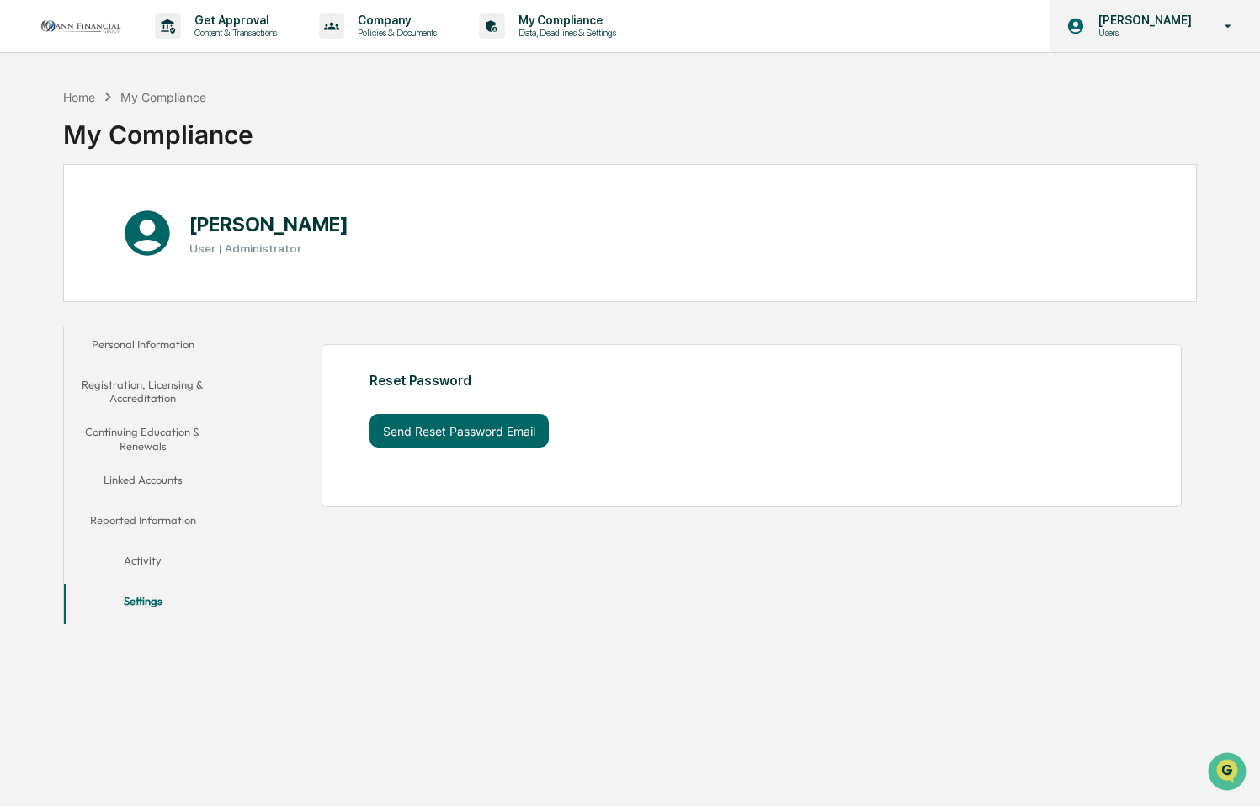
click at [1216, 29] on icon at bounding box center [1228, 27] width 29 height 16
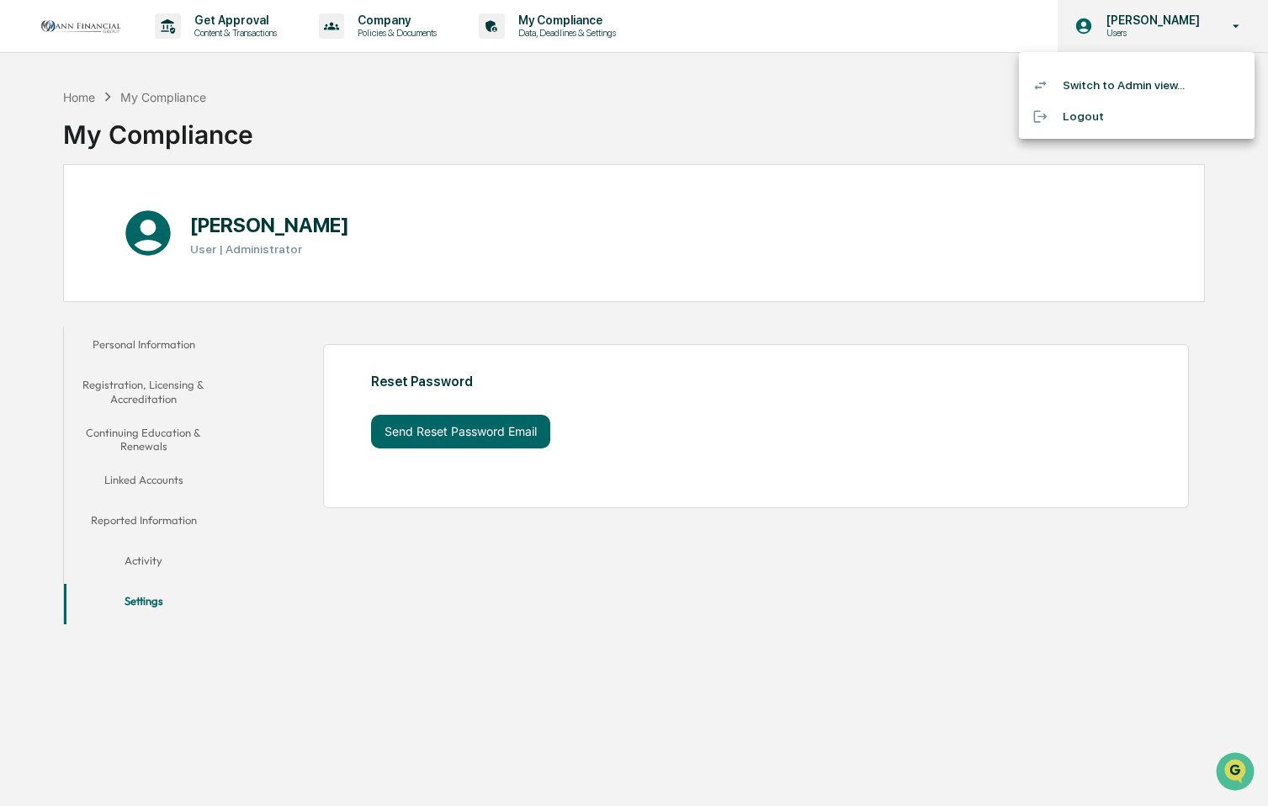
click at [1216, 29] on div at bounding box center [634, 403] width 1268 height 806
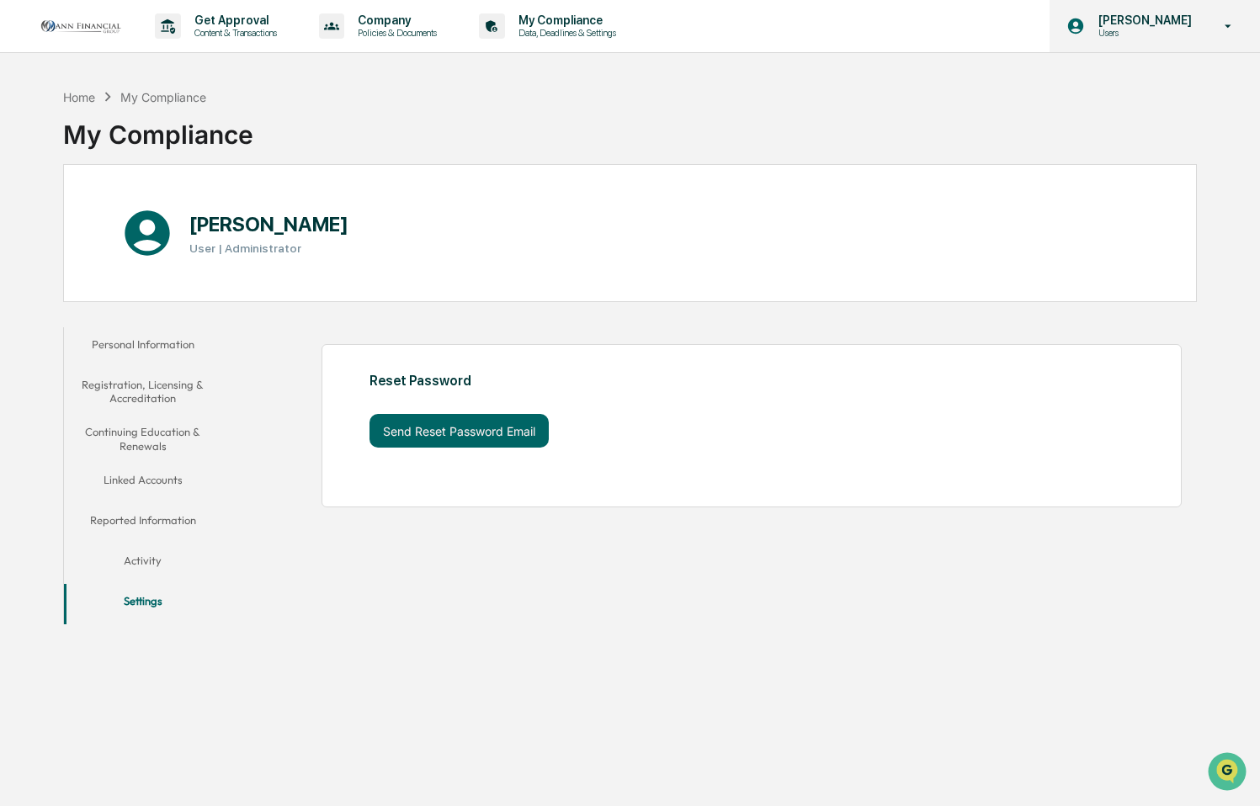
click at [1216, 29] on icon at bounding box center [1228, 27] width 29 height 16
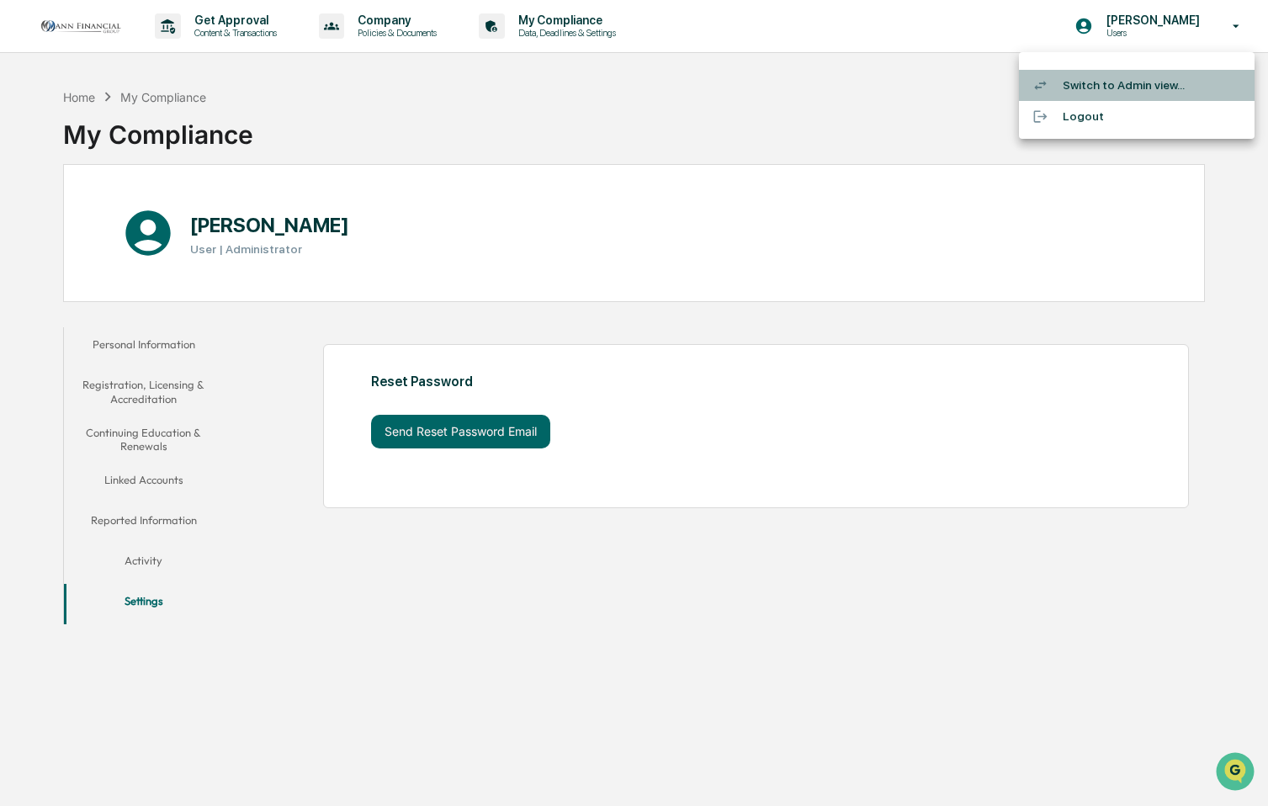
click at [1129, 77] on li "Switch to Admin view..." at bounding box center [1137, 85] width 236 height 31
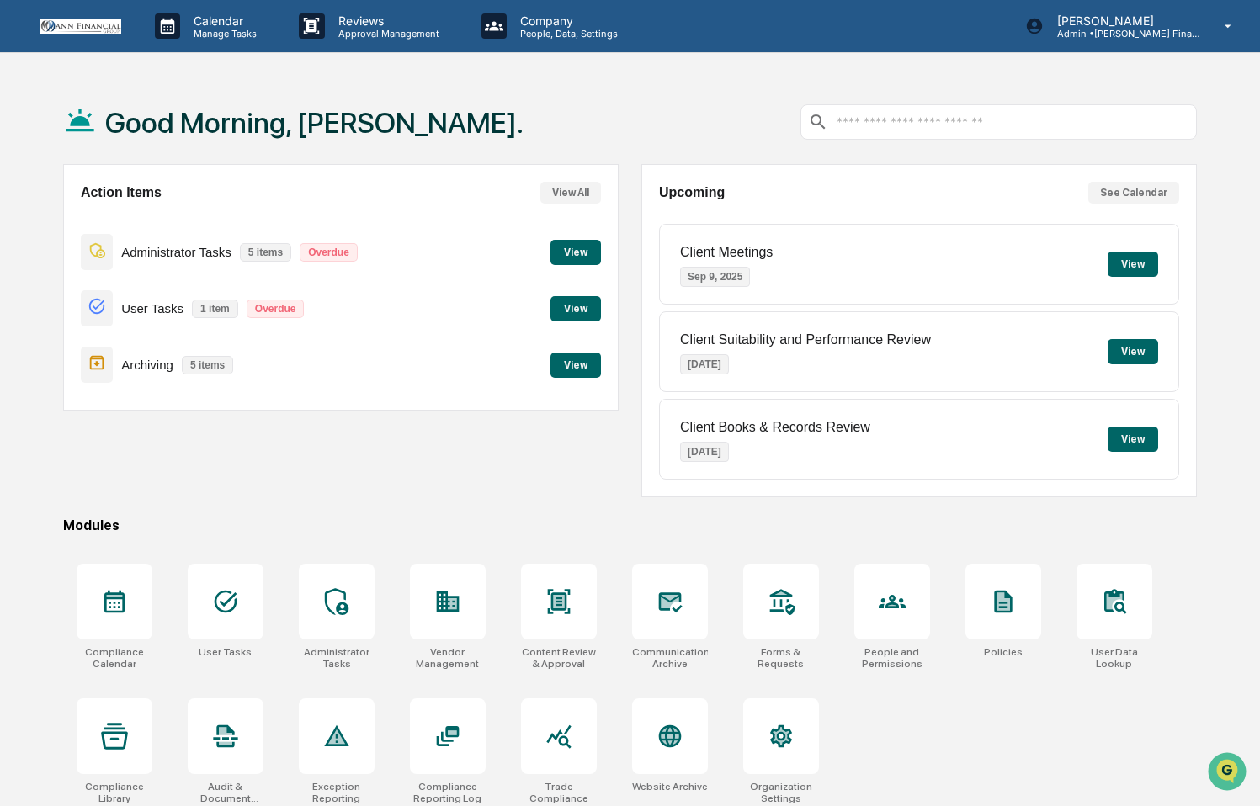
click at [582, 316] on button "View" at bounding box center [575, 308] width 50 height 25
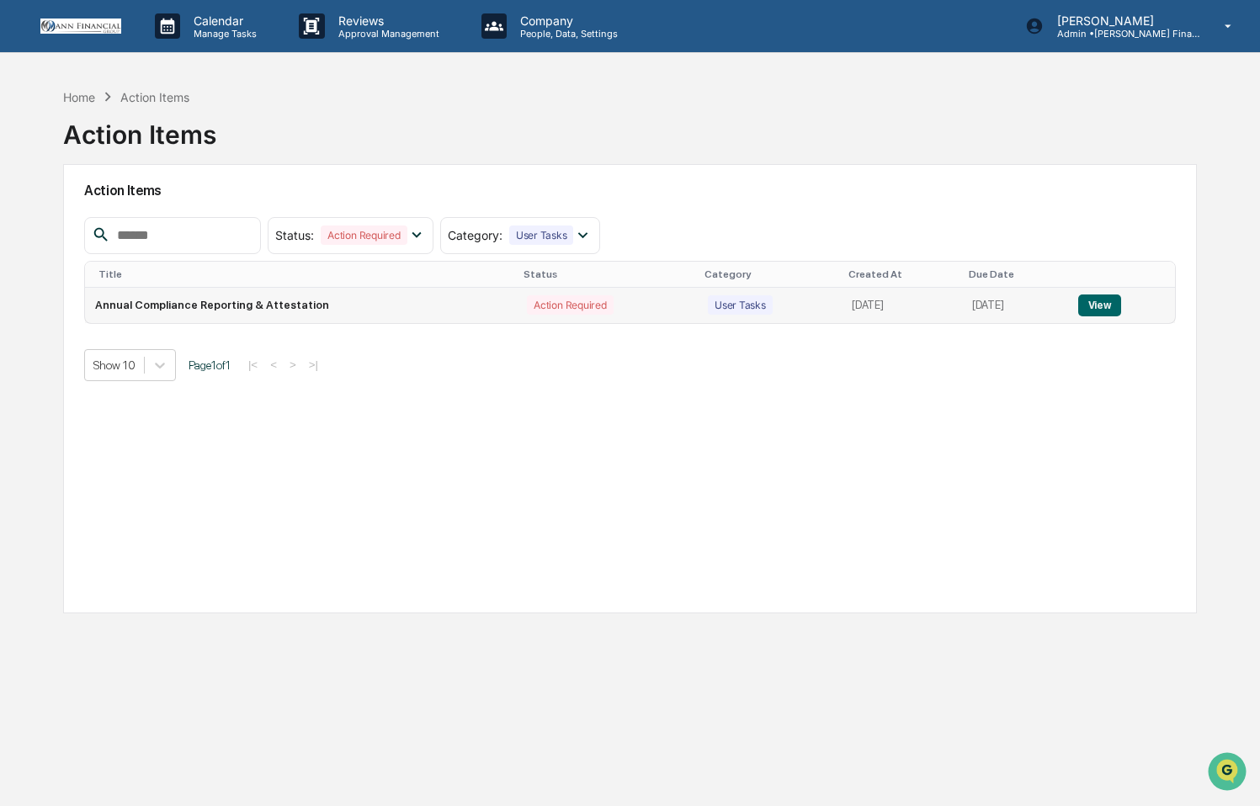
click at [1113, 307] on button "View" at bounding box center [1099, 306] width 43 height 22
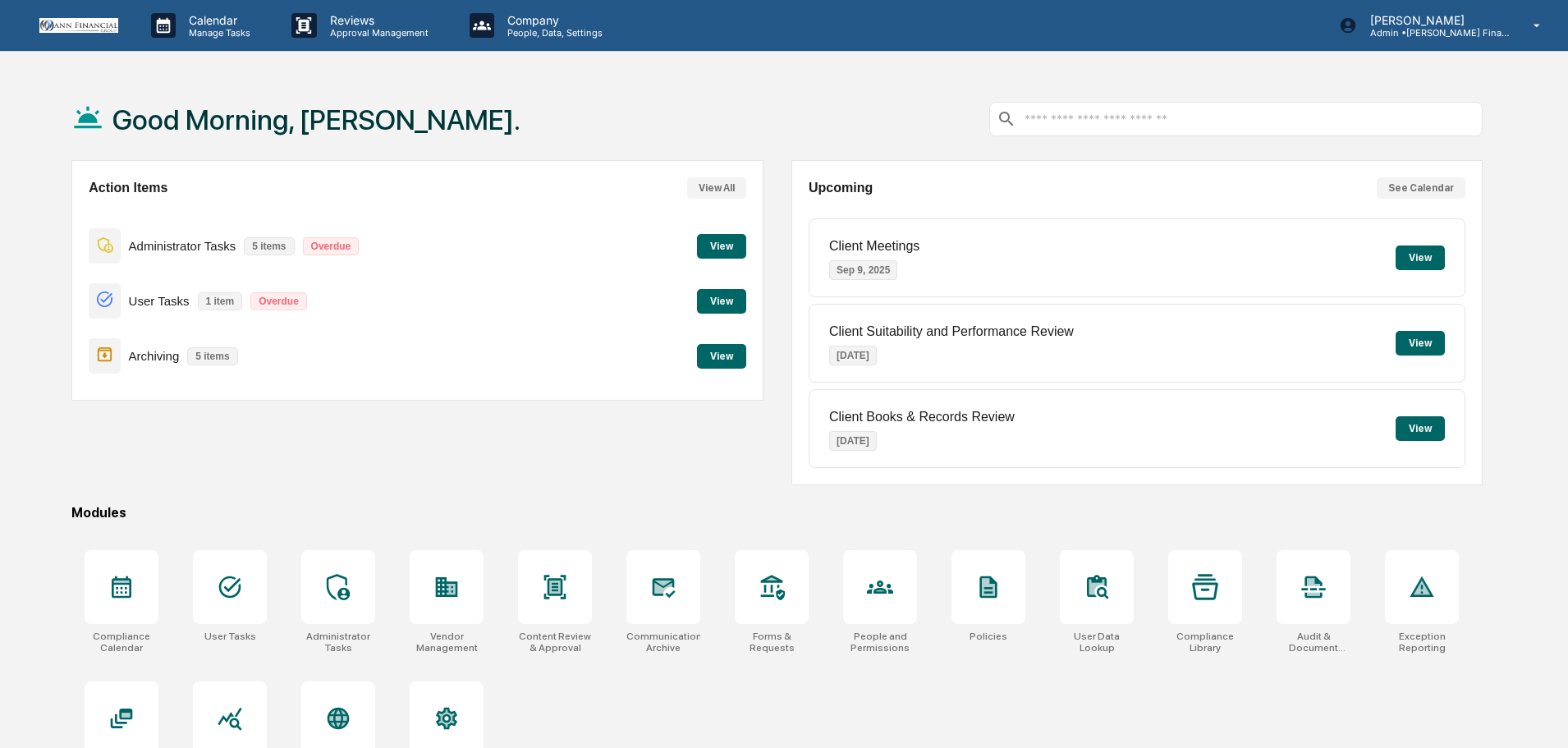
click at [738, 303] on button "View" at bounding box center [722, 300] width 49 height 24
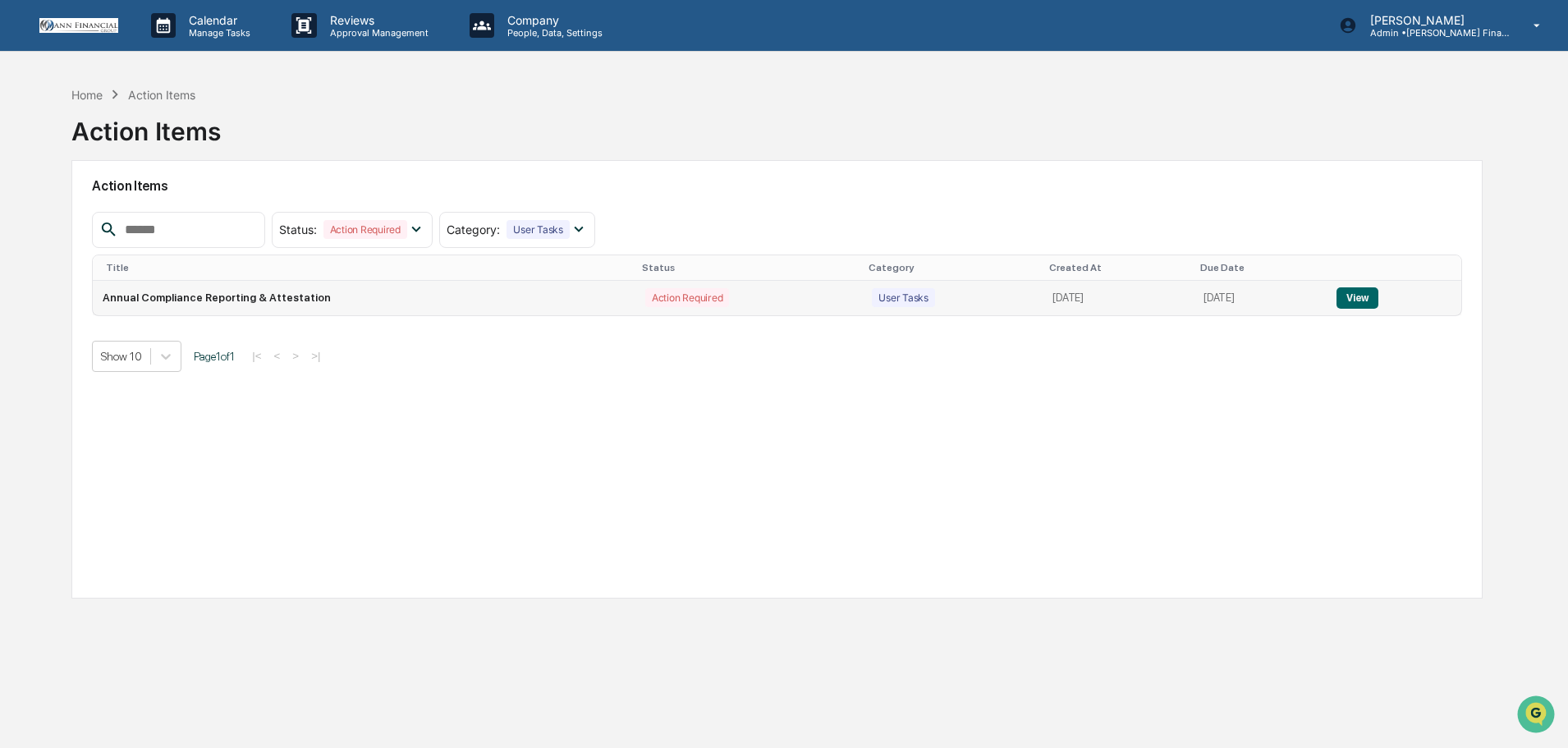
click at [1359, 297] on button "View" at bounding box center [1357, 298] width 42 height 21
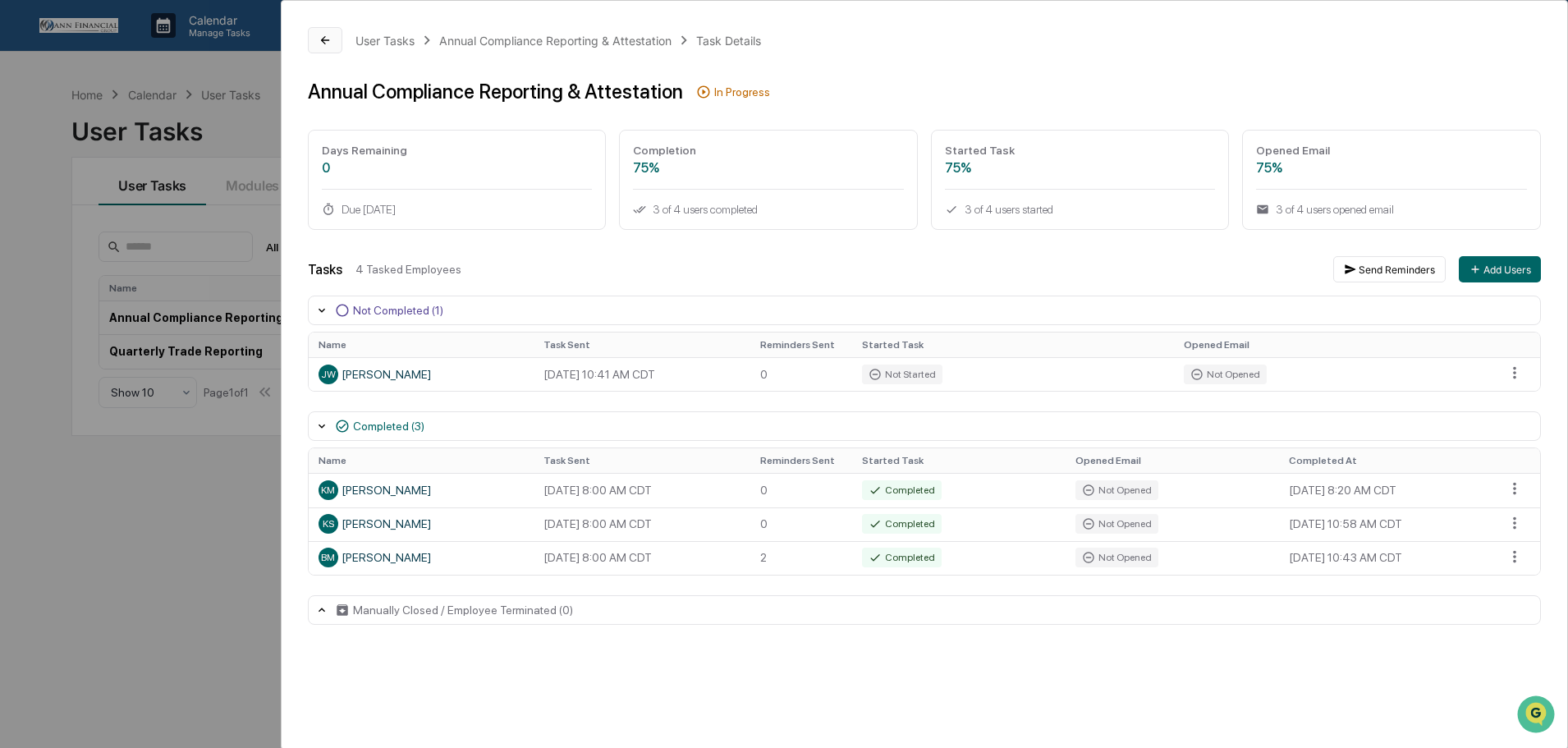
click at [327, 39] on icon at bounding box center [325, 40] width 13 height 13
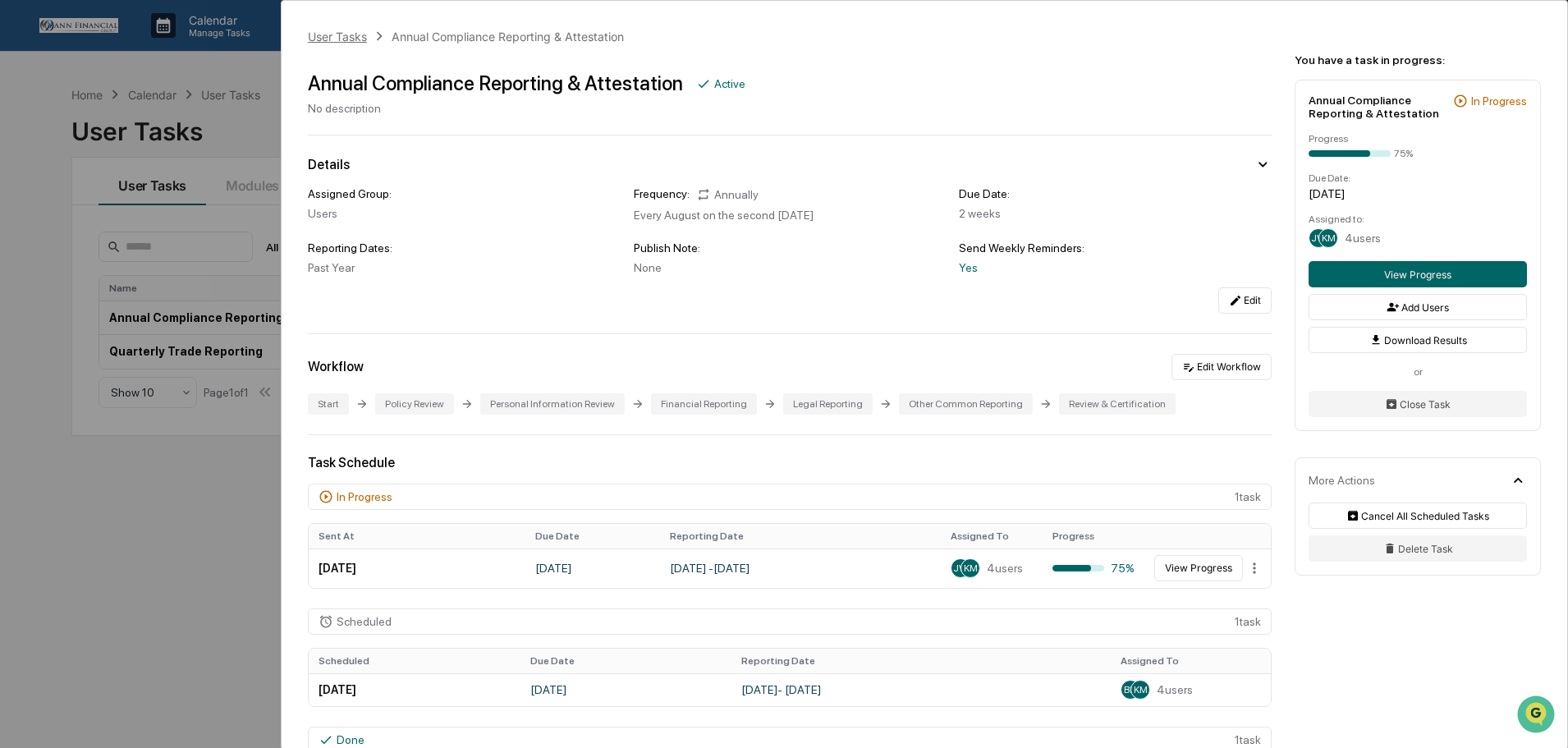
click at [328, 42] on div "User Tasks" at bounding box center [338, 36] width 60 height 14
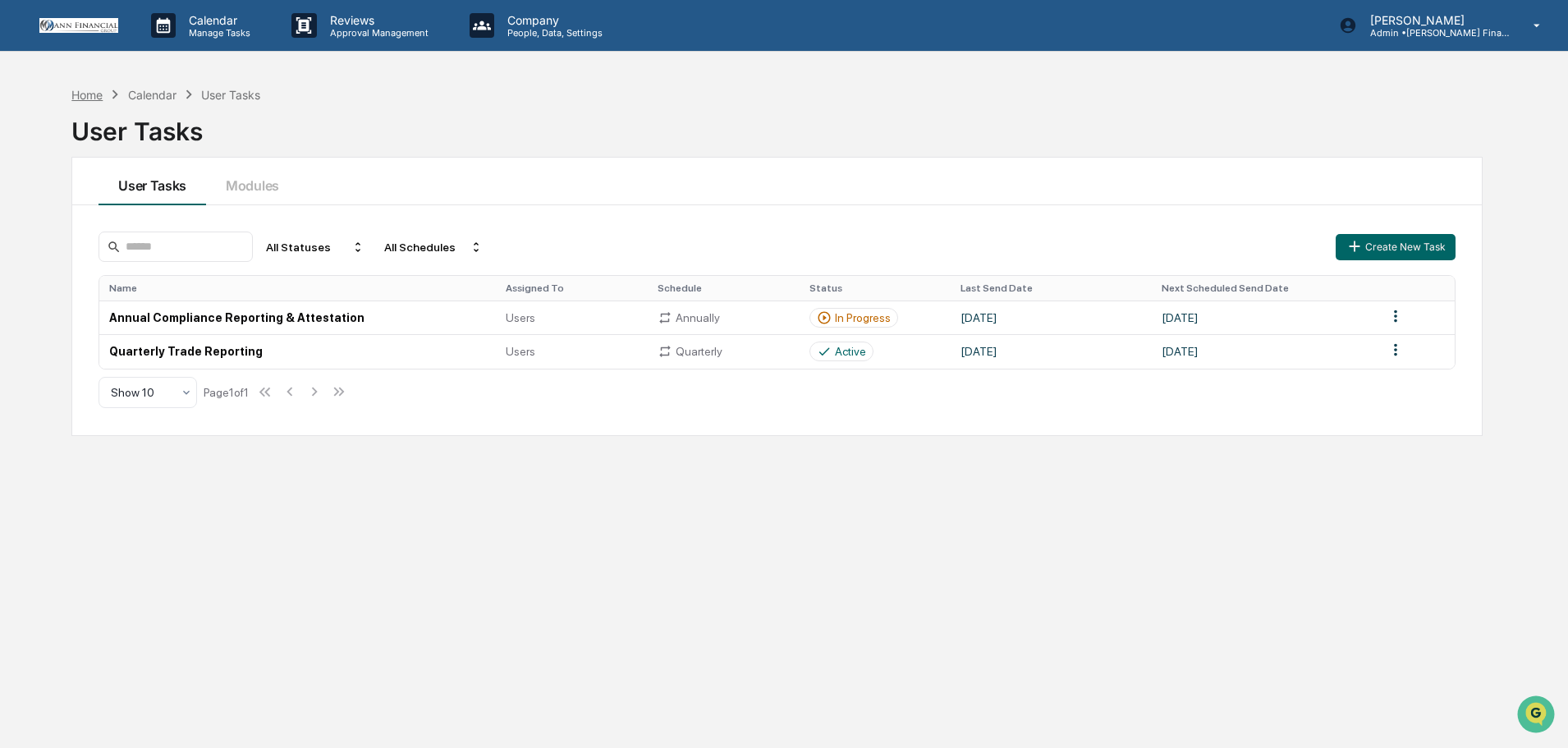
click at [101, 97] on div "Home" at bounding box center [87, 95] width 31 height 14
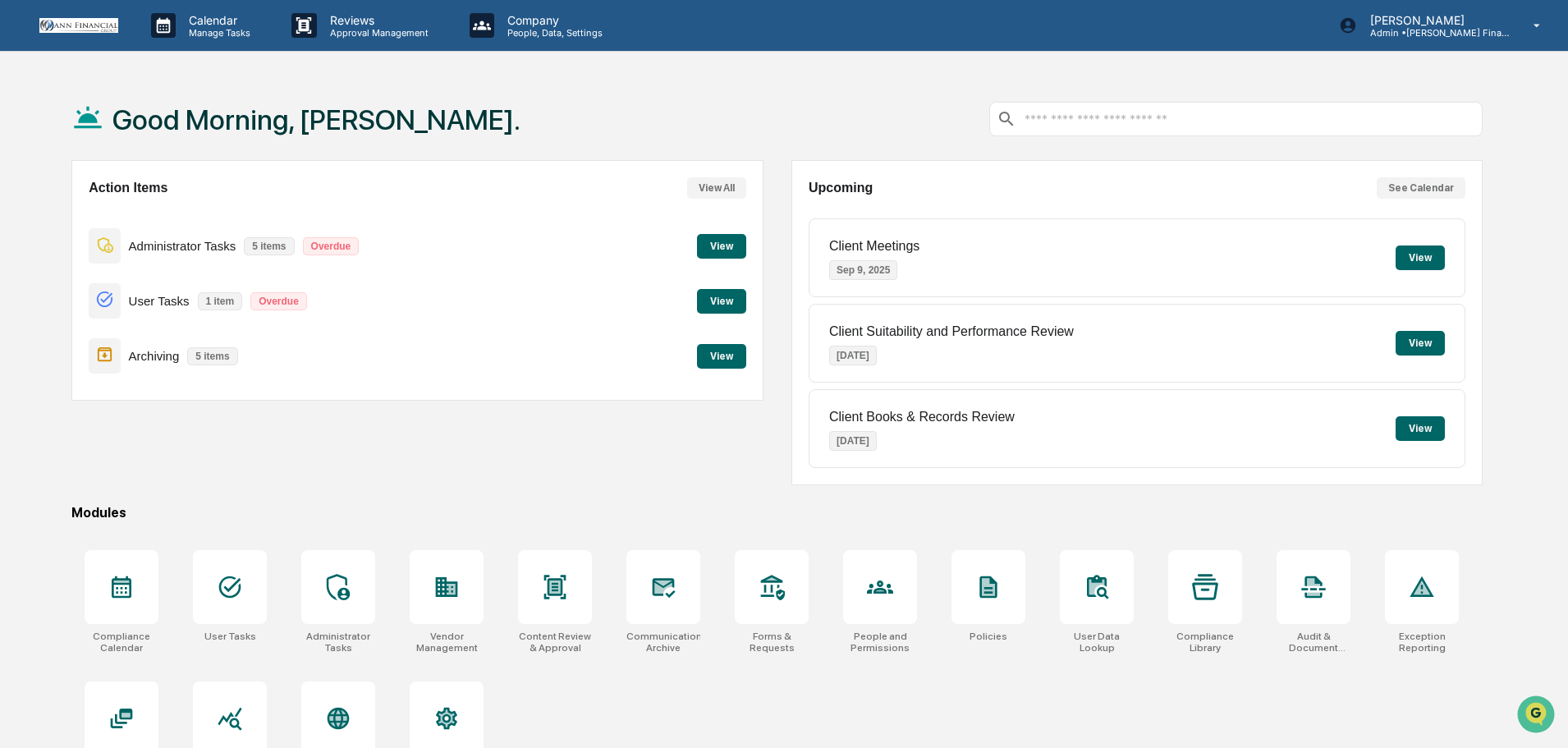
click at [725, 243] on button "View" at bounding box center [722, 246] width 49 height 24
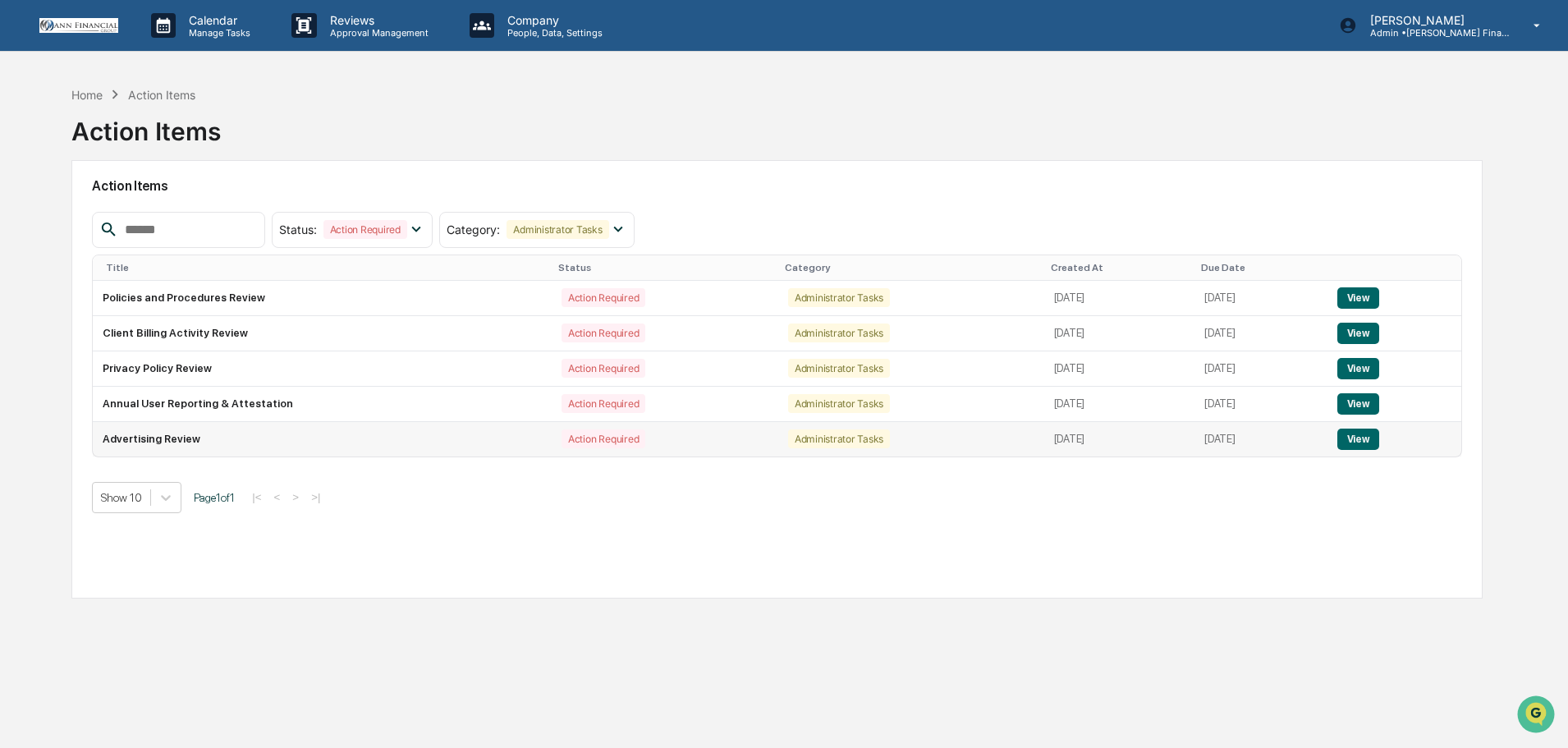
click at [1357, 440] on button "View" at bounding box center [1358, 439] width 42 height 21
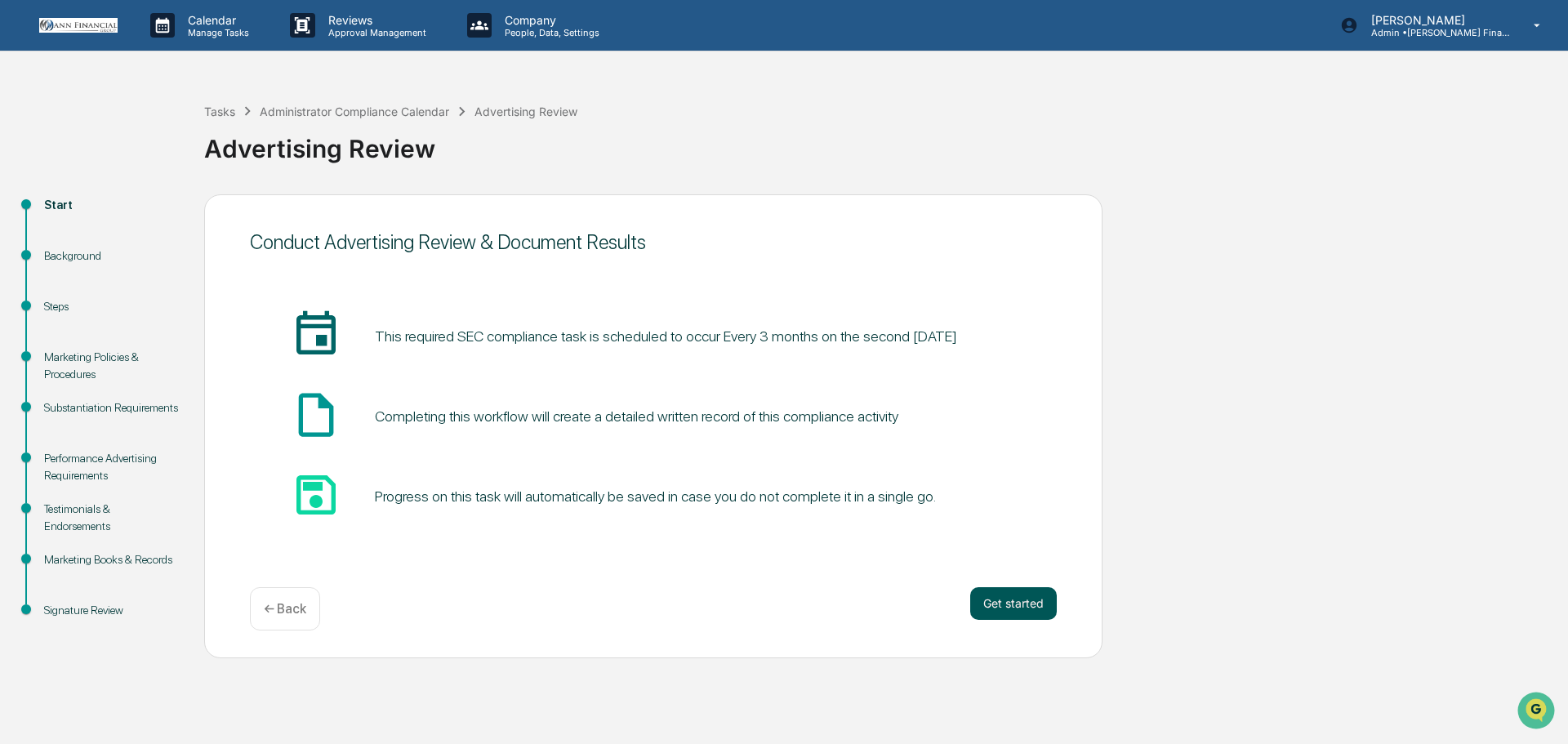
click at [1024, 614] on button "Get started" at bounding box center [1013, 603] width 86 height 33
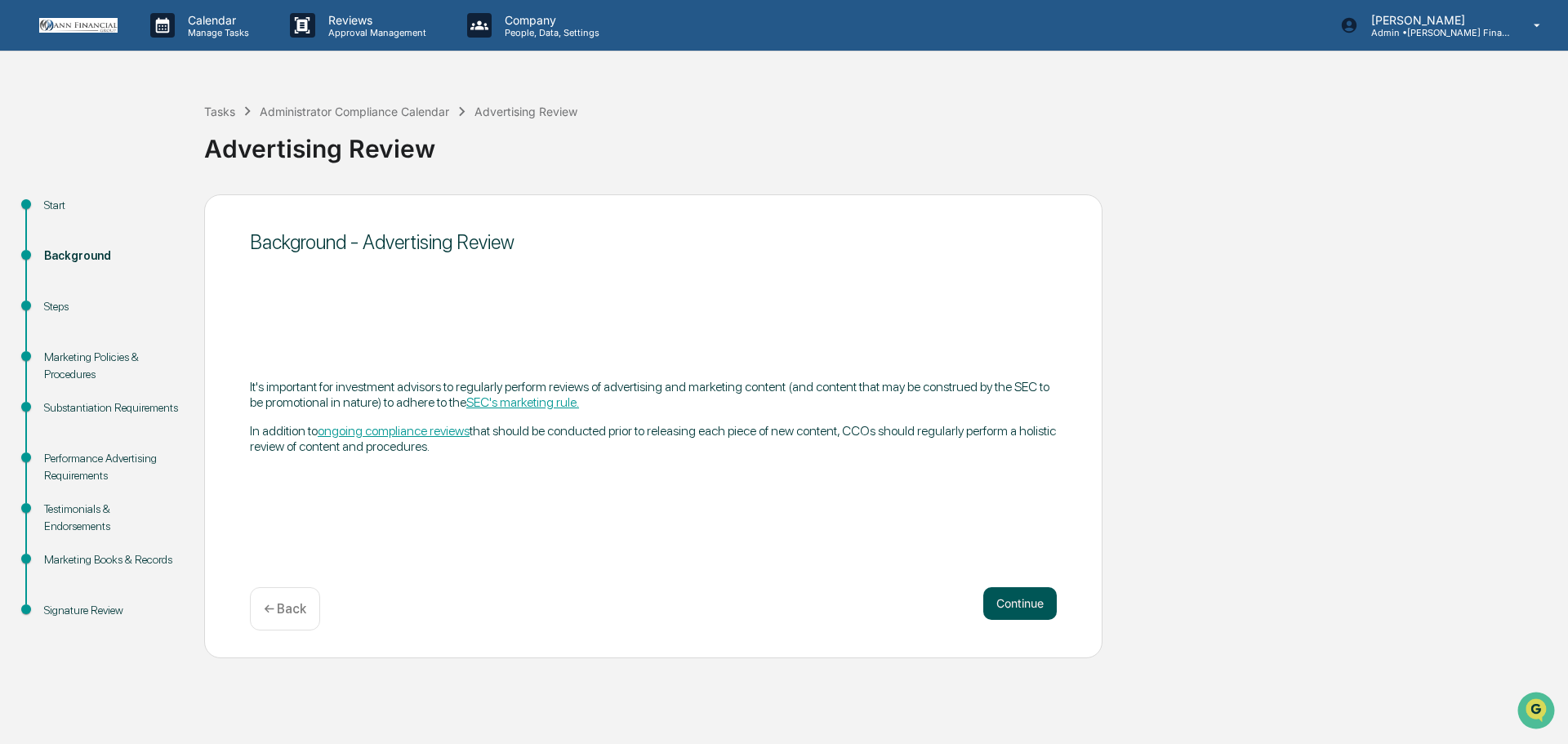
click at [998, 598] on button "Continue" at bounding box center [1020, 603] width 74 height 33
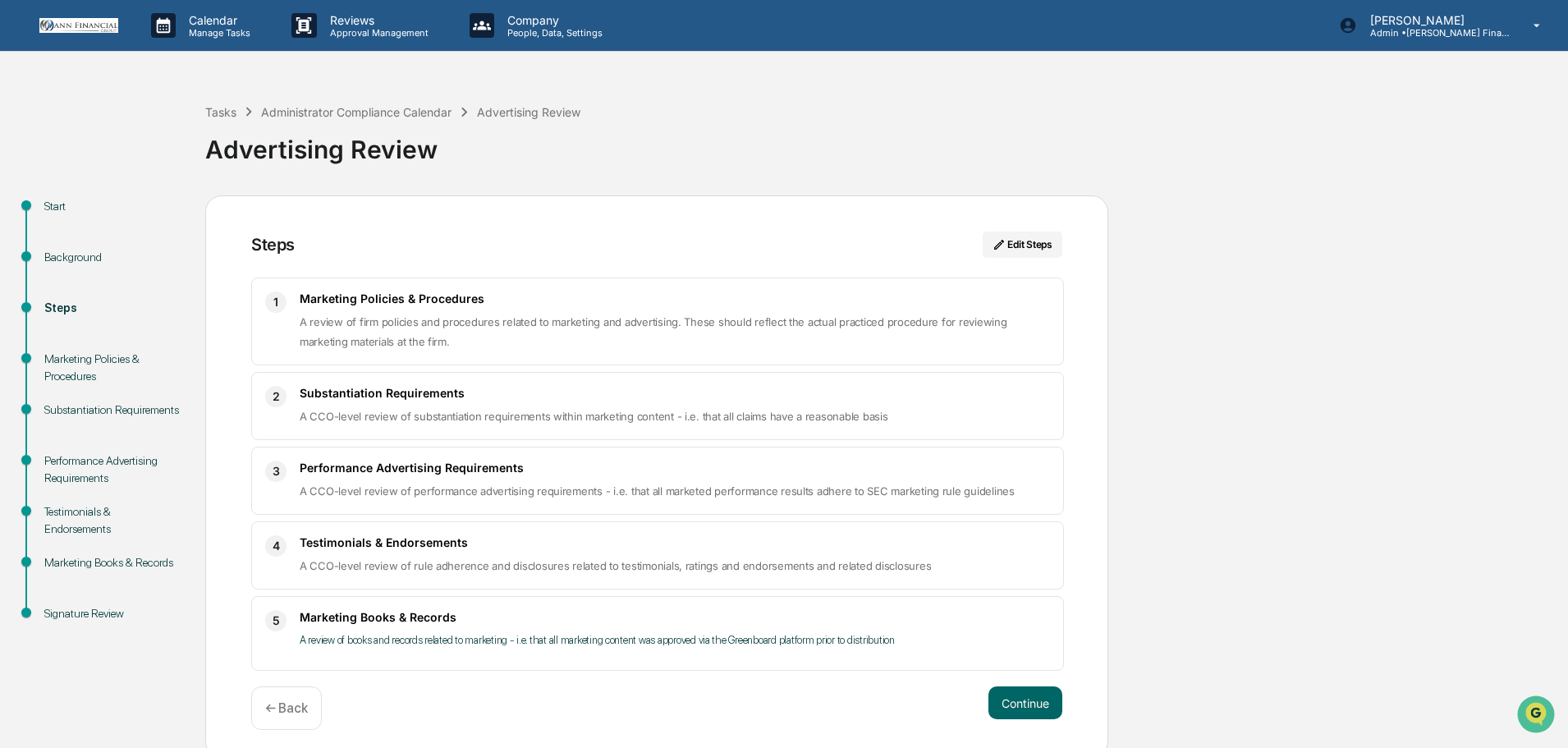
click at [1005, 600] on div "5 Marketing Books & Records A review of books and records related to marketing …" at bounding box center [658, 633] width 813 height 75
click at [1039, 702] on button "Continue" at bounding box center [1025, 703] width 74 height 33
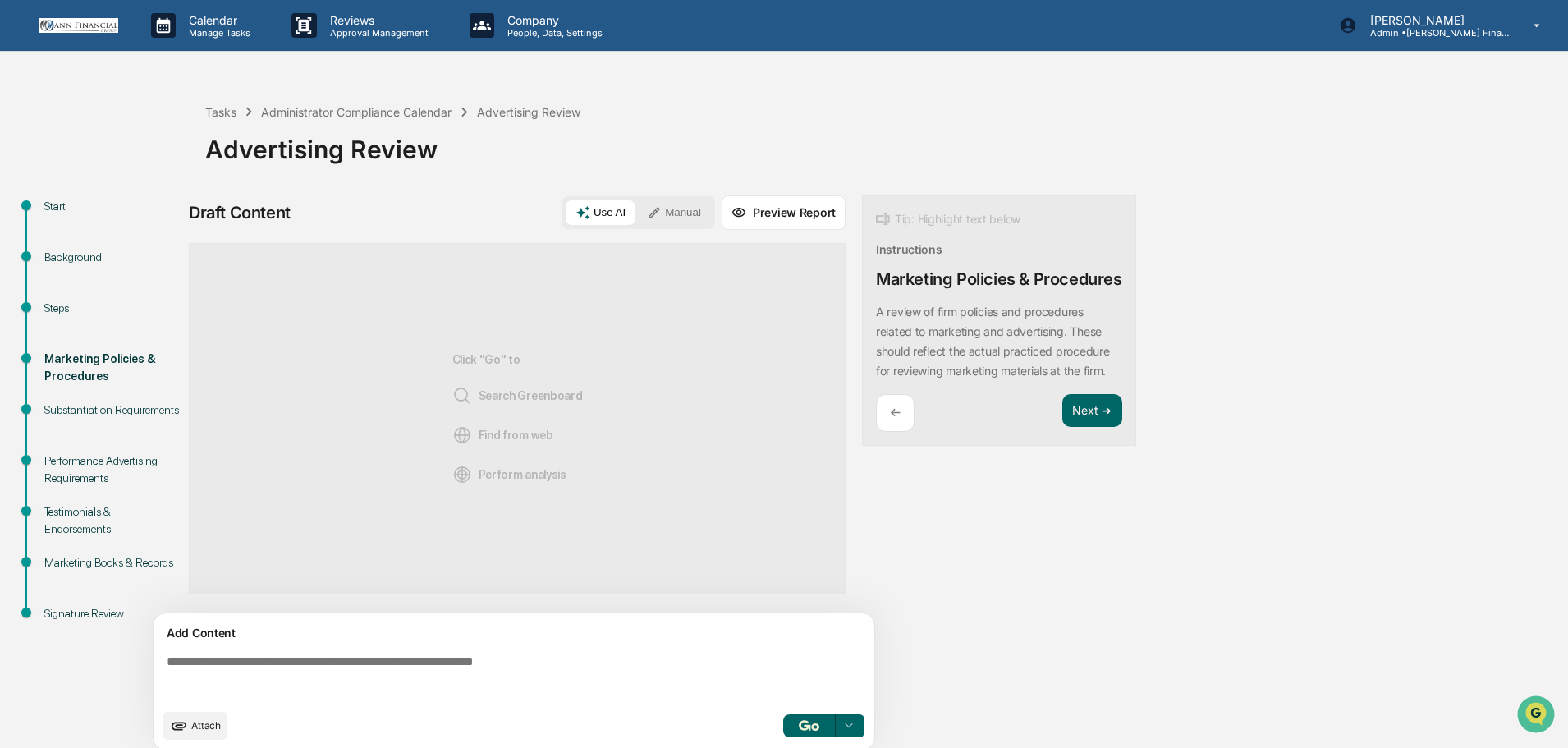
click at [804, 732] on button "button" at bounding box center [810, 726] width 53 height 23
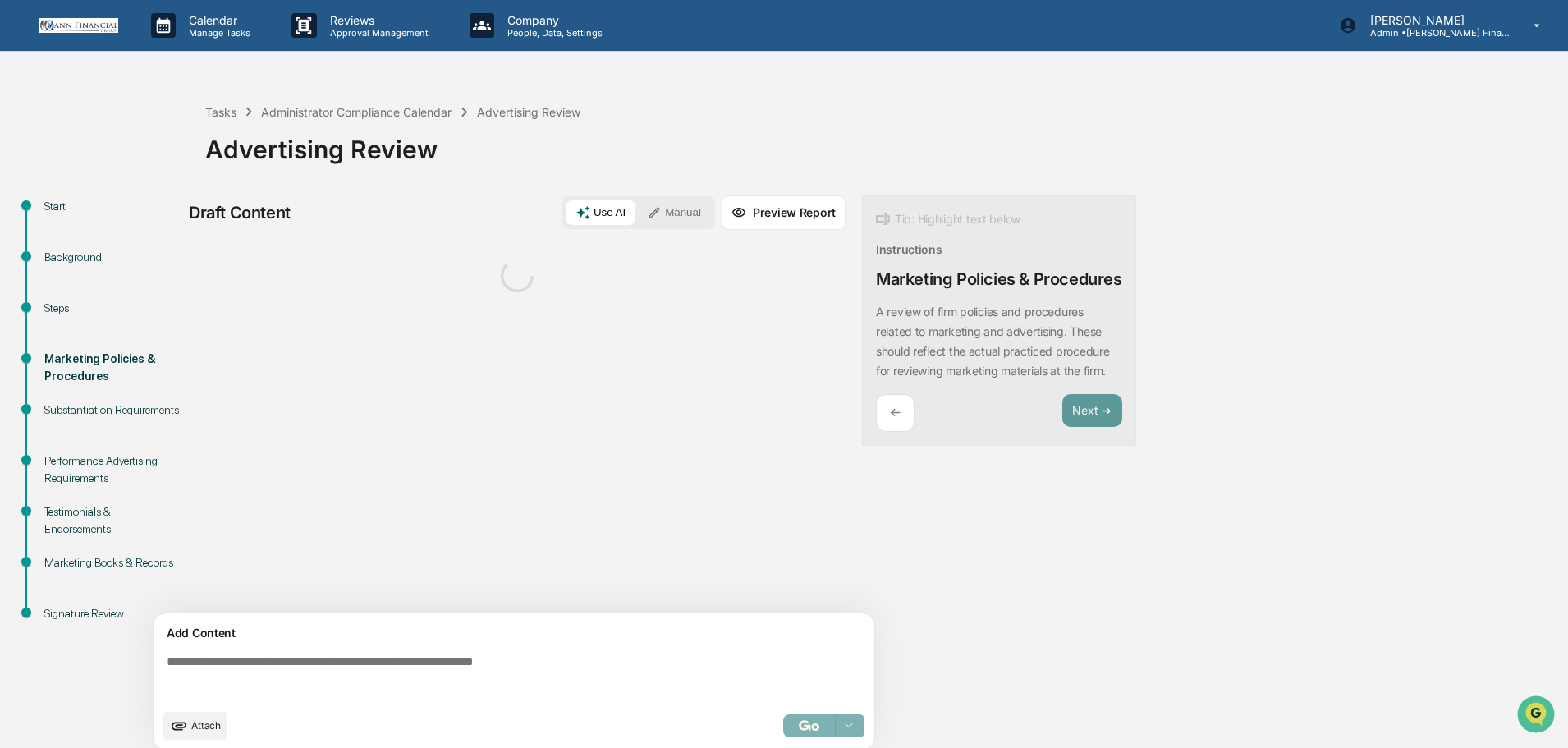
scroll to position [13, 0]
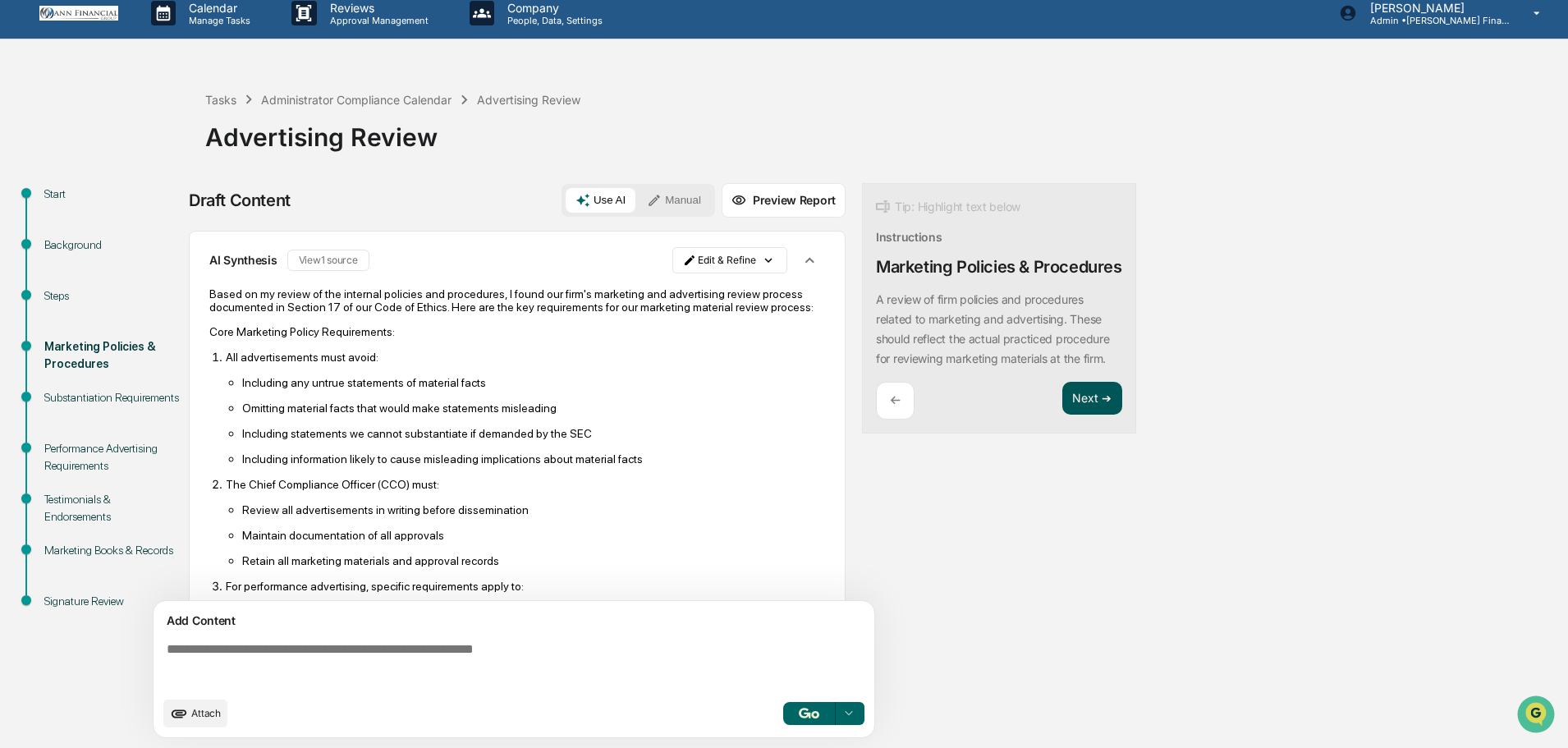
click at [1090, 415] on button "Next ➔" at bounding box center [1092, 398] width 60 height 34
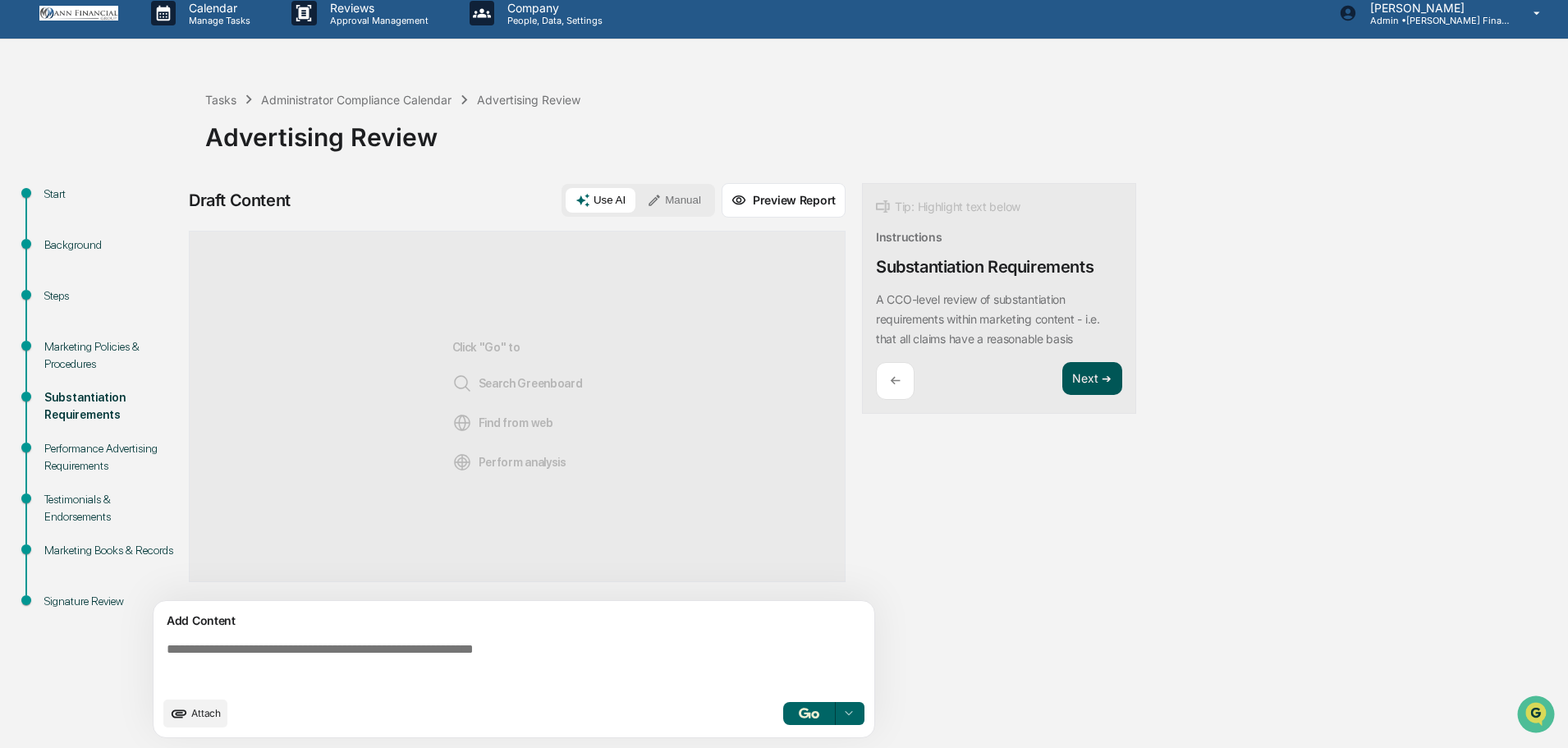
click at [1073, 392] on button "Next ➔" at bounding box center [1092, 378] width 60 height 34
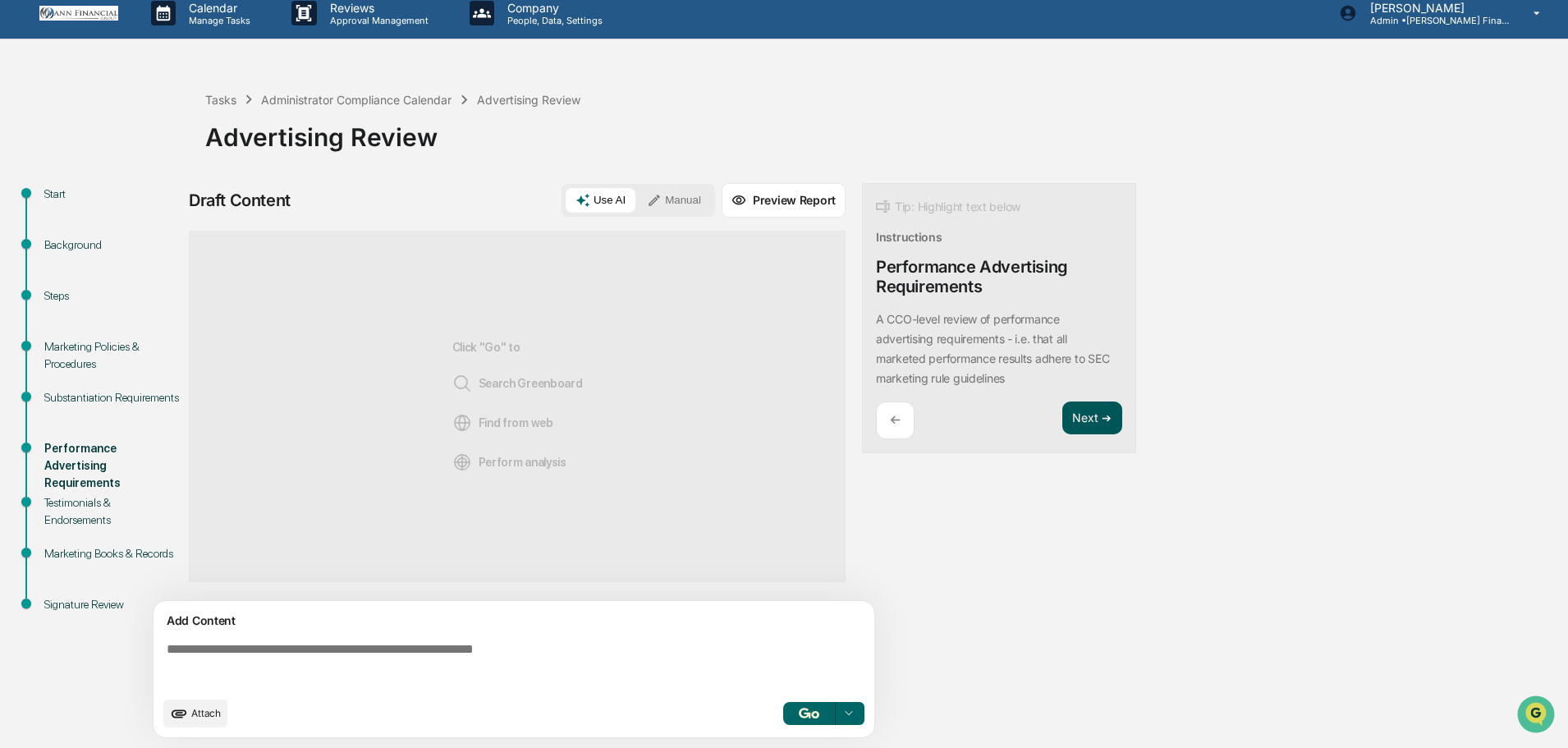
click at [1084, 410] on button "Next ➔" at bounding box center [1092, 418] width 60 height 34
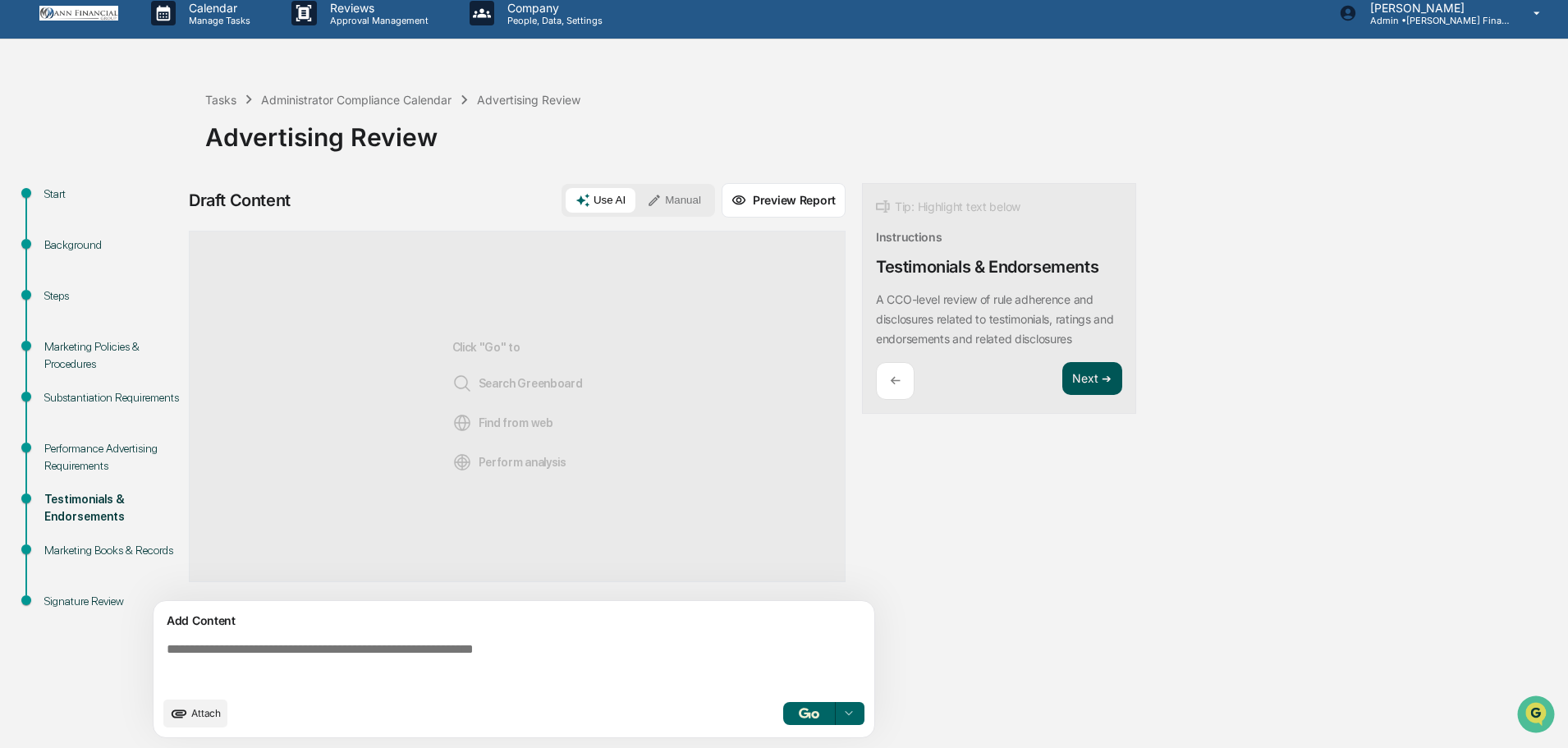
click at [1084, 410] on div "Tip: Highlight text below Instructions Testimonials & Endorsements A CCO-level …" at bounding box center [999, 298] width 274 height 231
click at [1094, 376] on button "Next ➔" at bounding box center [1092, 378] width 60 height 34
click at [395, 652] on textarea at bounding box center [517, 664] width 714 height 59
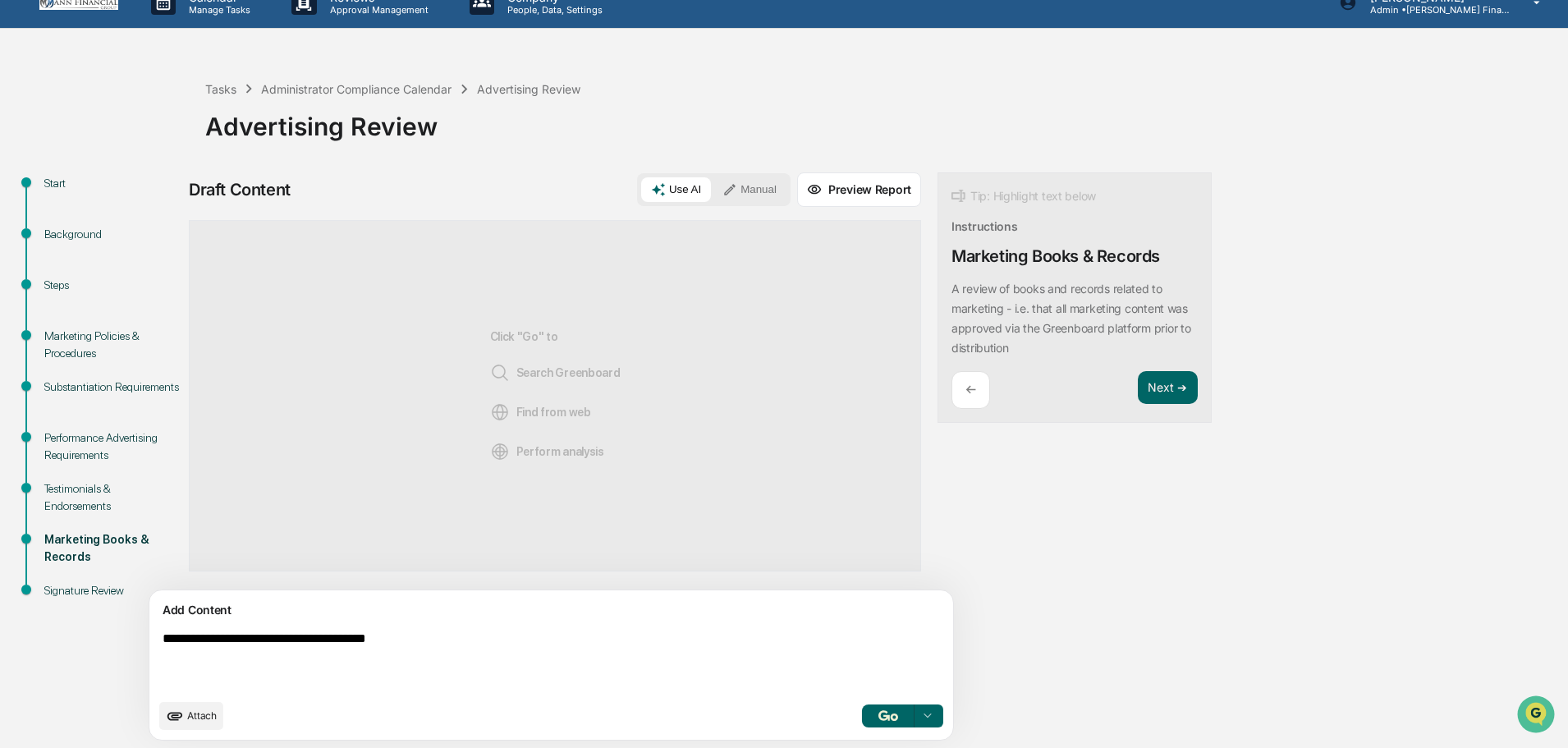
scroll to position [25, 0]
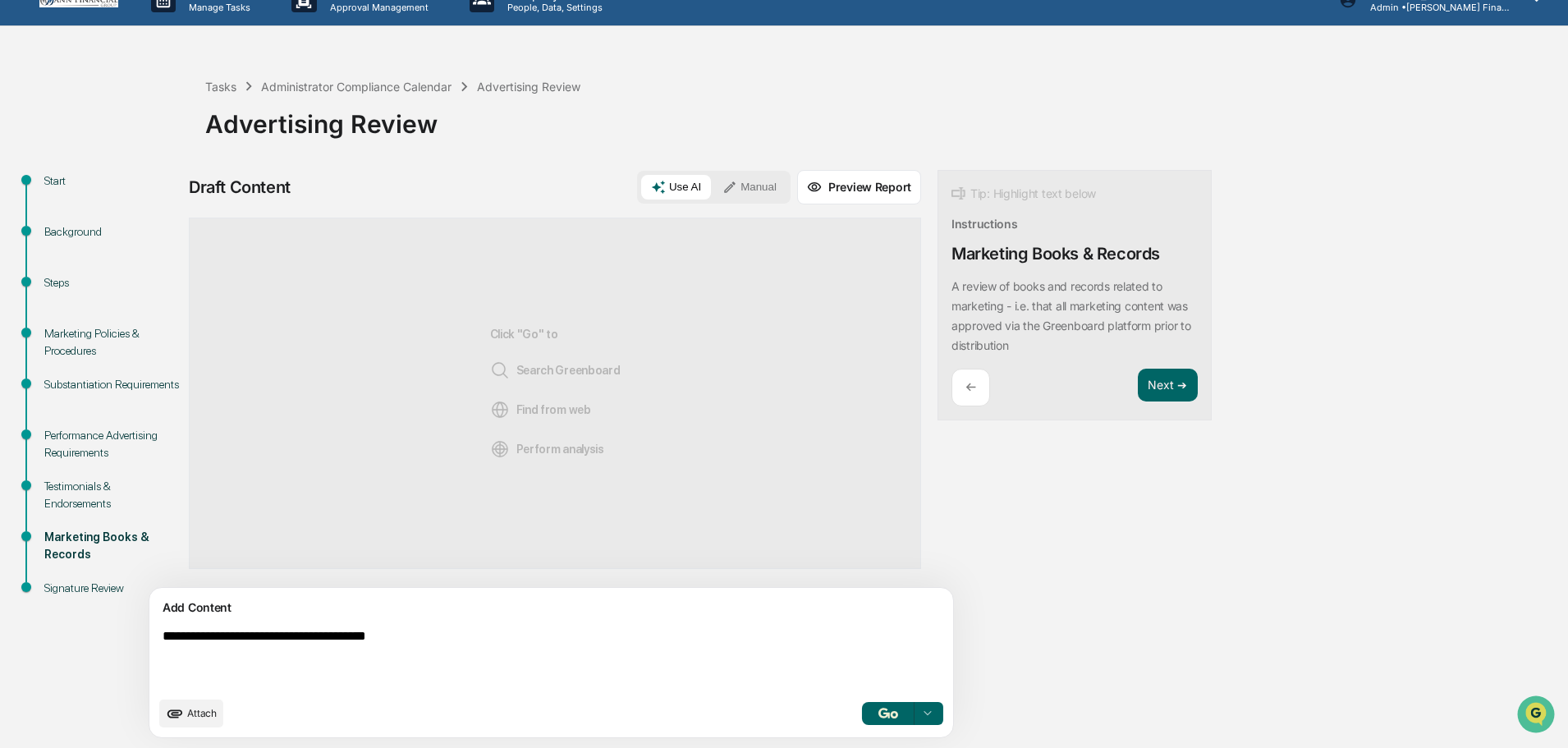
type textarea "**********"
click at [713, 178] on button "Manual" at bounding box center [750, 186] width 74 height 24
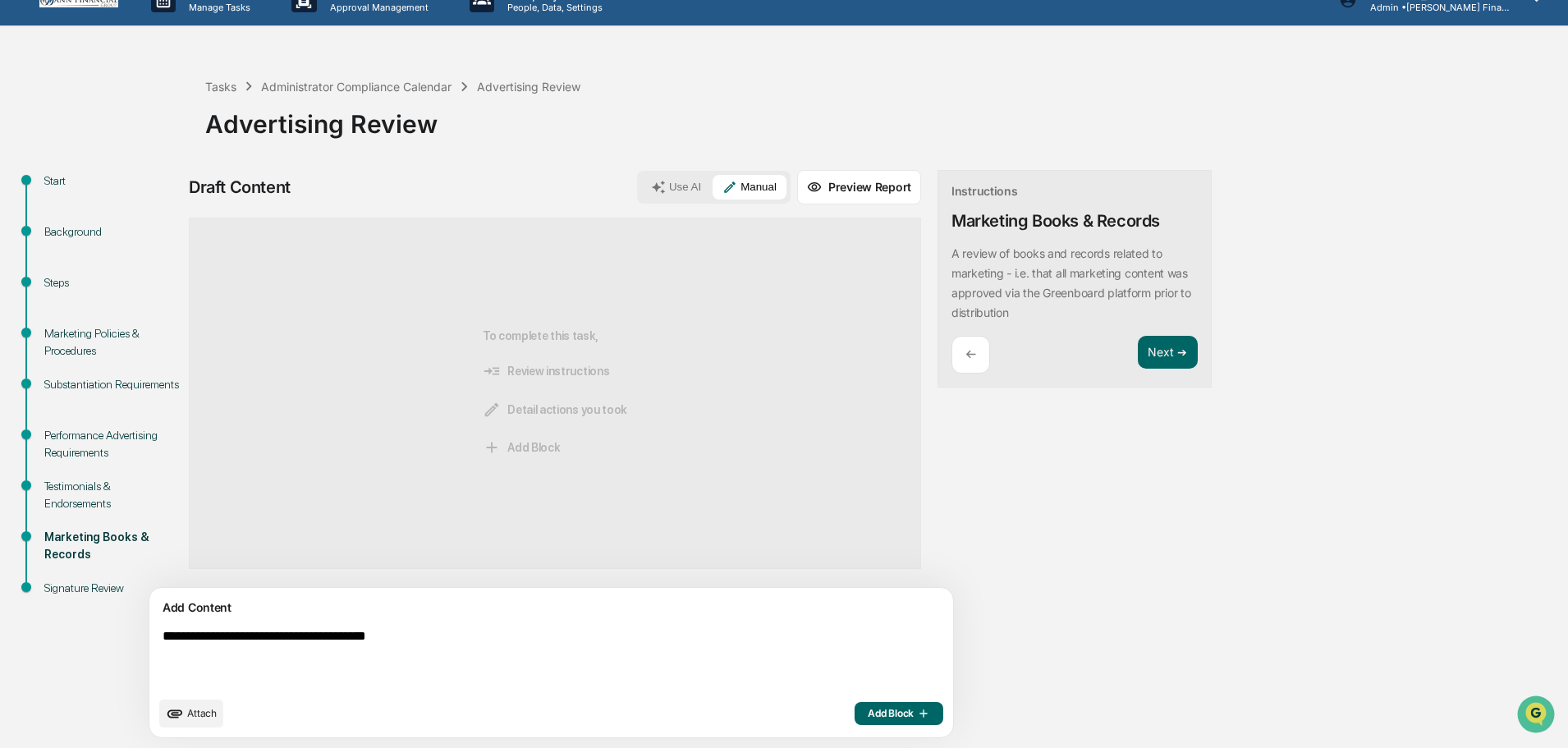
click at [868, 713] on span "Add Block" at bounding box center [900, 713] width 62 height 13
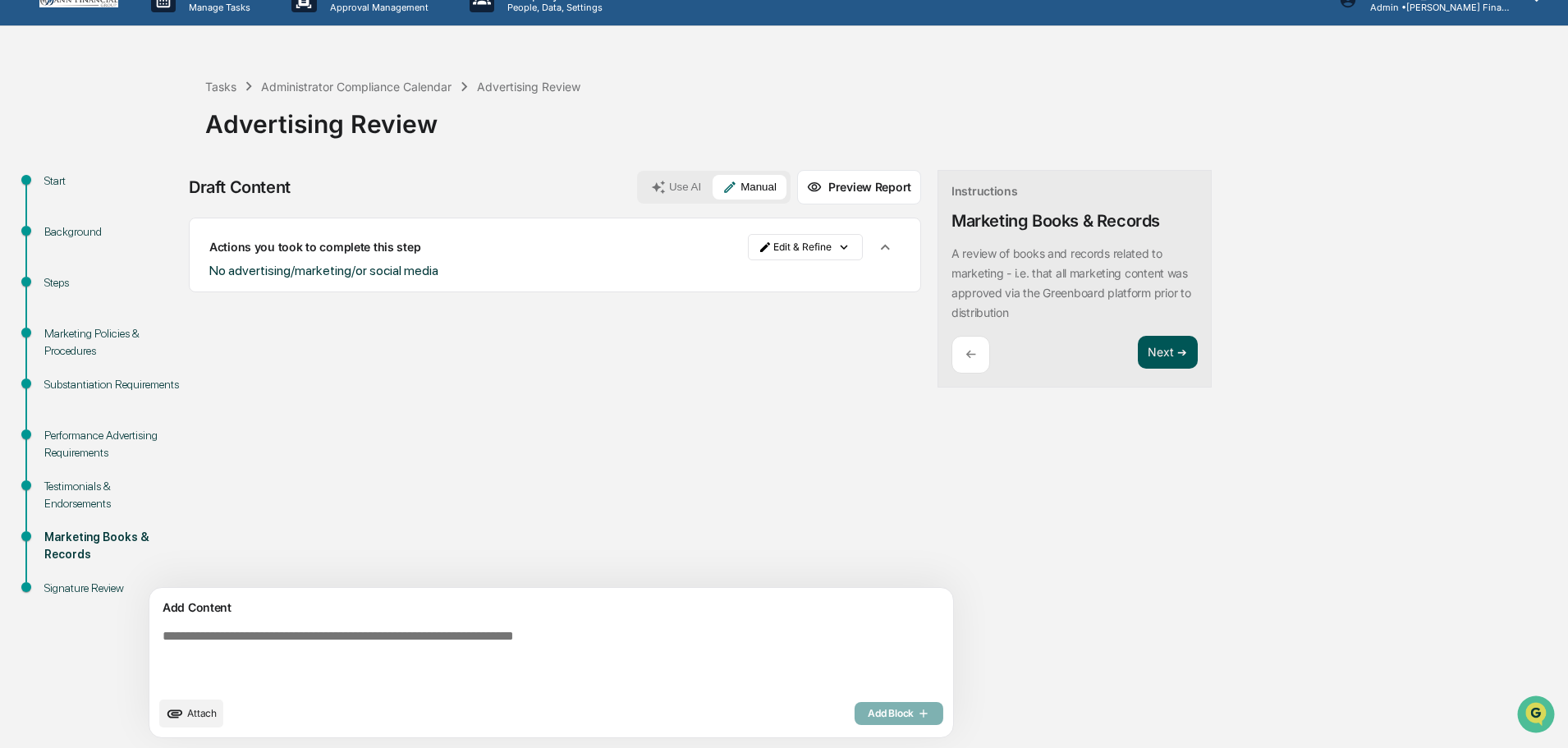
click at [1138, 361] on button "Next ➔" at bounding box center [1167, 352] width 60 height 34
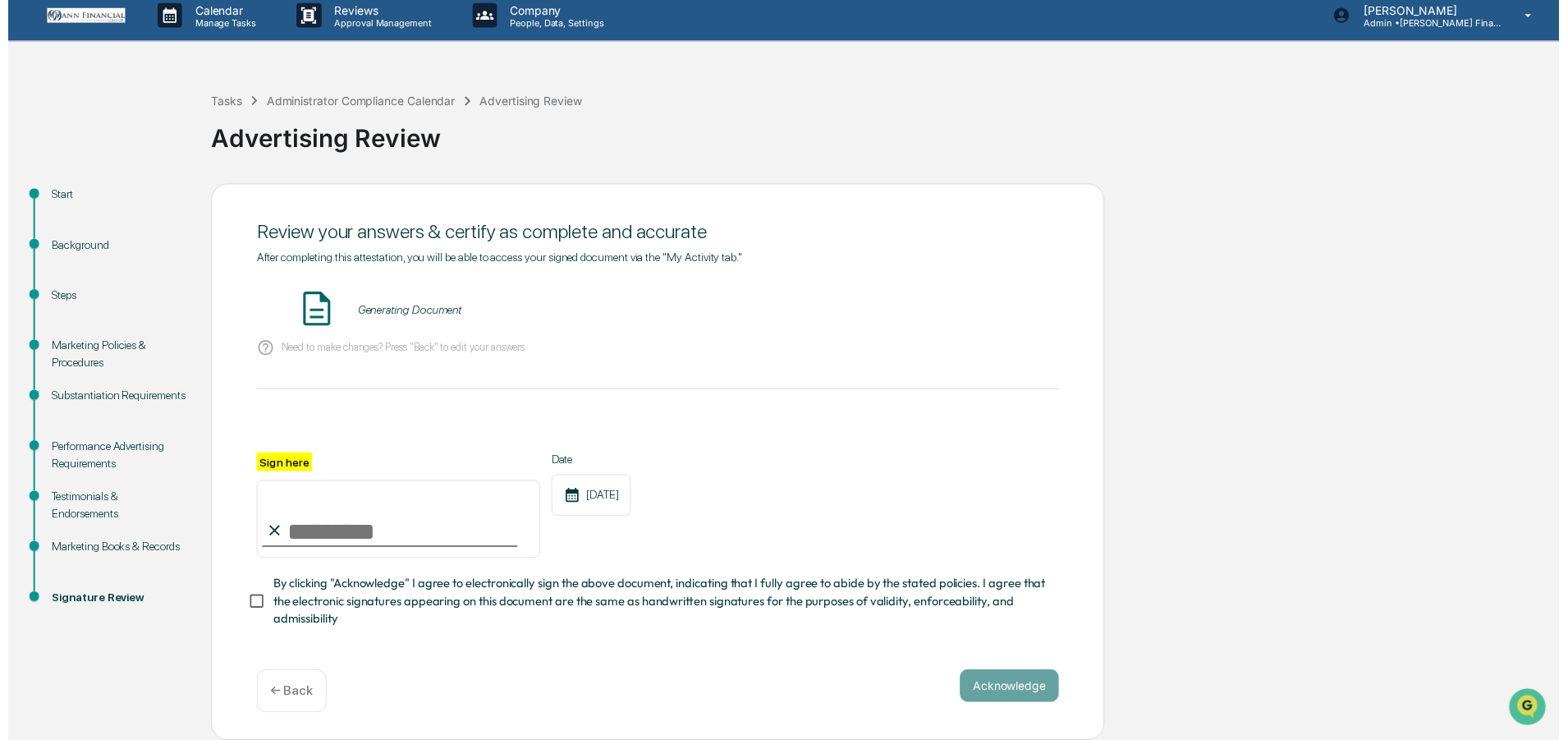
scroll to position [15, 0]
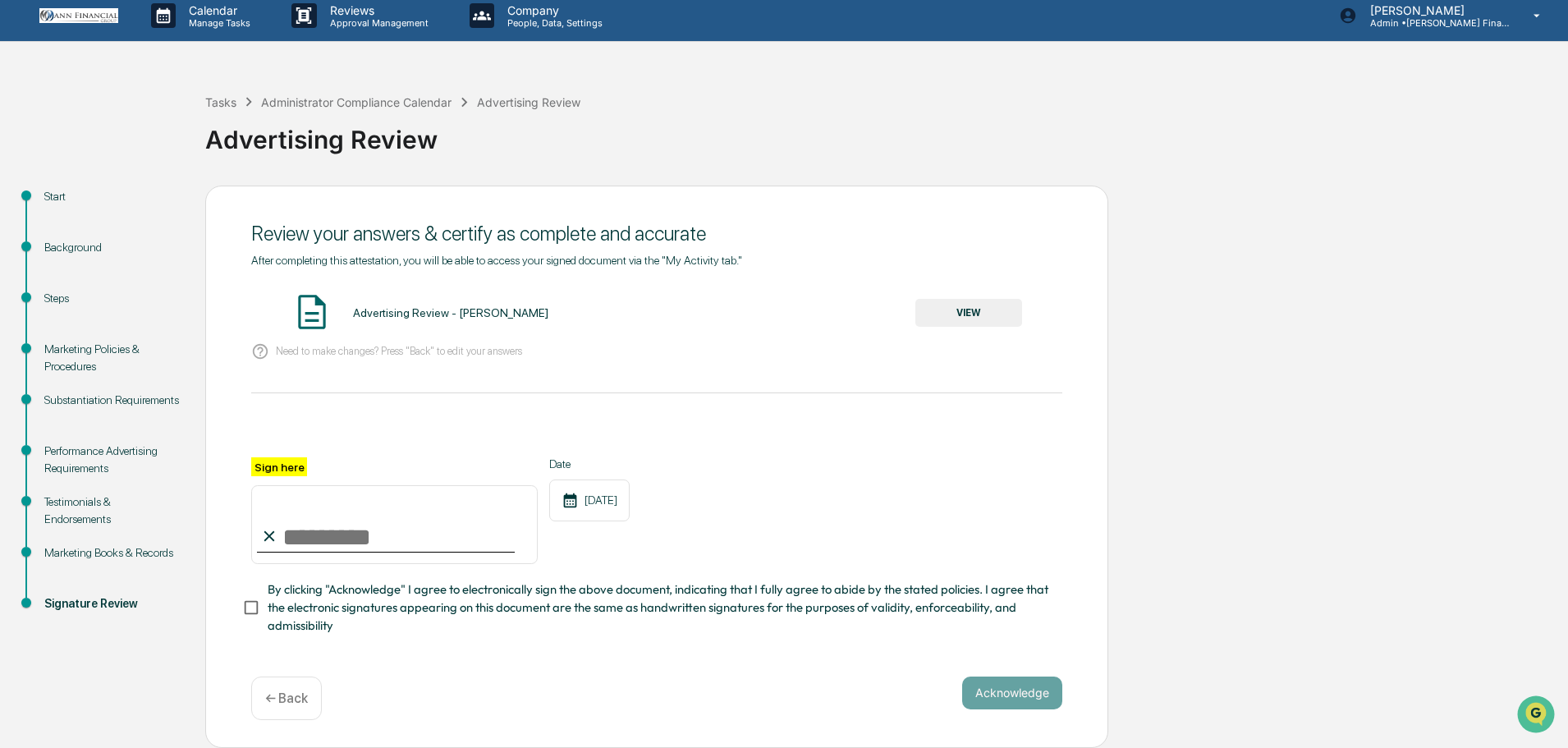
click at [960, 308] on button "VIEW" at bounding box center [968, 312] width 106 height 28
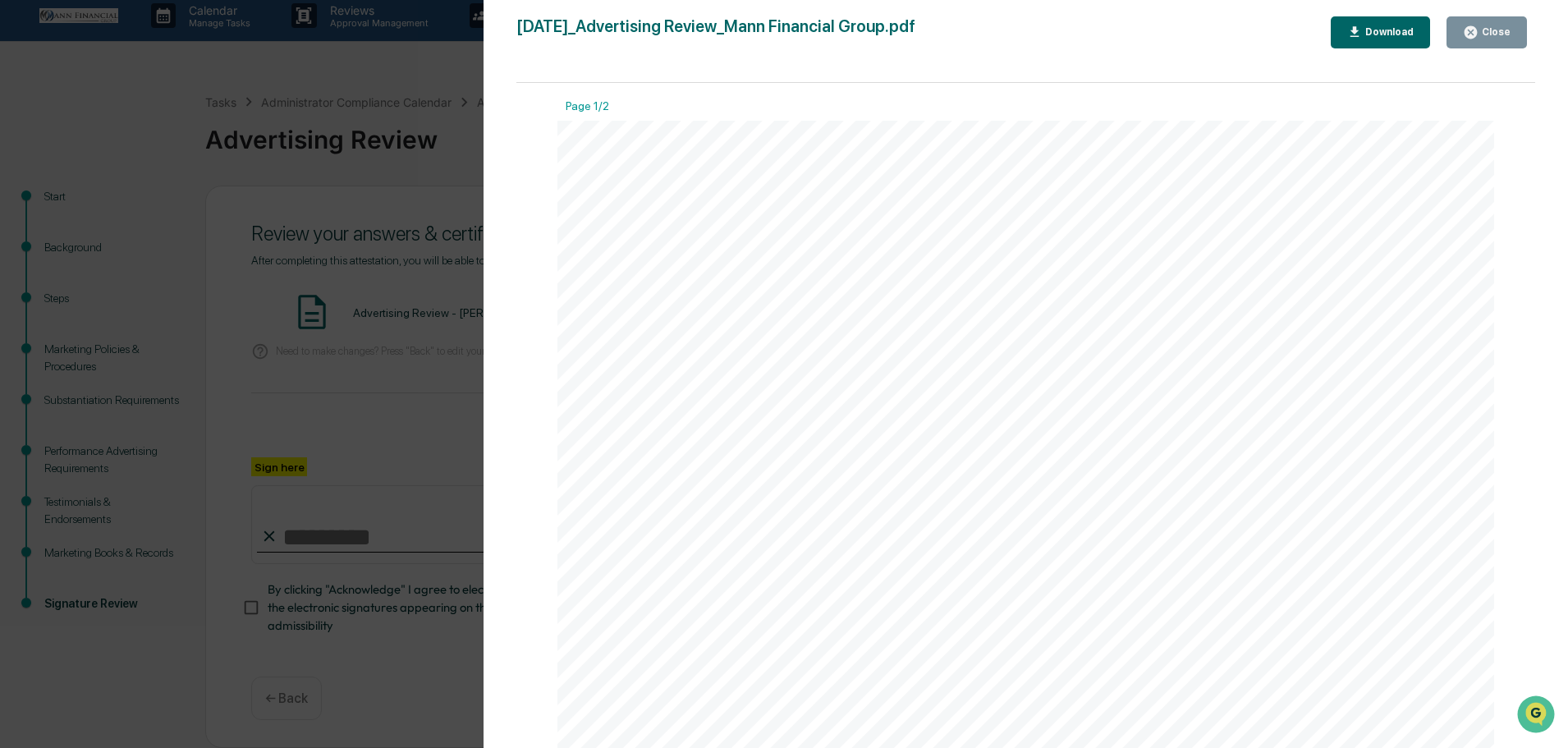
click at [1491, 26] on div "Close" at bounding box center [1495, 32] width 32 height 12
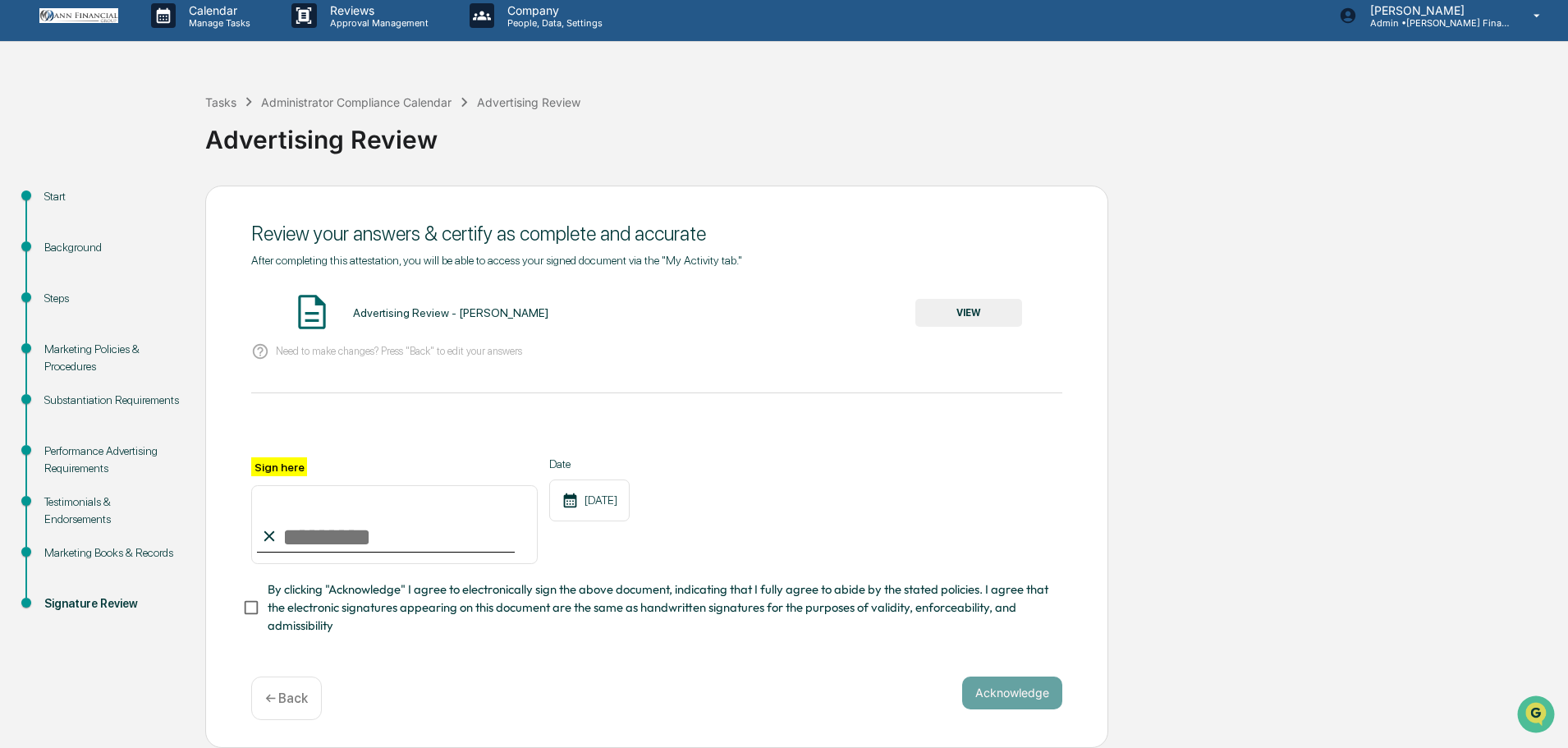
click at [343, 531] on input "Sign here" at bounding box center [395, 524] width 287 height 79
type input "**********"
click at [1028, 695] on button "Acknowledge" at bounding box center [1012, 692] width 101 height 33
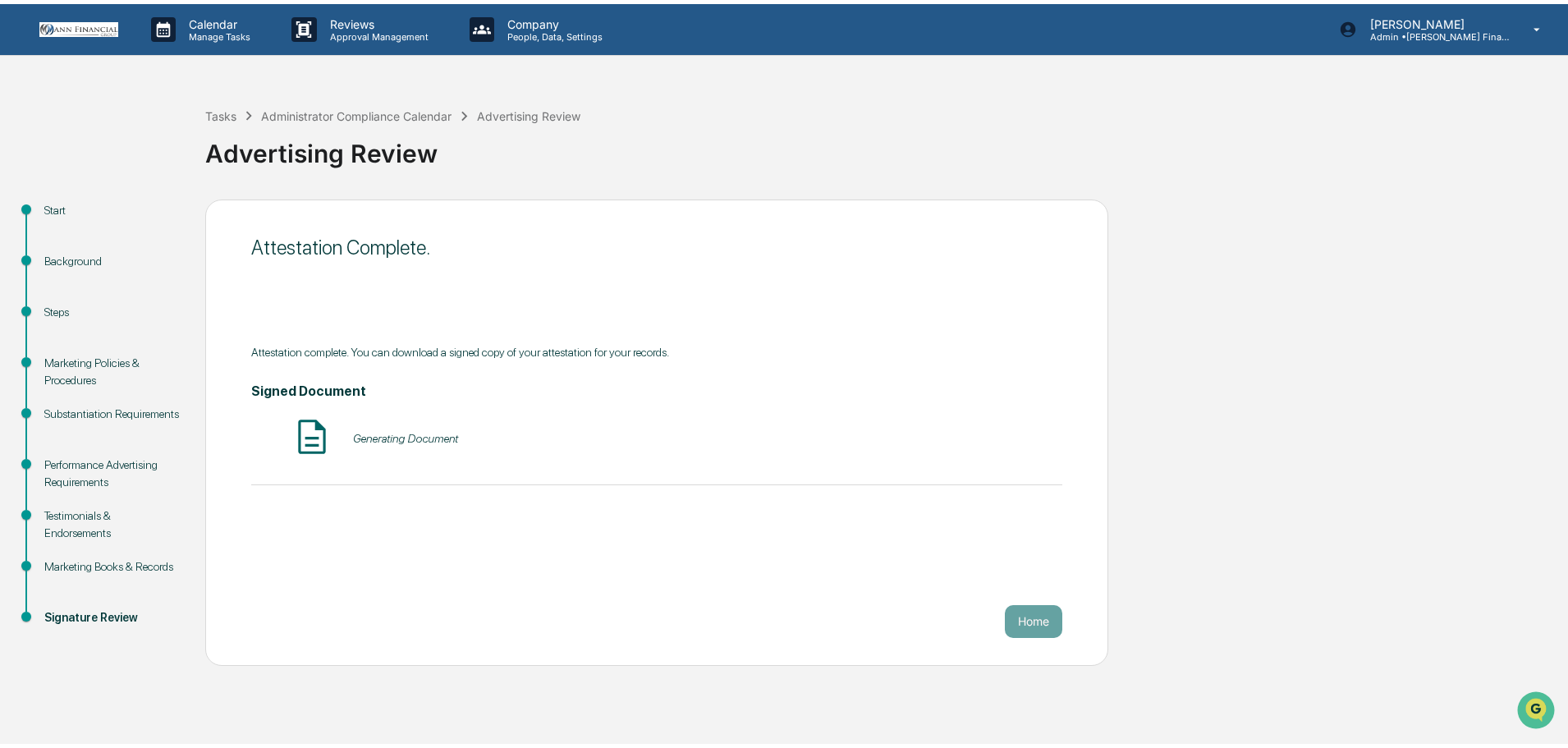
scroll to position [0, 0]
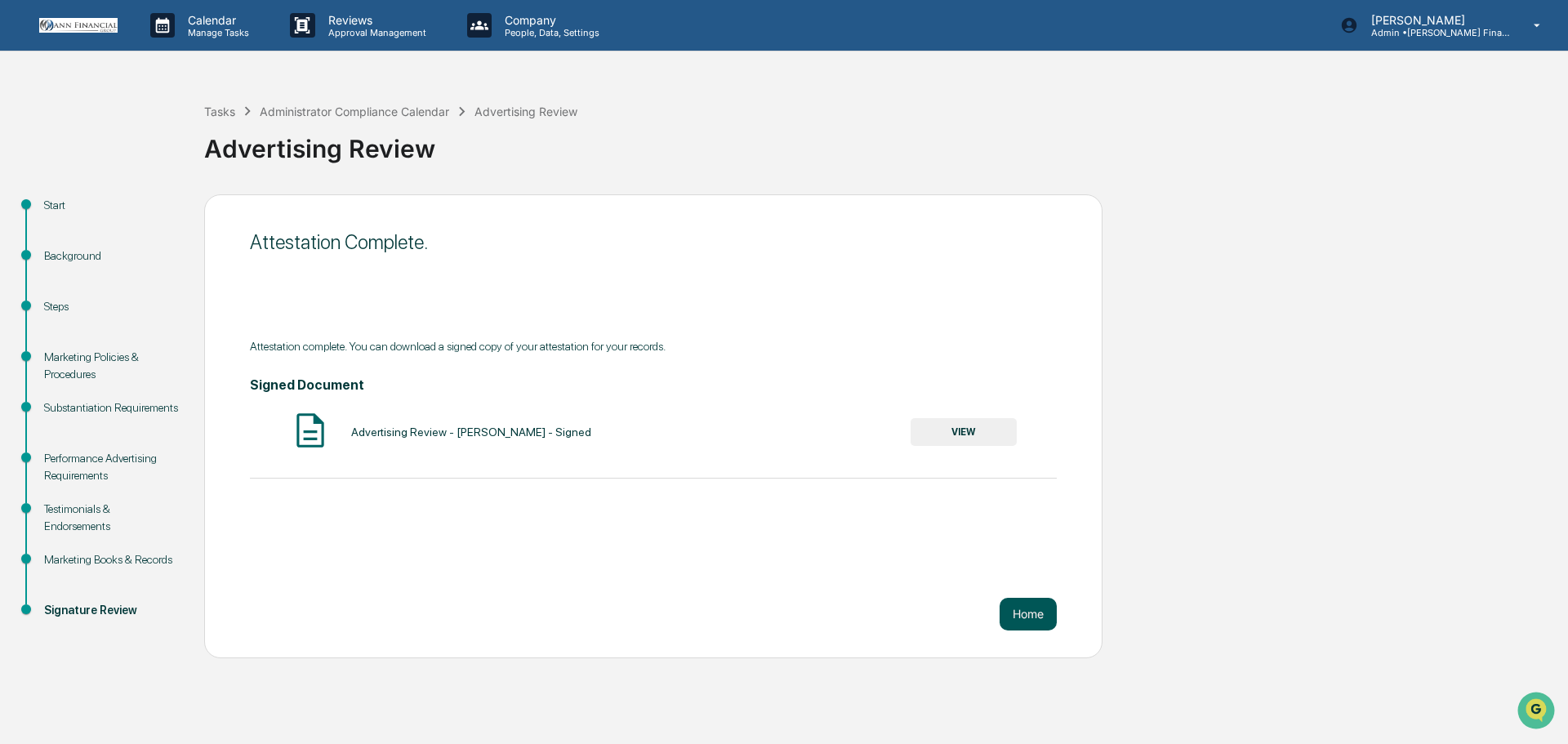
click at [1040, 616] on button "Home" at bounding box center [1028, 614] width 57 height 33
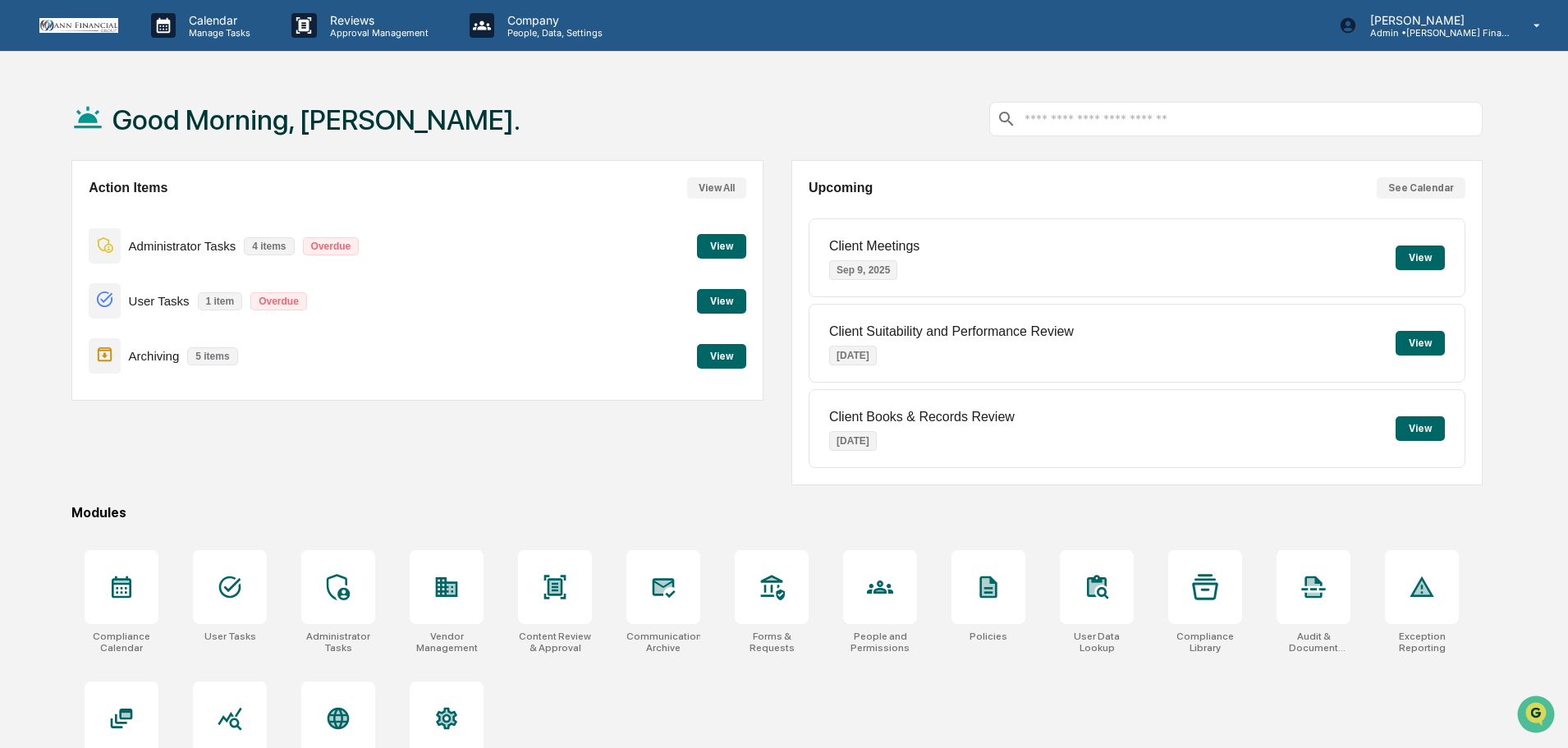
click at [730, 244] on button "View" at bounding box center [722, 246] width 49 height 24
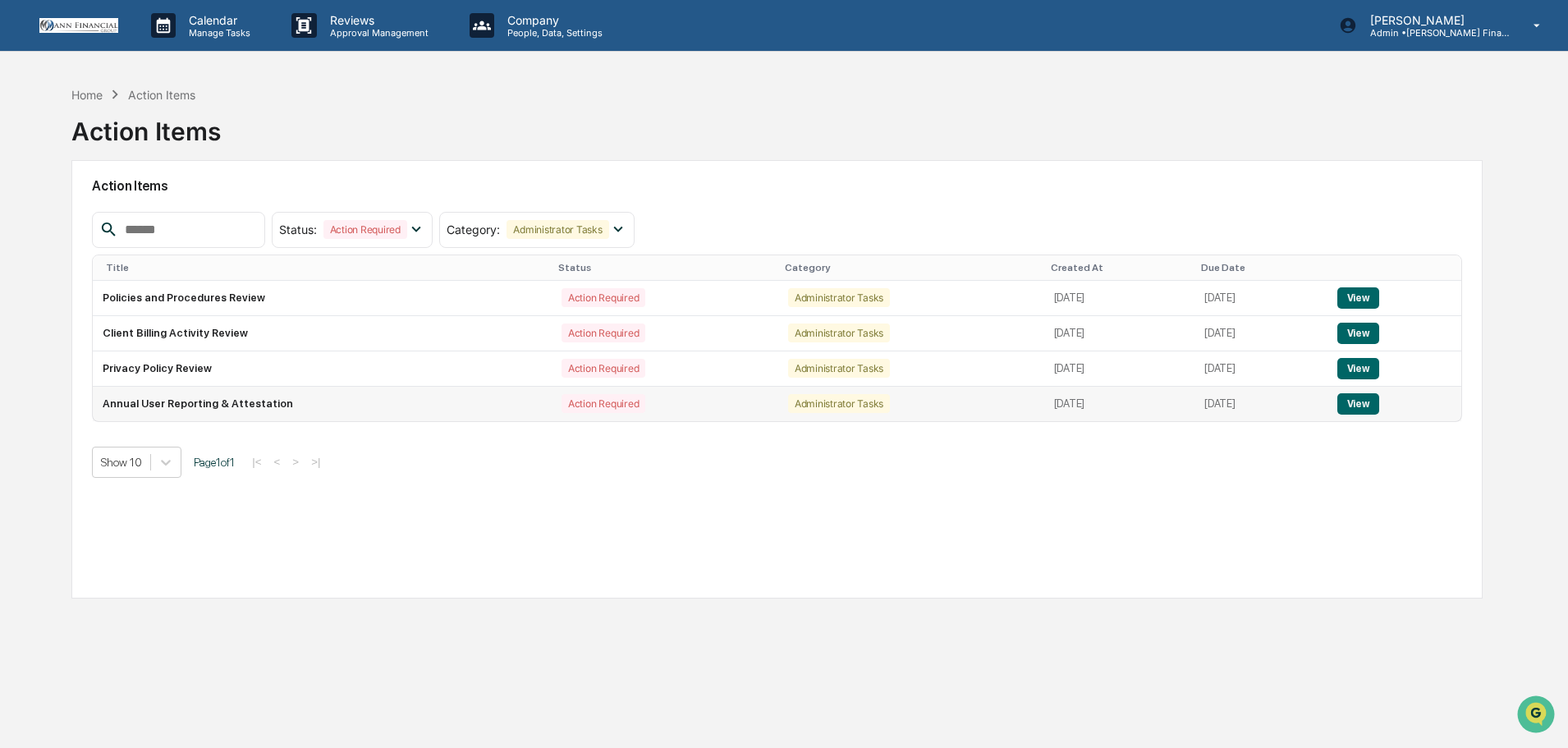
click at [1359, 407] on button "View" at bounding box center [1358, 404] width 42 height 21
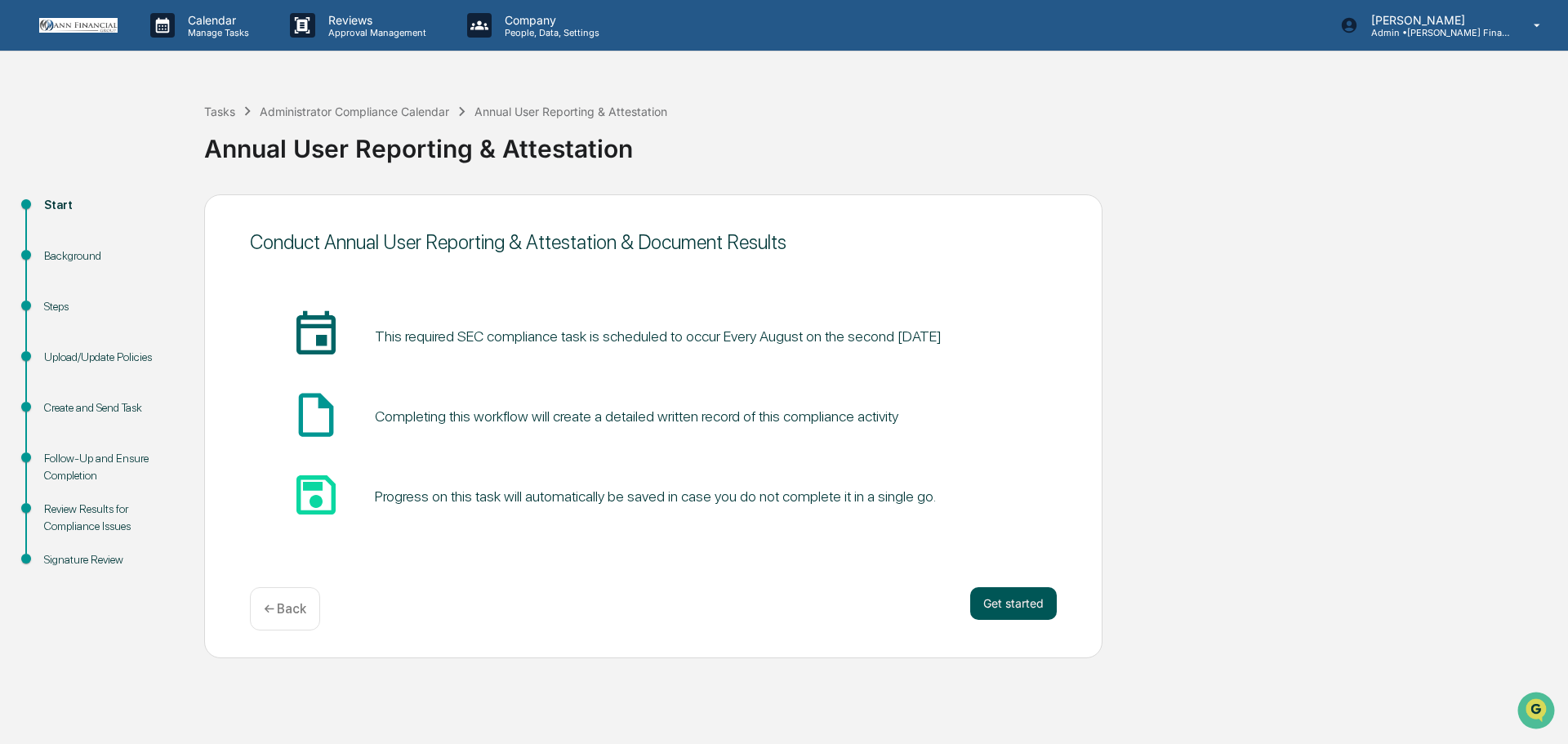
click at [1018, 598] on button "Get started" at bounding box center [1013, 603] width 86 height 33
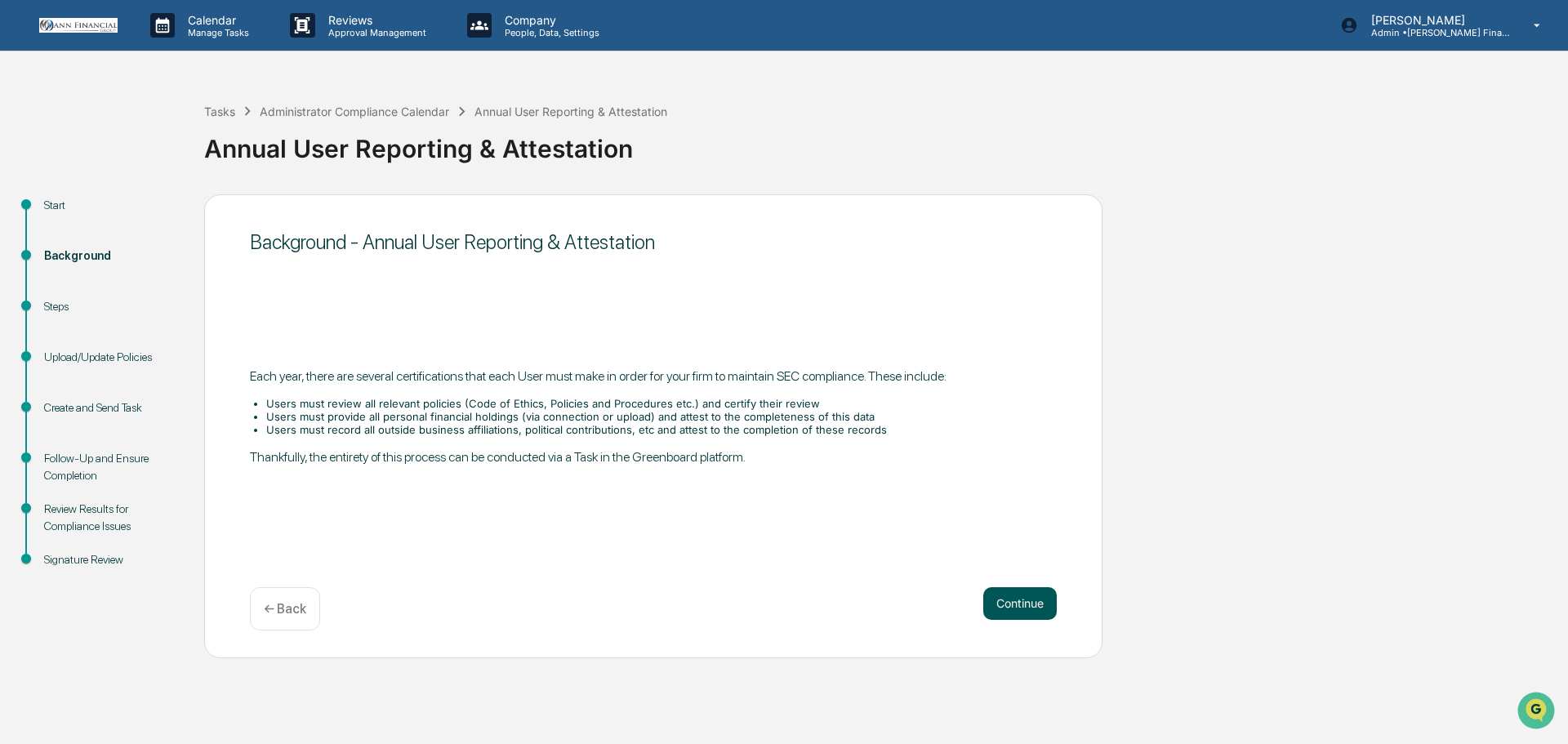
click at [1023, 608] on button "Continue" at bounding box center [1020, 603] width 74 height 33
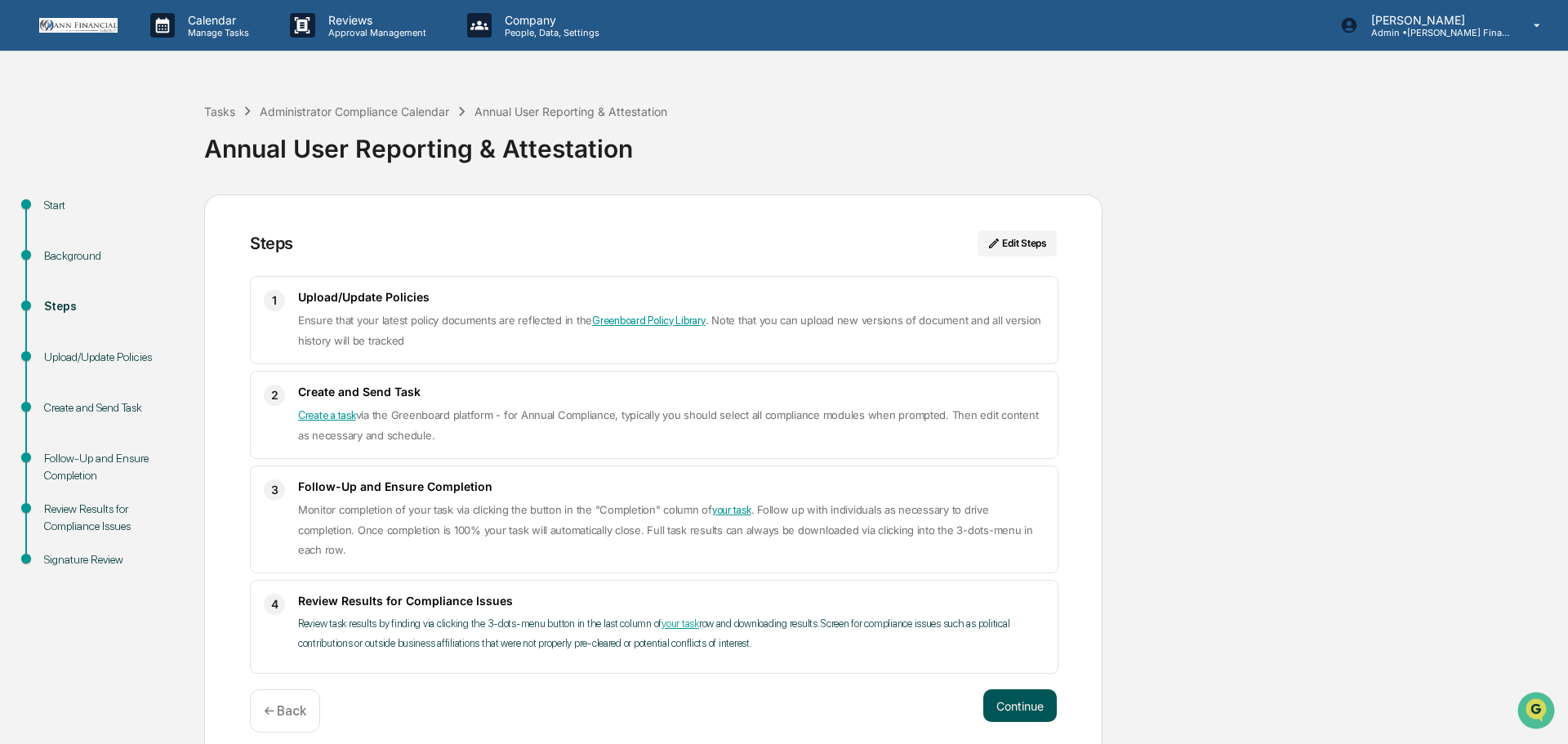
click at [1031, 695] on button "Continue" at bounding box center [1020, 705] width 74 height 33
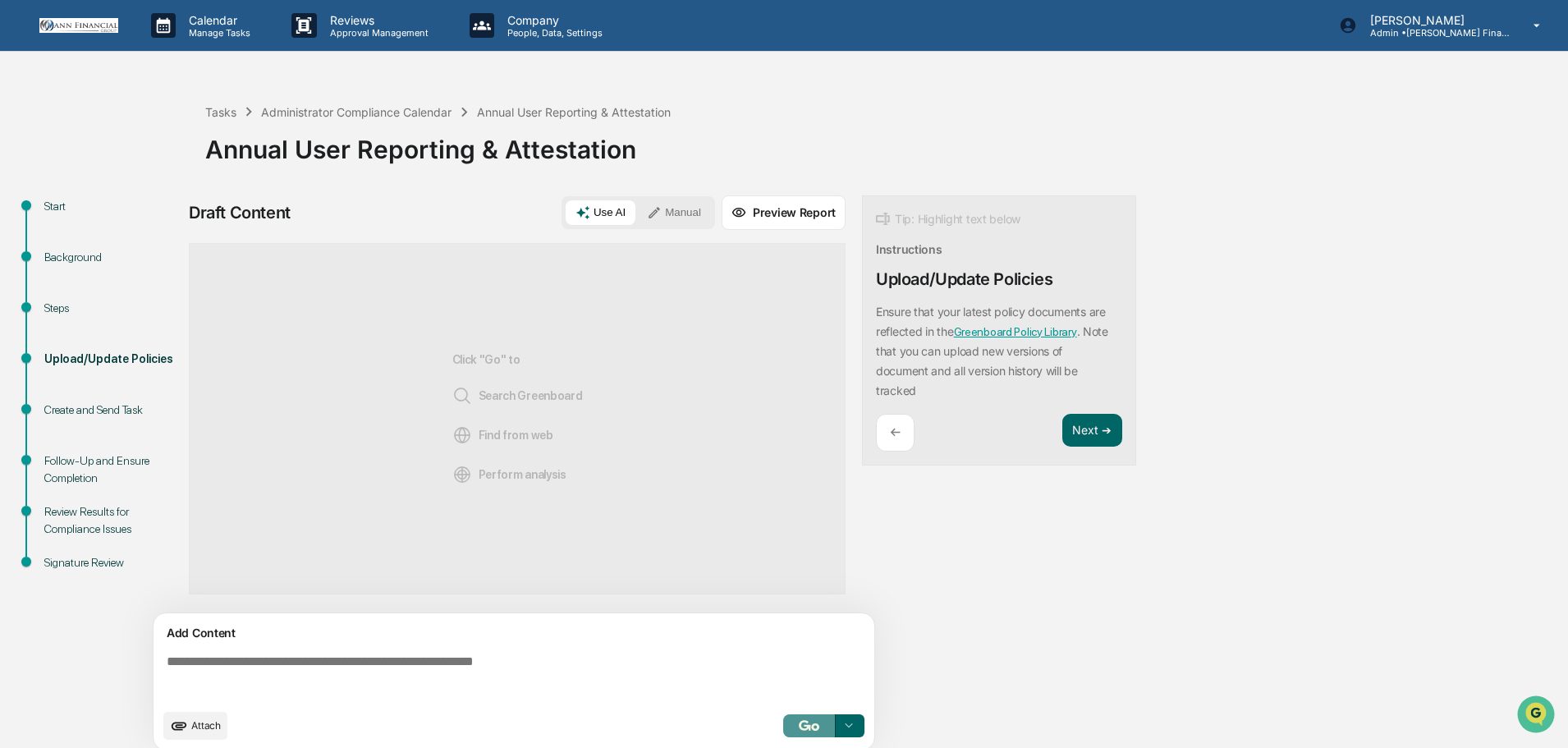
click at [817, 728] on img "button" at bounding box center [809, 725] width 20 height 11
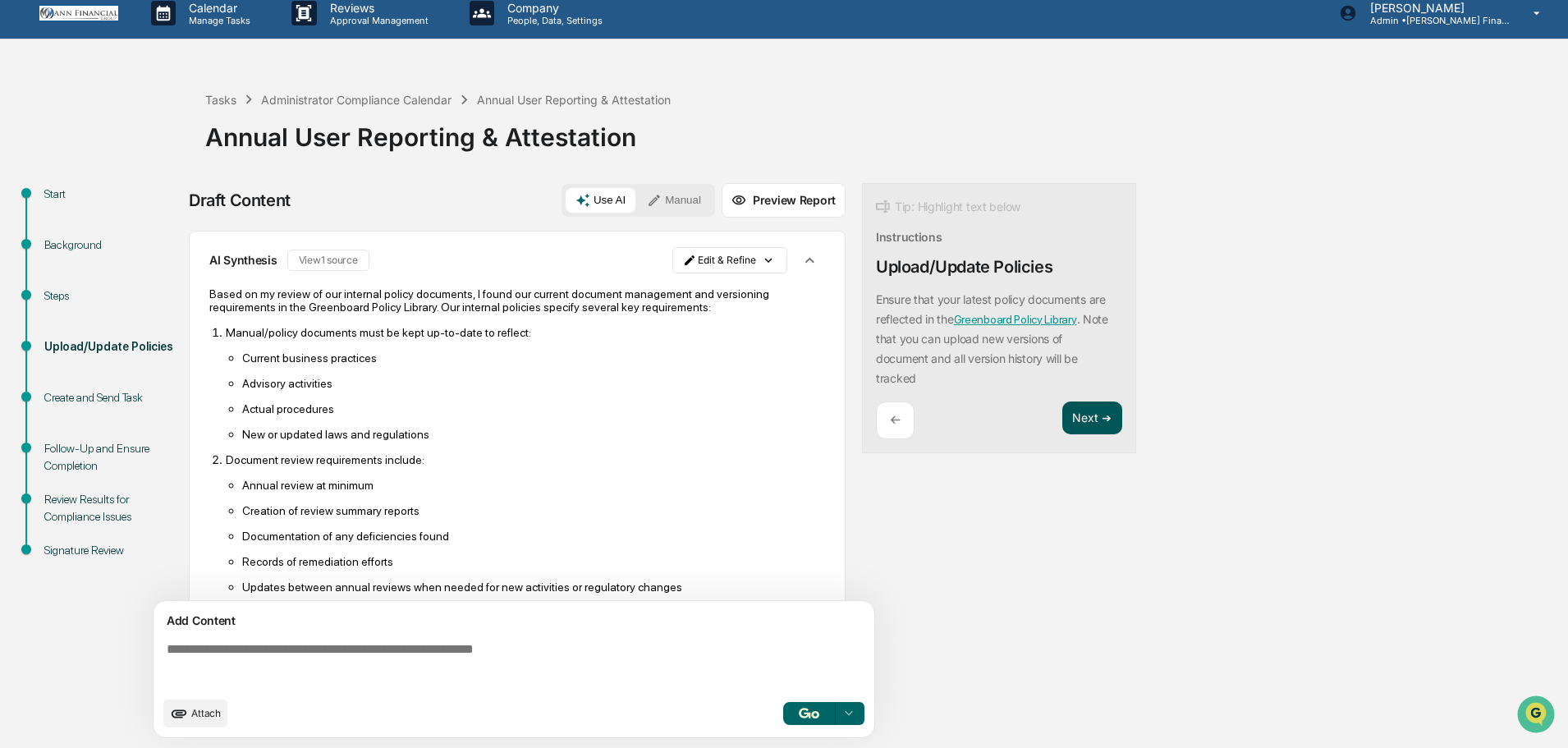
click at [1081, 413] on button "Next ➔" at bounding box center [1092, 418] width 60 height 34
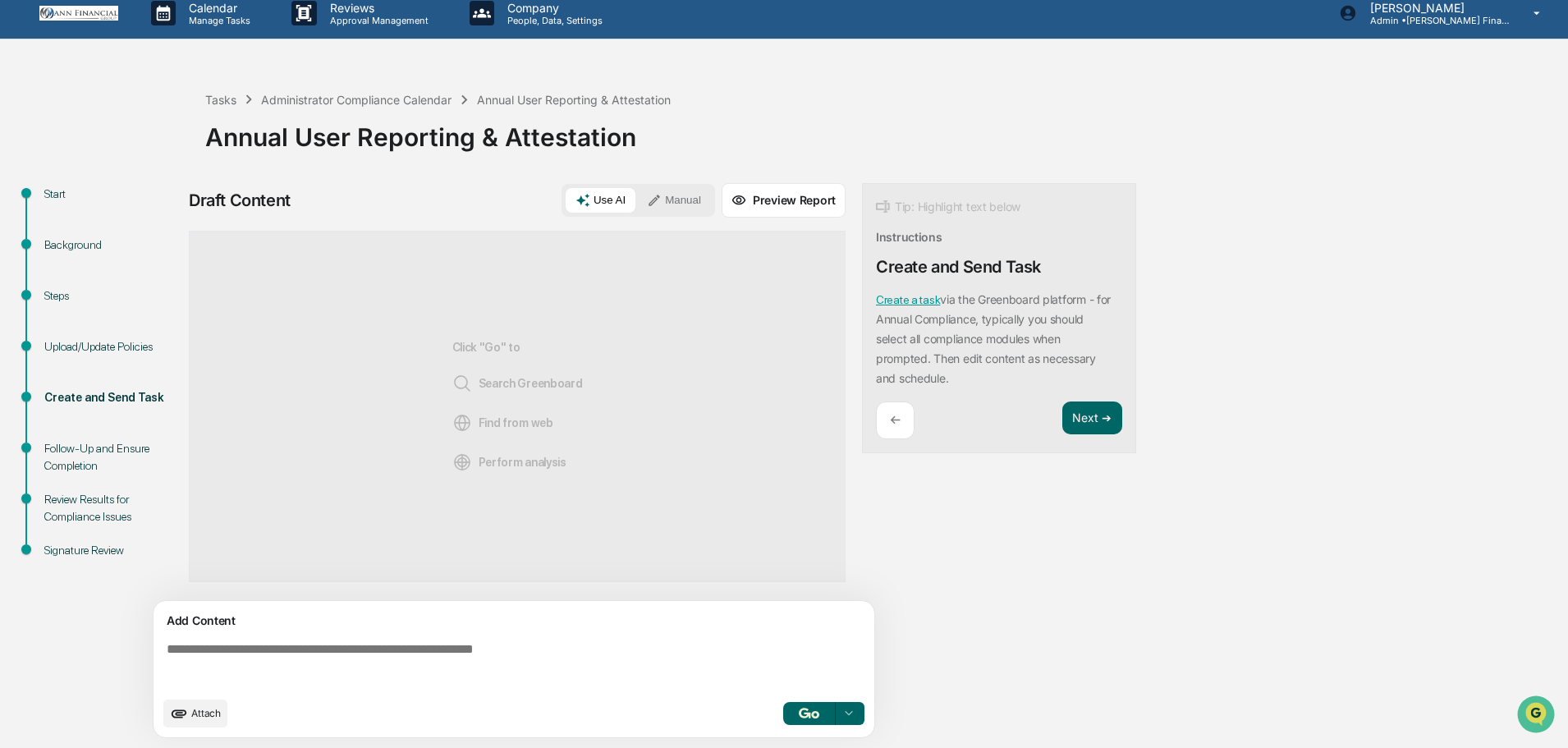
click at [809, 710] on img "button" at bounding box center [809, 712] width 20 height 11
click at [1093, 417] on button "Next ➔" at bounding box center [1092, 418] width 60 height 34
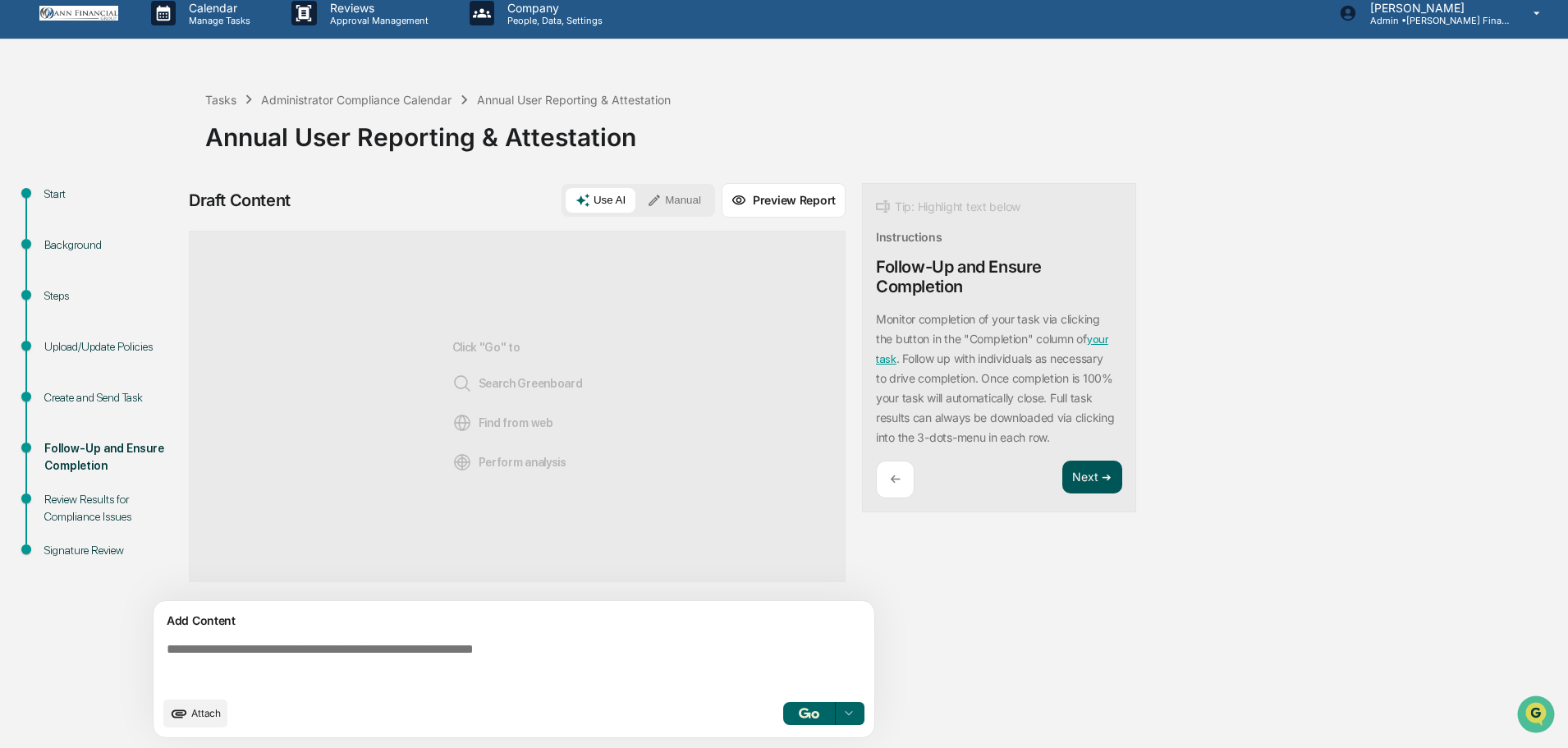
click at [1085, 474] on button "Next ➔" at bounding box center [1092, 477] width 60 height 34
click at [817, 710] on img "button" at bounding box center [809, 712] width 20 height 11
